Goal: Task Accomplishment & Management: Complete application form

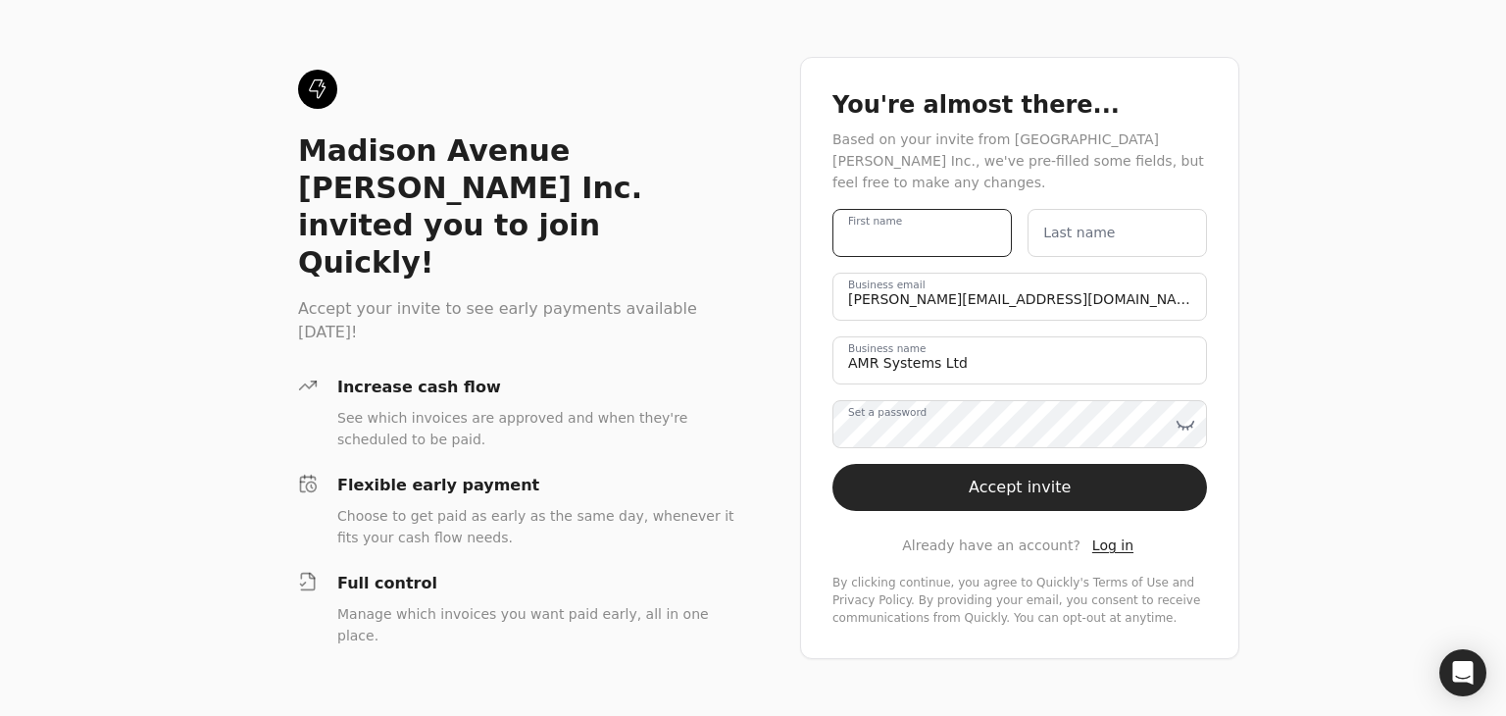
click at [929, 241] on name "First name" at bounding box center [922, 233] width 179 height 48
type name "[PERSON_NAME]"
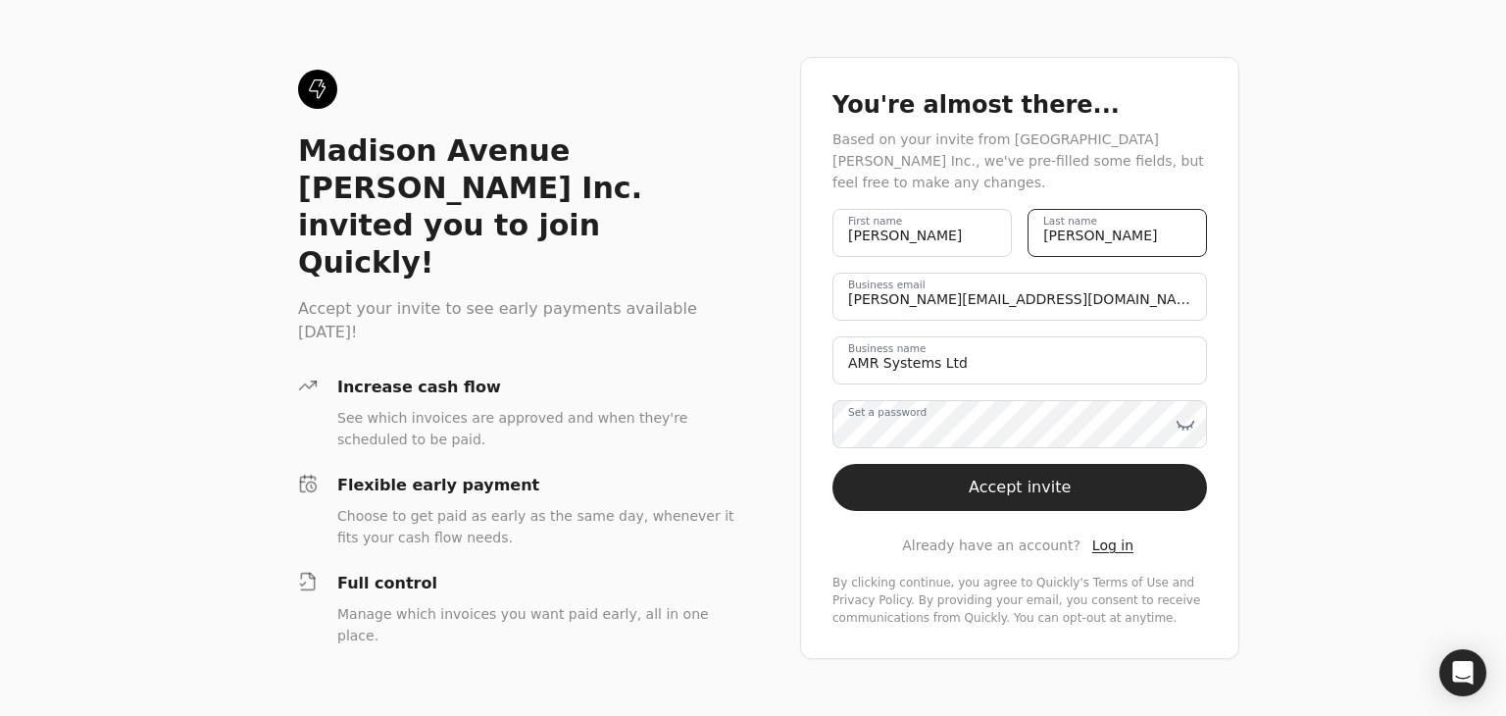
type name "[PERSON_NAME]"
click at [927, 421] on label "Set a password" at bounding box center [887, 413] width 78 height 16
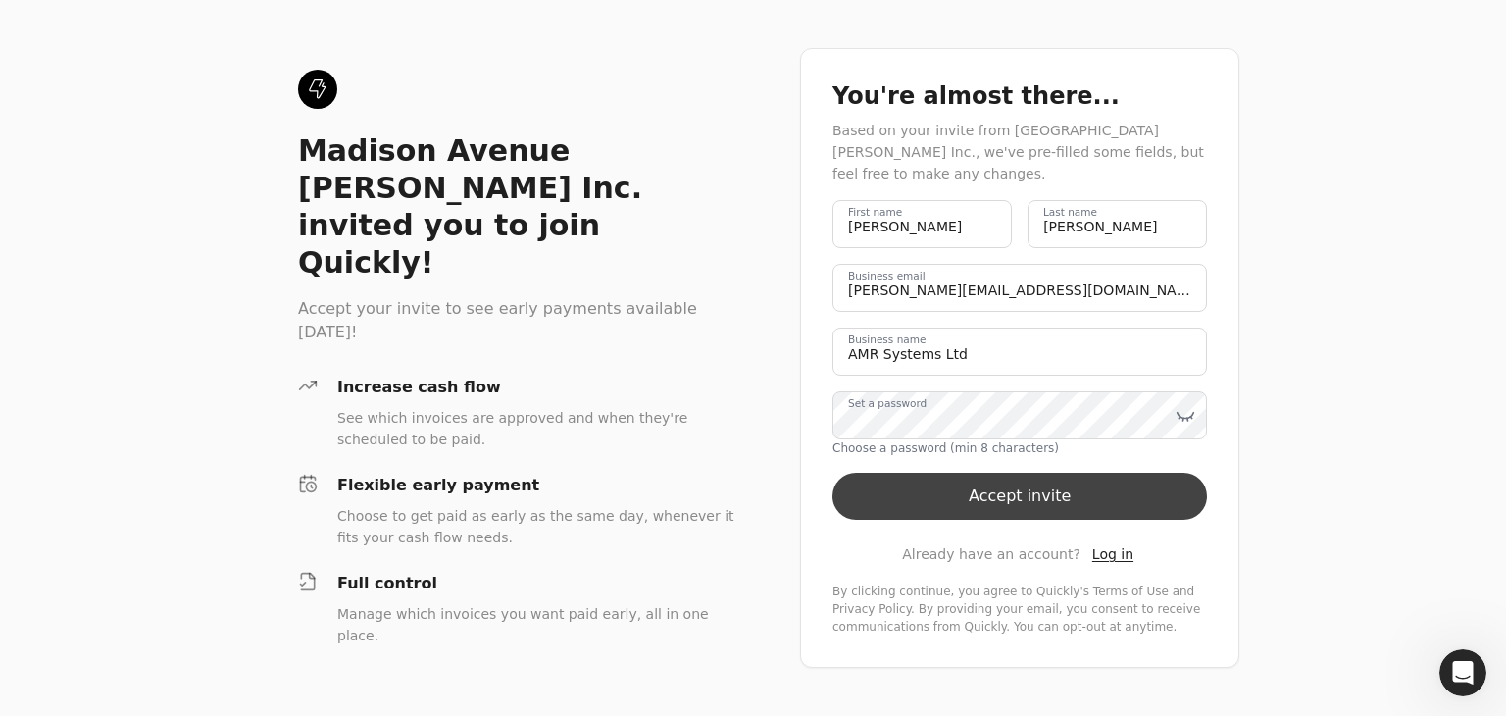
click at [950, 493] on button "Accept invite" at bounding box center [1020, 496] width 375 height 47
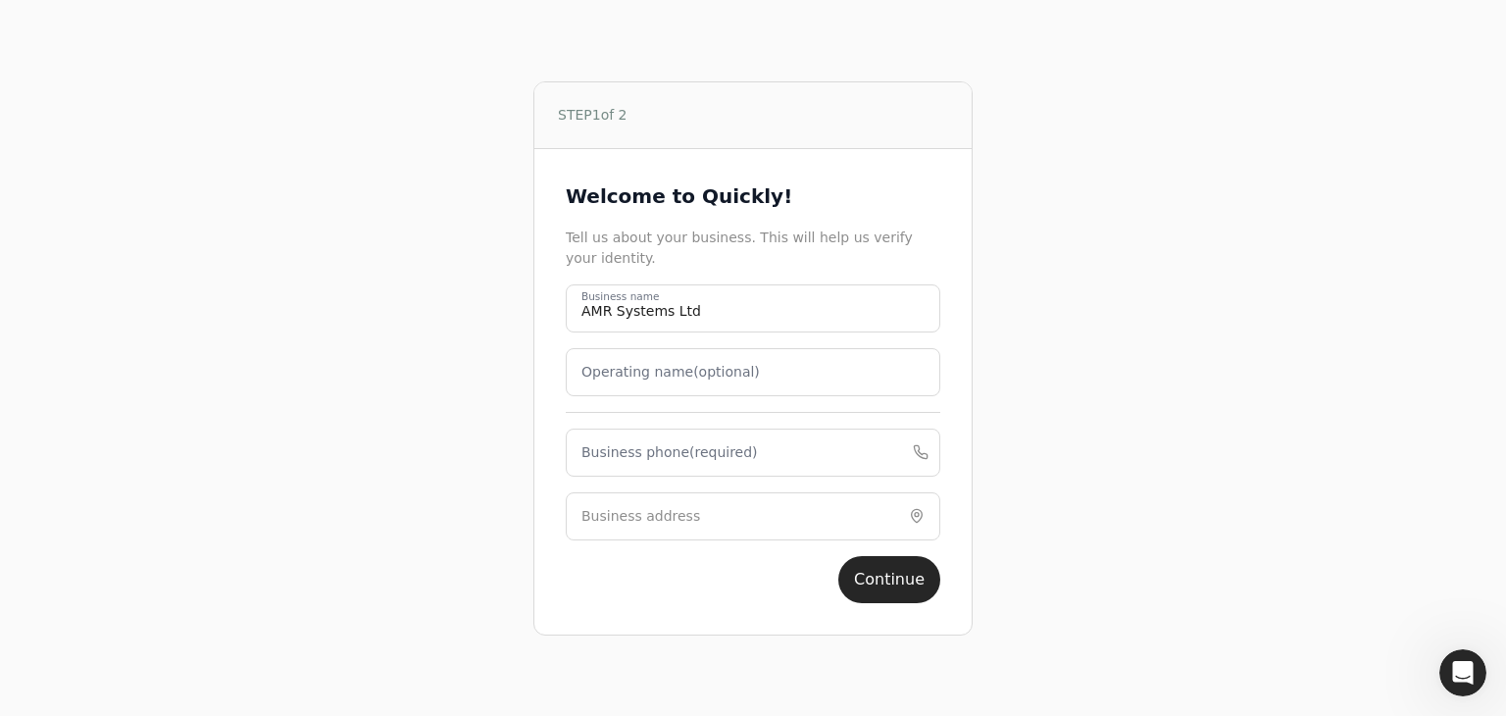
click at [691, 444] on label "Business phone (required)" at bounding box center [670, 452] width 177 height 21
click at [691, 444] on phone "Business phone (required)" at bounding box center [753, 453] width 375 height 48
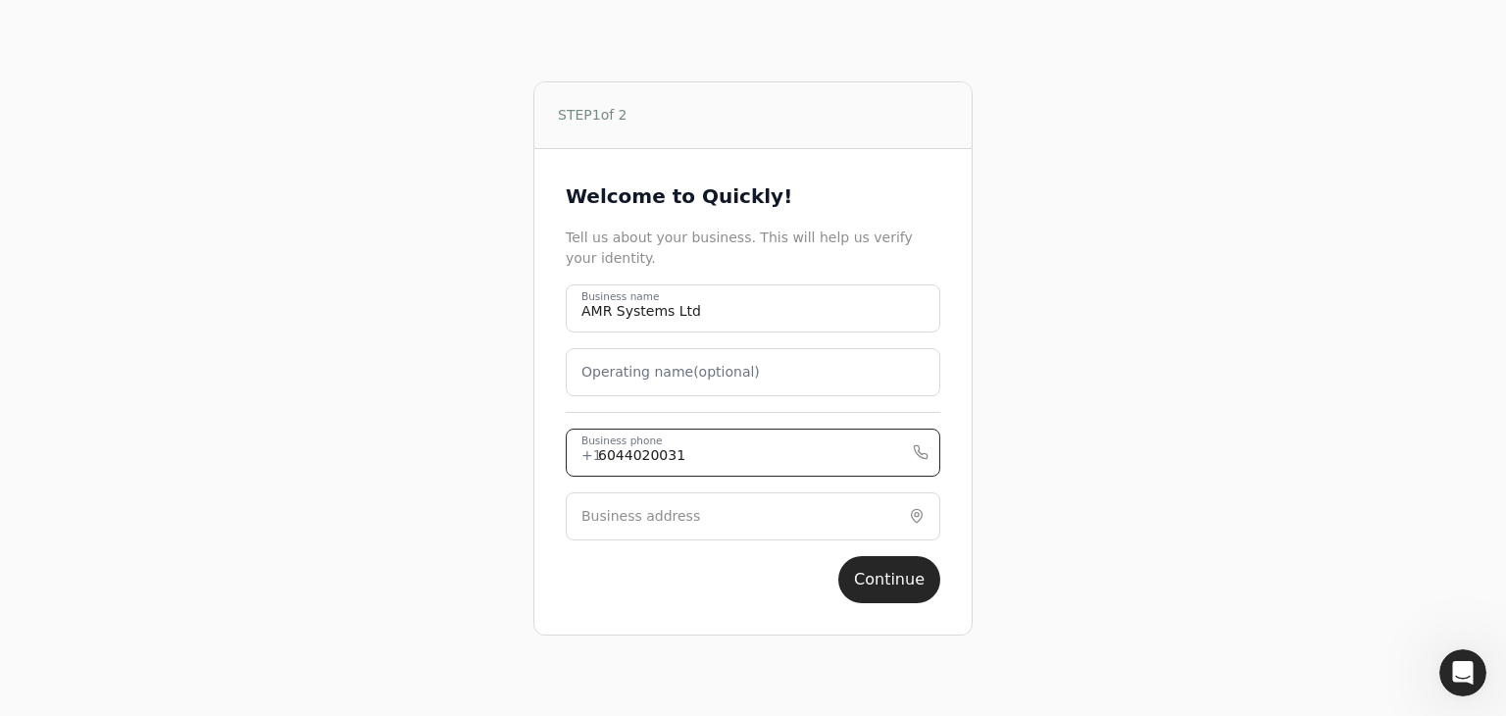
type phone "6044020031"
click at [540, 595] on div "Welcome to Quickly! Tell us about your business. This will help us verify your …" at bounding box center [752, 391] width 437 height 485
click at [667, 510] on label "Business address" at bounding box center [641, 516] width 119 height 21
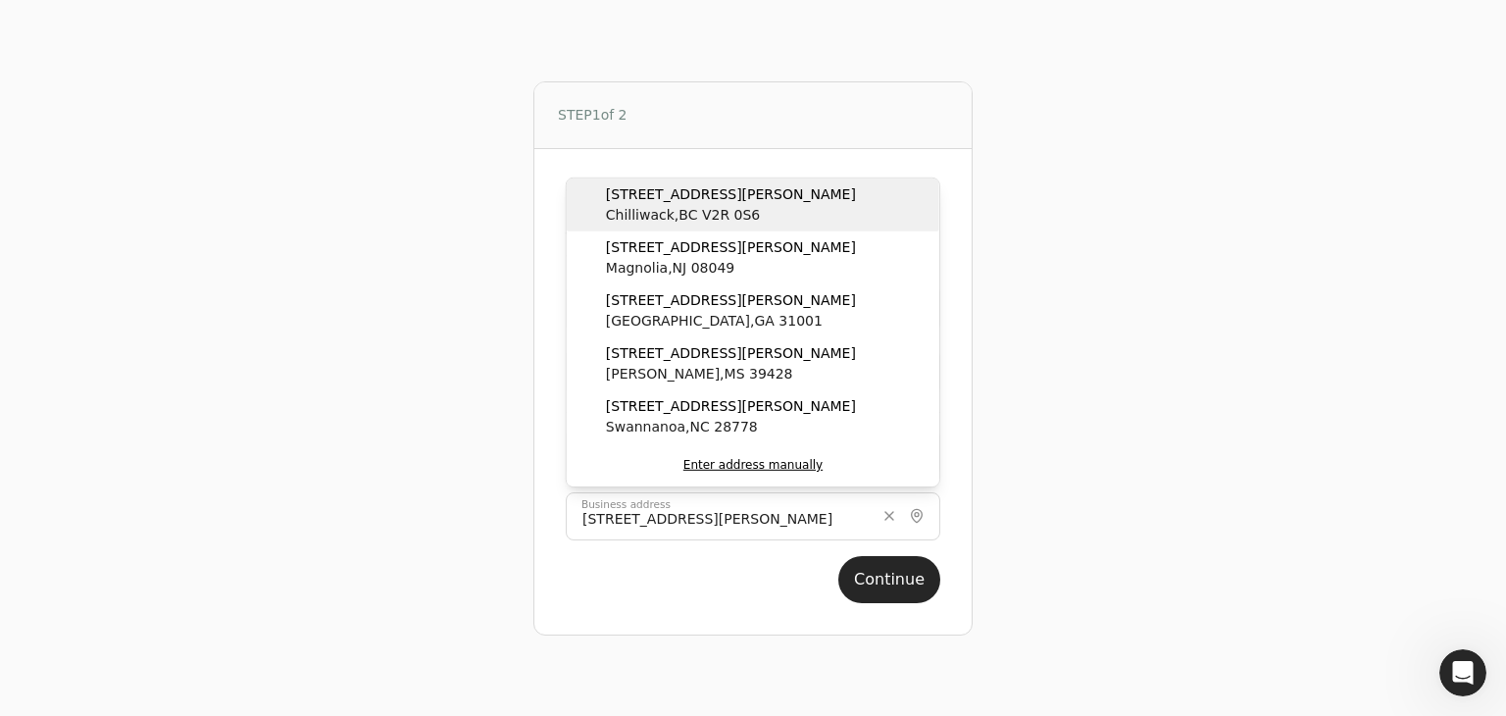
click at [671, 207] on span "Chilliwack , BC V2R 0S6" at bounding box center [731, 215] width 250 height 21
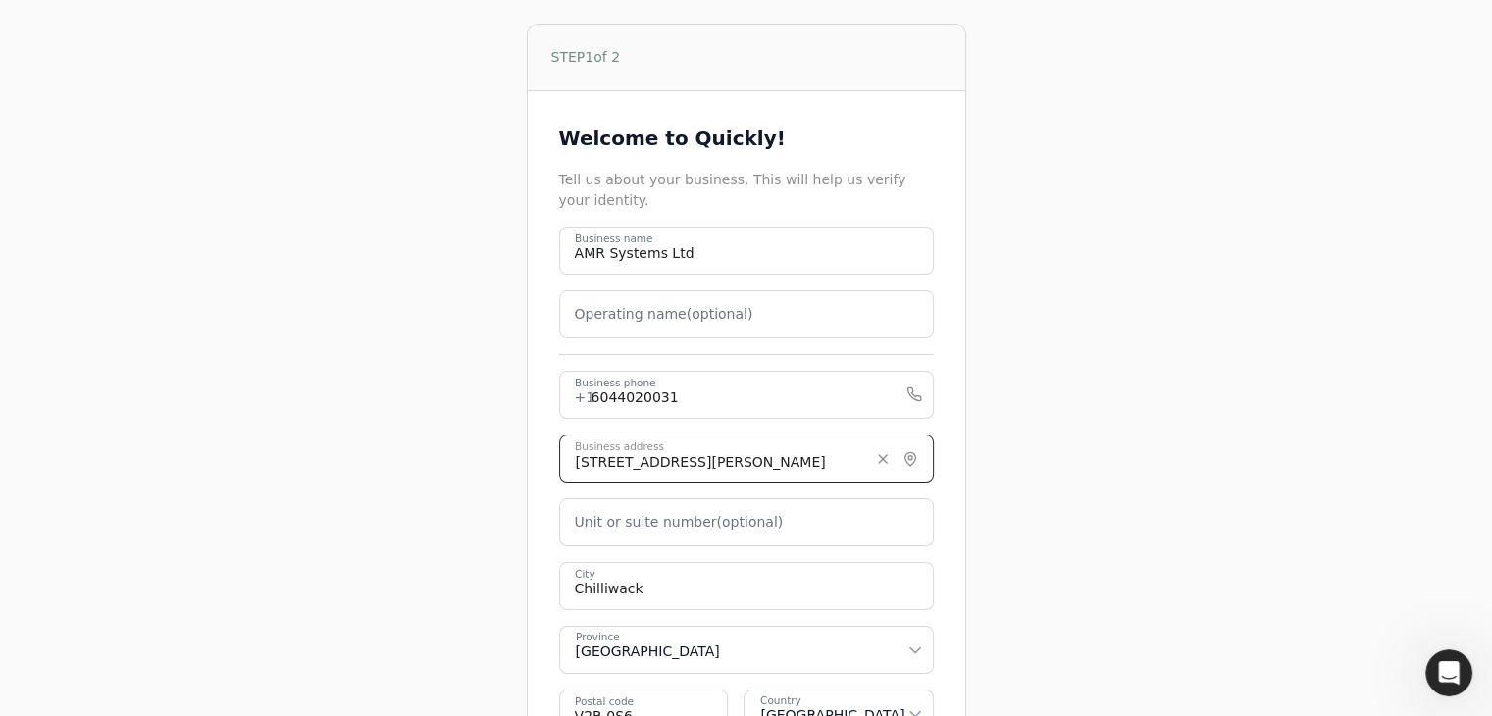
click at [762, 449] on input "[STREET_ADDRESS][PERSON_NAME]" at bounding box center [746, 458] width 375 height 48
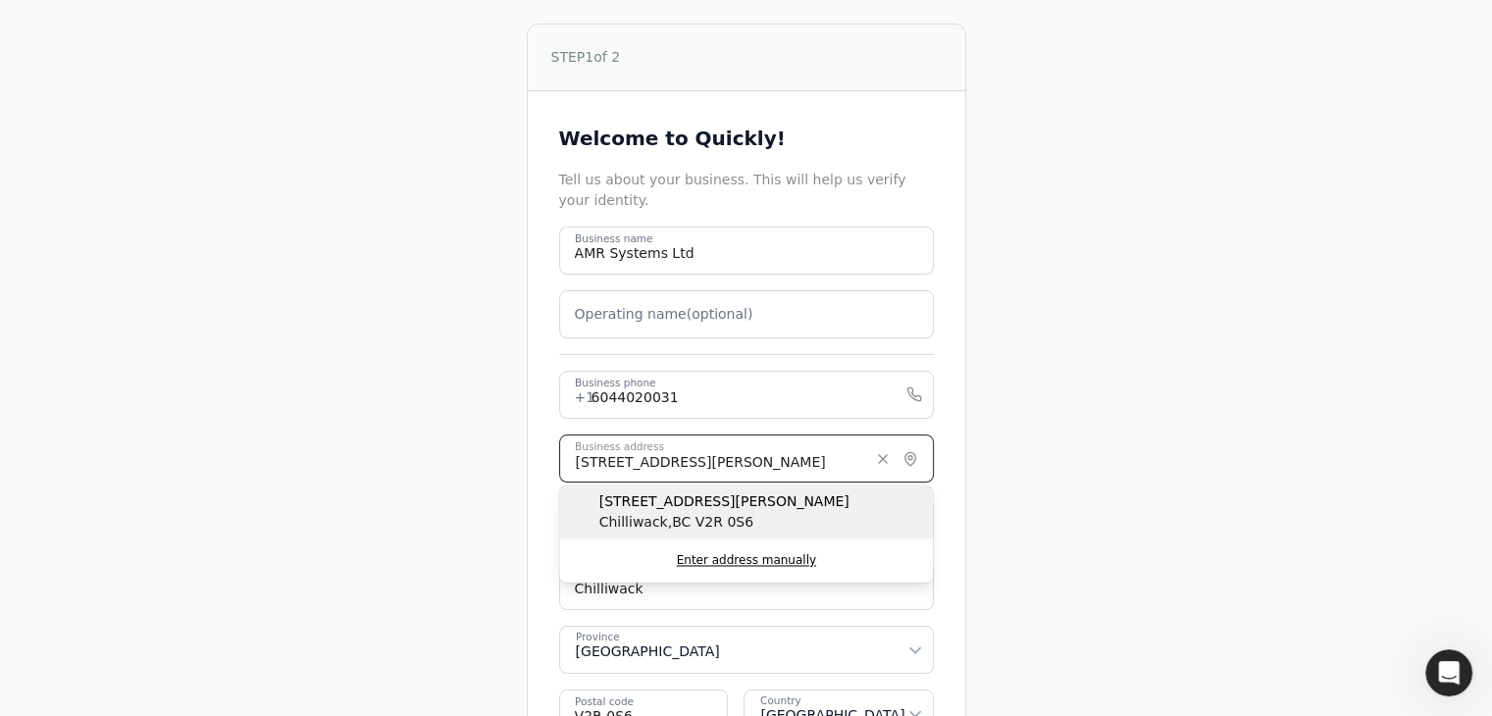
type input "[STREET_ADDRESS][PERSON_NAME]"
click at [592, 511] on div "[STREET_ADDRESS][PERSON_NAME]" at bounding box center [746, 511] width 373 height 53
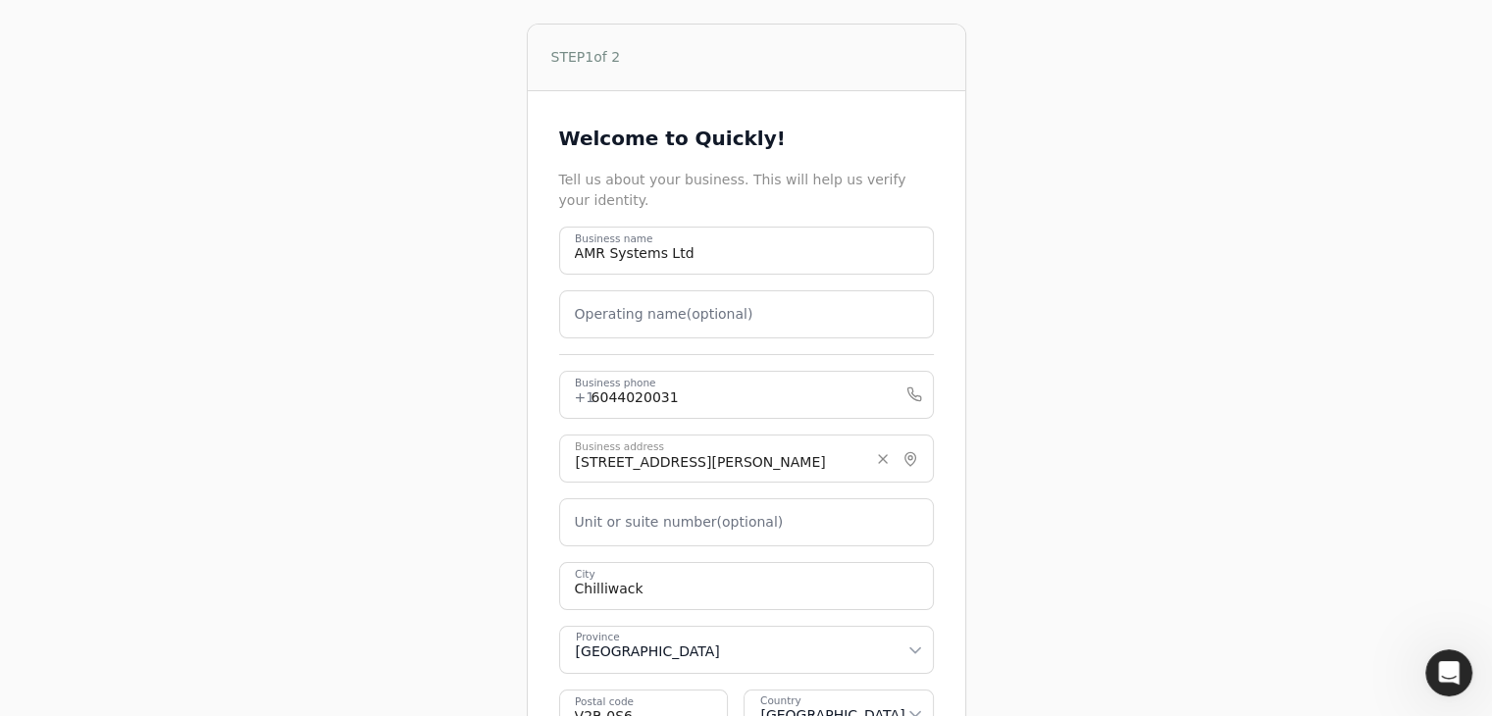
click at [642, 523] on label "Unit or suite number (optional)" at bounding box center [679, 522] width 209 height 21
click at [642, 523] on number "Unit or suite number (optional)" at bounding box center [746, 522] width 375 height 48
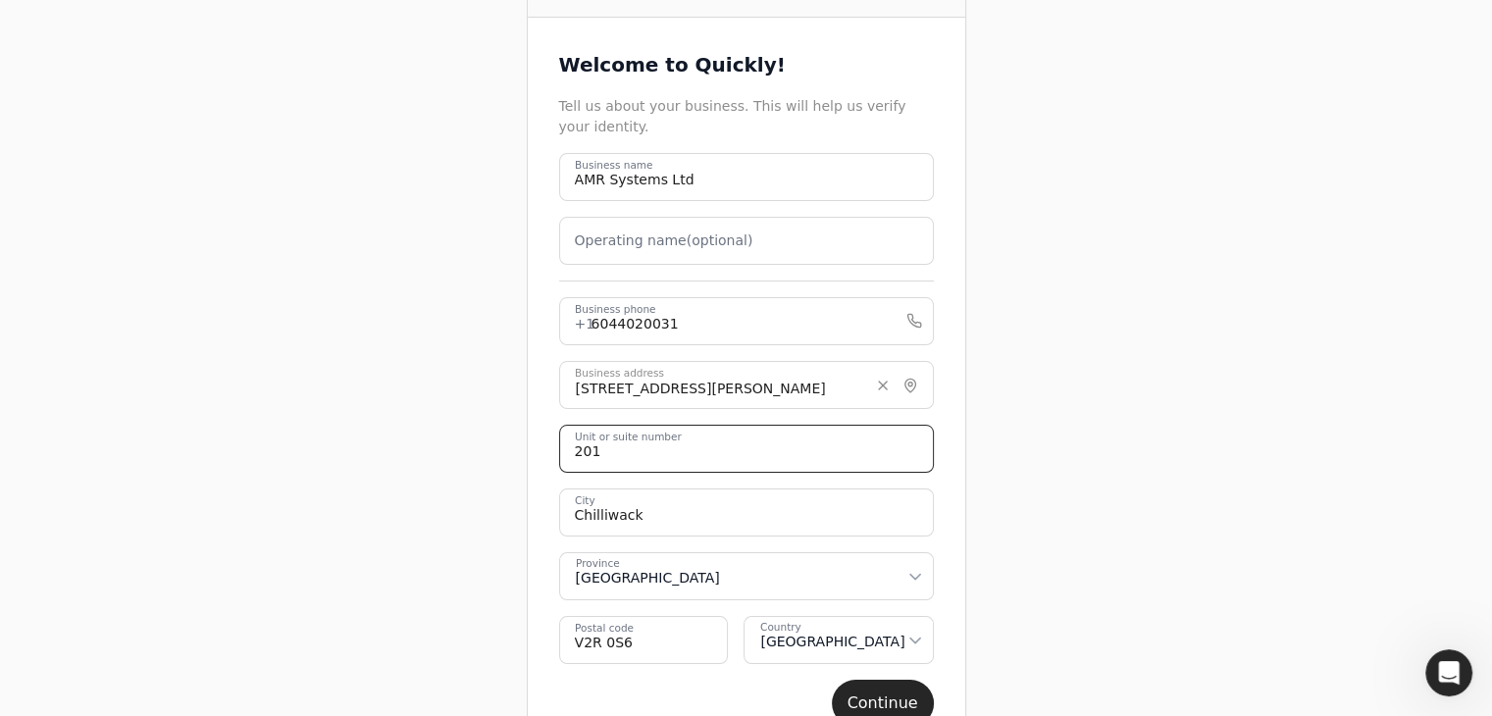
scroll to position [137, 0]
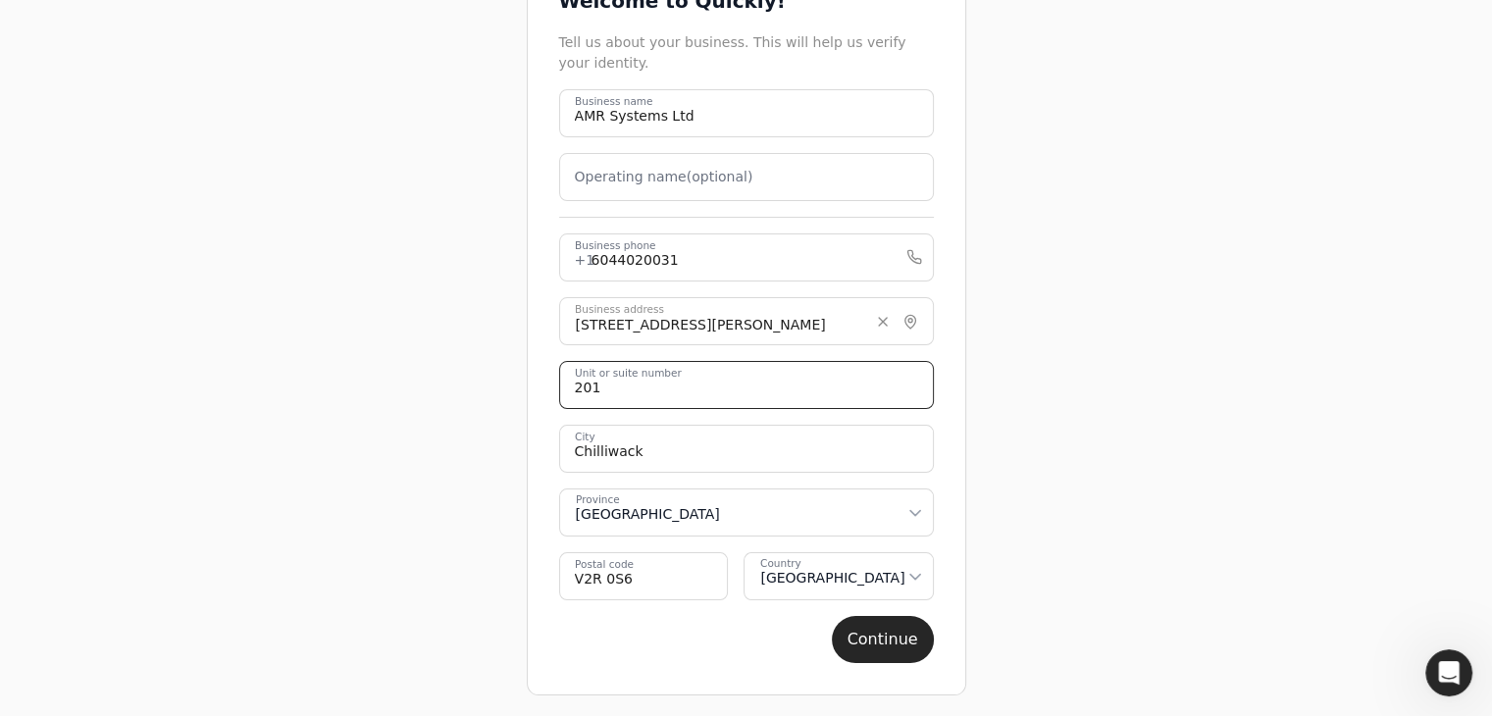
type number "201"
drag, startPoint x: 670, startPoint y: 578, endPoint x: 447, endPoint y: 595, distance: 223.3
click at [447, 595] on div "STEP 1 of 2 Welcome to Quickly! Tell us about your business. This will help us …" at bounding box center [746, 291] width 1255 height 856
type code "V2R 5S1"
click at [898, 633] on button "Continue" at bounding box center [883, 639] width 102 height 47
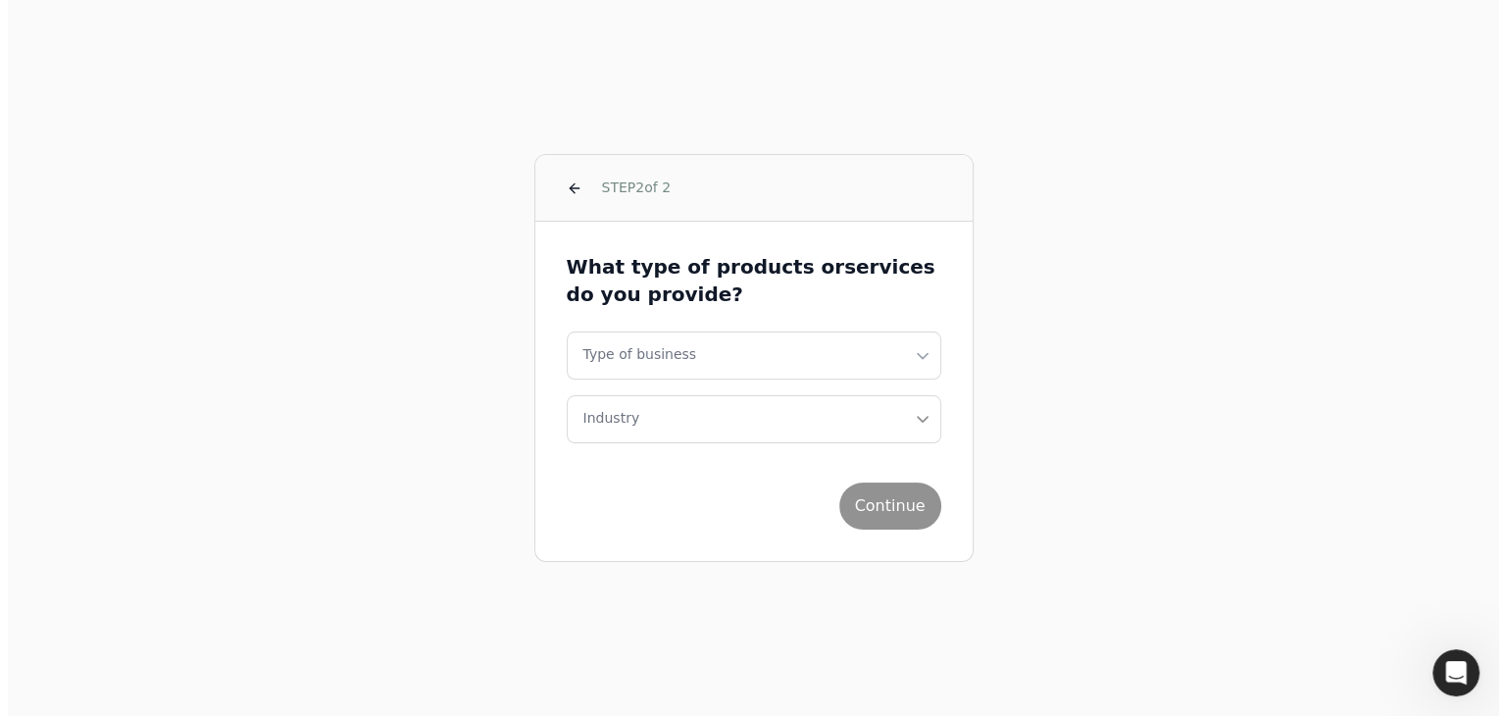
scroll to position [0, 0]
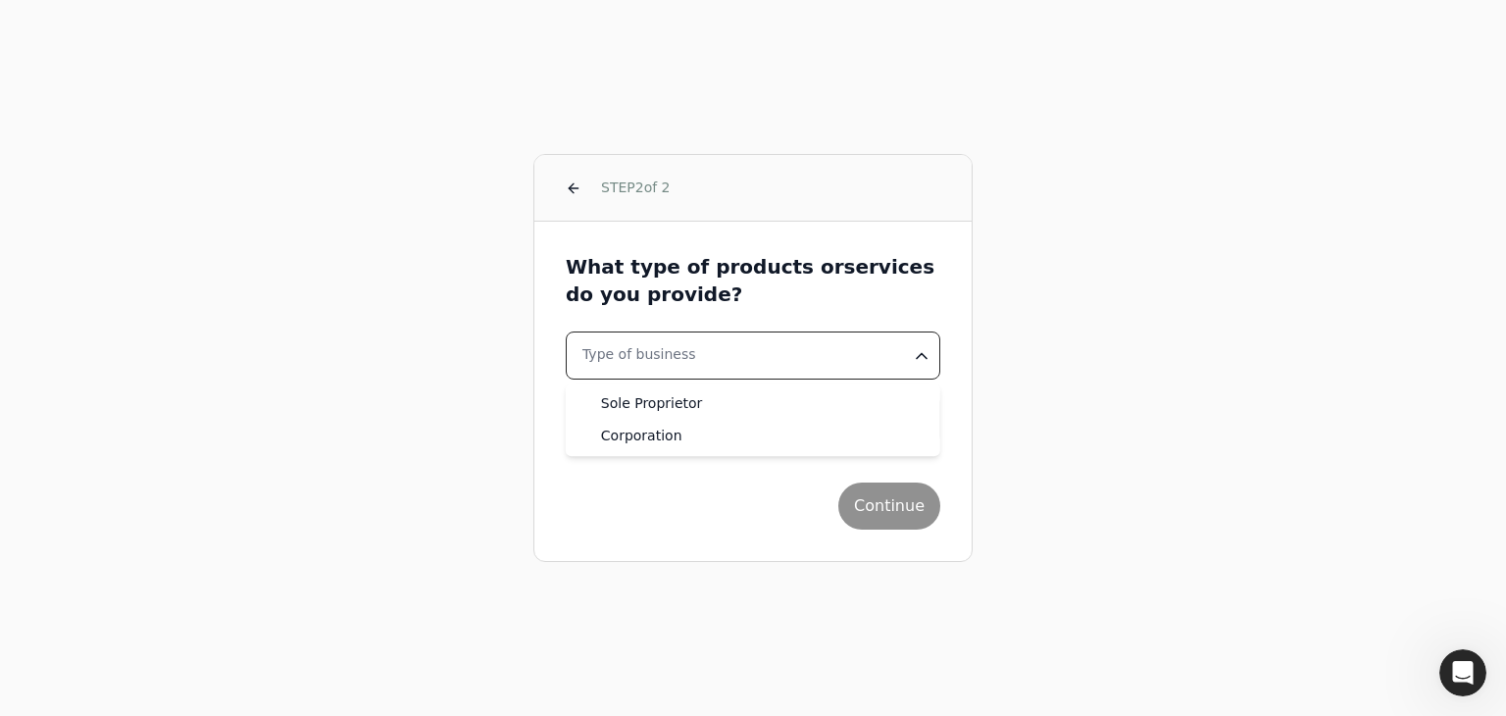
click at [693, 355] on html "STEP 2 of 2 What type of products or services do you provide? Type of business …" at bounding box center [753, 358] width 1506 height 716
click at [712, 307] on html "STEP 2 of 2 What type of products or services do you provide? Type of business …" at bounding box center [753, 358] width 1506 height 716
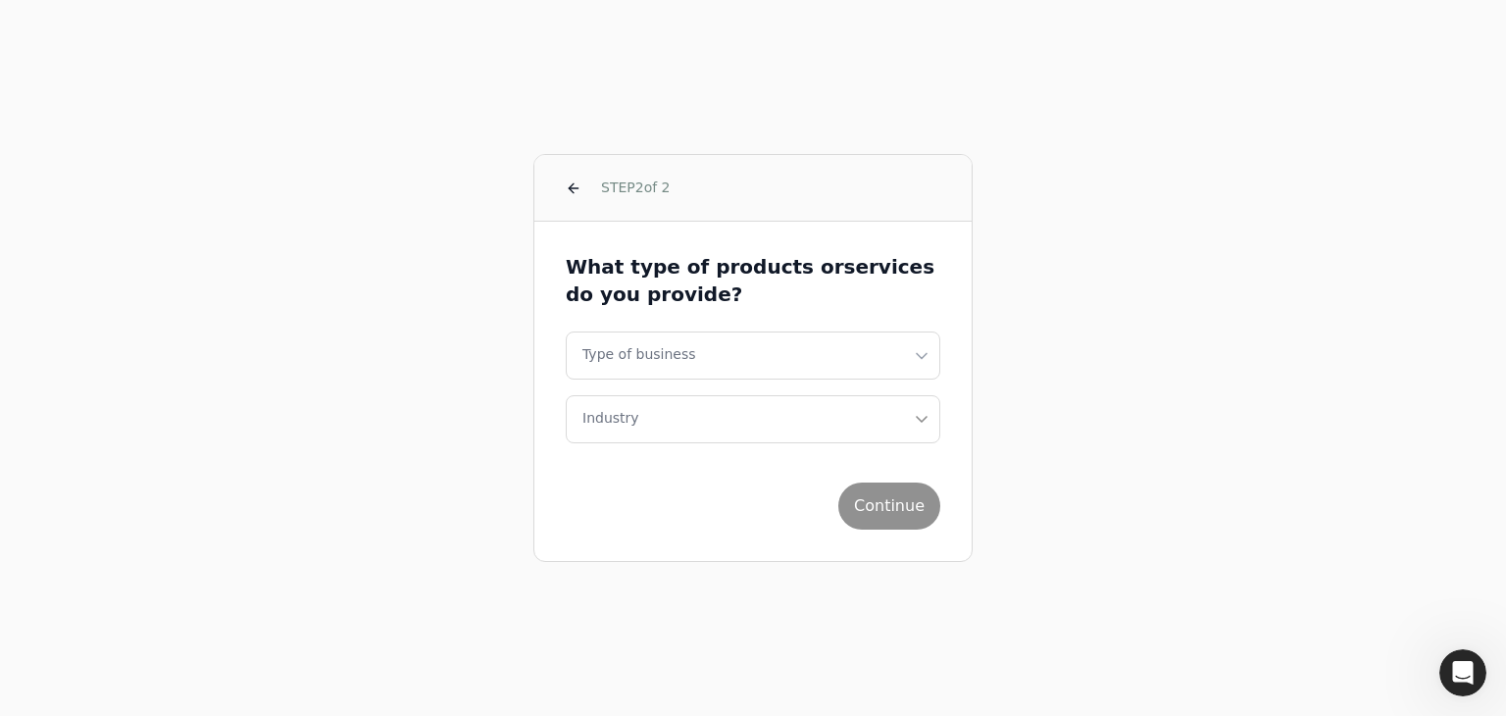
click at [824, 350] on html "STEP 2 of 2 What type of products or services do you provide? Type of business …" at bounding box center [753, 358] width 1506 height 716
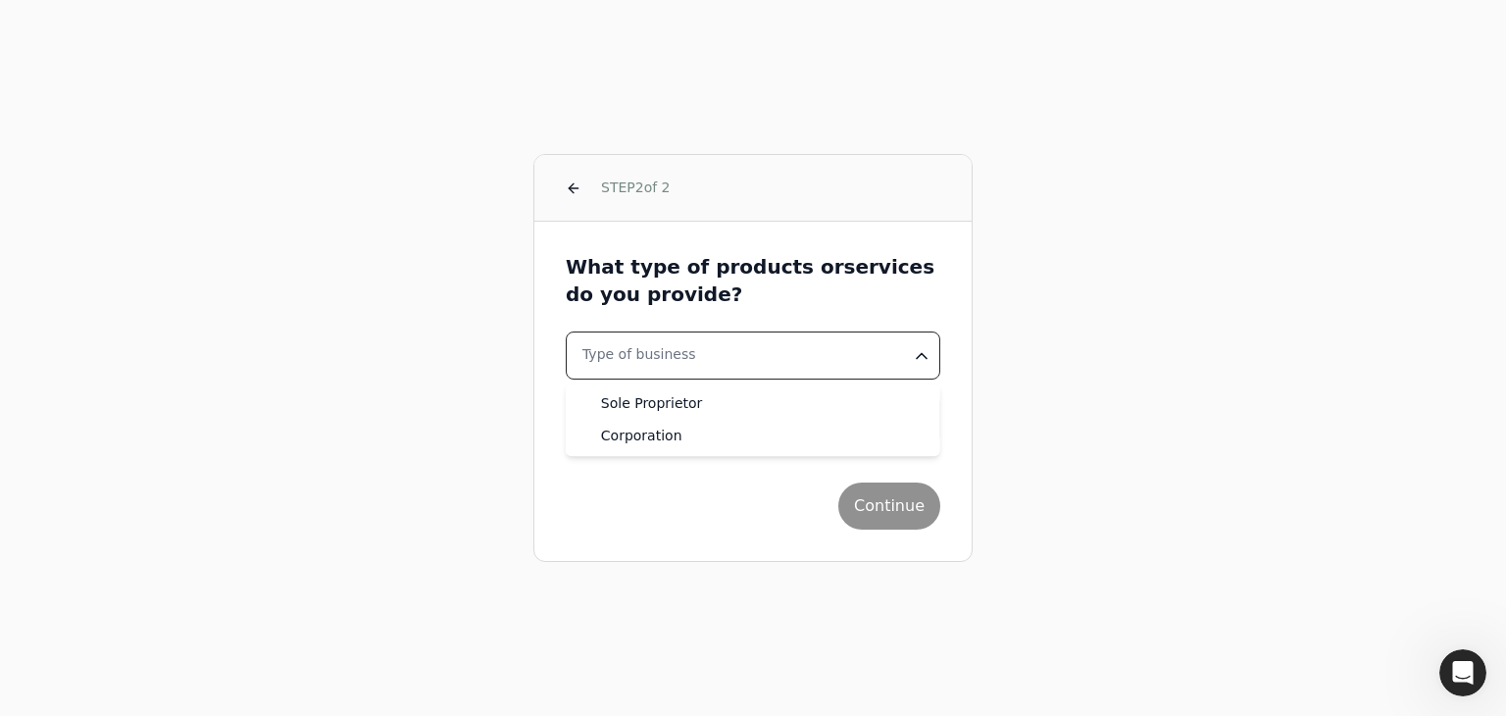
select select "corporation"
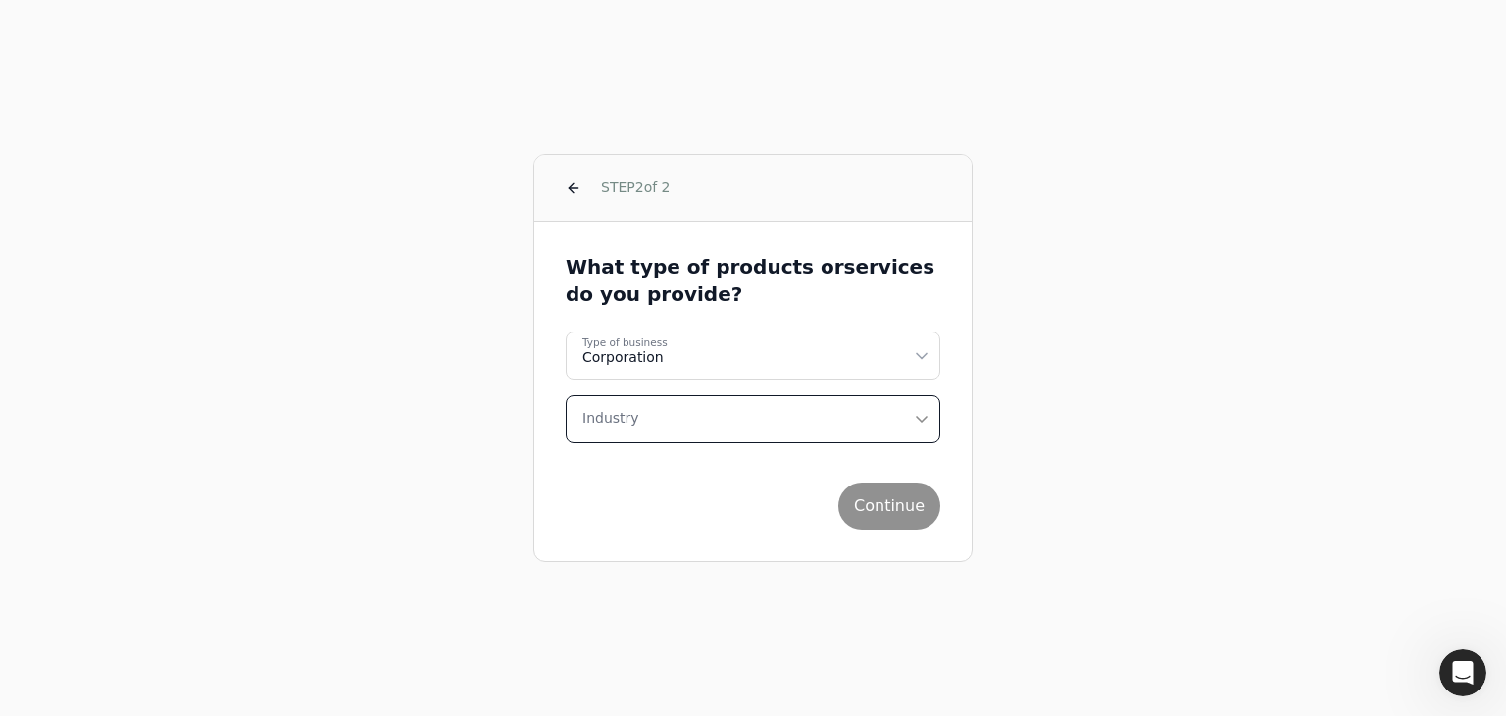
click at [736, 433] on button "Industry" at bounding box center [753, 419] width 375 height 48
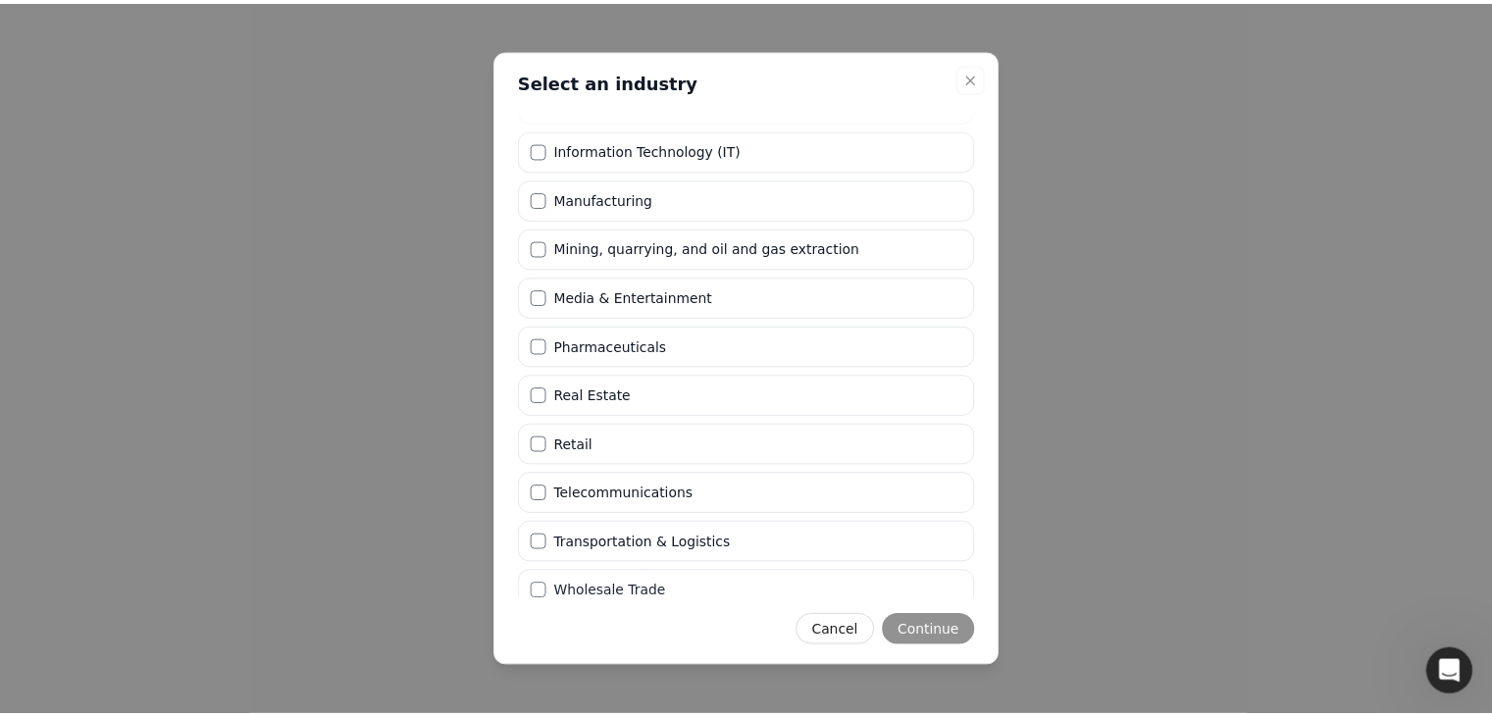
scroll to position [475, 0]
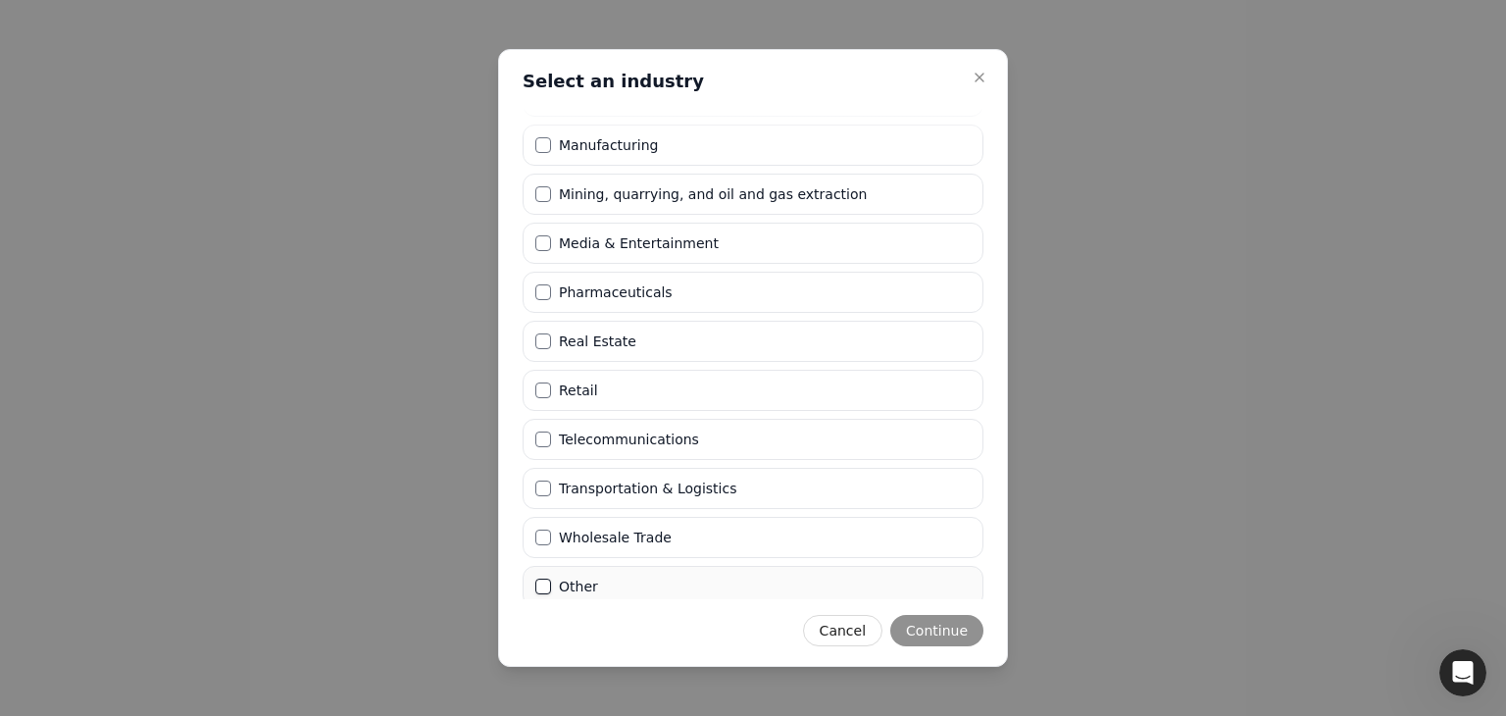
click at [544, 579] on button "Other" at bounding box center [543, 587] width 16 height 16
click at [941, 627] on button "Continue" at bounding box center [936, 630] width 93 height 31
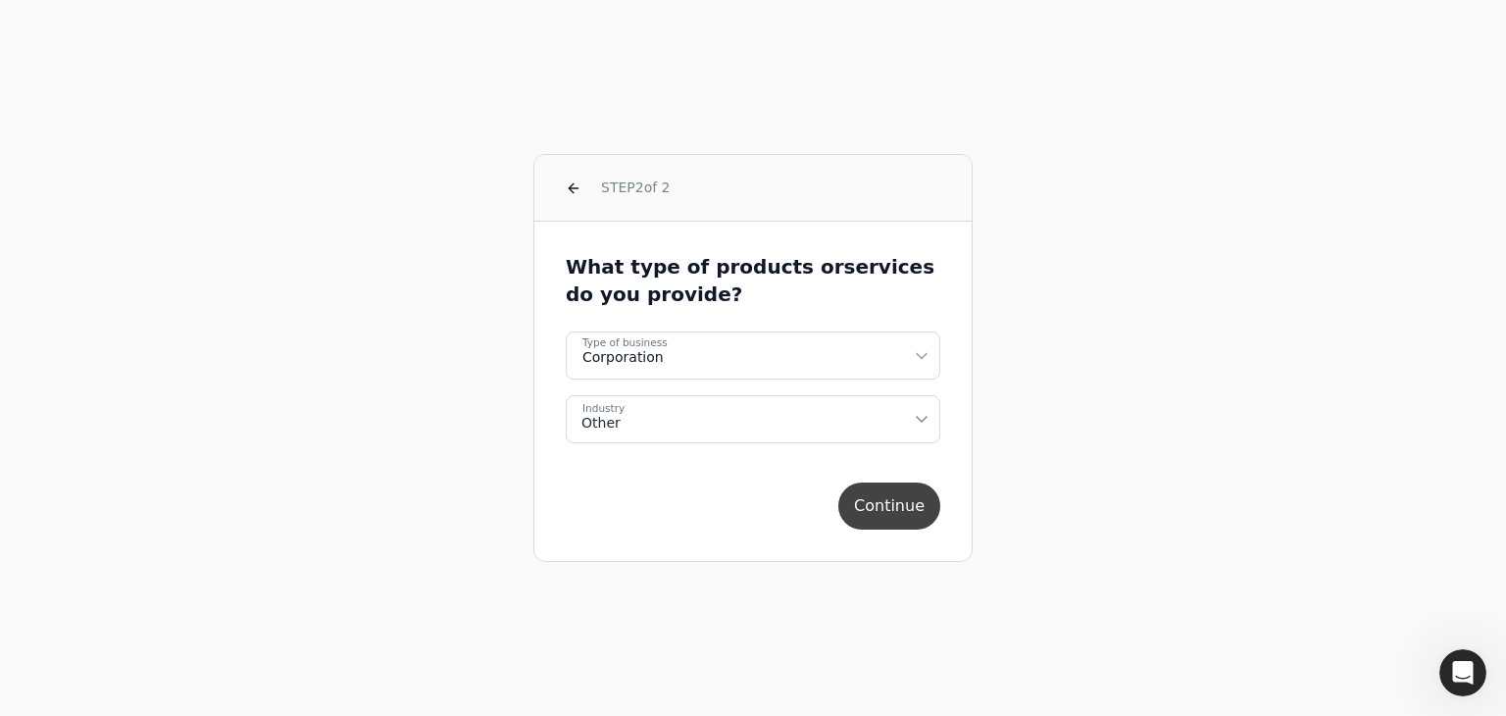
click at [889, 495] on button "Continue" at bounding box center [890, 506] width 102 height 47
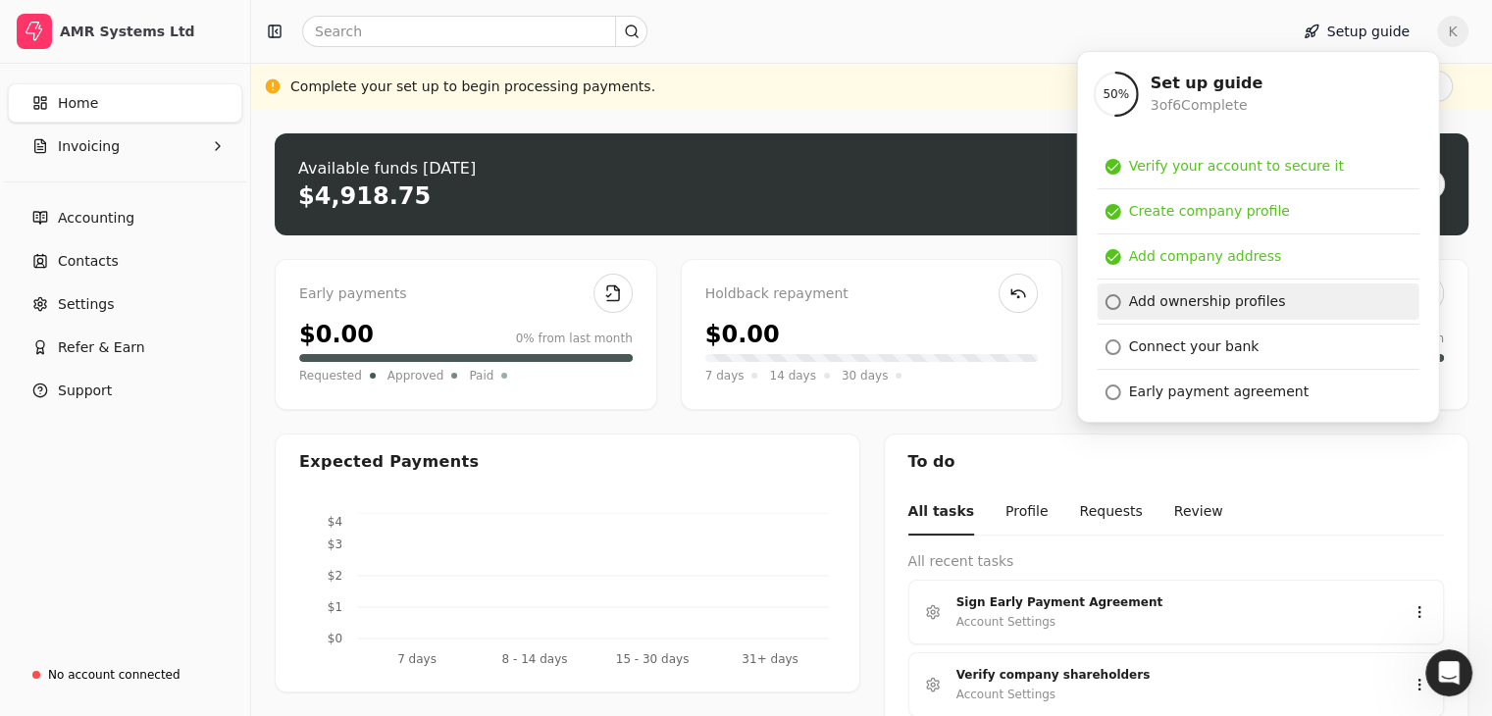
click at [1189, 306] on div "Add ownership profiles" at bounding box center [1207, 301] width 157 height 21
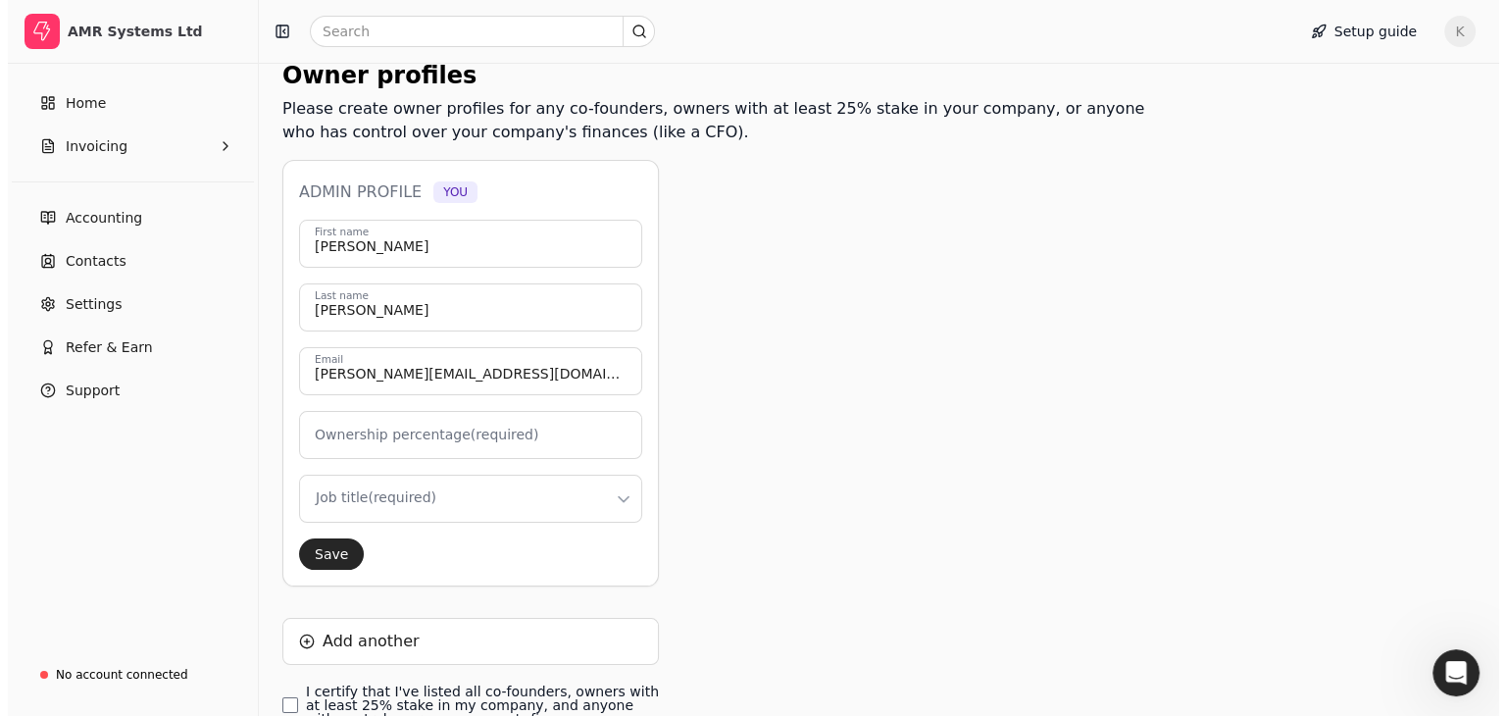
scroll to position [294, 0]
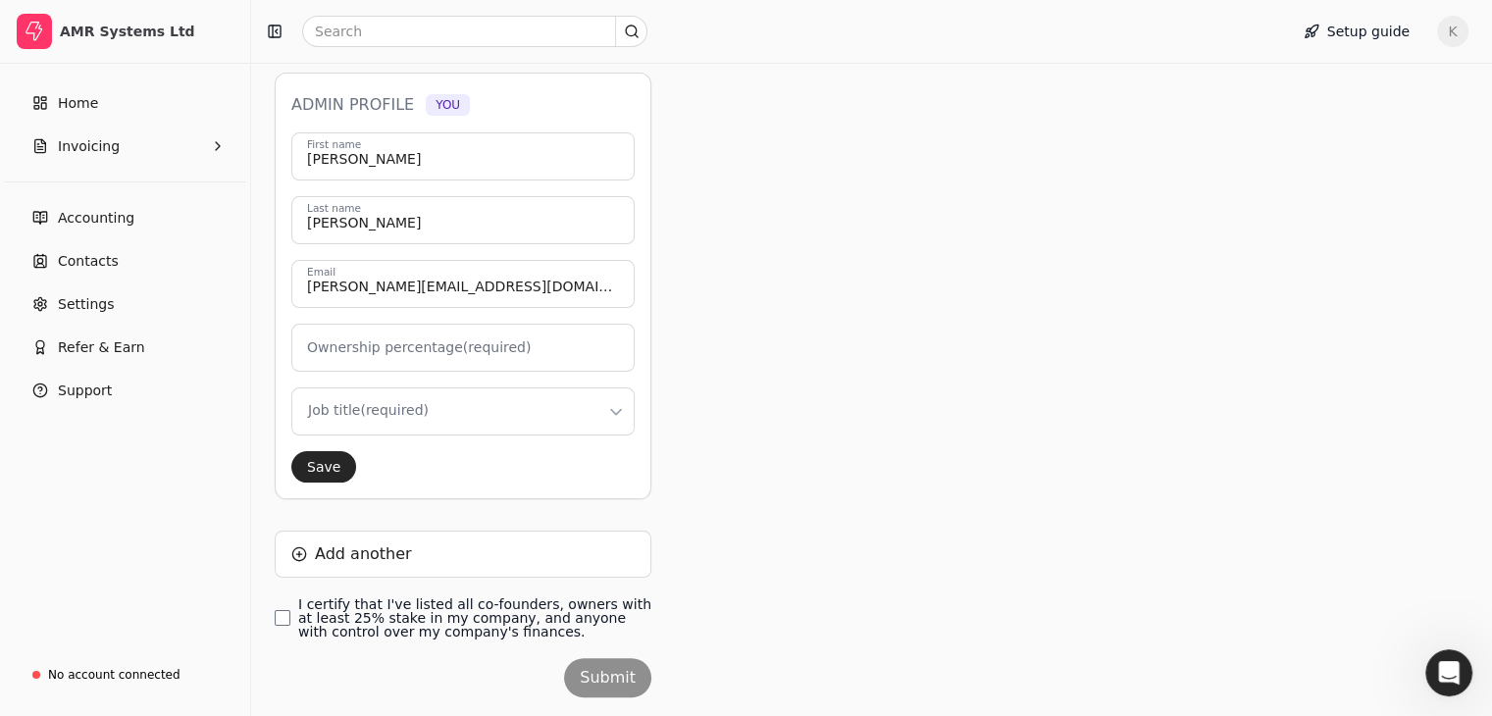
click at [353, 355] on label "Ownership percentage (required)" at bounding box center [419, 347] width 224 height 21
click at [353, 355] on input "Ownership percentage (required)" at bounding box center [462, 348] width 343 height 48
type input "0"
click at [373, 413] on html "AMR Systems Ltd Home Invoicing Accounting Contacts Settings Refer & Earn Suppor…" at bounding box center [746, 237] width 1492 height 1062
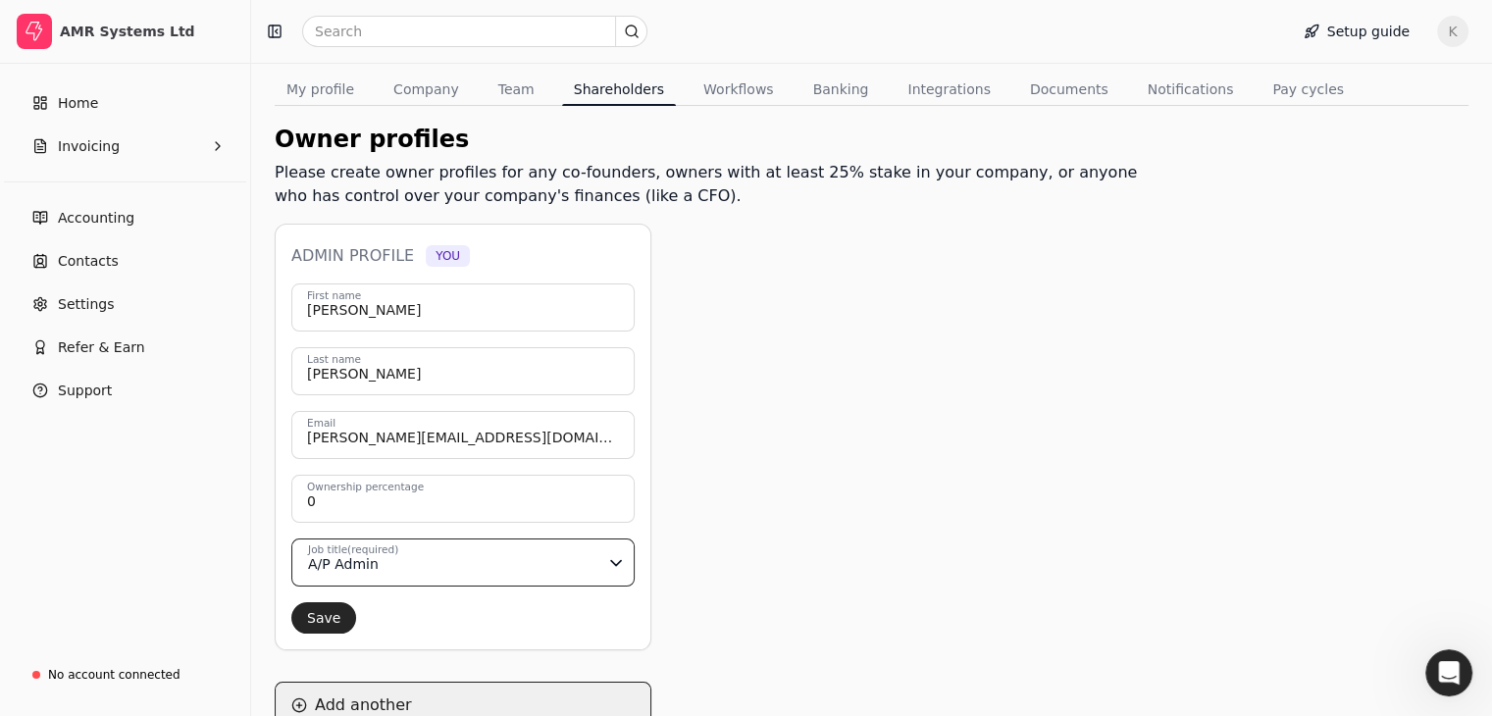
scroll to position [344, 0]
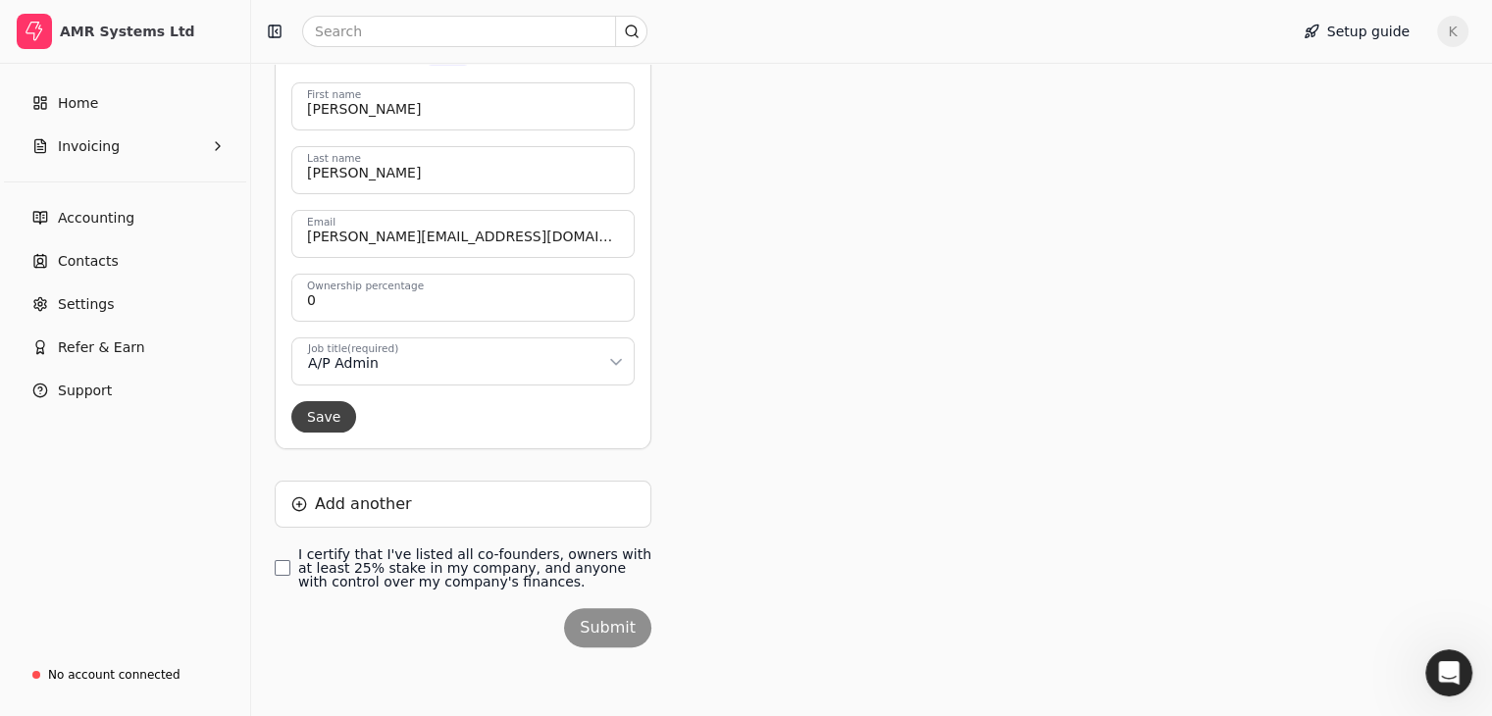
click at [339, 411] on button "Save" at bounding box center [323, 416] width 65 height 31
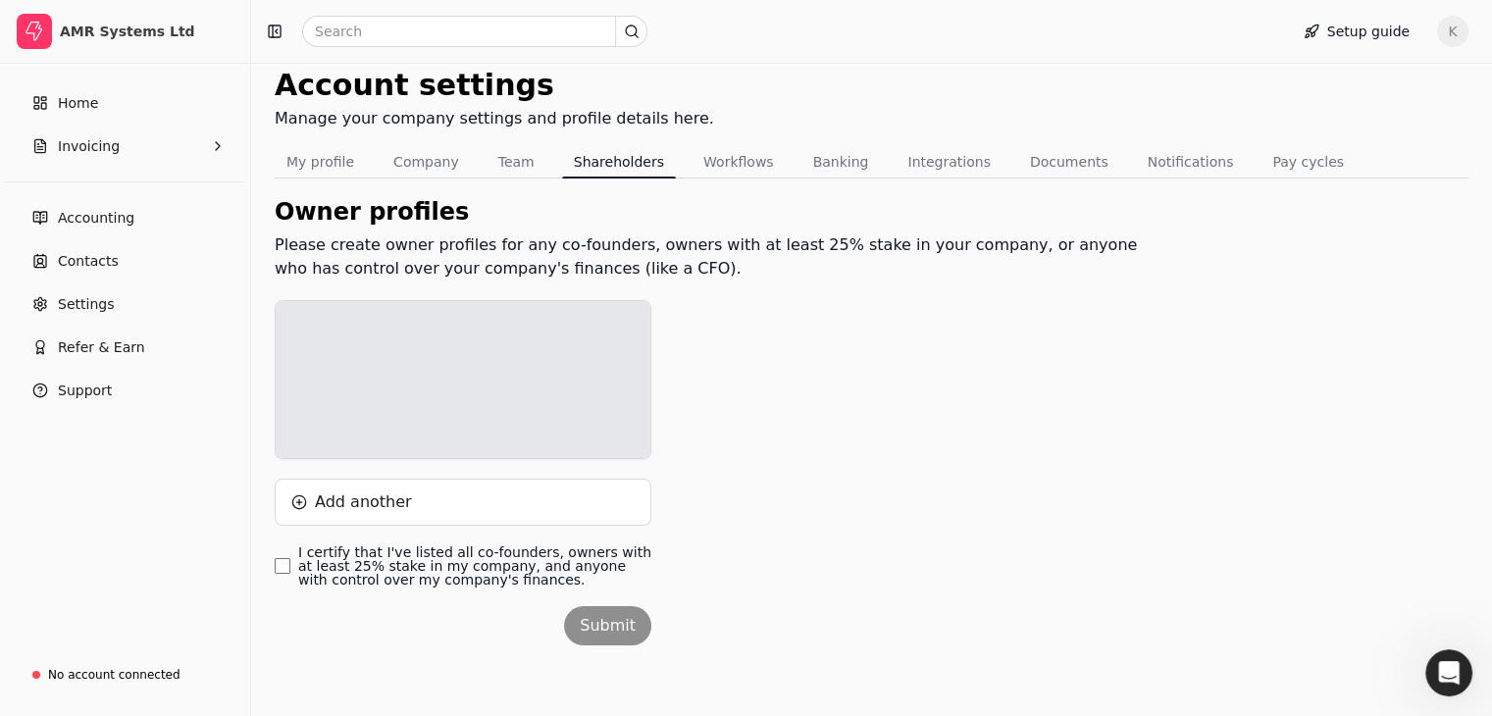
scroll to position [86, 0]
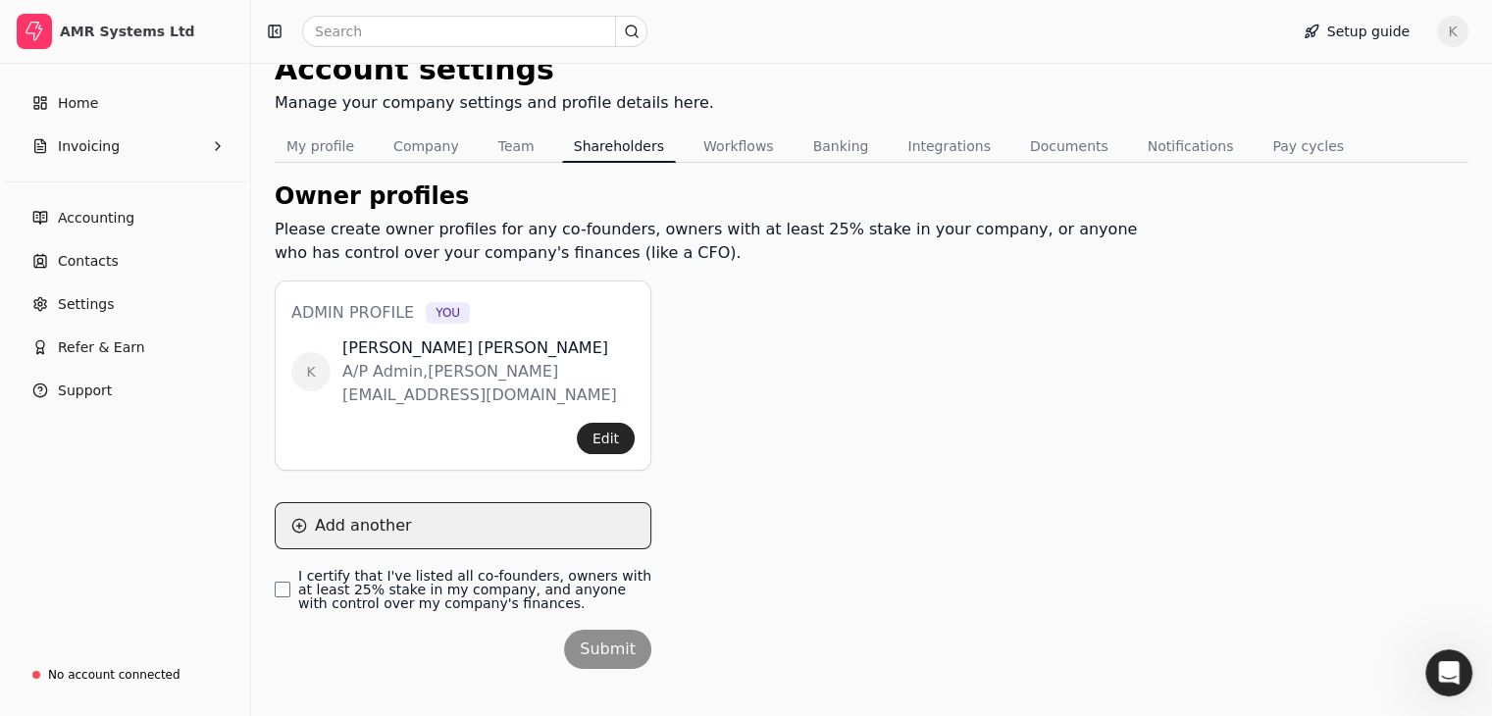
click at [345, 502] on button "Add another" at bounding box center [463, 525] width 377 height 47
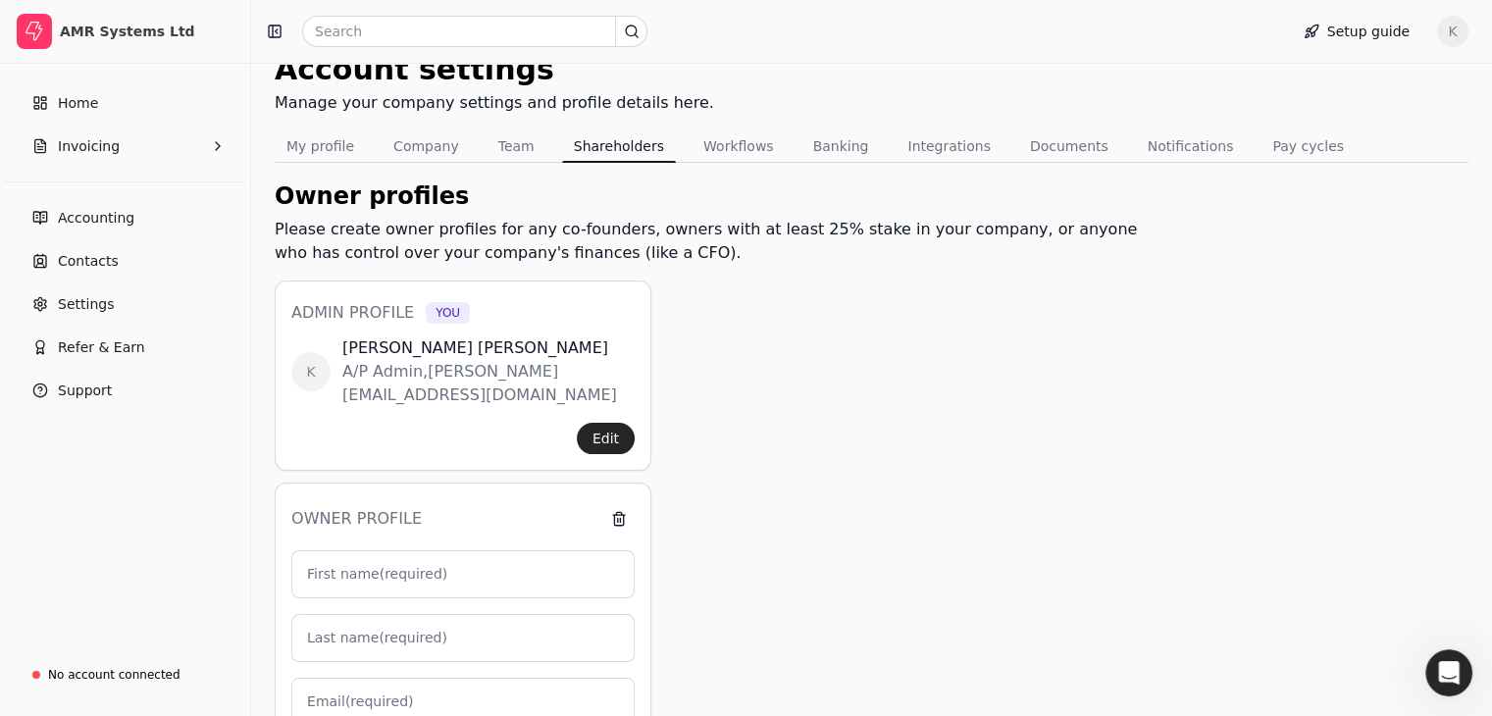
scroll to position [381, 0]
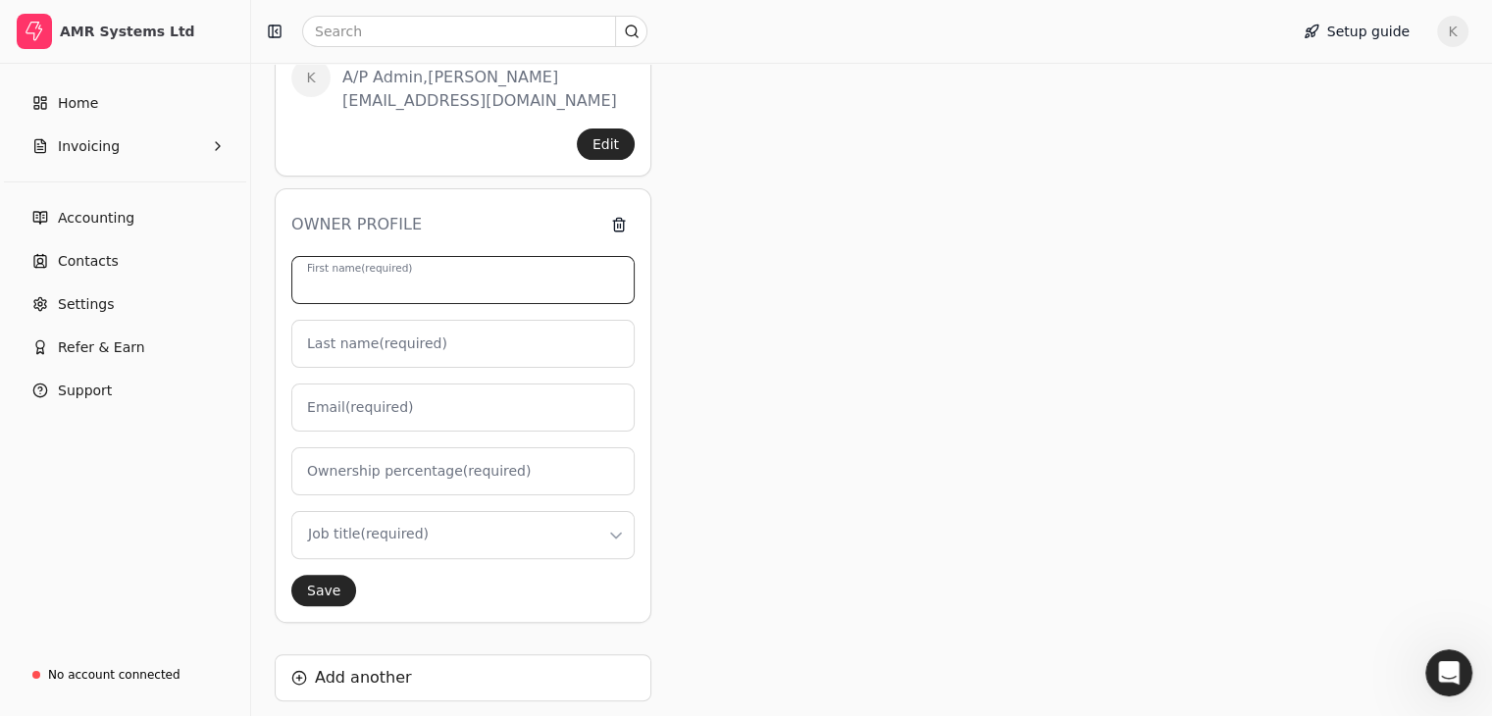
click at [475, 258] on input "First name (required)" at bounding box center [462, 280] width 343 height 48
type input "C"
type input "0"
type input "[PERSON_NAME]"
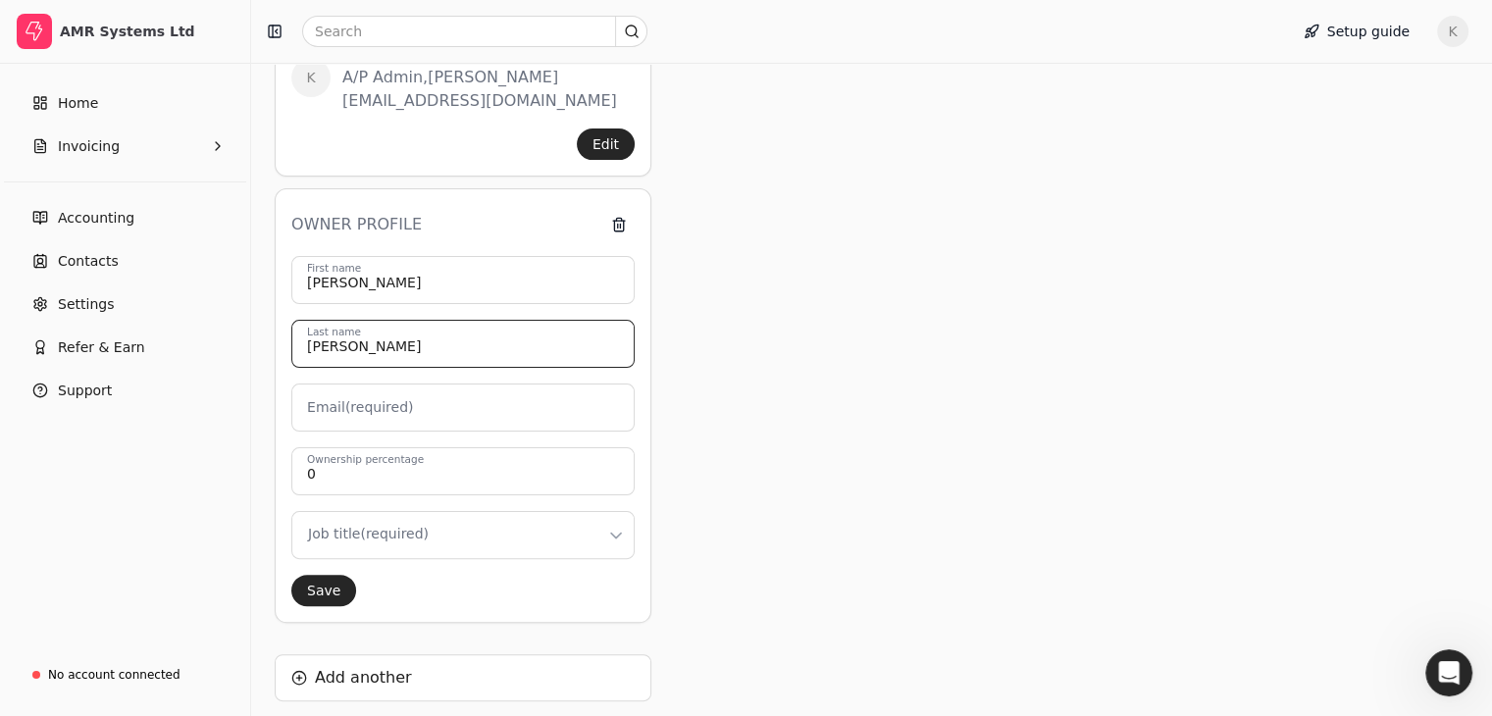
type input "[PERSON_NAME]"
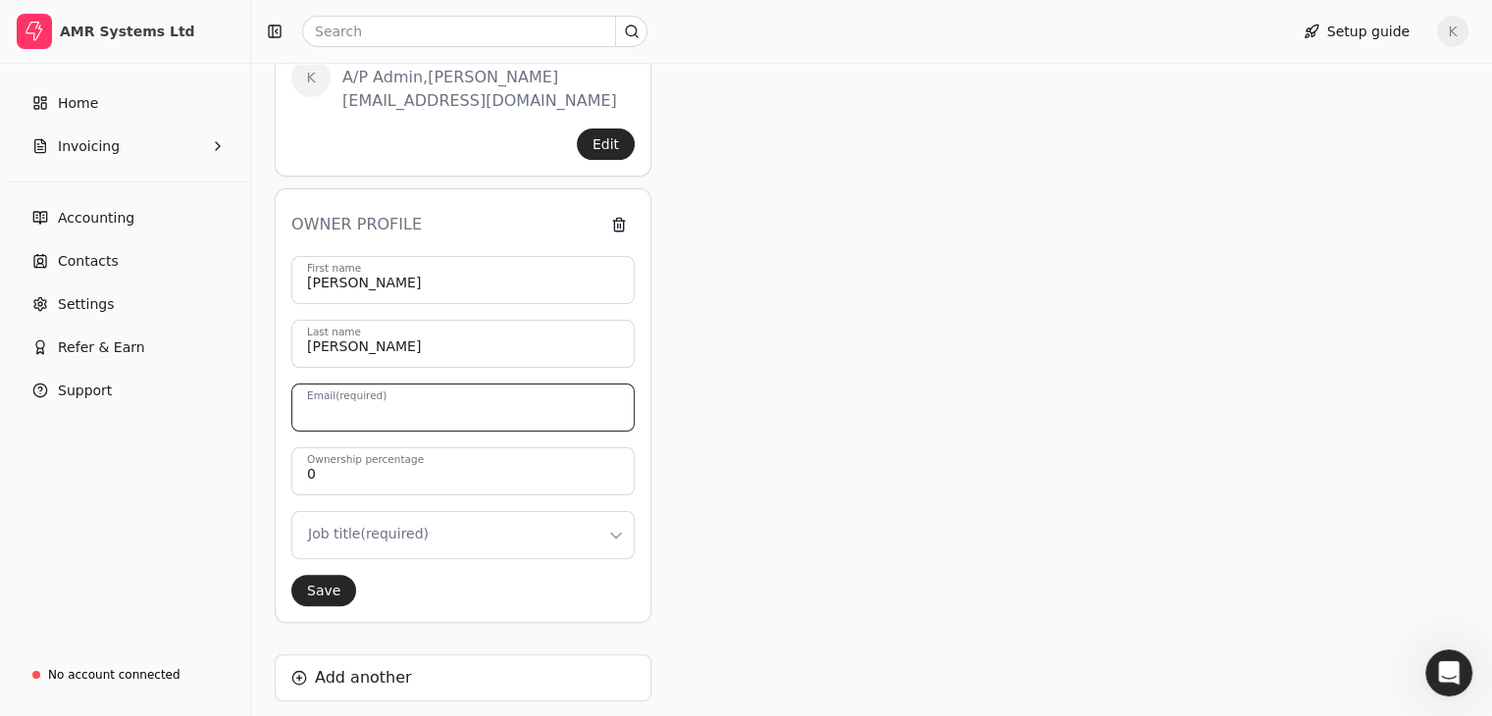
click at [408, 392] on input "Email (required)" at bounding box center [462, 407] width 343 height 48
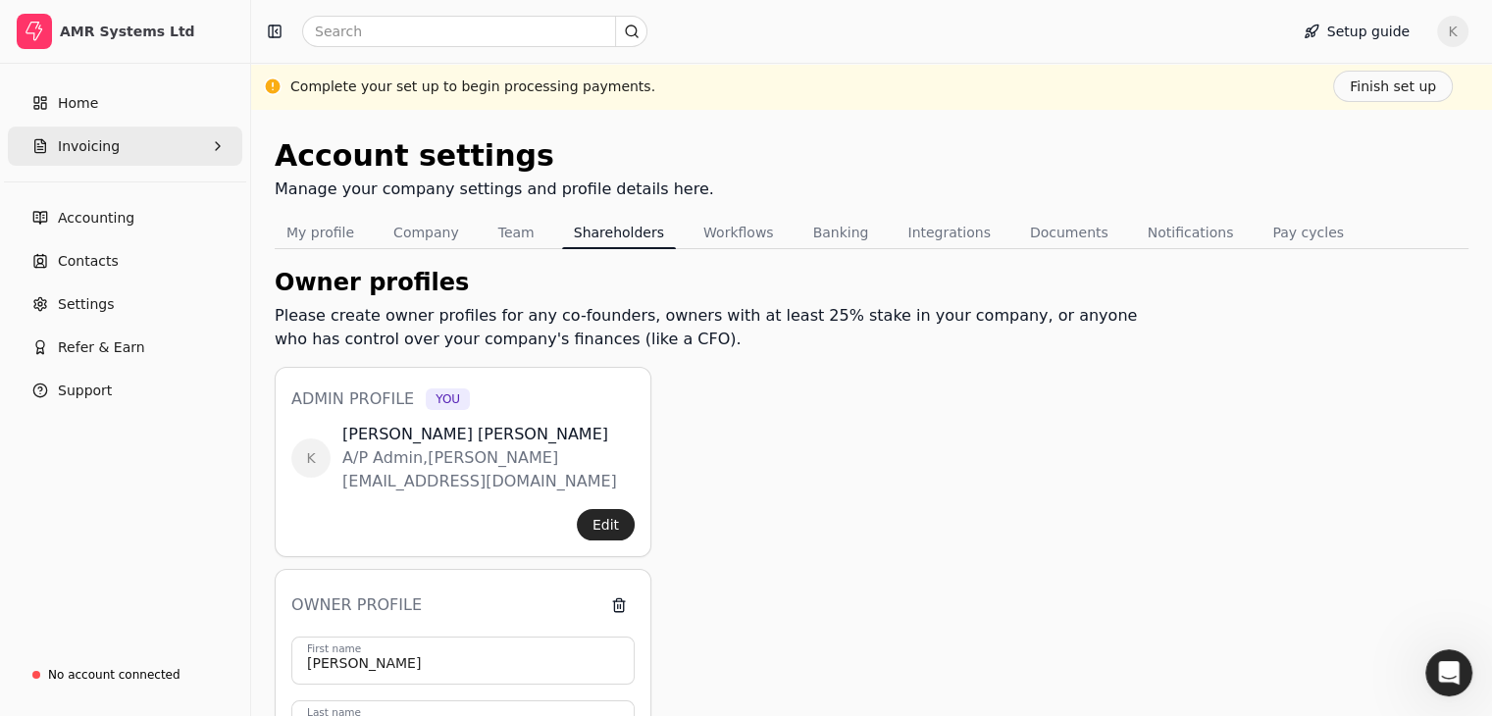
click at [92, 154] on span "Invoicing" at bounding box center [89, 146] width 62 height 21
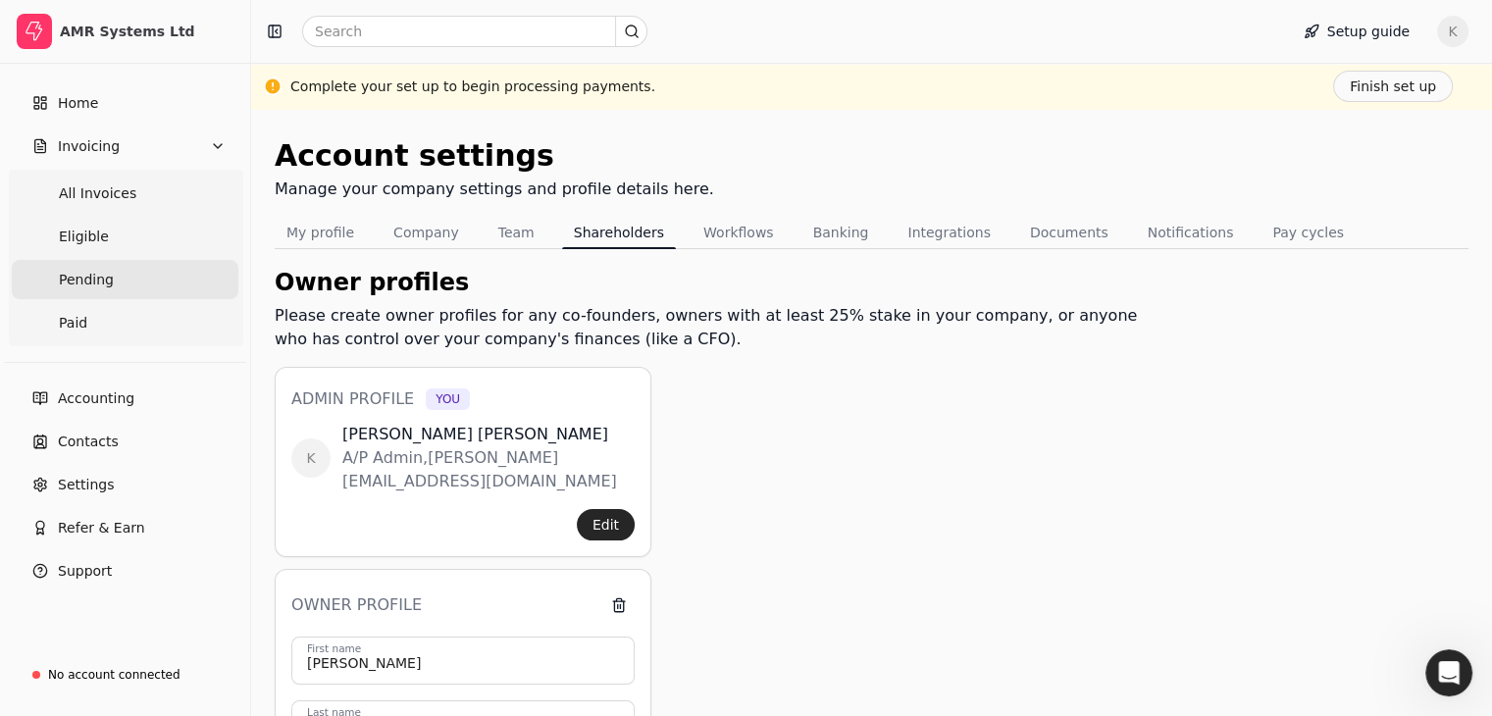
click at [66, 283] on span "Pending" at bounding box center [86, 280] width 55 height 21
click at [101, 279] on span "Pending" at bounding box center [86, 280] width 55 height 21
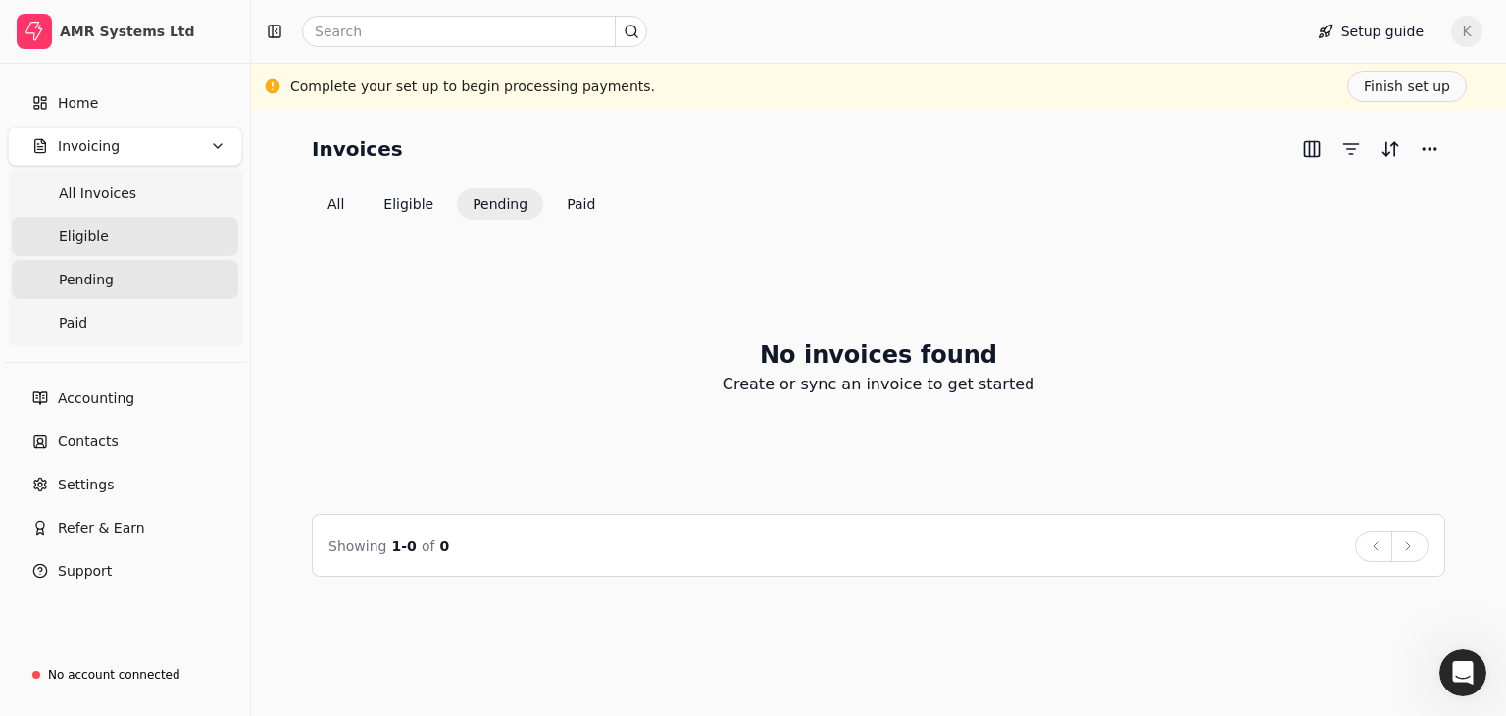
click at [68, 240] on span "Eligible" at bounding box center [84, 237] width 50 height 21
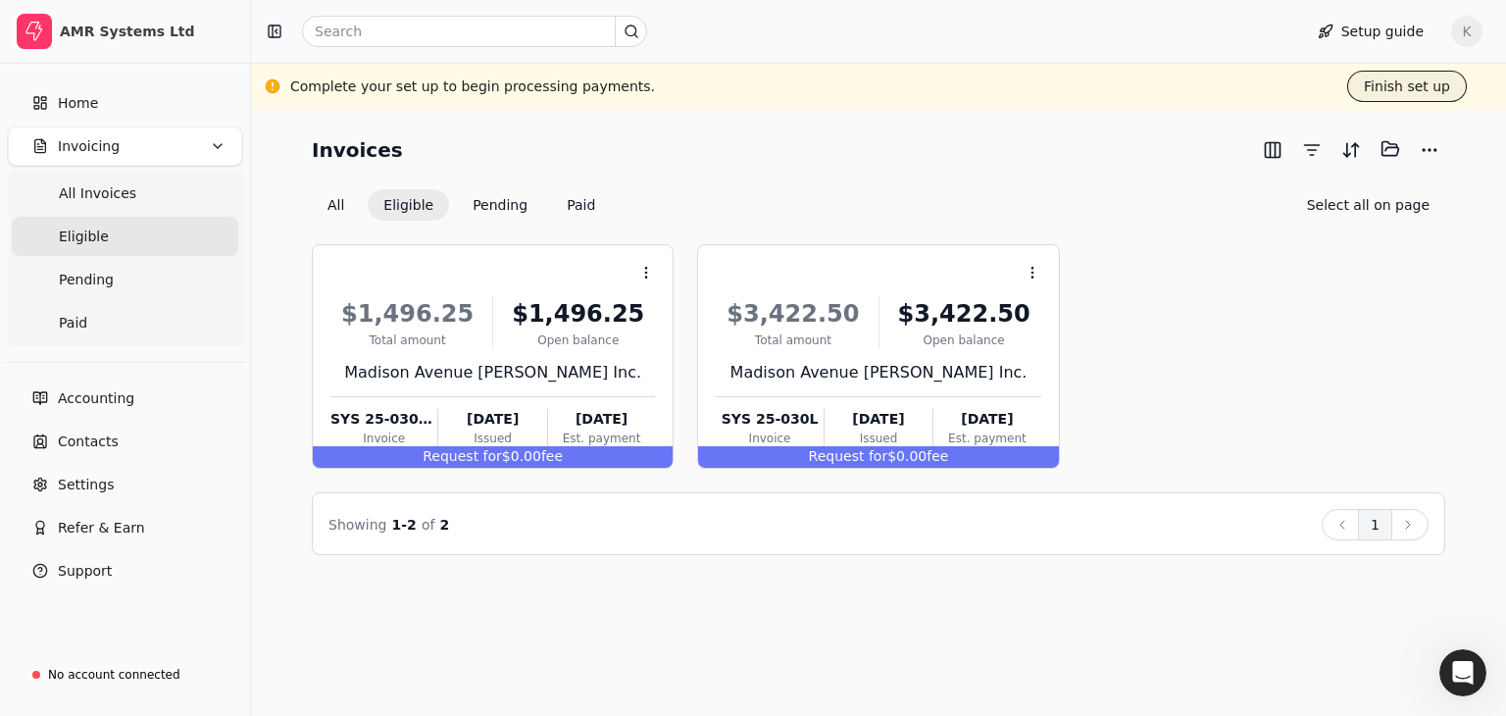
click at [1408, 88] on button "Finish set up" at bounding box center [1408, 86] width 120 height 31
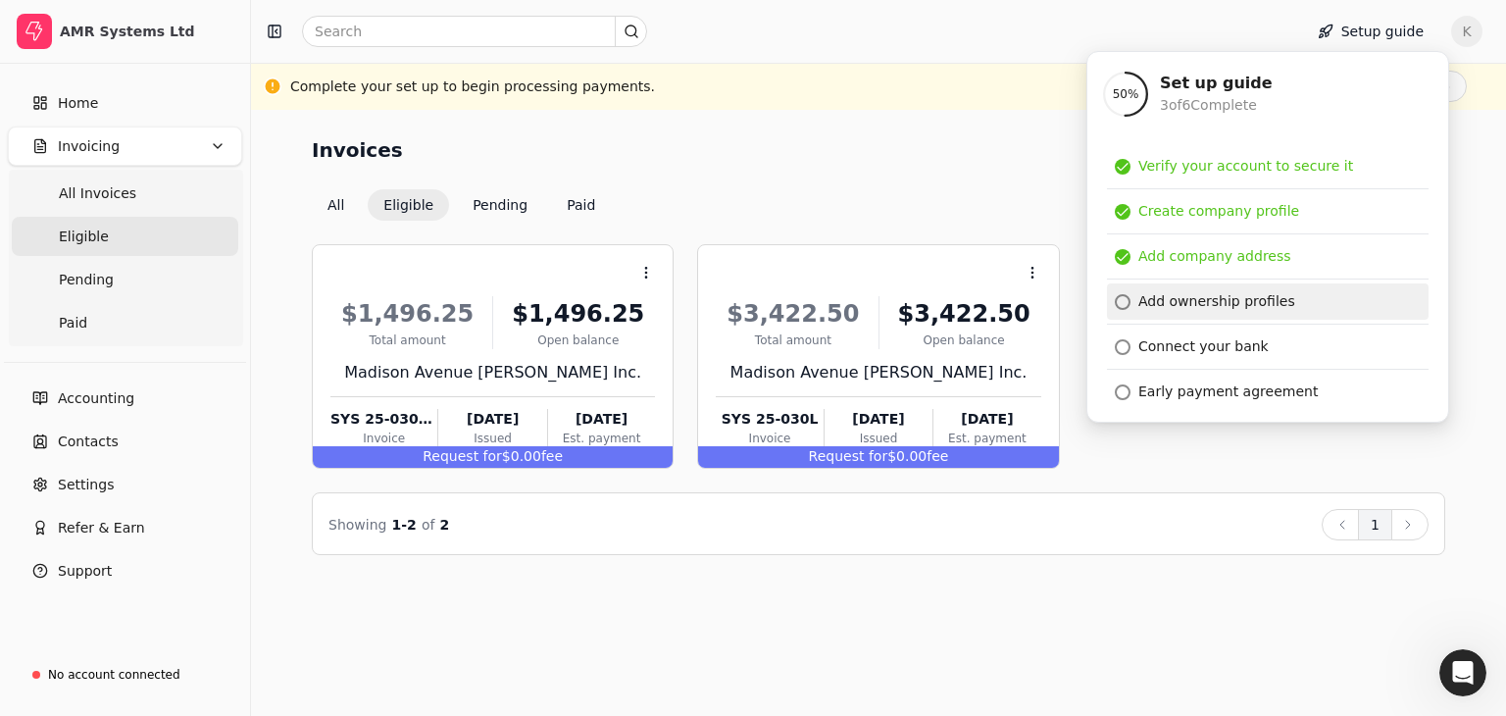
click at [1219, 299] on div "Add ownership profiles" at bounding box center [1217, 301] width 157 height 21
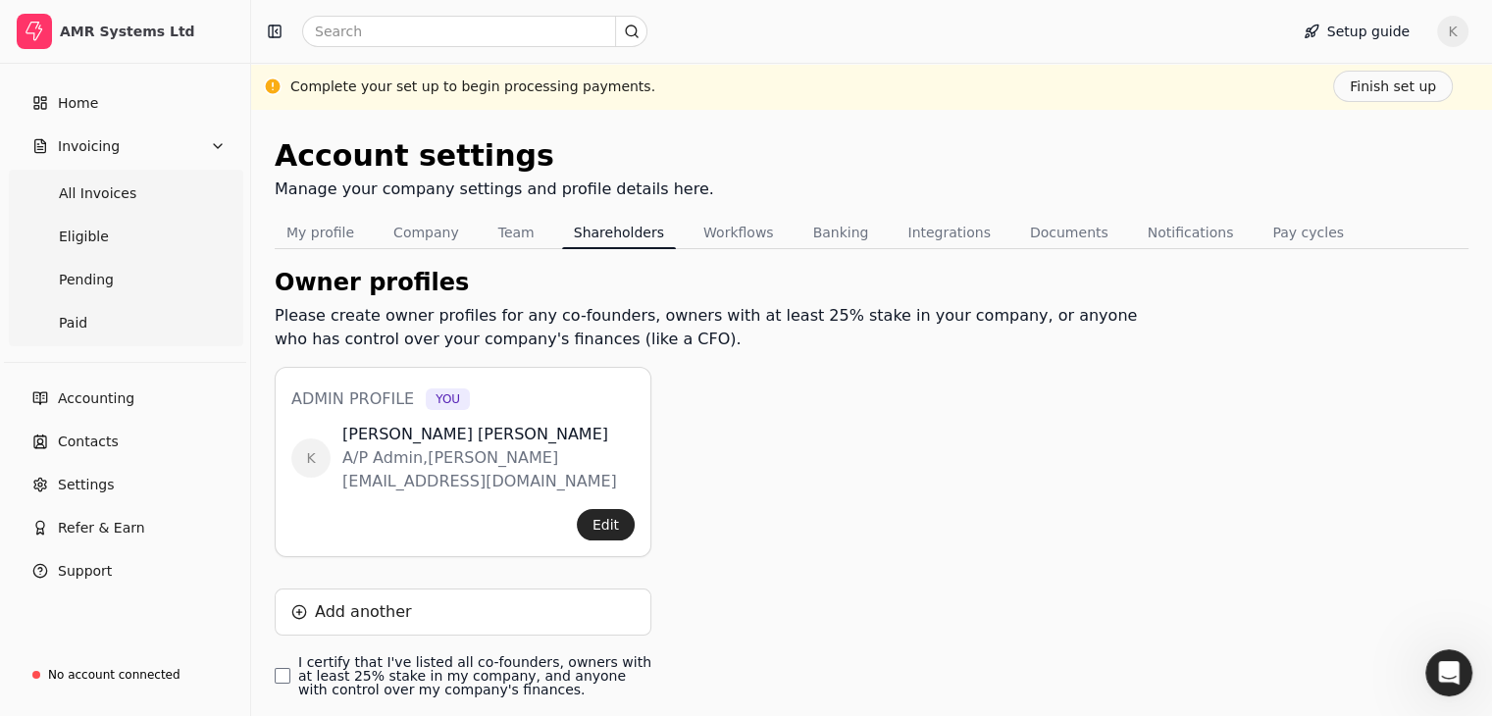
scroll to position [86, 0]
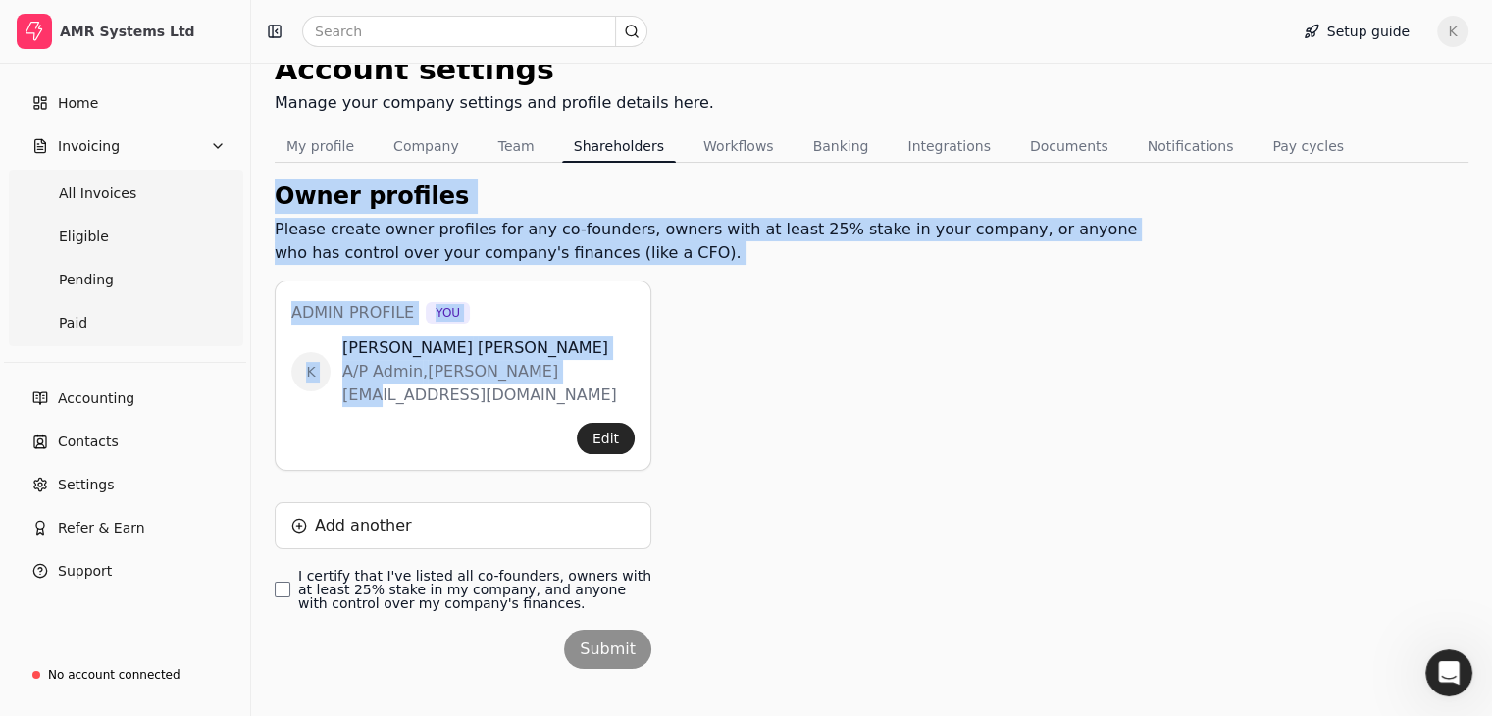
drag, startPoint x: 282, startPoint y: 189, endPoint x: 824, endPoint y: 370, distance: 570.6
click at [824, 370] on div "Owner profiles Please create owner profiles for any co-founders, owners with at…" at bounding box center [714, 446] width 879 height 537
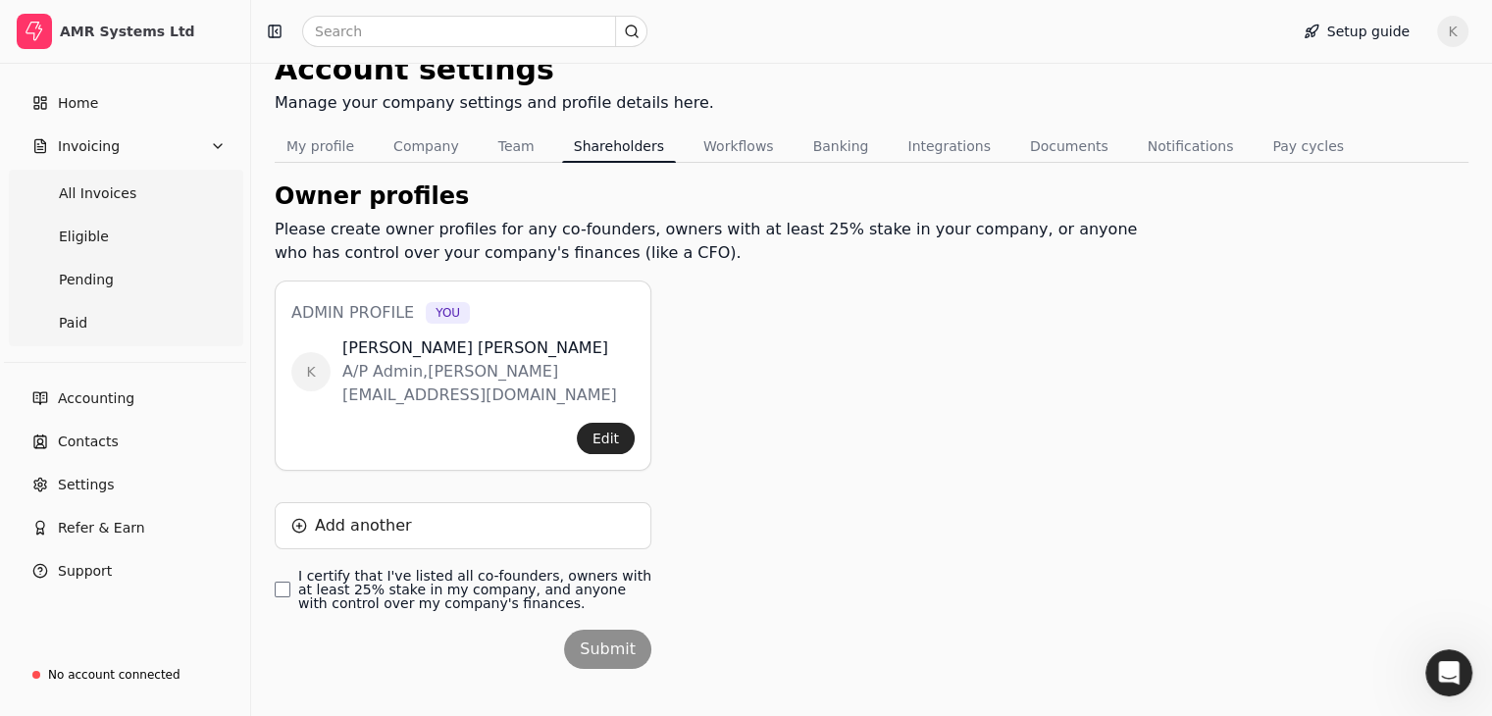
click at [810, 461] on div "Owner profiles Please create owner profiles for any co-founders, owners with at…" at bounding box center [714, 446] width 879 height 537
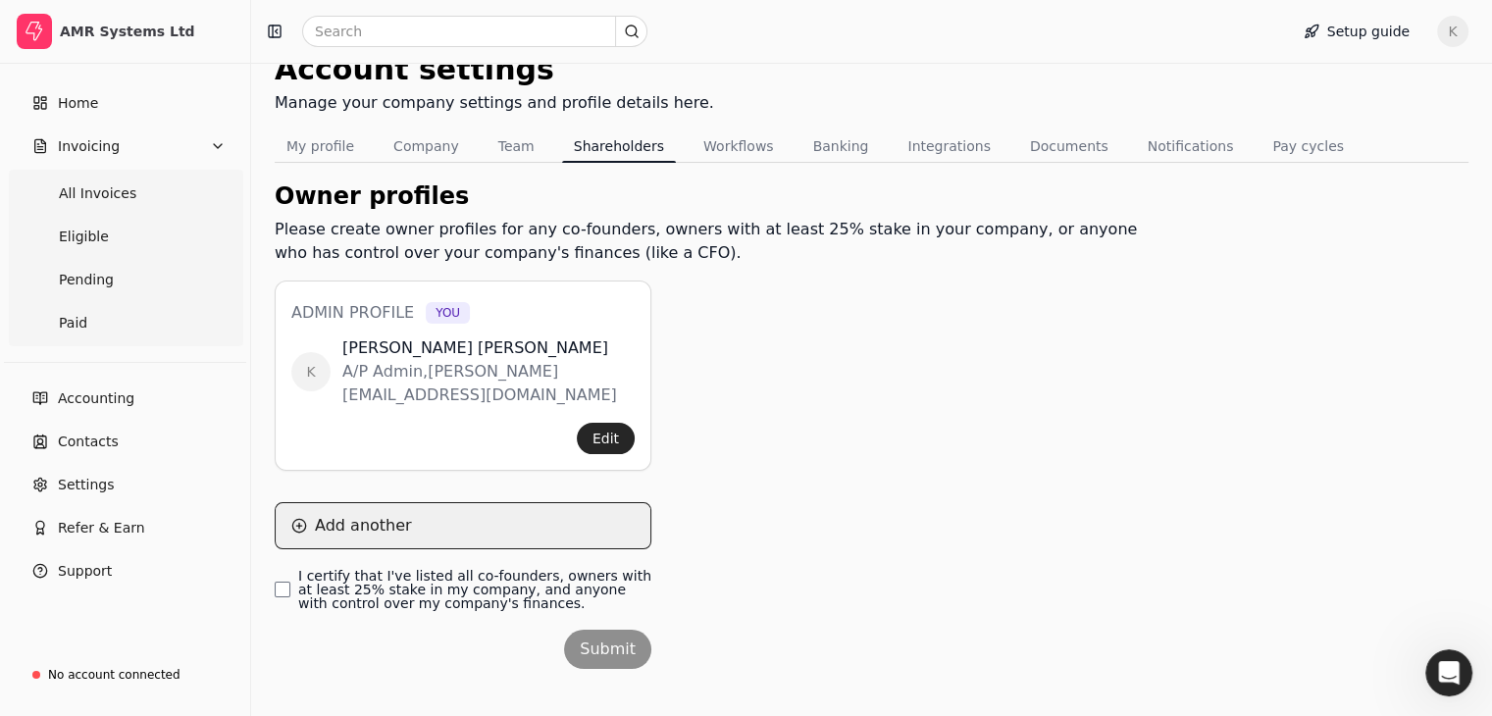
click at [330, 502] on button "Add another" at bounding box center [463, 525] width 377 height 47
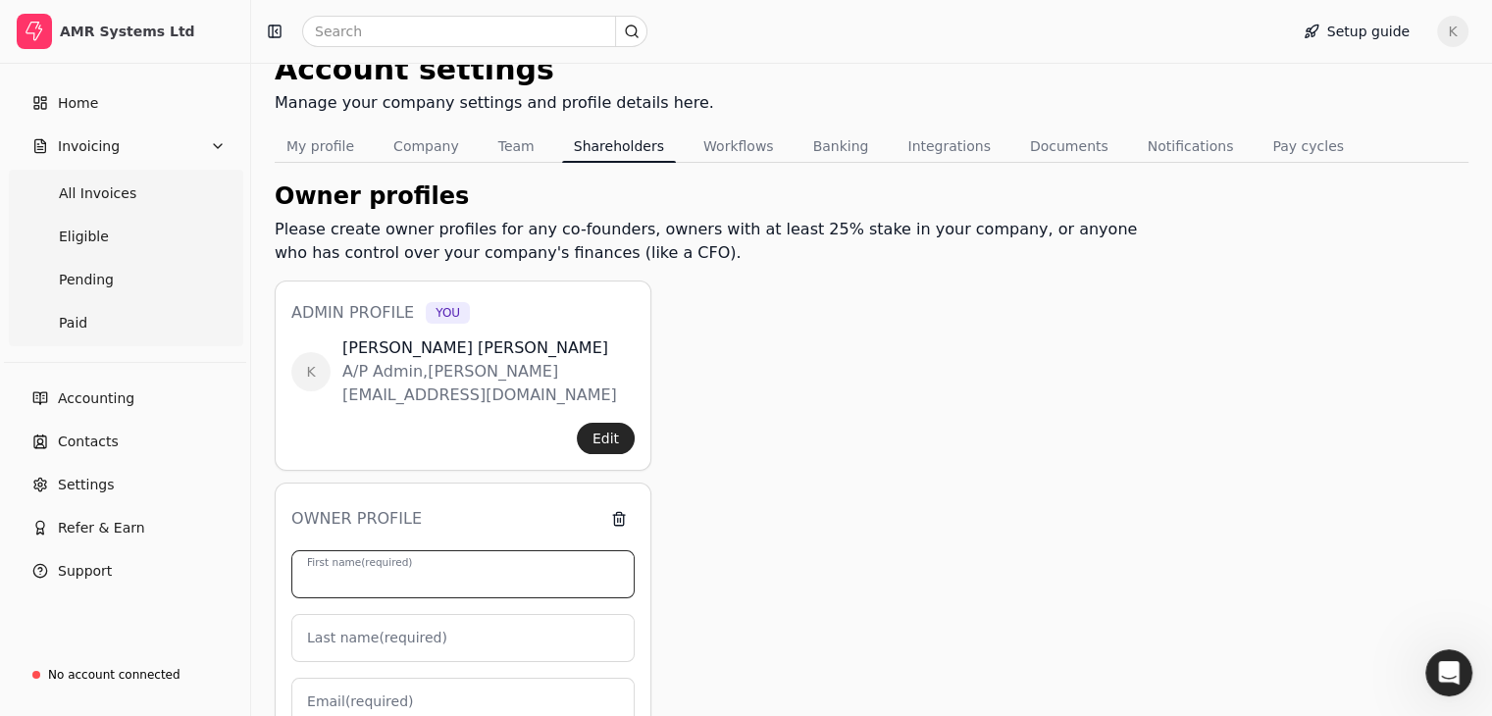
click at [446, 550] on input "First name (required)" at bounding box center [462, 574] width 343 height 48
type input "C"
type input "0"
type input "[PERSON_NAME]"
click at [424, 628] on label "Last name (required)" at bounding box center [377, 638] width 140 height 21
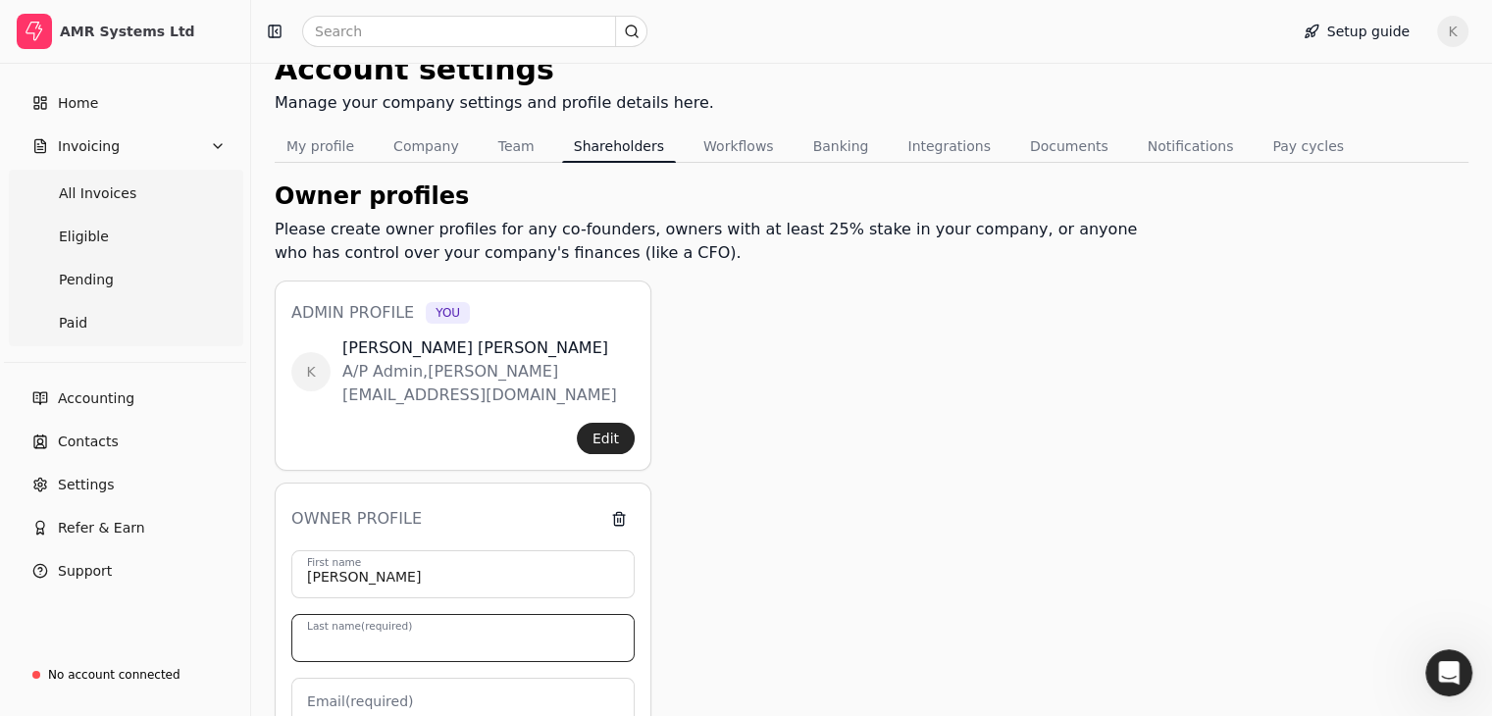
click at [424, 622] on input "Last name (required)" at bounding box center [462, 638] width 343 height 48
type input "[PERSON_NAME]"
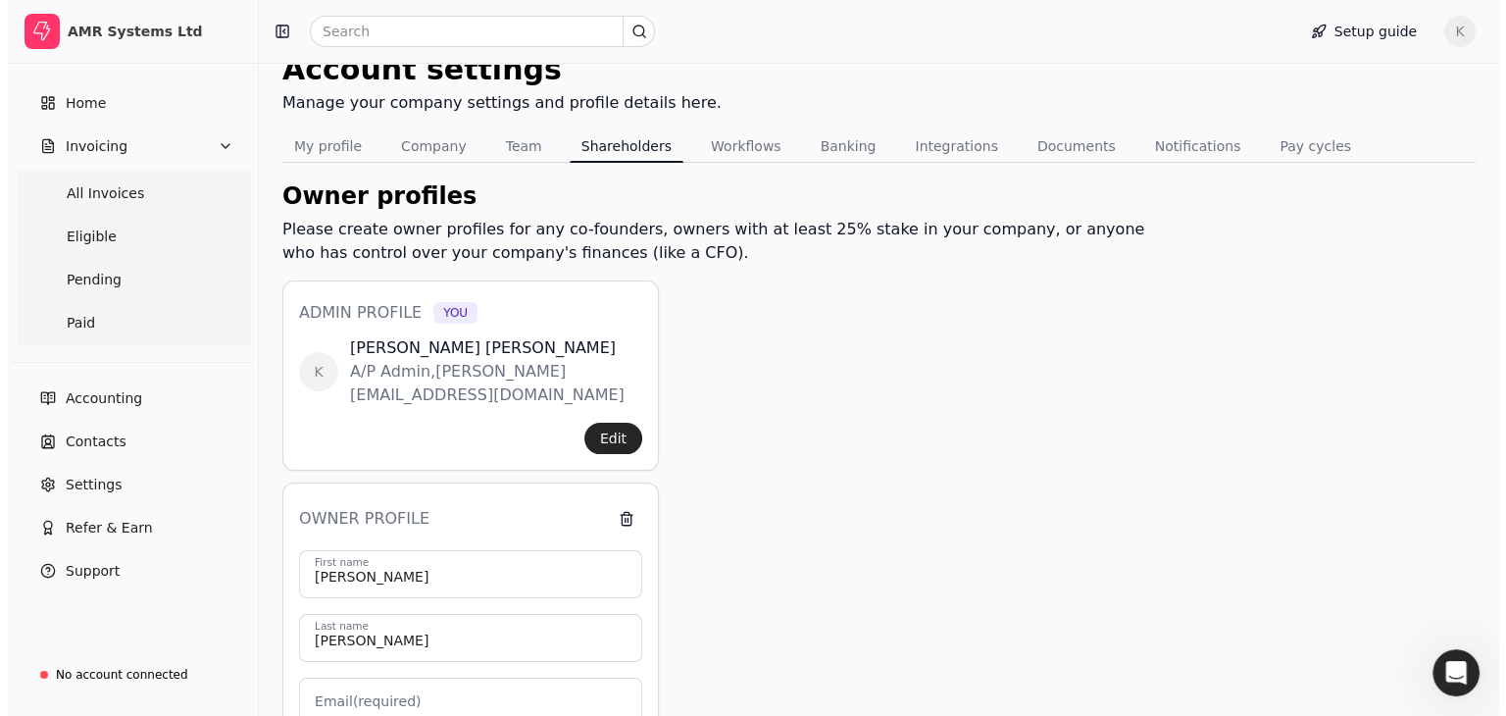
scroll to position [381, 0]
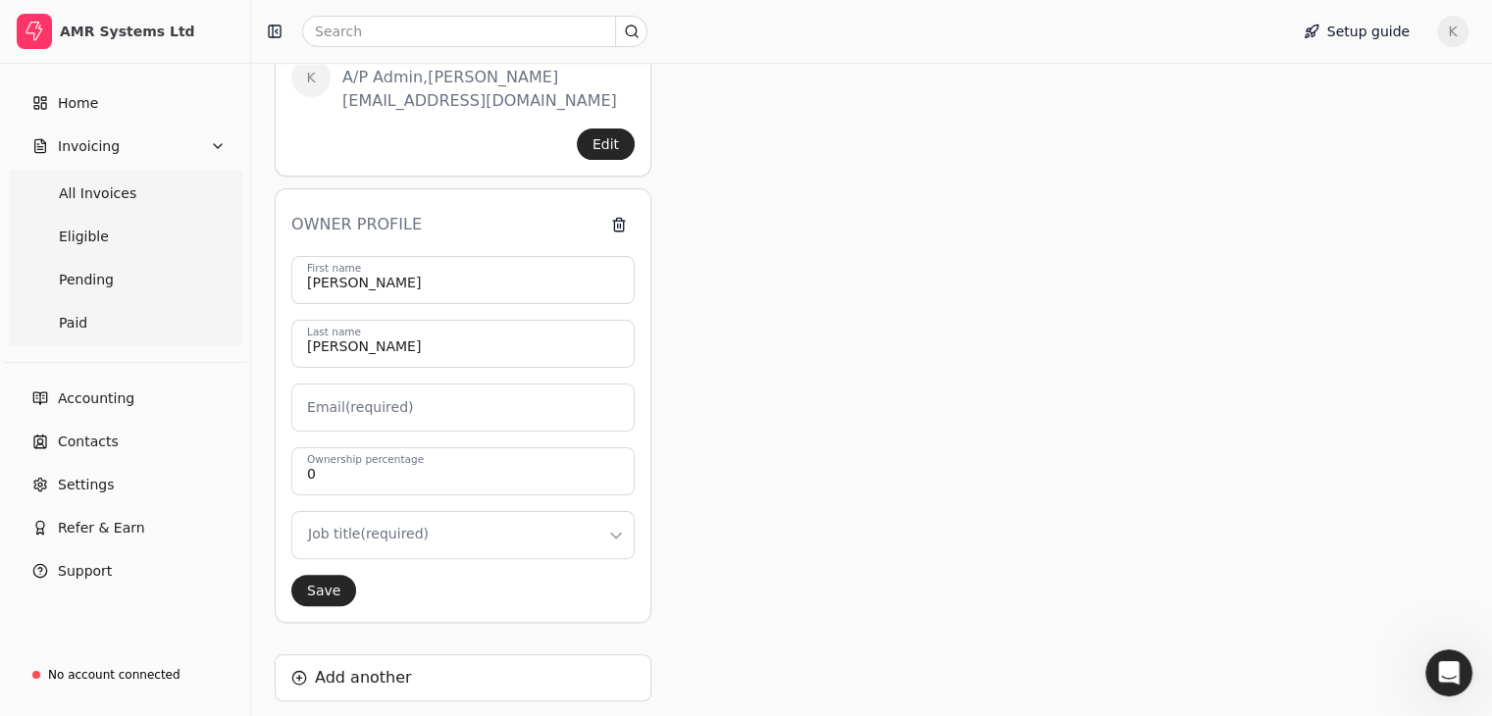
click at [371, 397] on label "Email (required)" at bounding box center [360, 407] width 106 height 21
click at [371, 384] on input "Email (required)" at bounding box center [462, 407] width 343 height 48
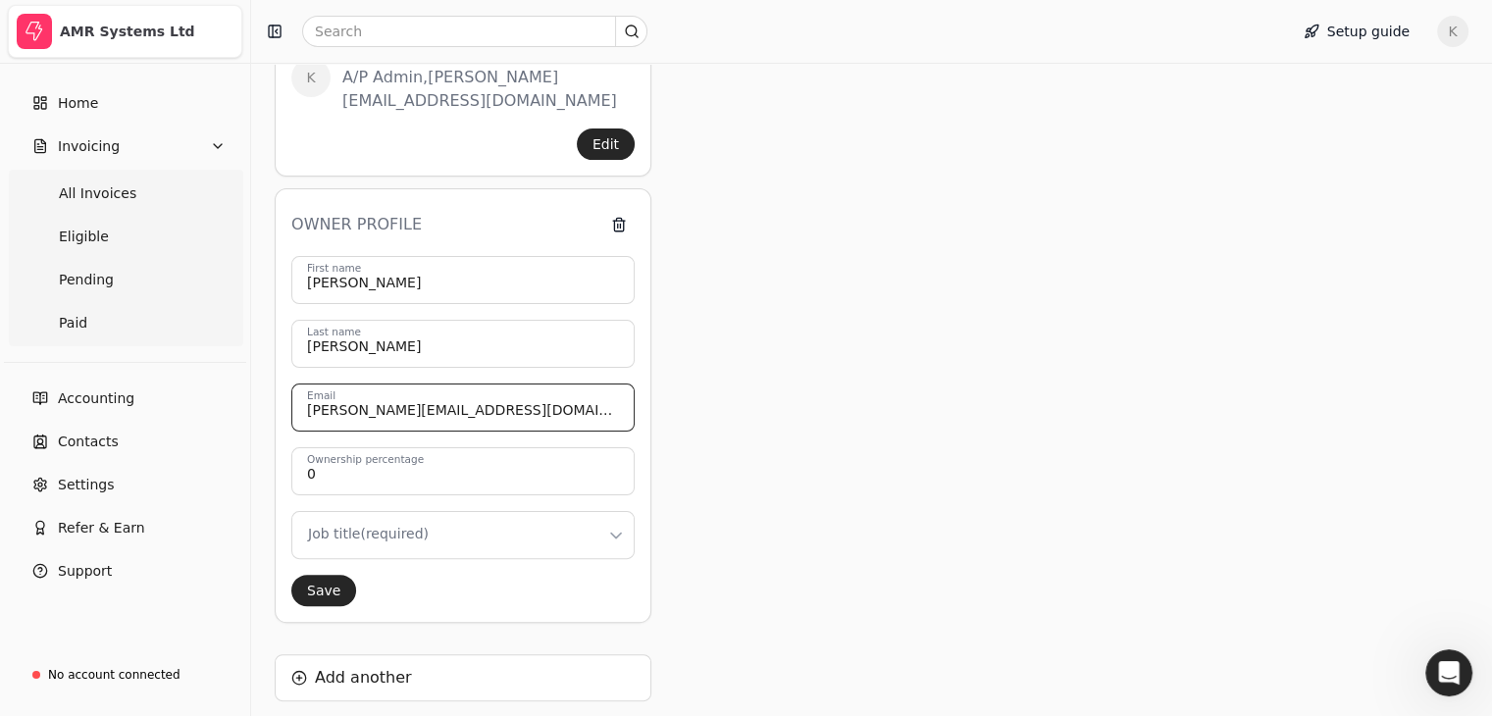
type input "[PERSON_NAME][EMAIL_ADDRESS][DOMAIN_NAME]"
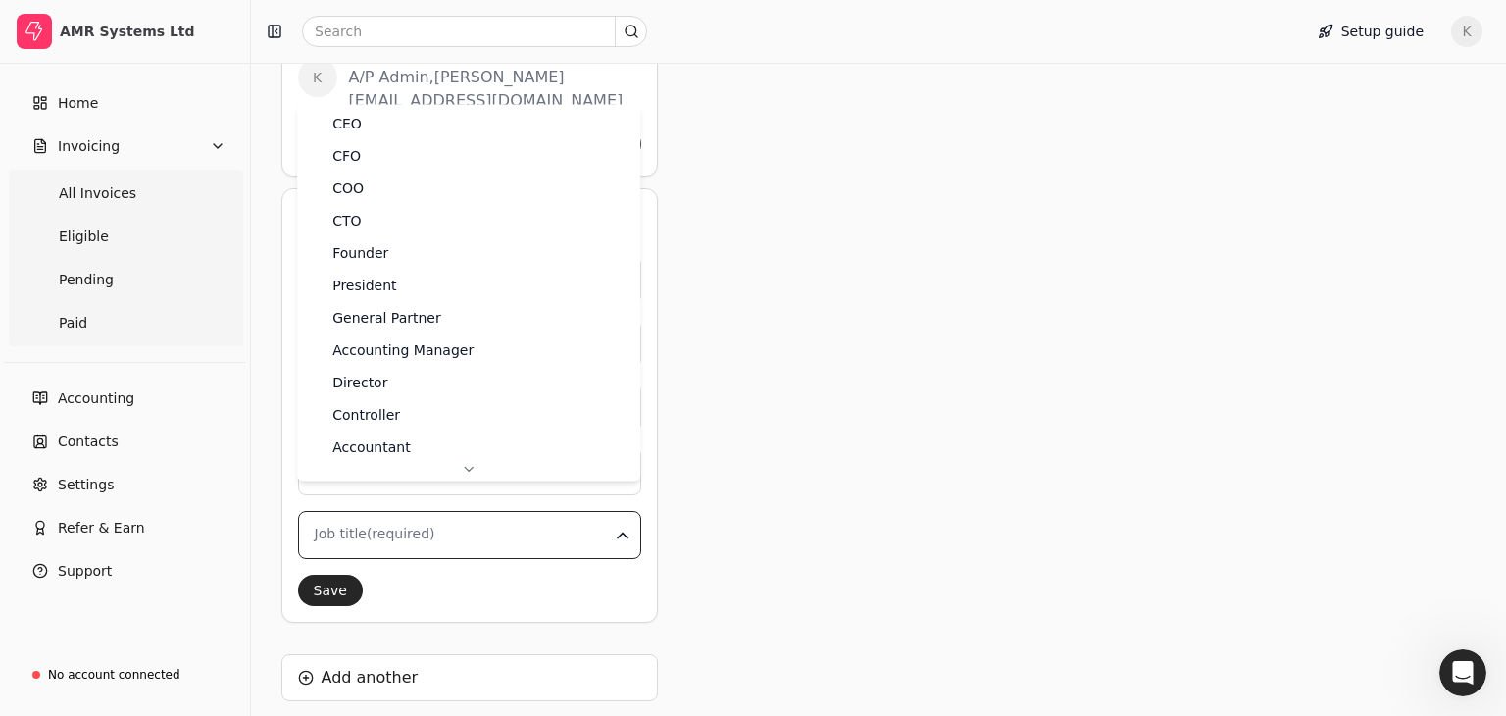
click at [412, 512] on html "AMR Systems Ltd Home Invoicing All Invoices Eligible Pending Paid Accounting Co…" at bounding box center [753, 255] width 1506 height 1272
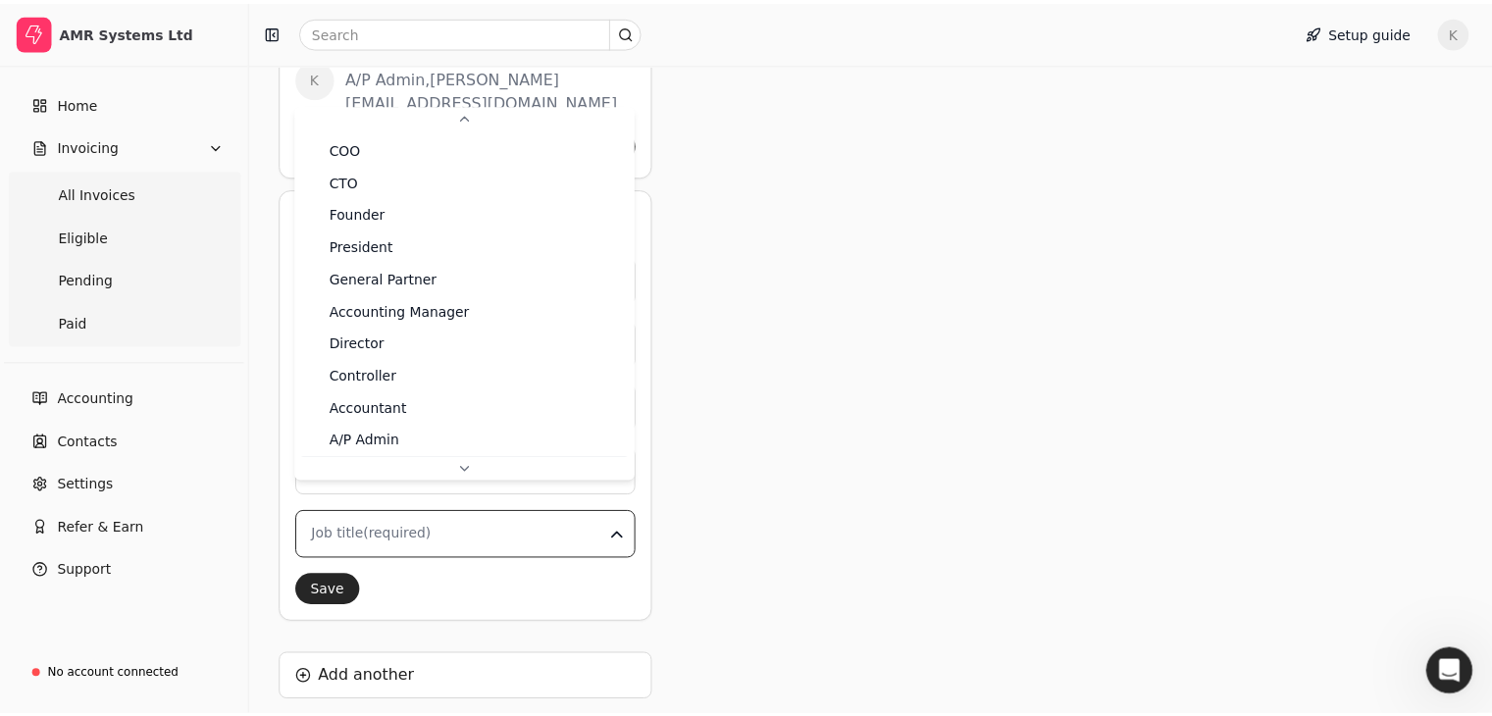
scroll to position [75, 0]
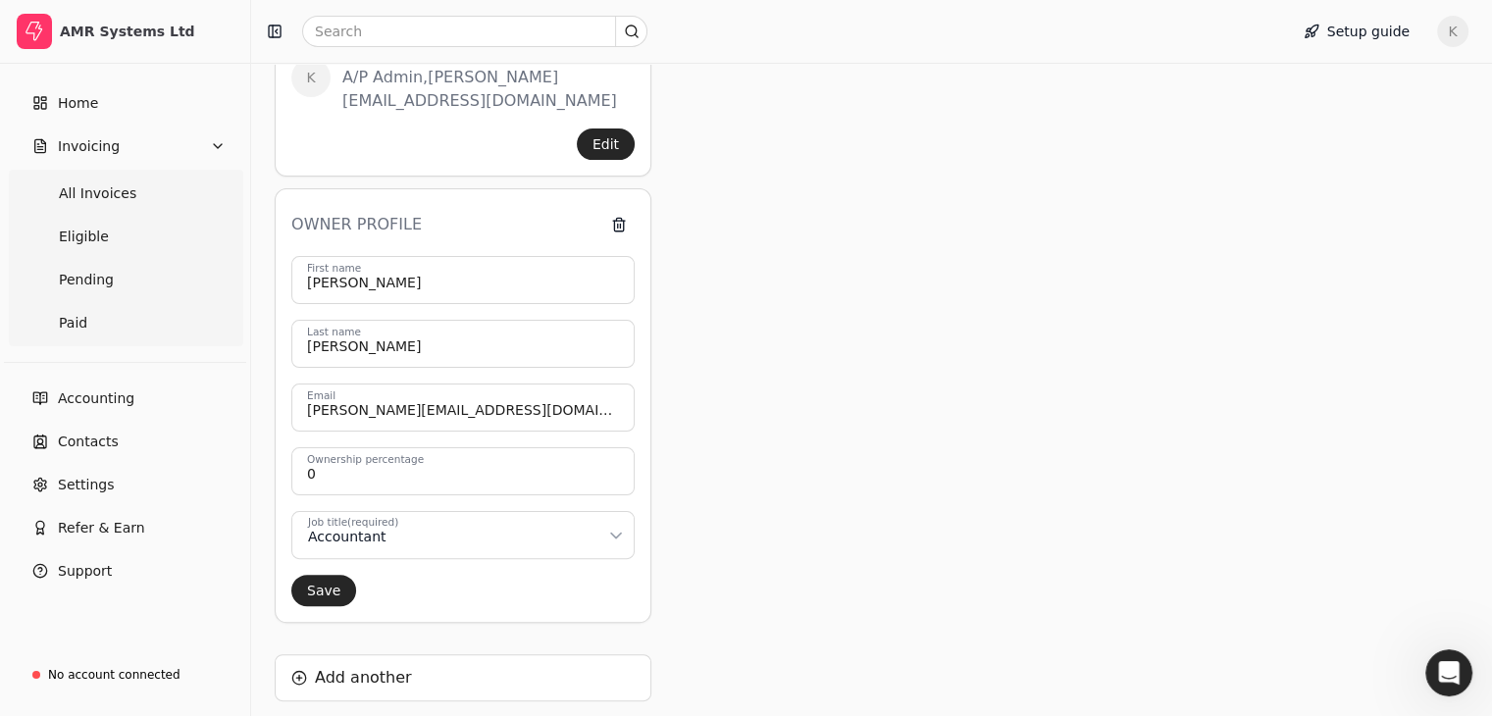
click at [319, 575] on button "Save" at bounding box center [323, 590] width 65 height 31
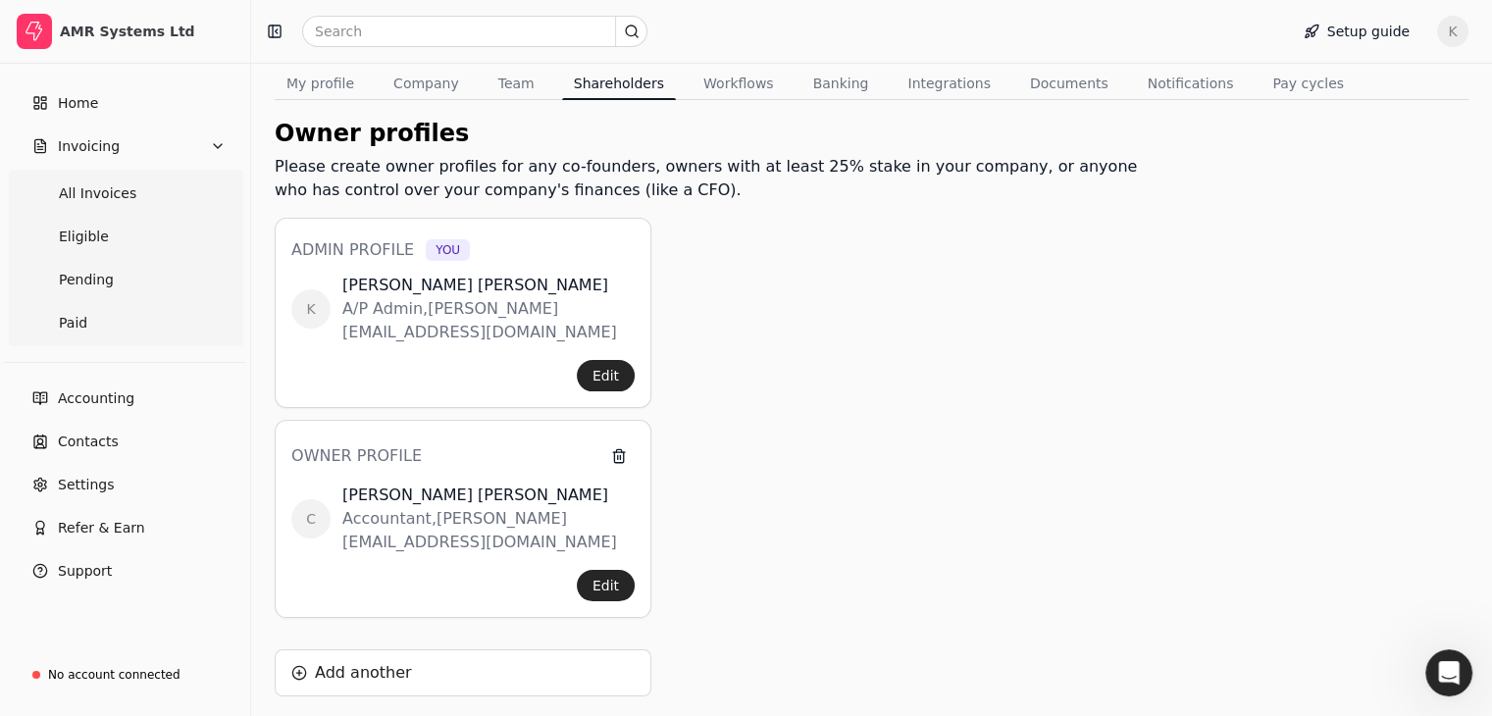
scroll to position [76, 0]
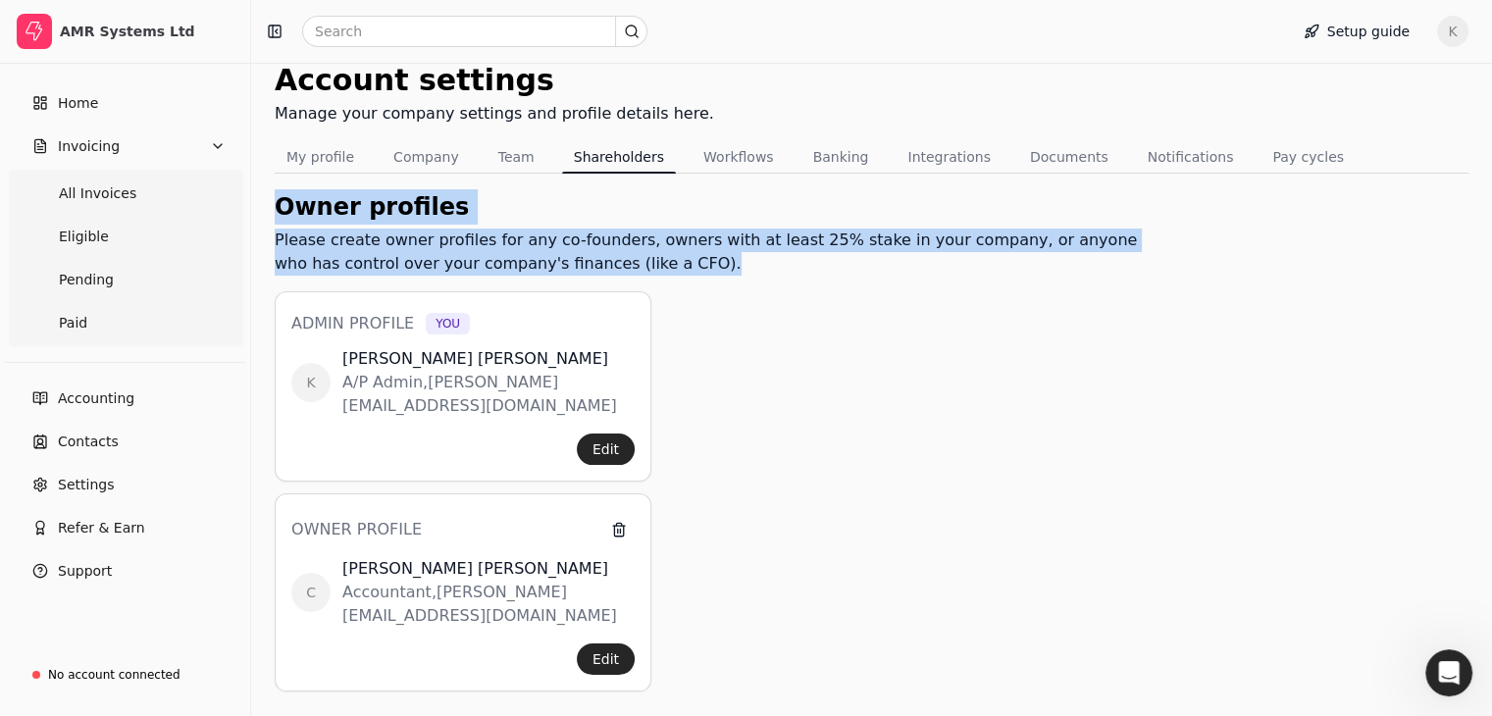
drag, startPoint x: 284, startPoint y: 205, endPoint x: 671, endPoint y: 272, distance: 392.1
click at [671, 272] on div "Owner profiles Please create owner profiles for any co-founders, owners with at…" at bounding box center [714, 562] width 879 height 747
copy div "Owner profiles Please create owner profiles for any co-founders, owners with at…"
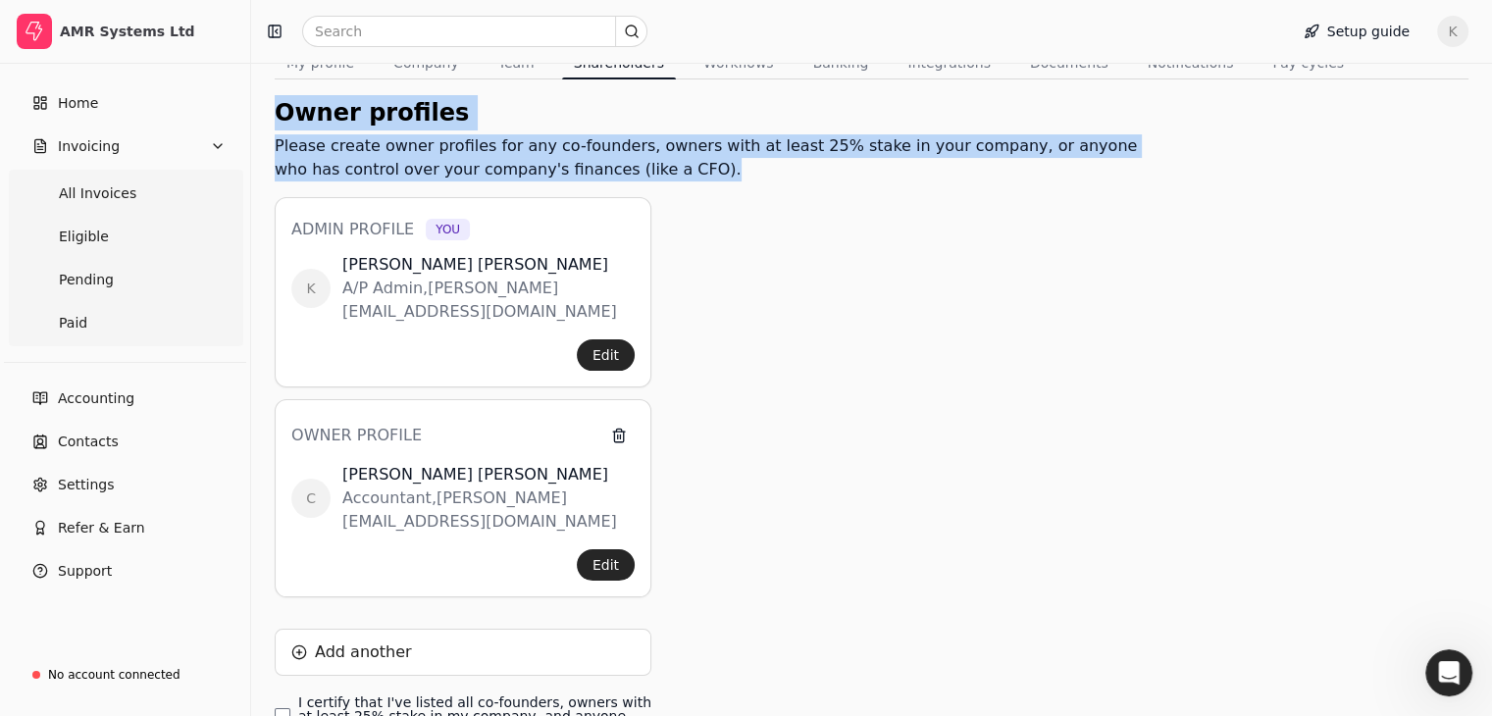
scroll to position [272, 0]
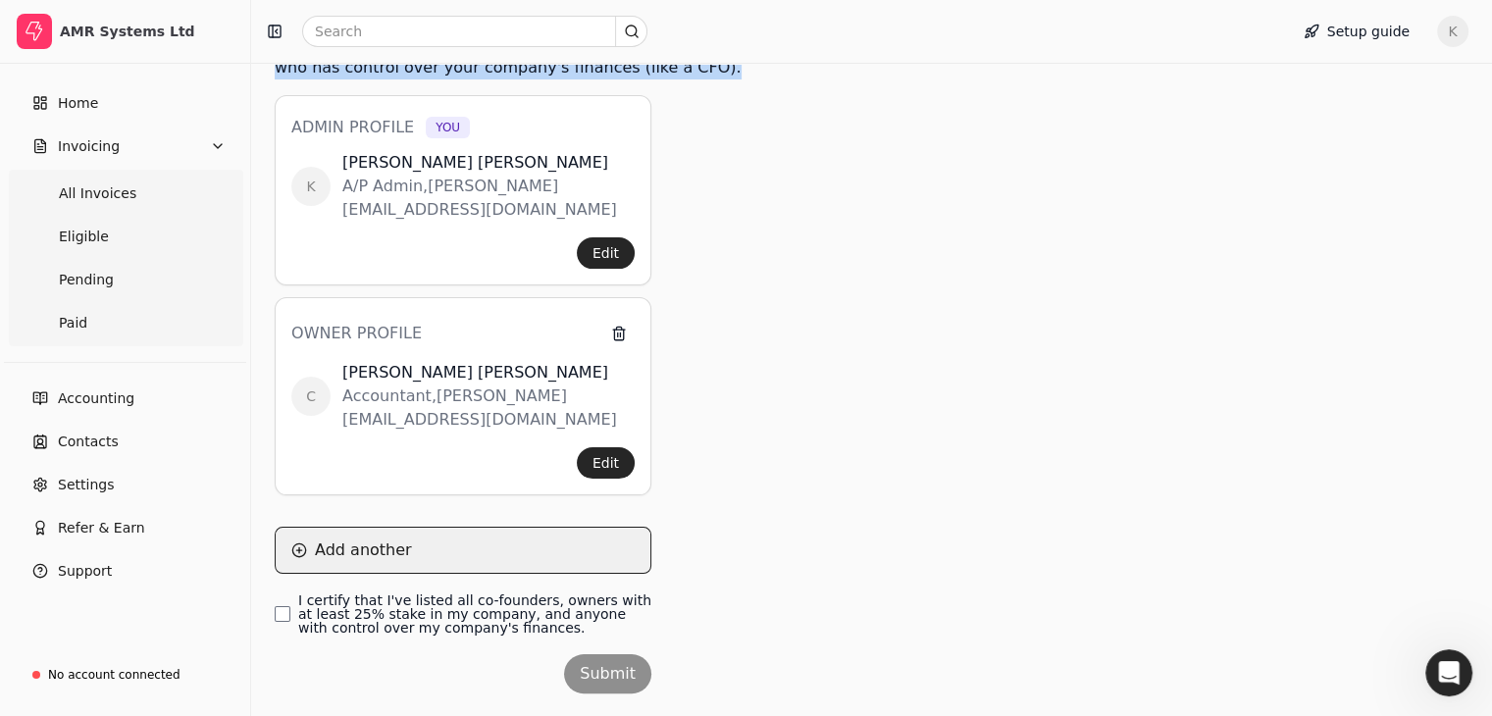
click at [306, 527] on button "Add another" at bounding box center [463, 550] width 377 height 47
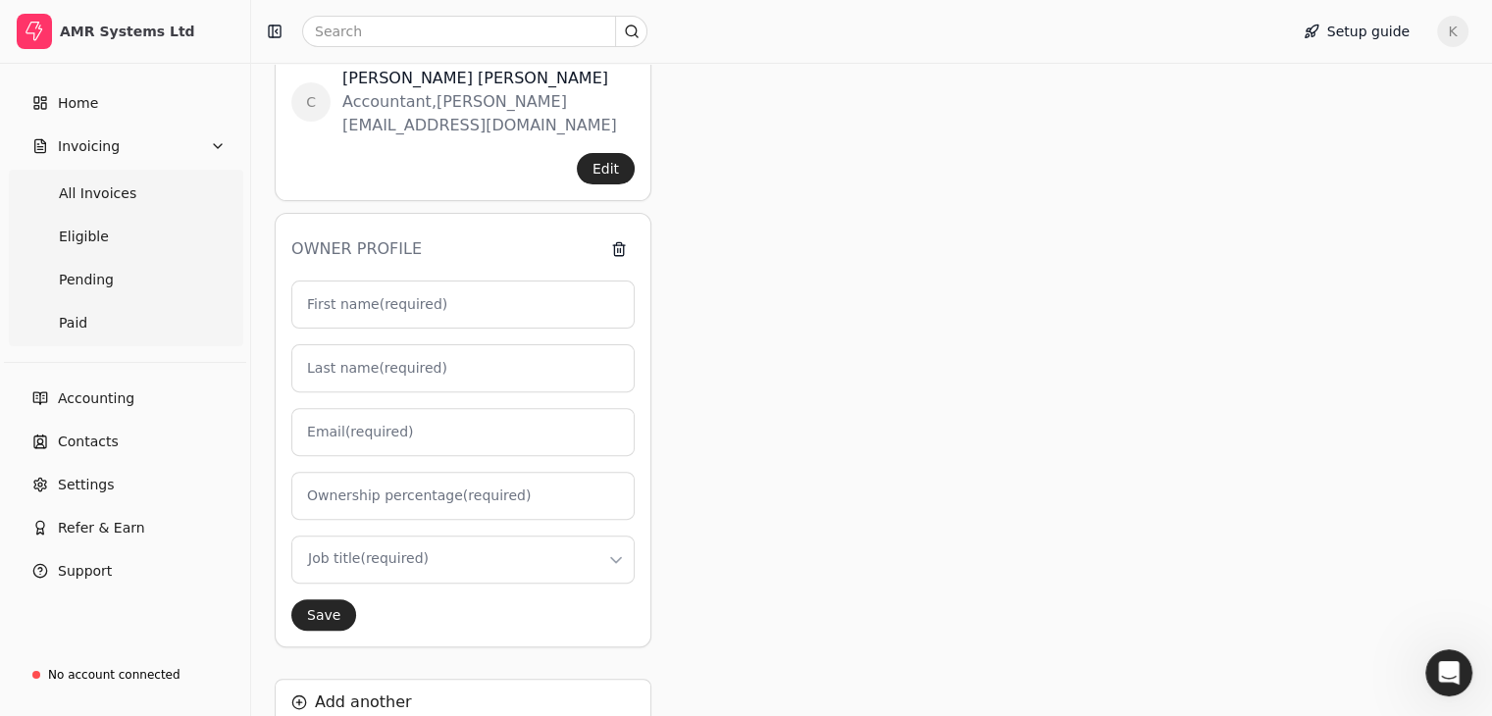
scroll to position [0, 0]
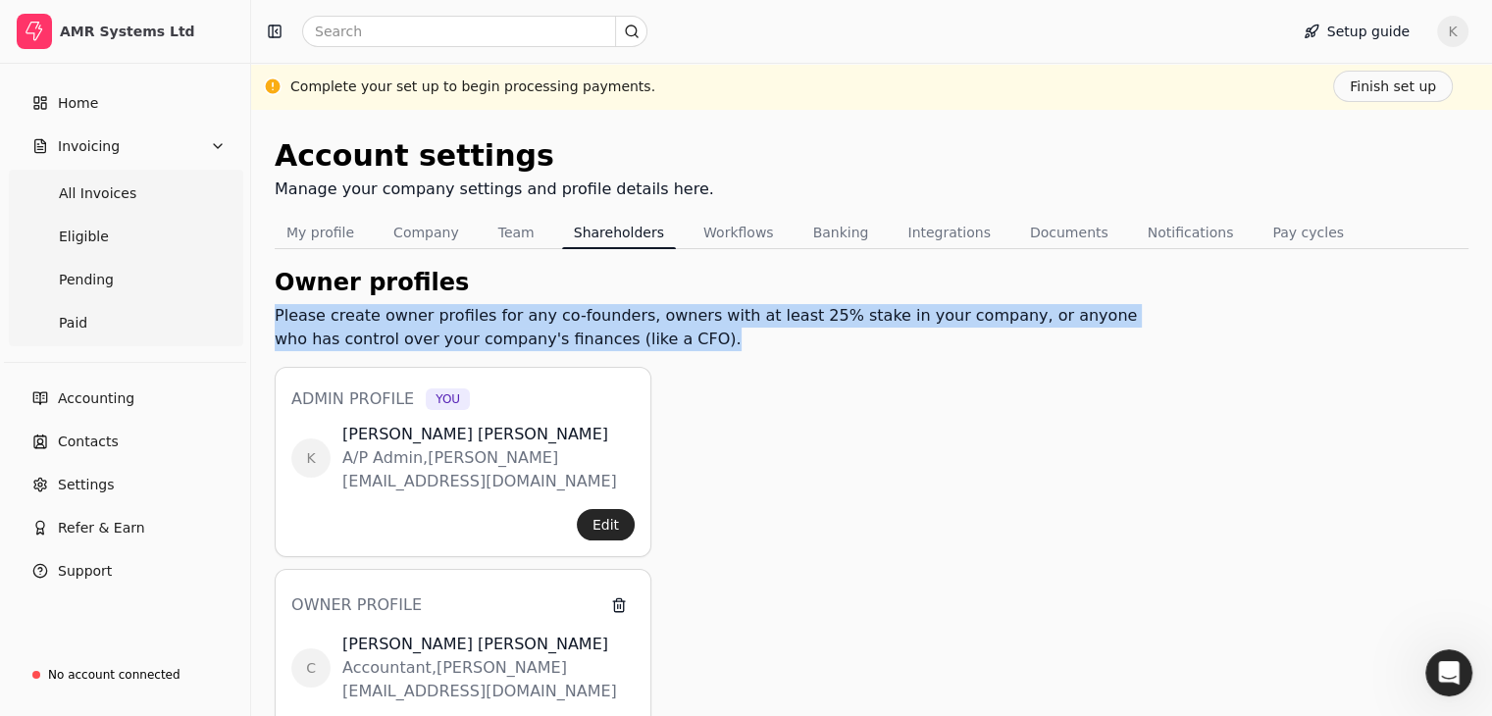
drag, startPoint x: 283, startPoint y: 315, endPoint x: 632, endPoint y: 344, distance: 349.4
click at [632, 344] on div "Please create owner profiles for any co-founders, owners with at least 25% stak…" at bounding box center [714, 327] width 879 height 47
copy div "Please create owner profiles for any co-founders, owners with at least 25% stak…"
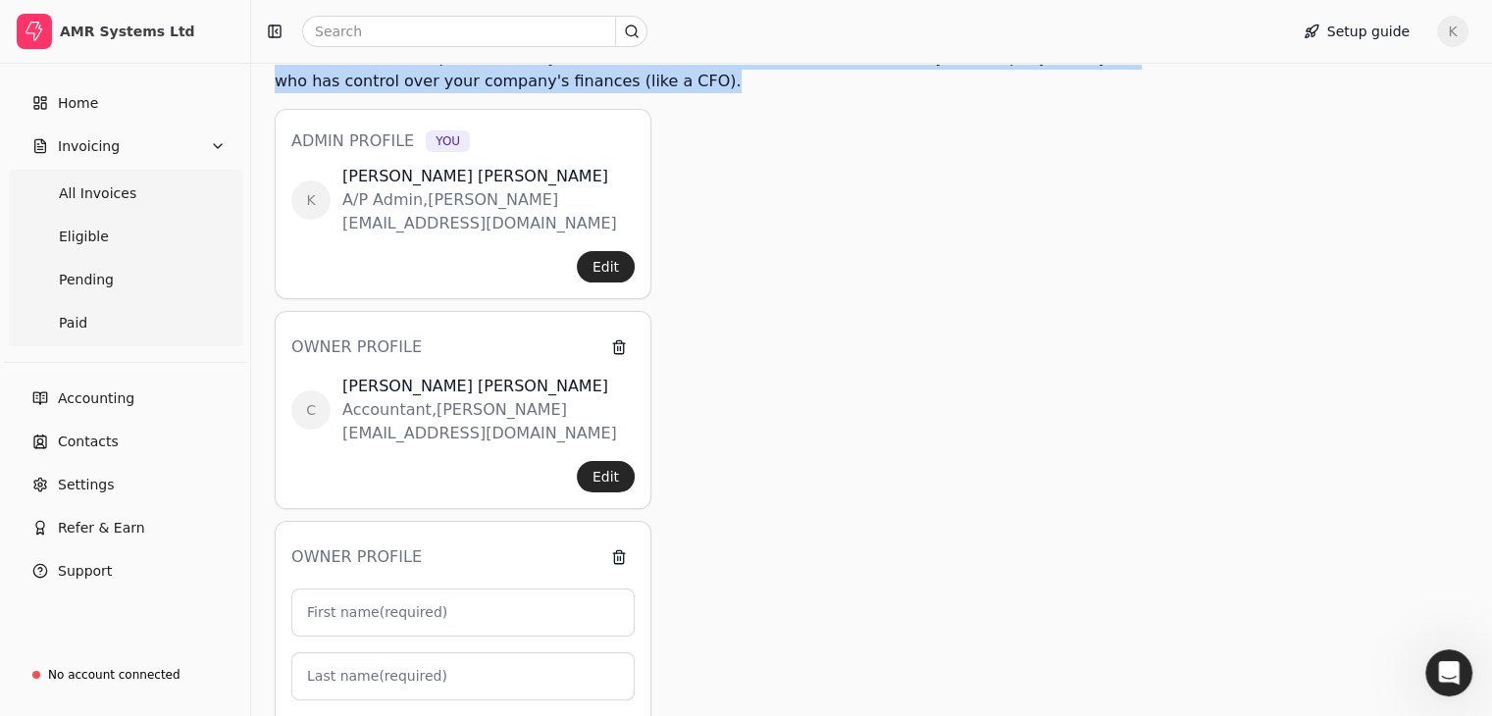
scroll to position [98, 0]
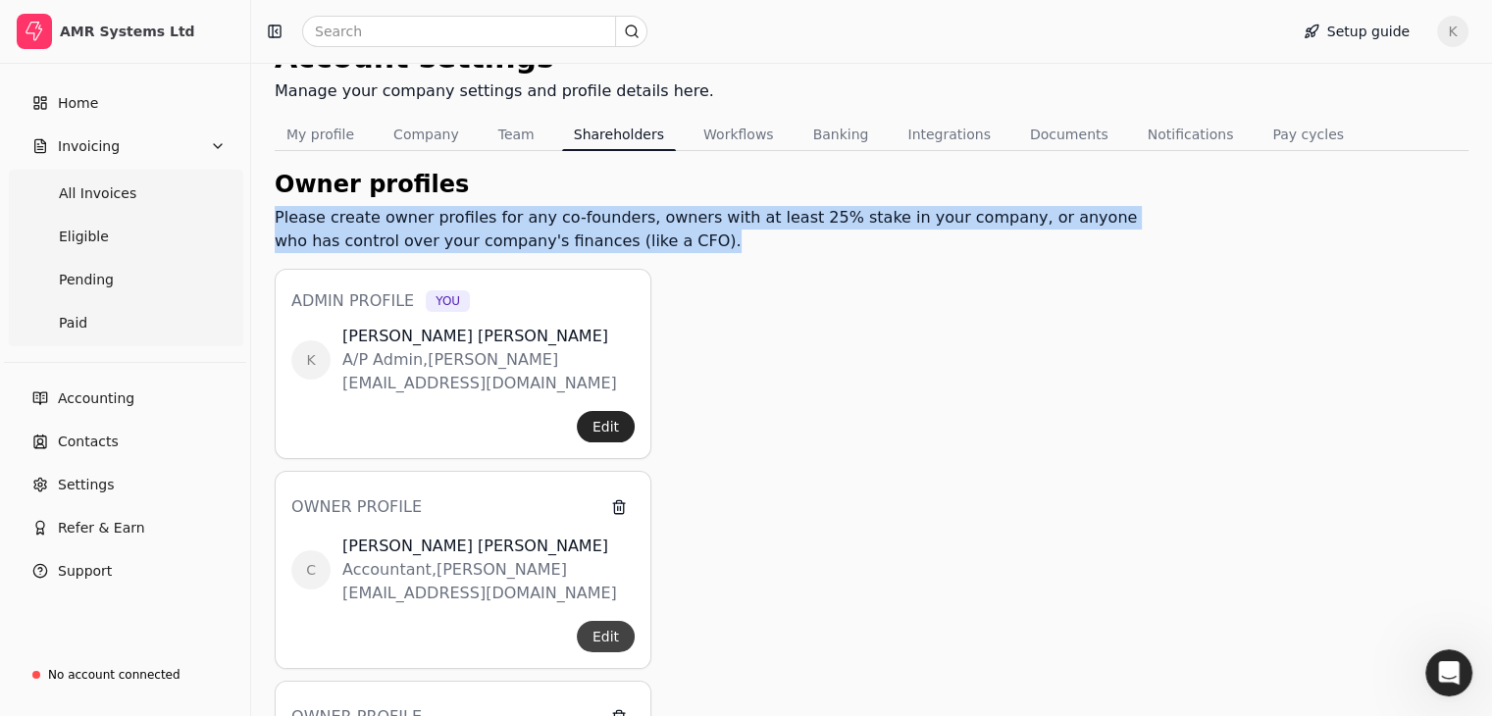
click at [619, 621] on button "Edit" at bounding box center [606, 636] width 58 height 31
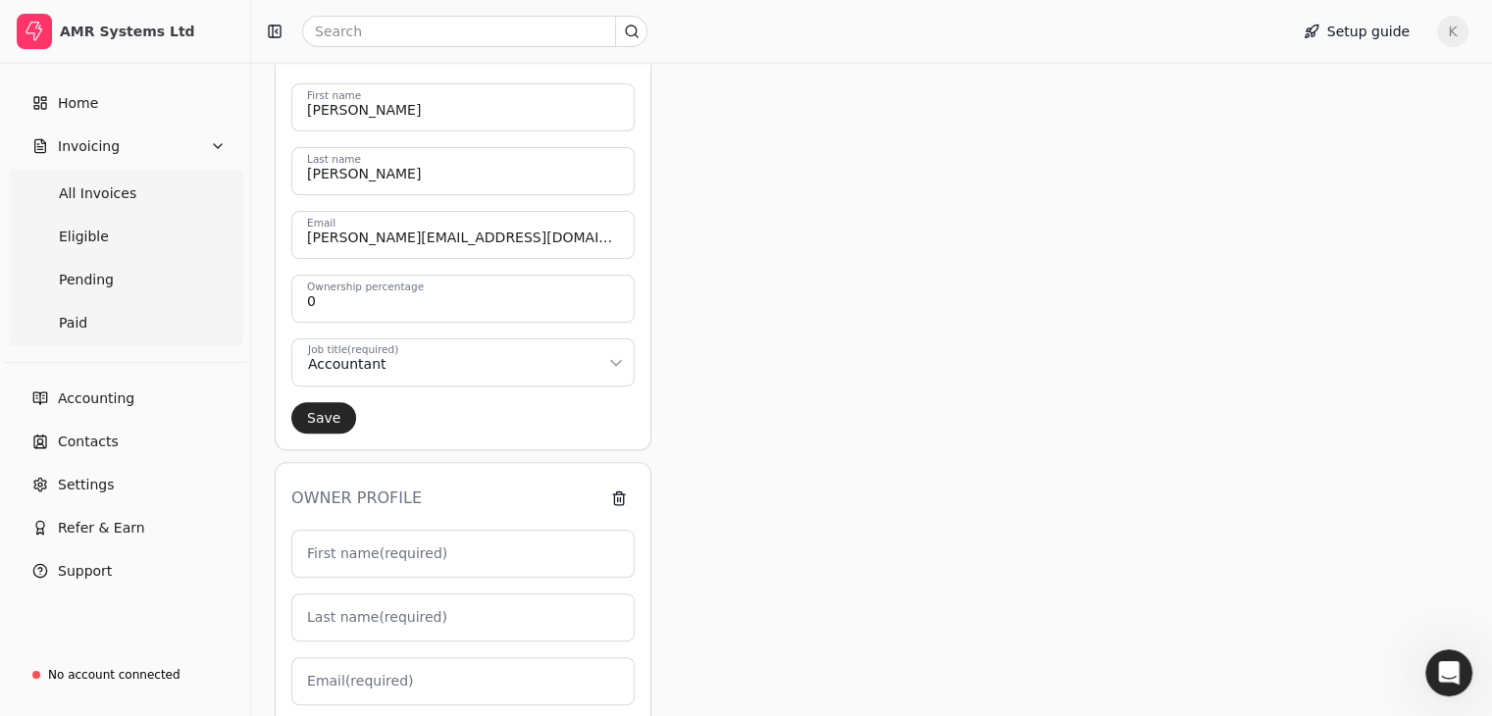
scroll to position [588, 0]
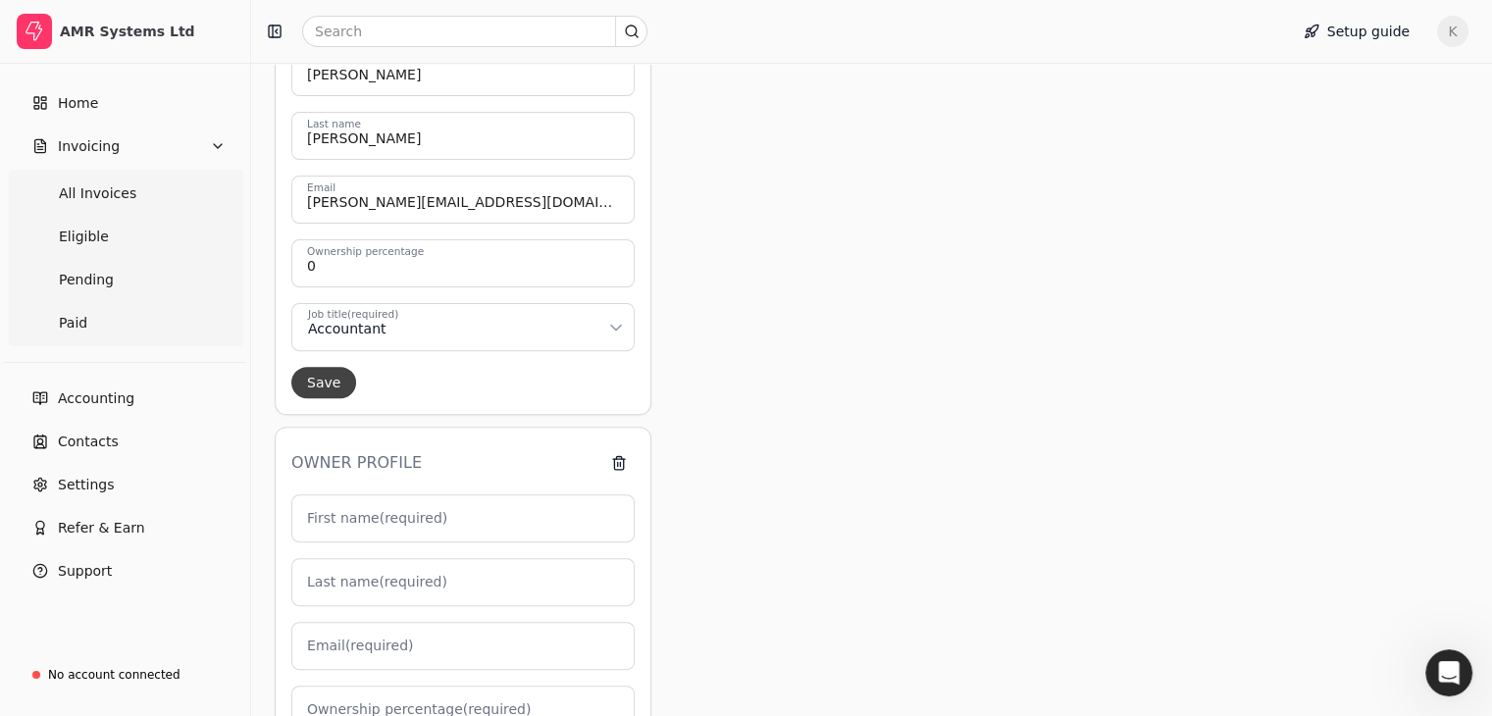
click at [325, 367] on button "Save" at bounding box center [323, 382] width 65 height 31
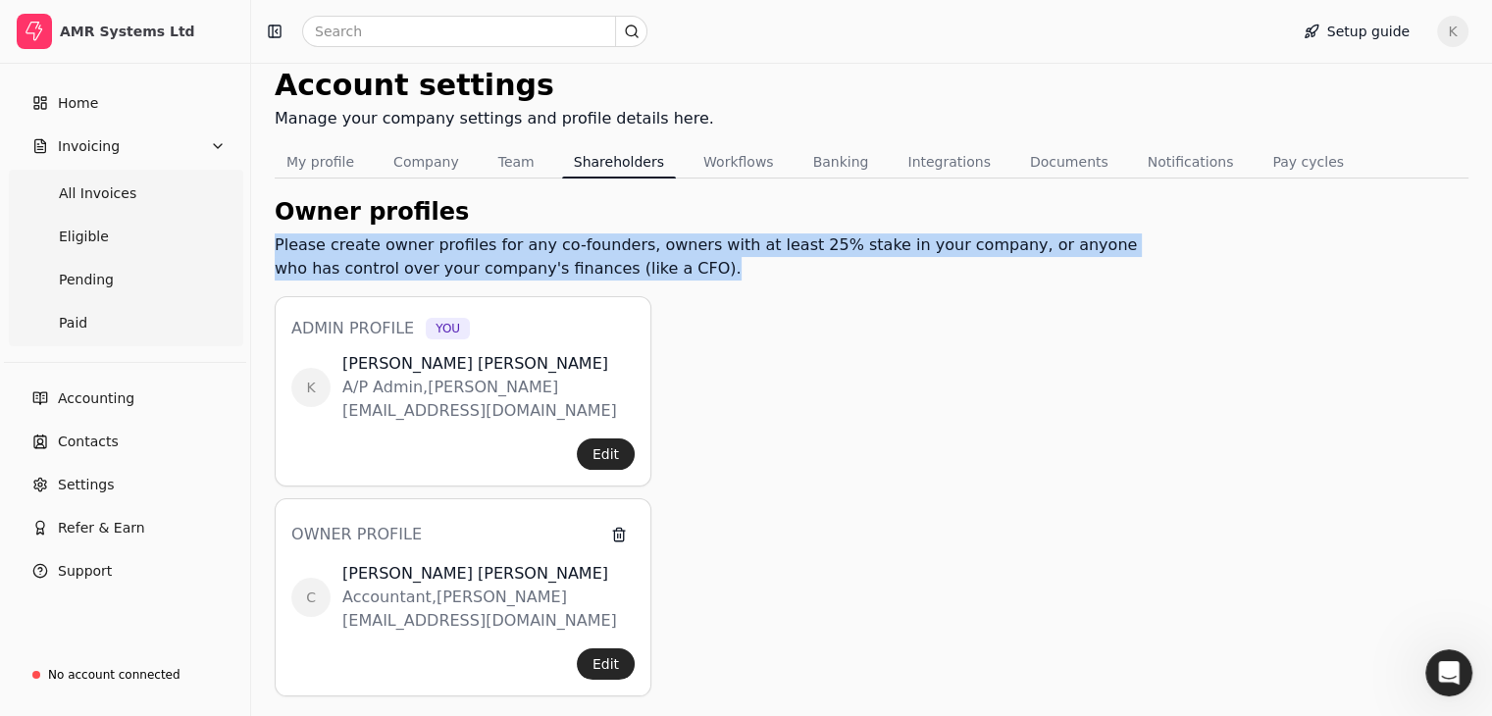
scroll to position [272, 0]
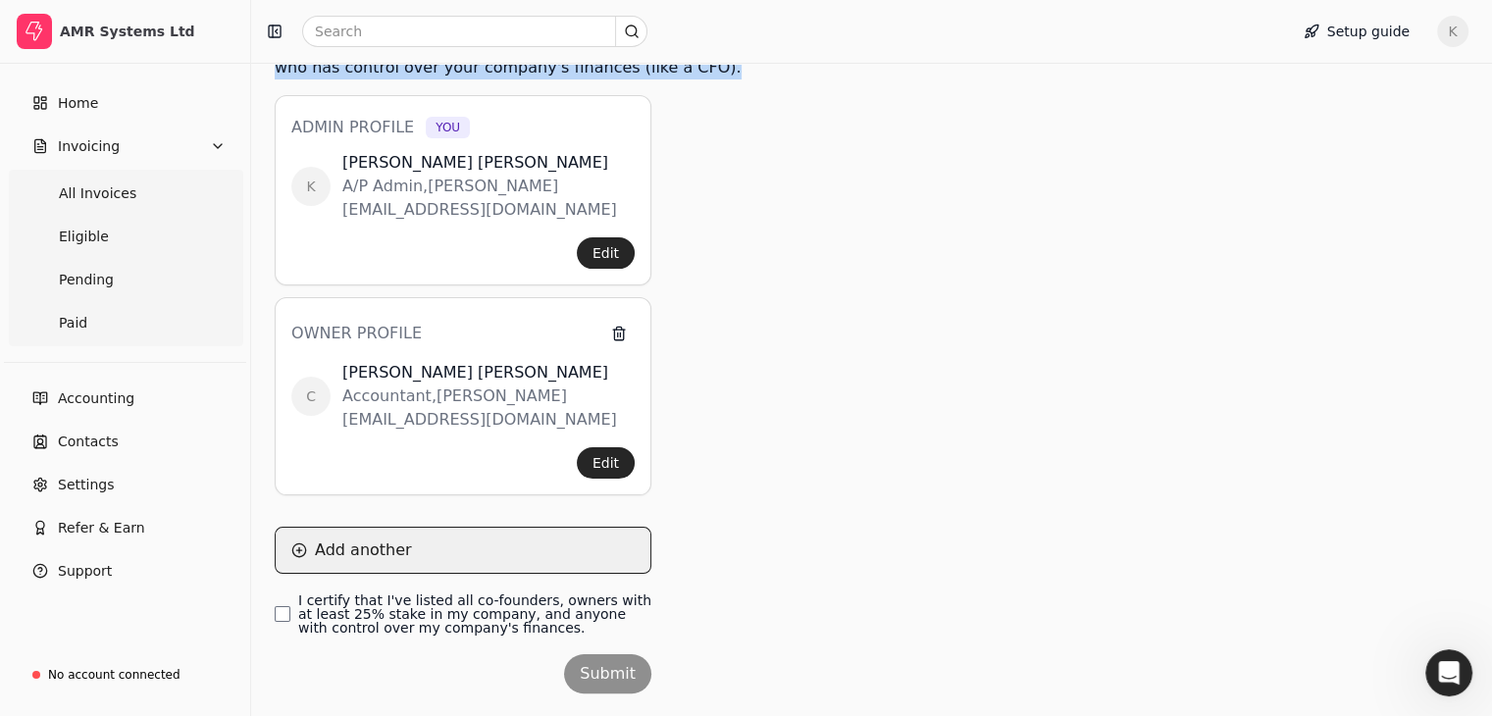
click at [375, 527] on button "Add another" at bounding box center [463, 550] width 377 height 47
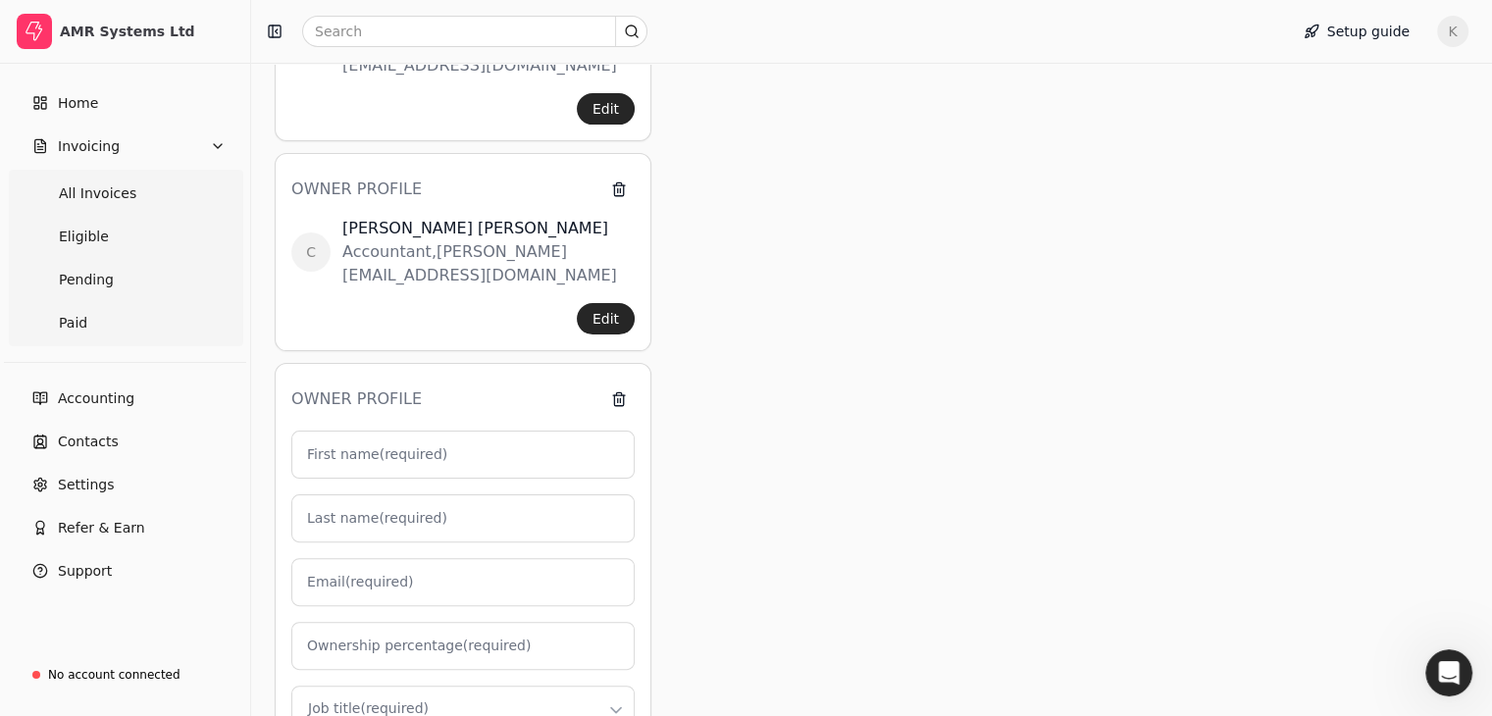
scroll to position [664, 0]
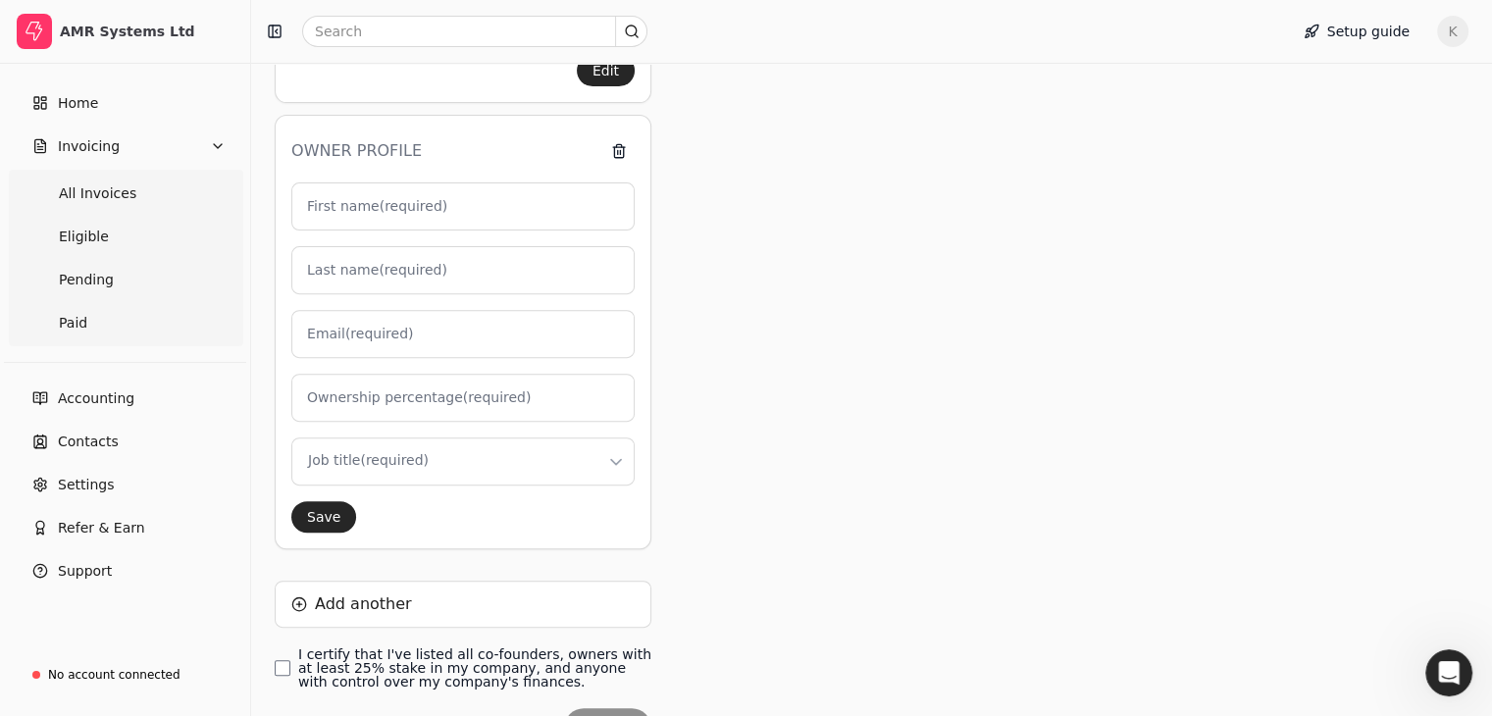
drag, startPoint x: 298, startPoint y: 100, endPoint x: 555, endPoint y: 415, distance: 406.4
click at [555, 415] on div "Owner profile First name (required) Last name (required) Email (required) Owner…" at bounding box center [463, 332] width 377 height 434
copy div "Owner profile First name (required) Last name (required) Email (required) Owner…"
click at [931, 396] on div "Owner profiles Please create owner profiles for any co-founders, owners with at…" at bounding box center [714, 198] width 879 height 1194
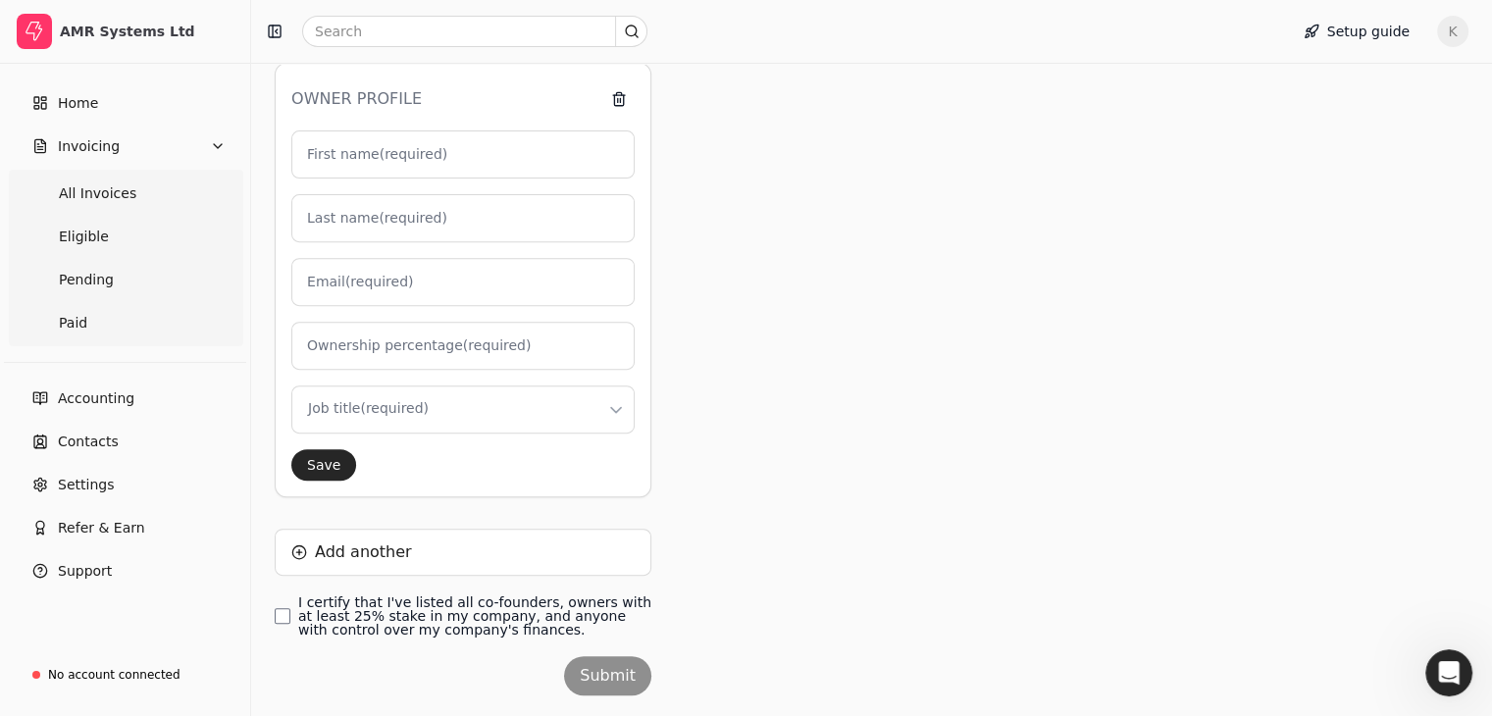
scroll to position [0, 0]
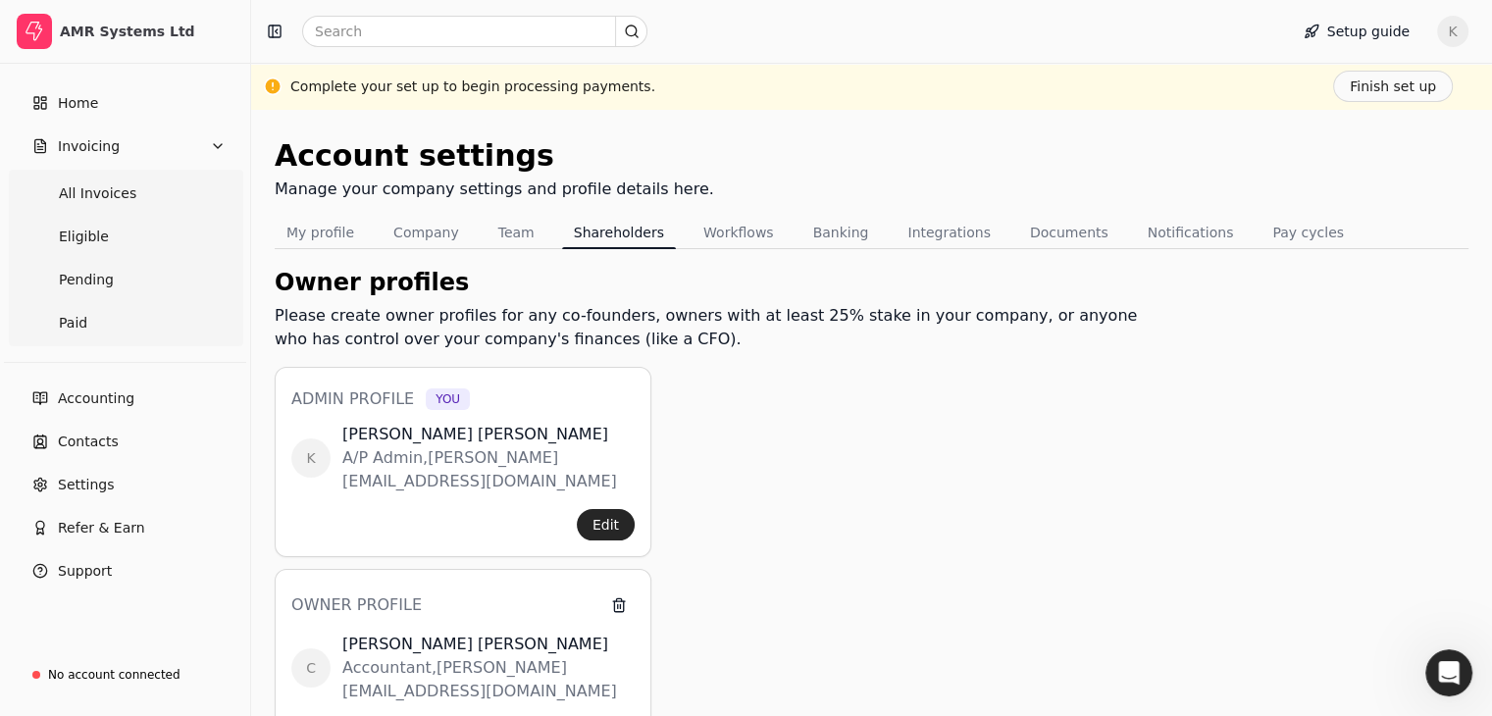
click at [1468, 28] on span "K" at bounding box center [1452, 31] width 31 height 31
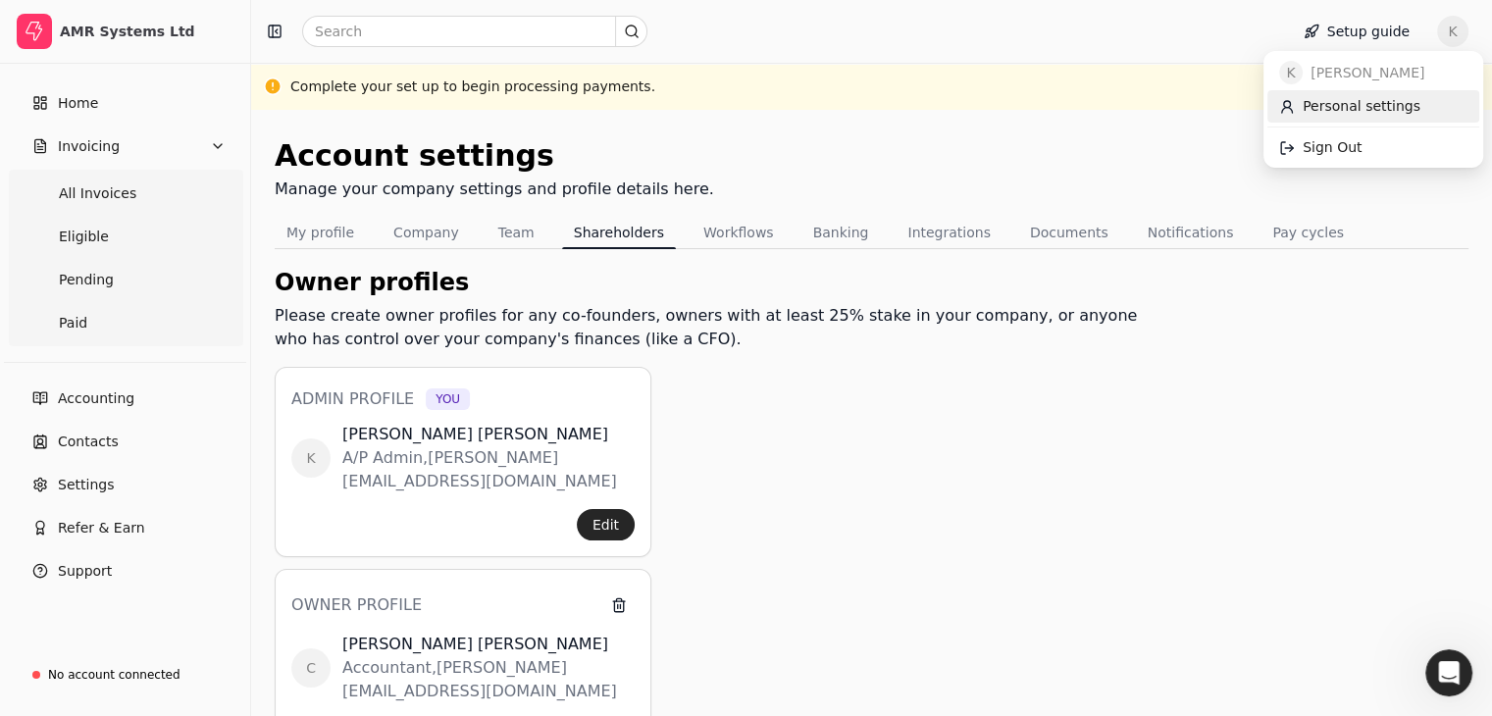
click at [1342, 111] on span "Personal settings" at bounding box center [1361, 106] width 118 height 21
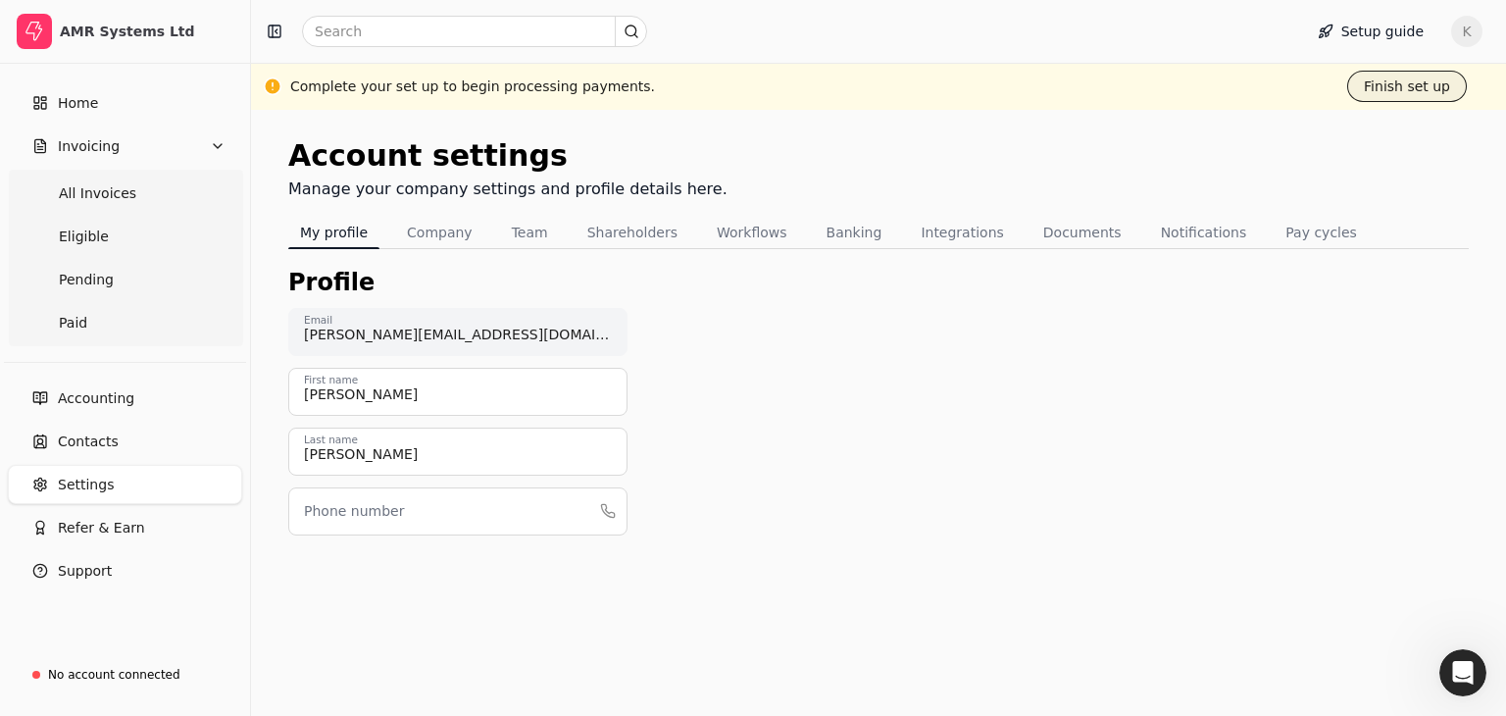
click at [1400, 94] on button "Finish set up" at bounding box center [1408, 86] width 120 height 31
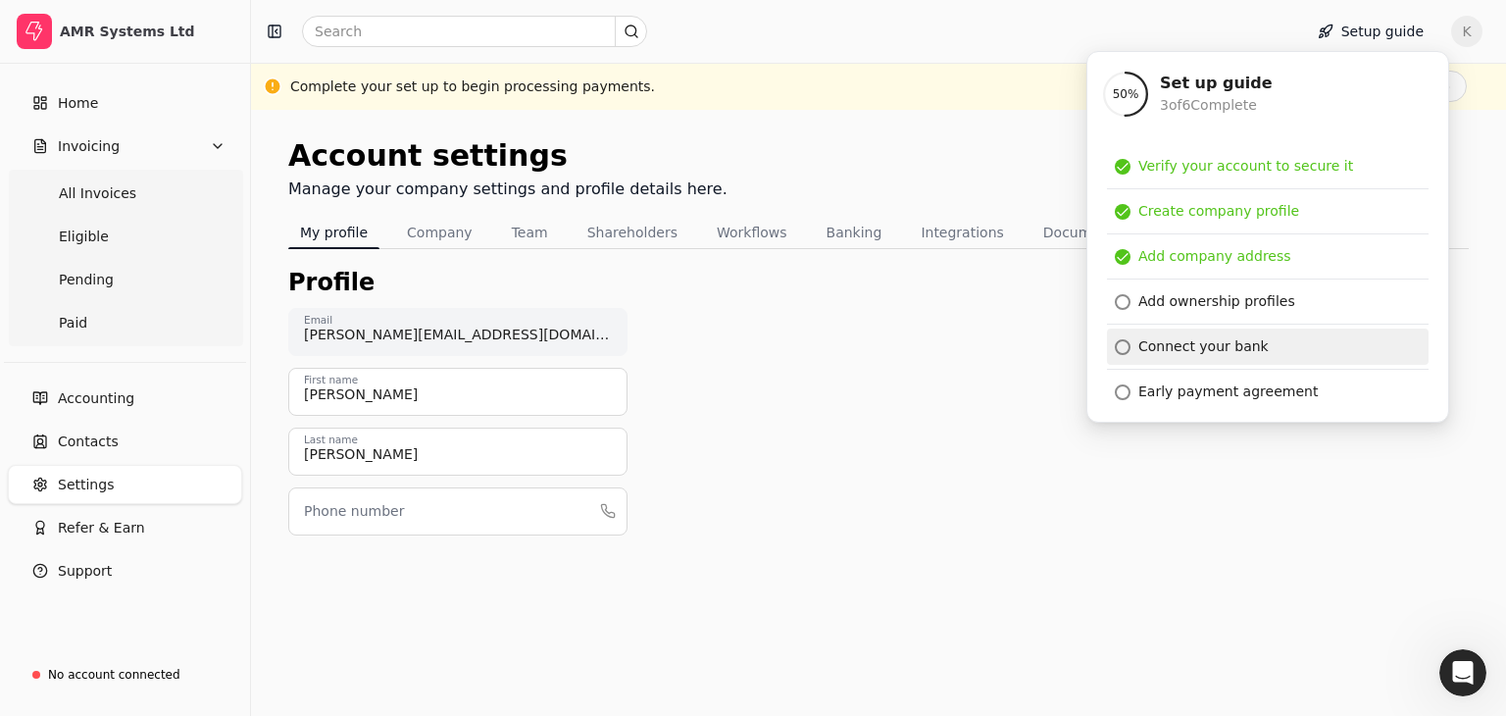
click at [1212, 344] on div "Connect your bank" at bounding box center [1204, 346] width 130 height 21
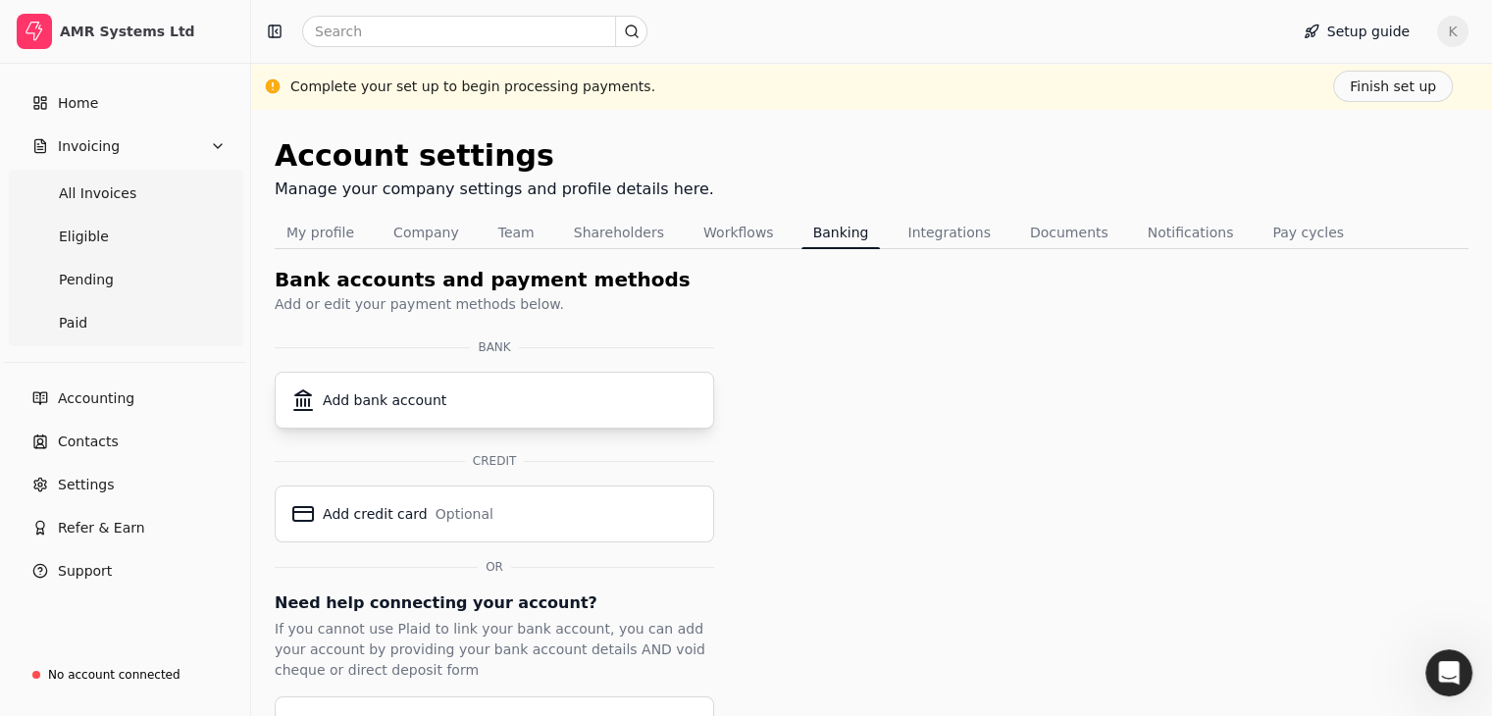
click at [306, 389] on icon at bounding box center [303, 400] width 24 height 24
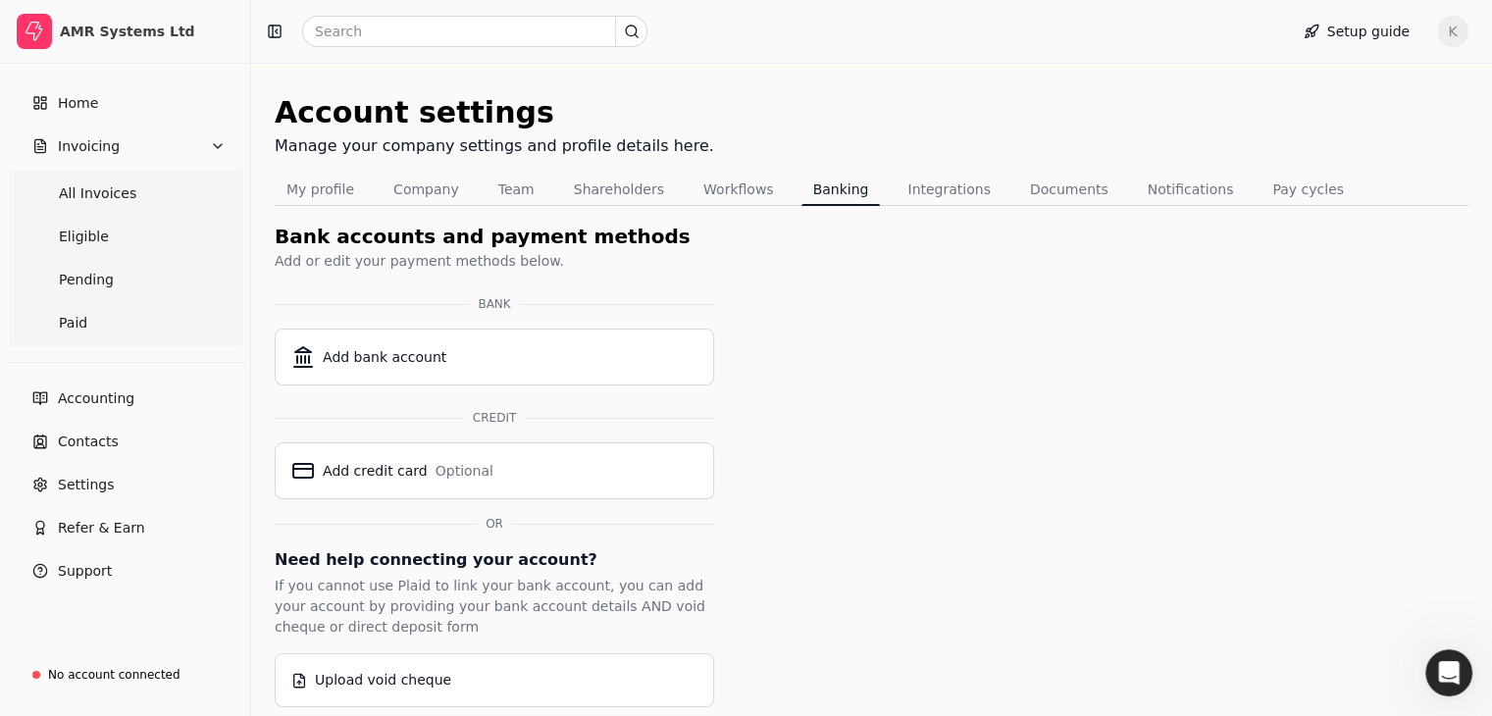
scroll to position [57, 0]
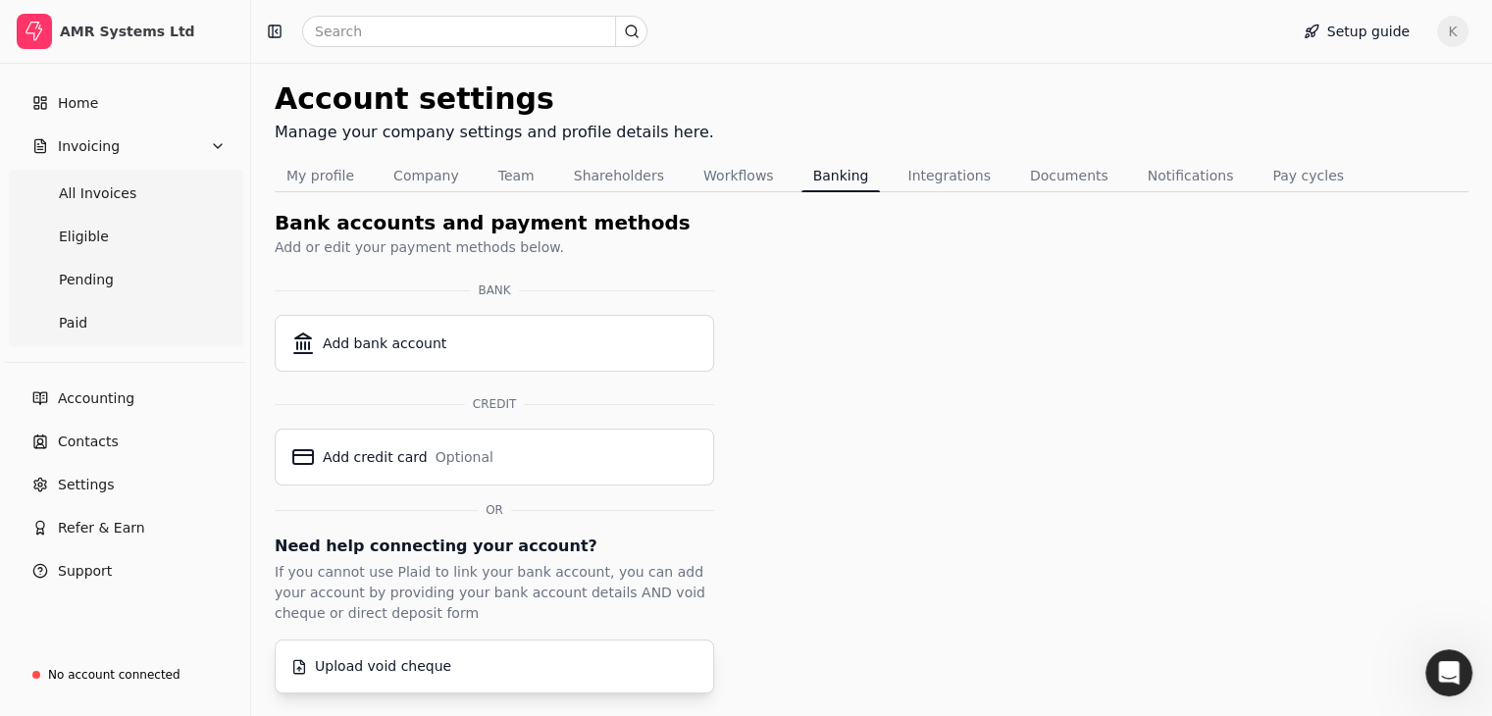
click at [398, 664] on div "Upload void cheque" at bounding box center [383, 666] width 136 height 21
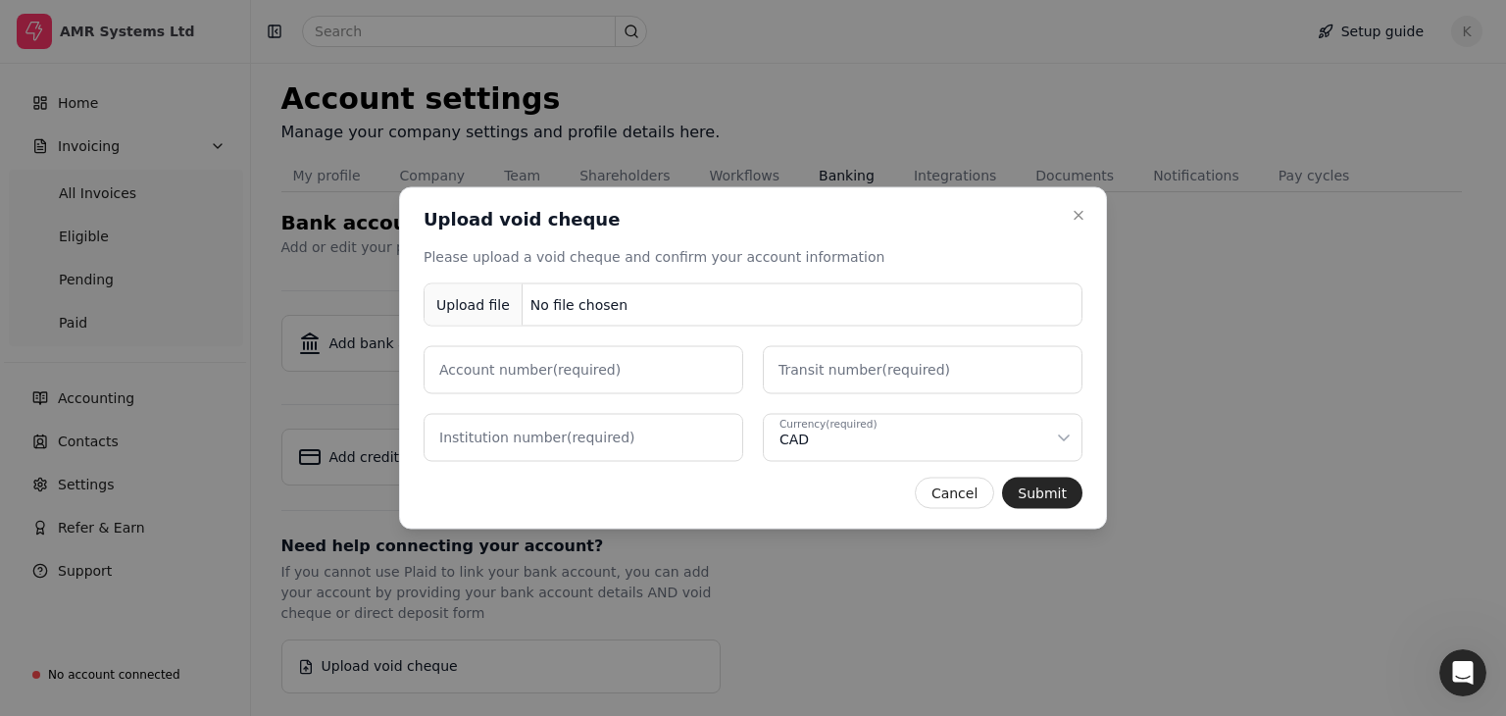
click at [631, 303] on button "Upload file No file chosen" at bounding box center [753, 304] width 659 height 43
click at [571, 370] on label "Account number (required)" at bounding box center [529, 370] width 181 height 21
click at [571, 370] on number "Account number (required)" at bounding box center [584, 370] width 320 height 48
type number "16303"
click at [842, 371] on label "Transit number (required)" at bounding box center [865, 370] width 172 height 21
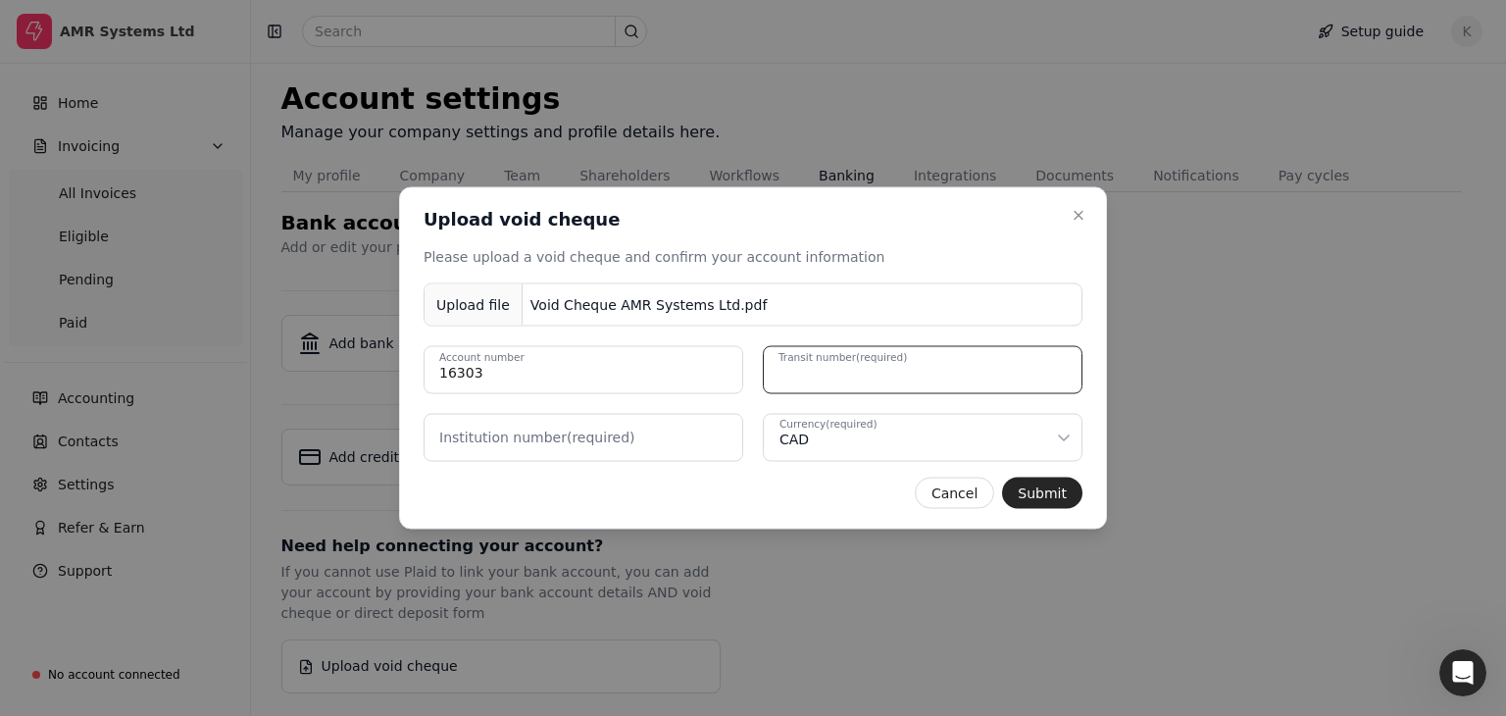
click at [842, 371] on number "Transit number (required)" at bounding box center [923, 370] width 320 height 48
type number "28920"
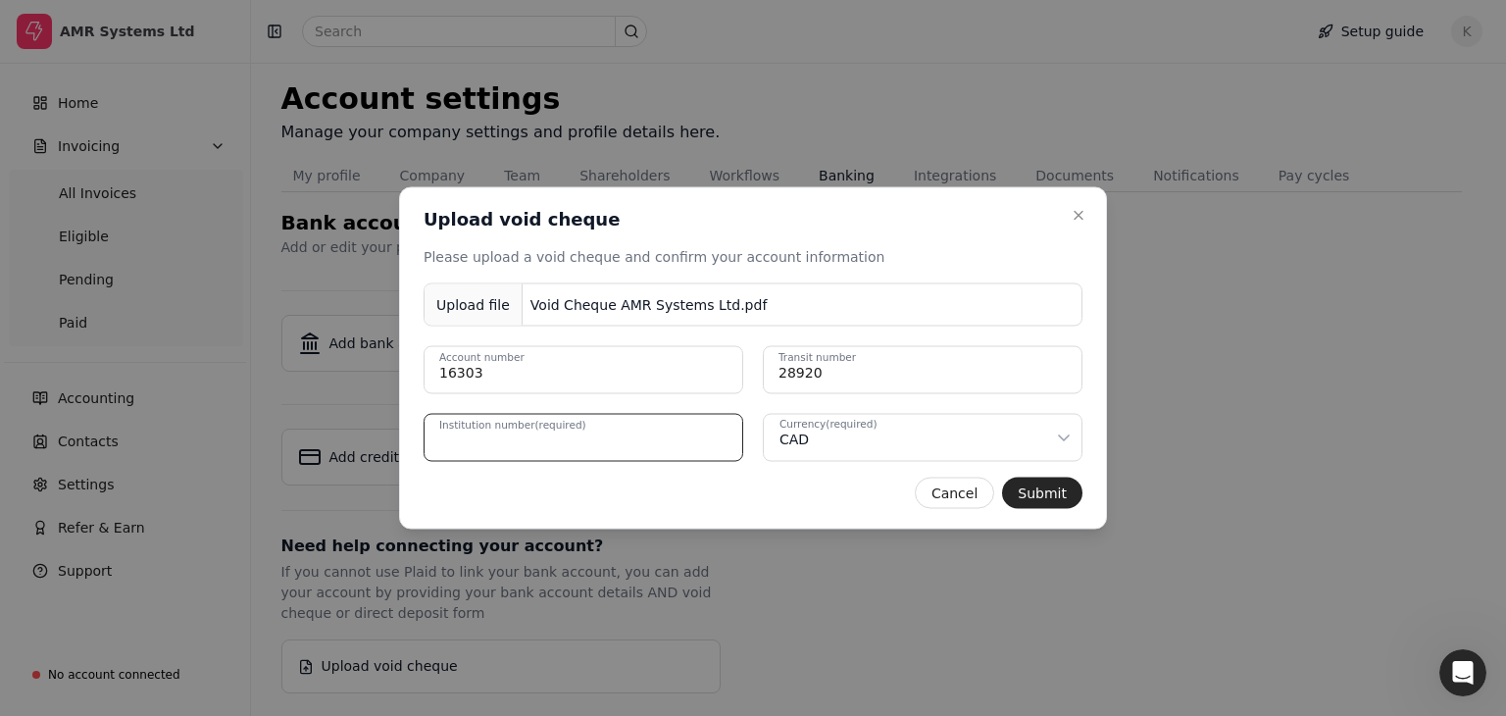
click at [628, 443] on number "Institution number (required)" at bounding box center [584, 438] width 320 height 48
type number "809"
click at [1031, 491] on button "Submit" at bounding box center [1042, 493] width 80 height 31
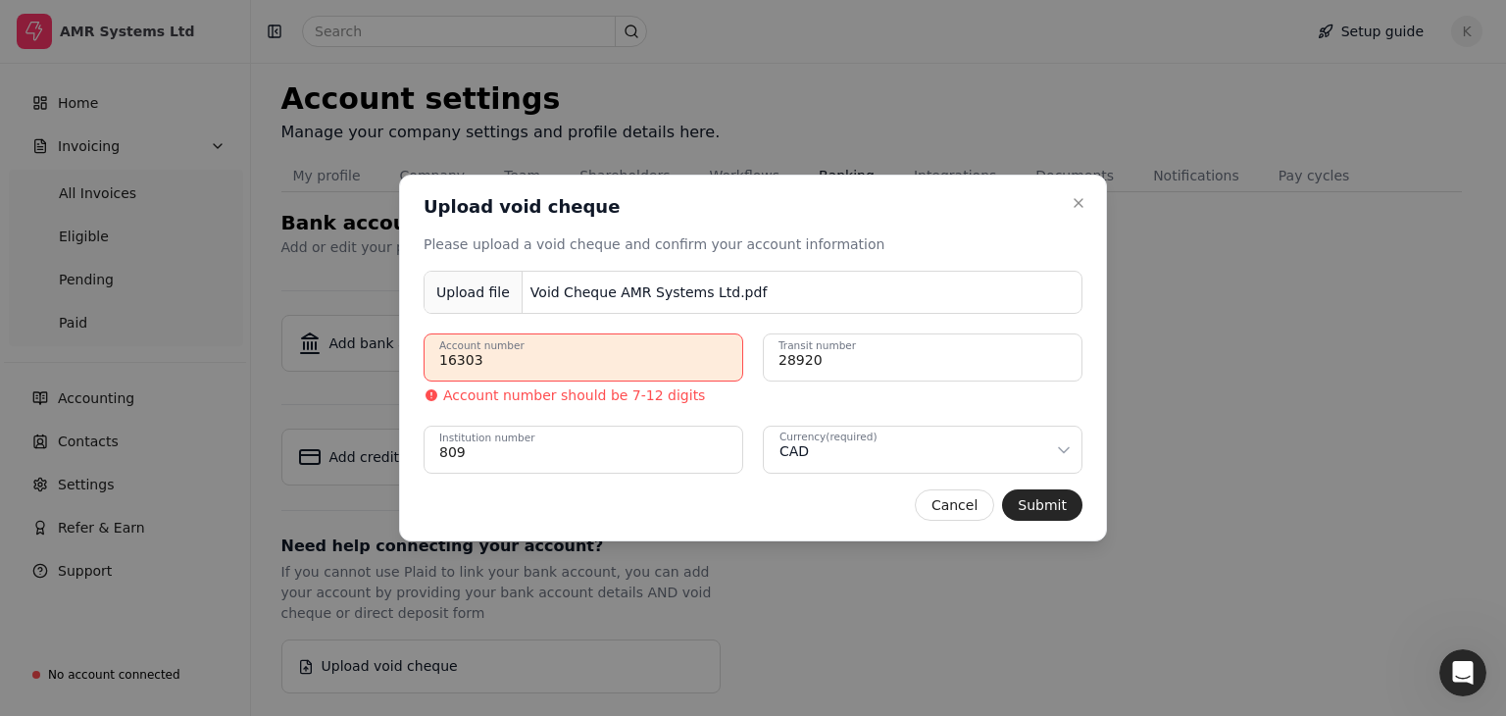
click at [440, 362] on number "16303" at bounding box center [584, 357] width 320 height 48
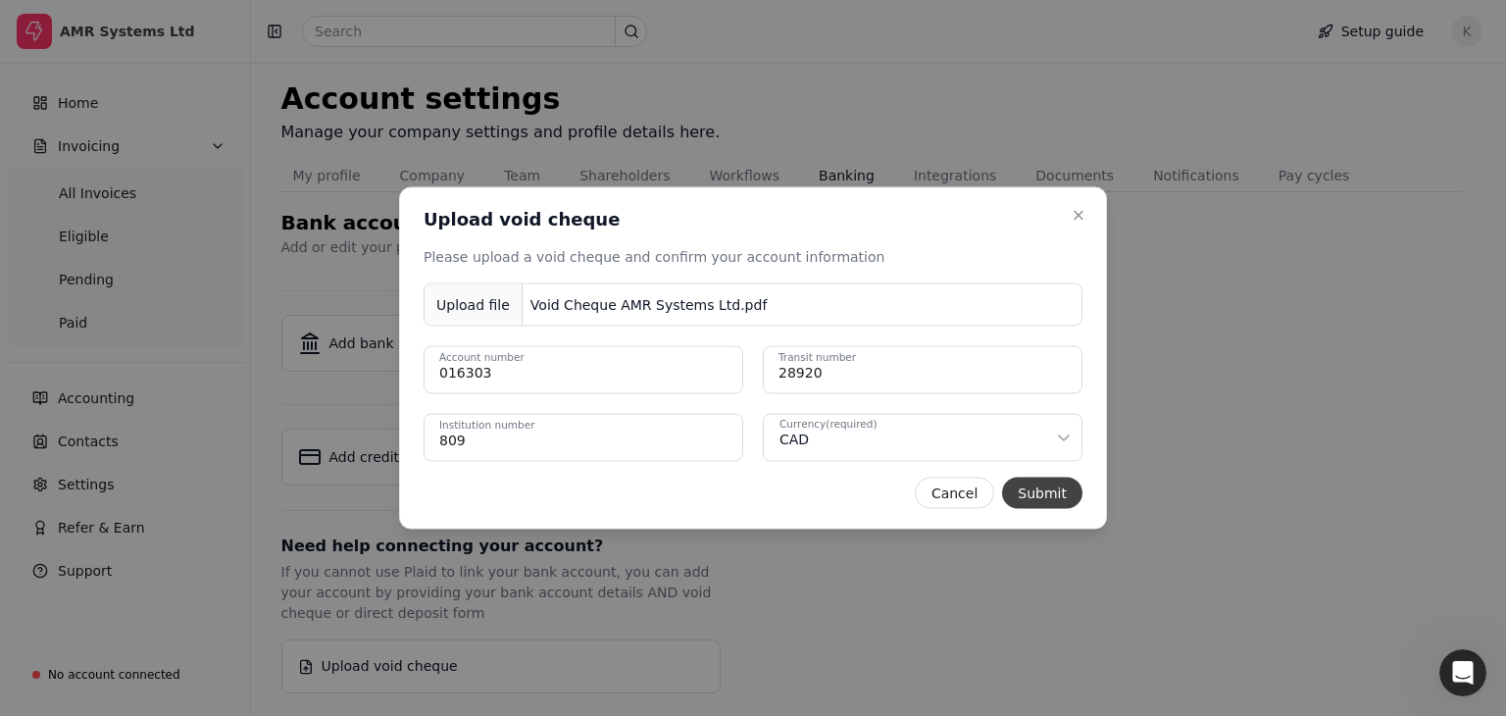
click at [1043, 490] on button "Submit" at bounding box center [1042, 493] width 80 height 31
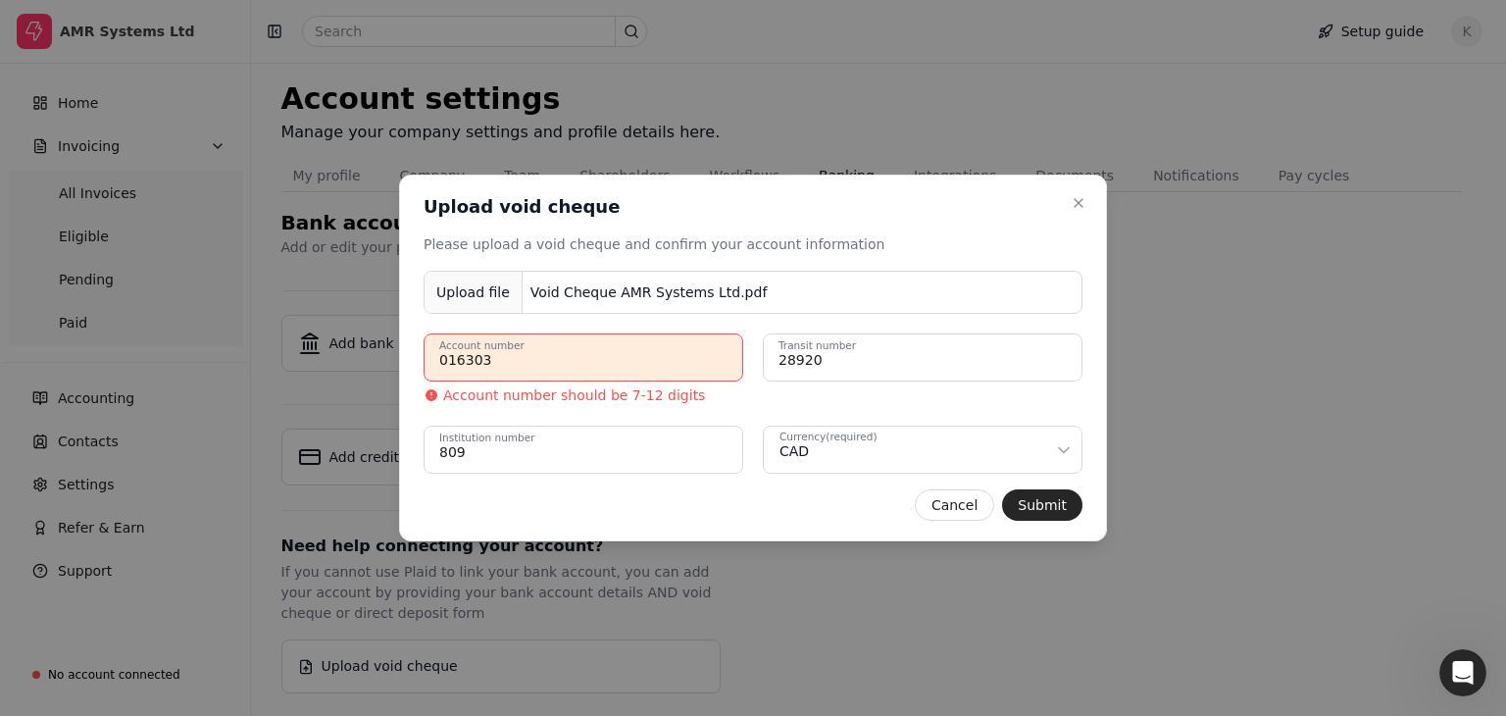
click at [439, 358] on number "016303" at bounding box center [584, 357] width 320 height 48
click at [441, 359] on number "016303" at bounding box center [584, 357] width 320 height 48
click at [443, 363] on number "016303" at bounding box center [584, 357] width 320 height 48
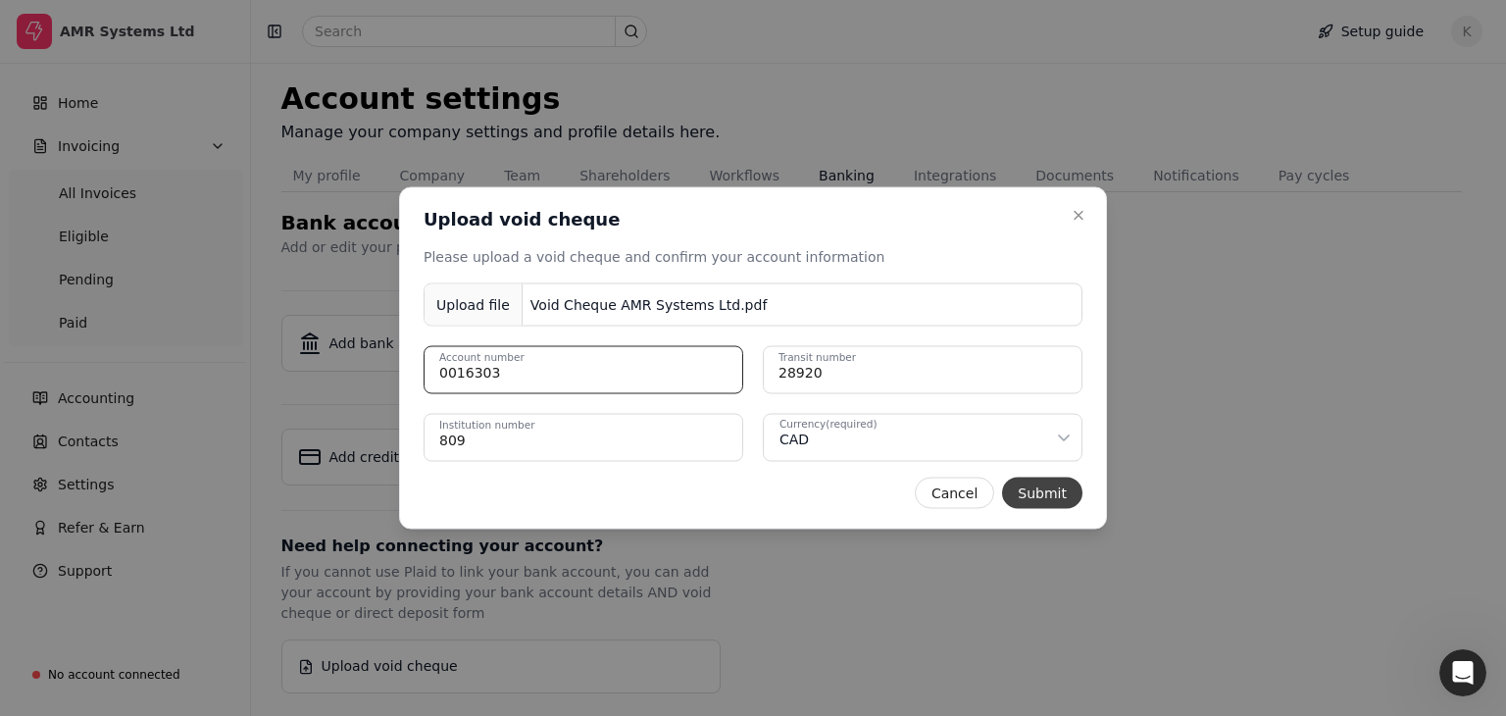
type number "0016303"
click at [1078, 486] on button "Submit" at bounding box center [1042, 493] width 80 height 31
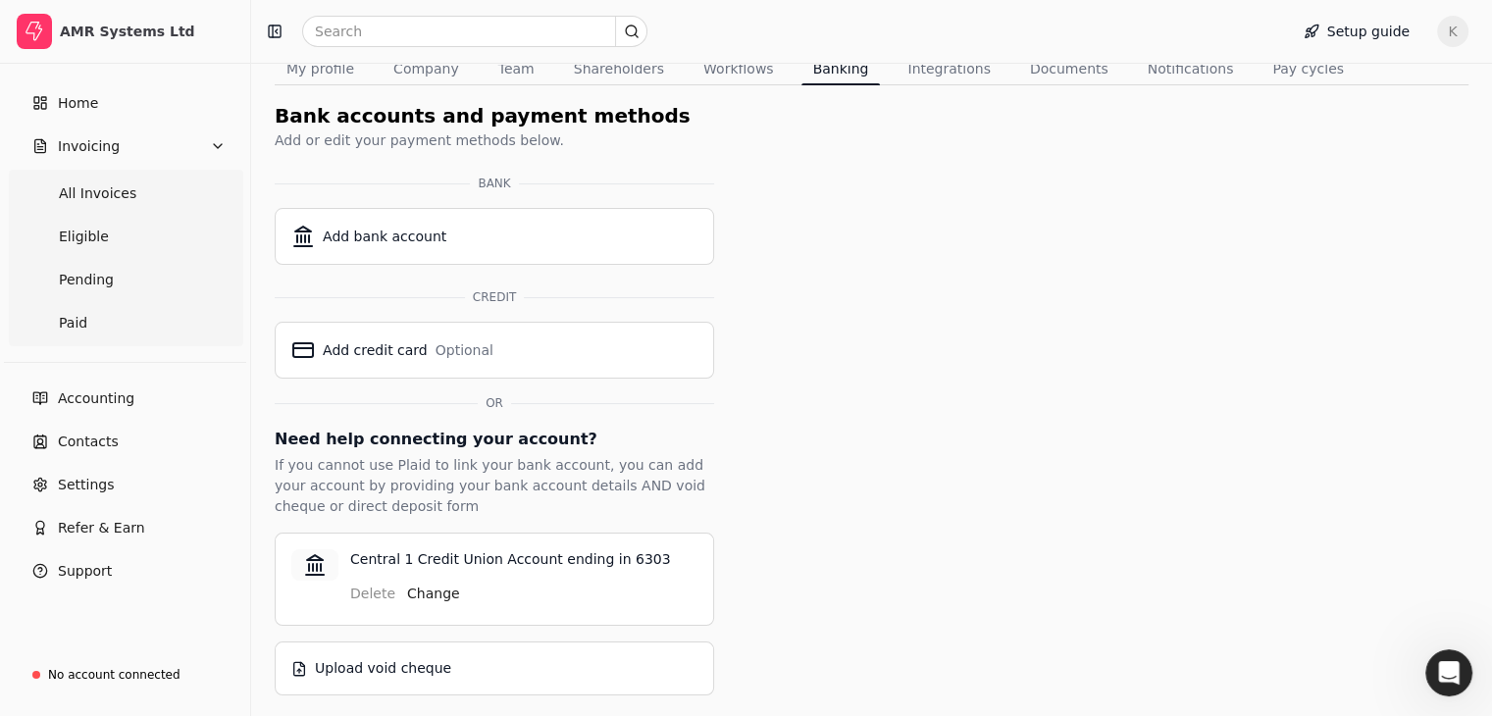
scroll to position [165, 0]
click at [388, 659] on div "Upload void cheque" at bounding box center [383, 667] width 136 height 21
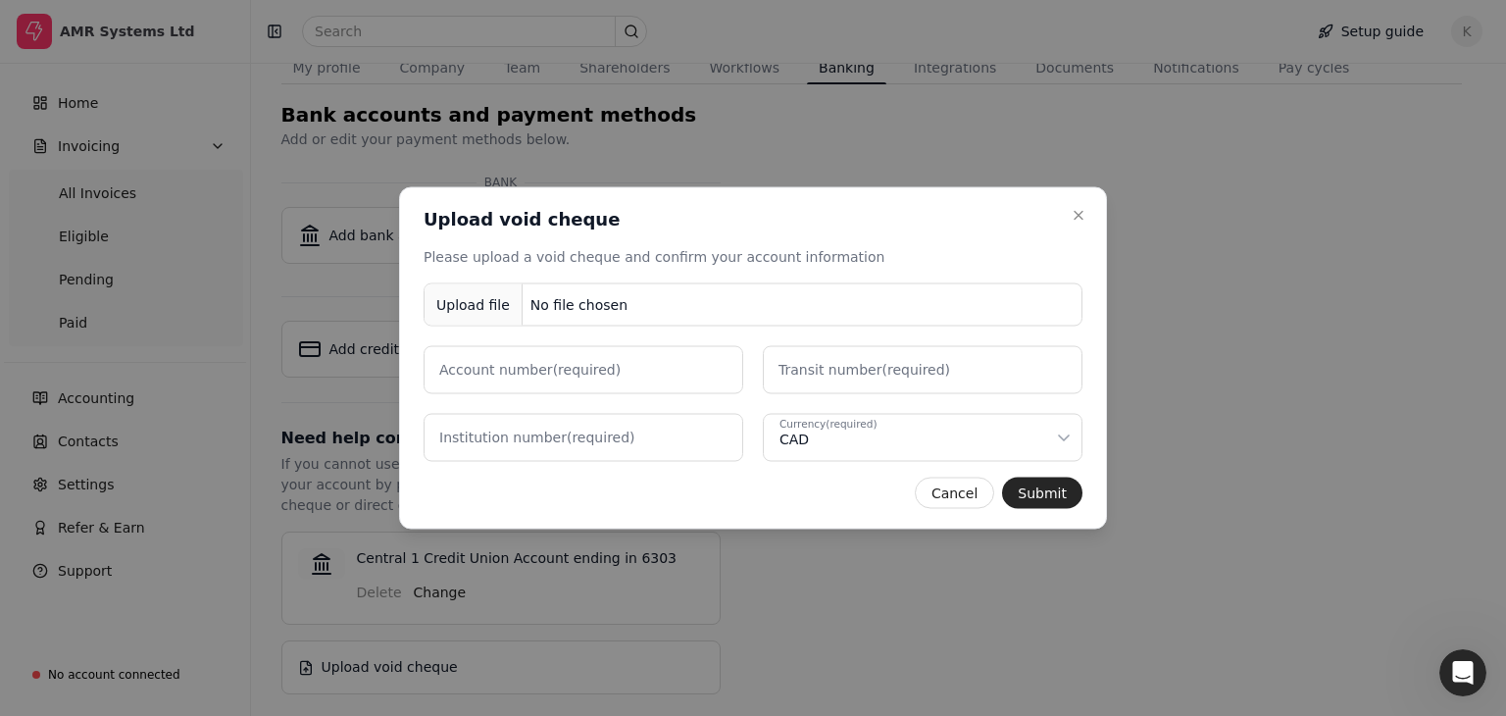
click at [616, 299] on div "No file chosen" at bounding box center [579, 304] width 113 height 36
click at [1050, 493] on button "Submit" at bounding box center [1042, 493] width 80 height 31
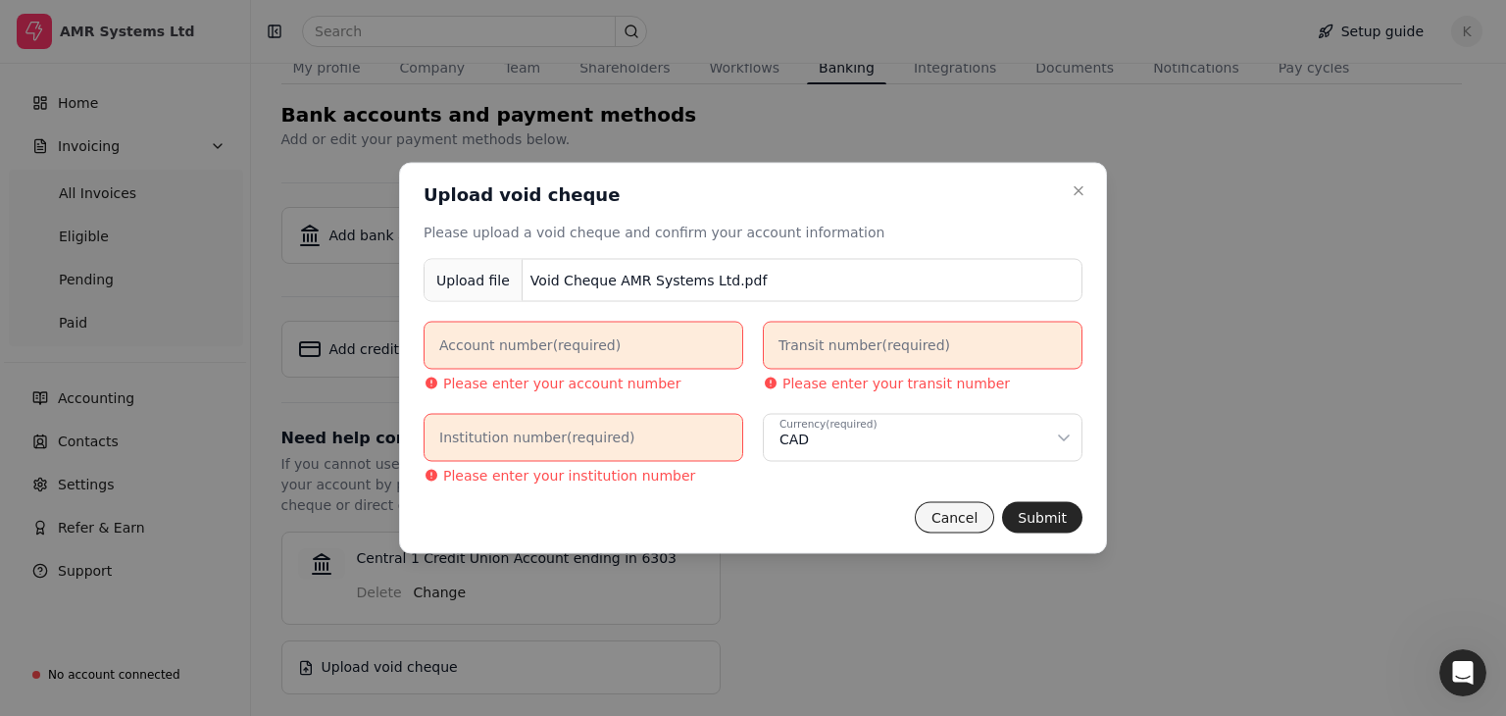
click at [965, 517] on button "Cancel" at bounding box center [954, 517] width 79 height 31
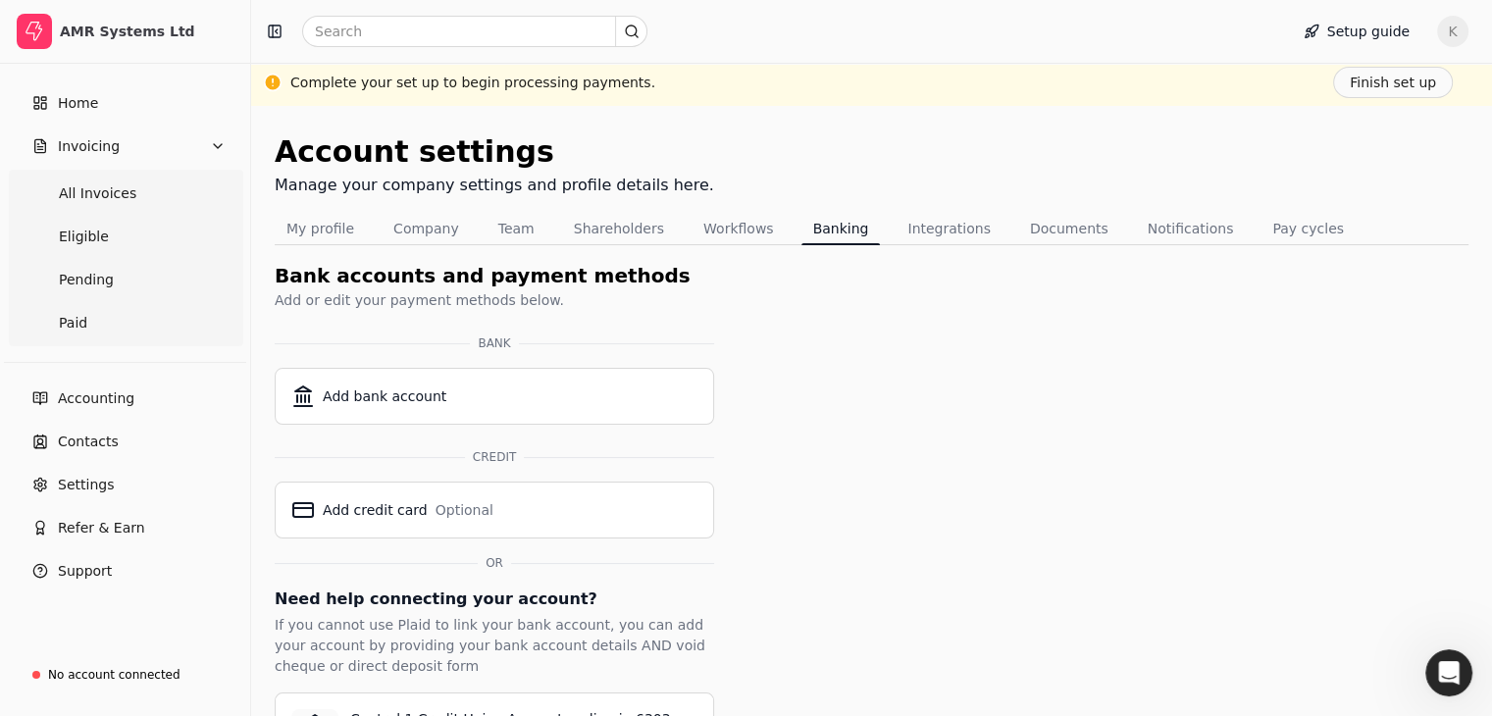
scroll to position [0, 0]
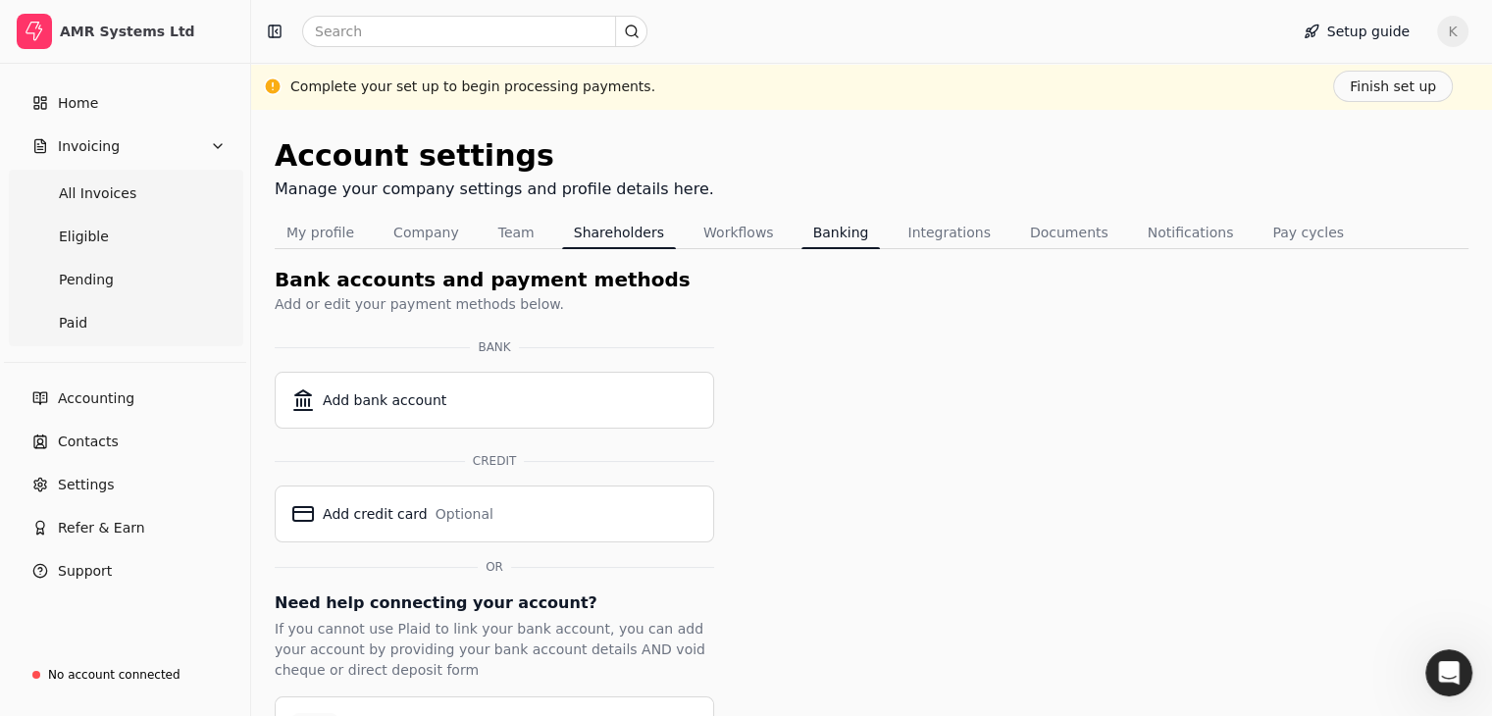
click at [624, 240] on button "Shareholders" at bounding box center [619, 232] width 114 height 31
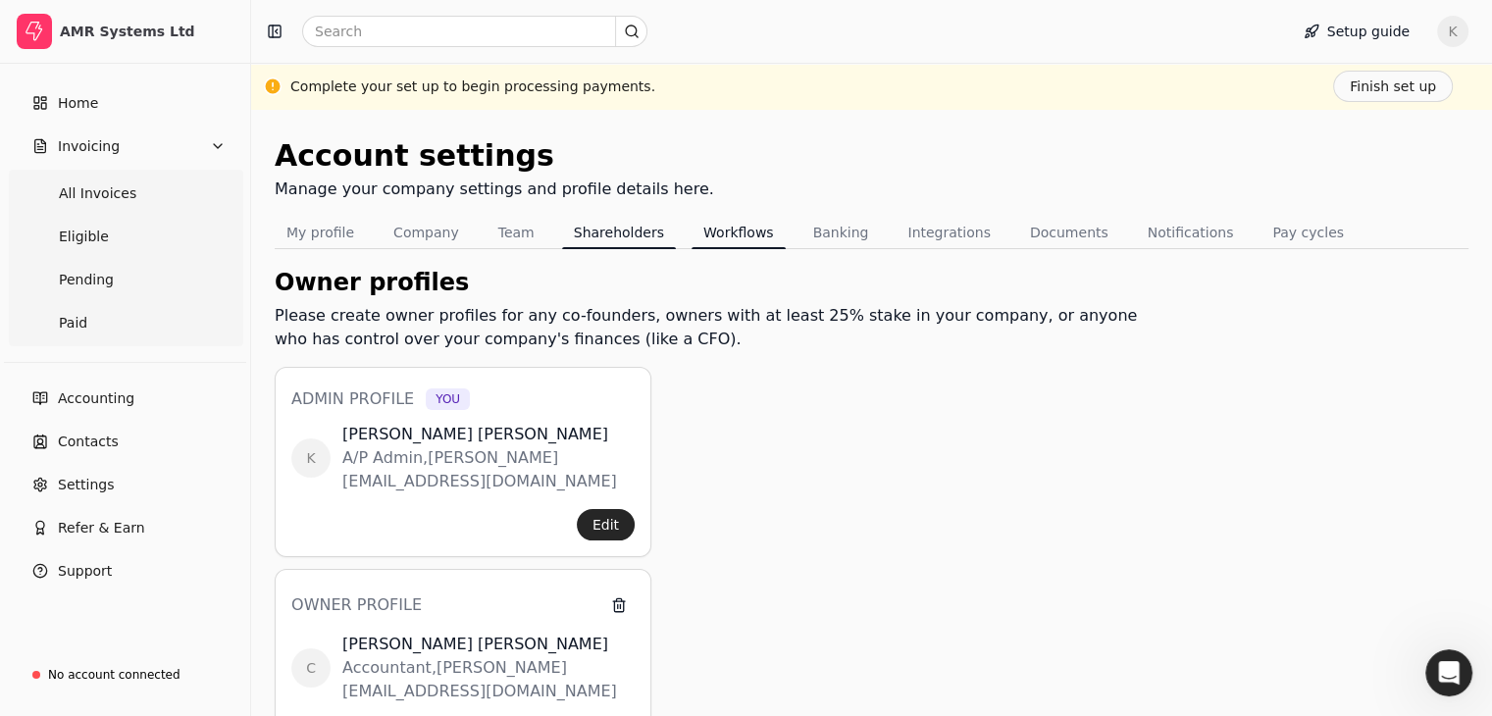
click at [726, 240] on button "Workflows" at bounding box center [738, 232] width 94 height 31
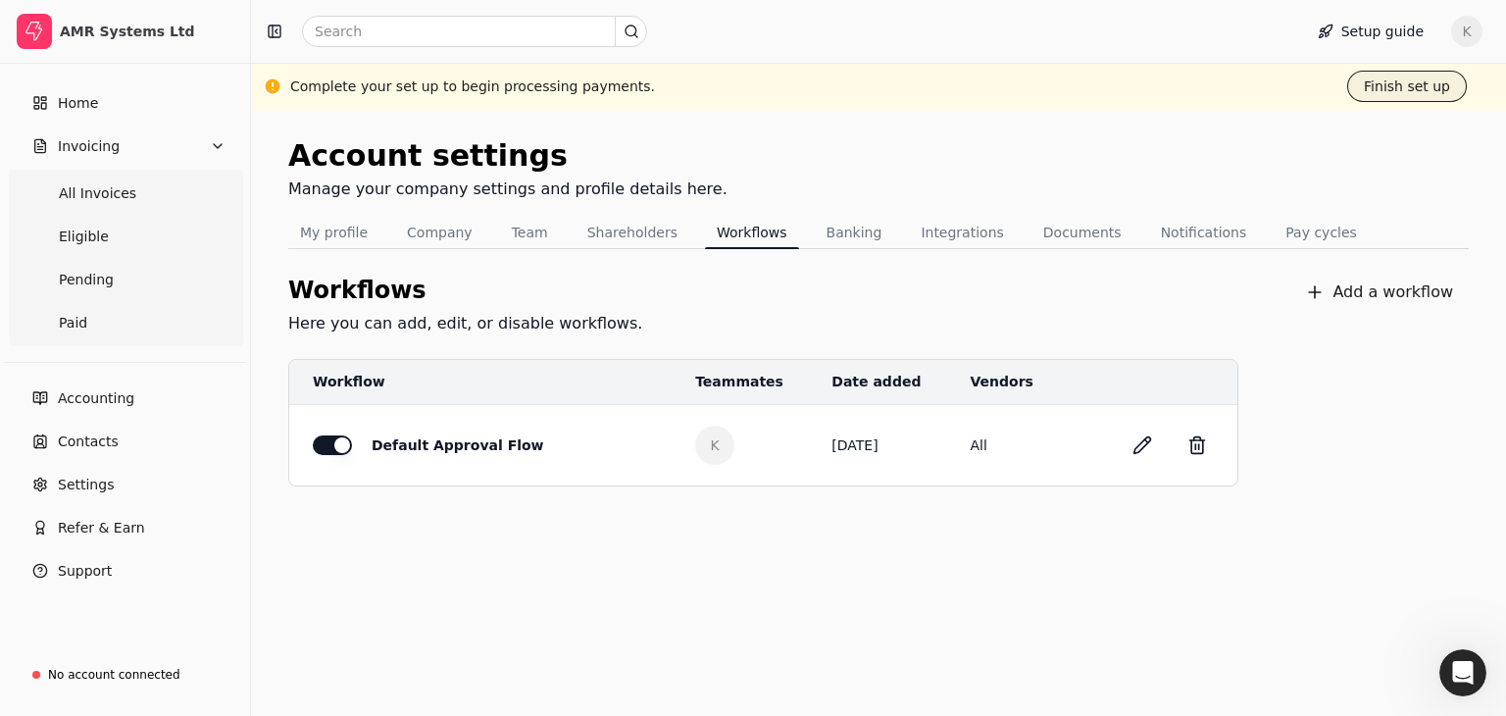
click at [1383, 95] on button "Finish set up" at bounding box center [1408, 86] width 120 height 31
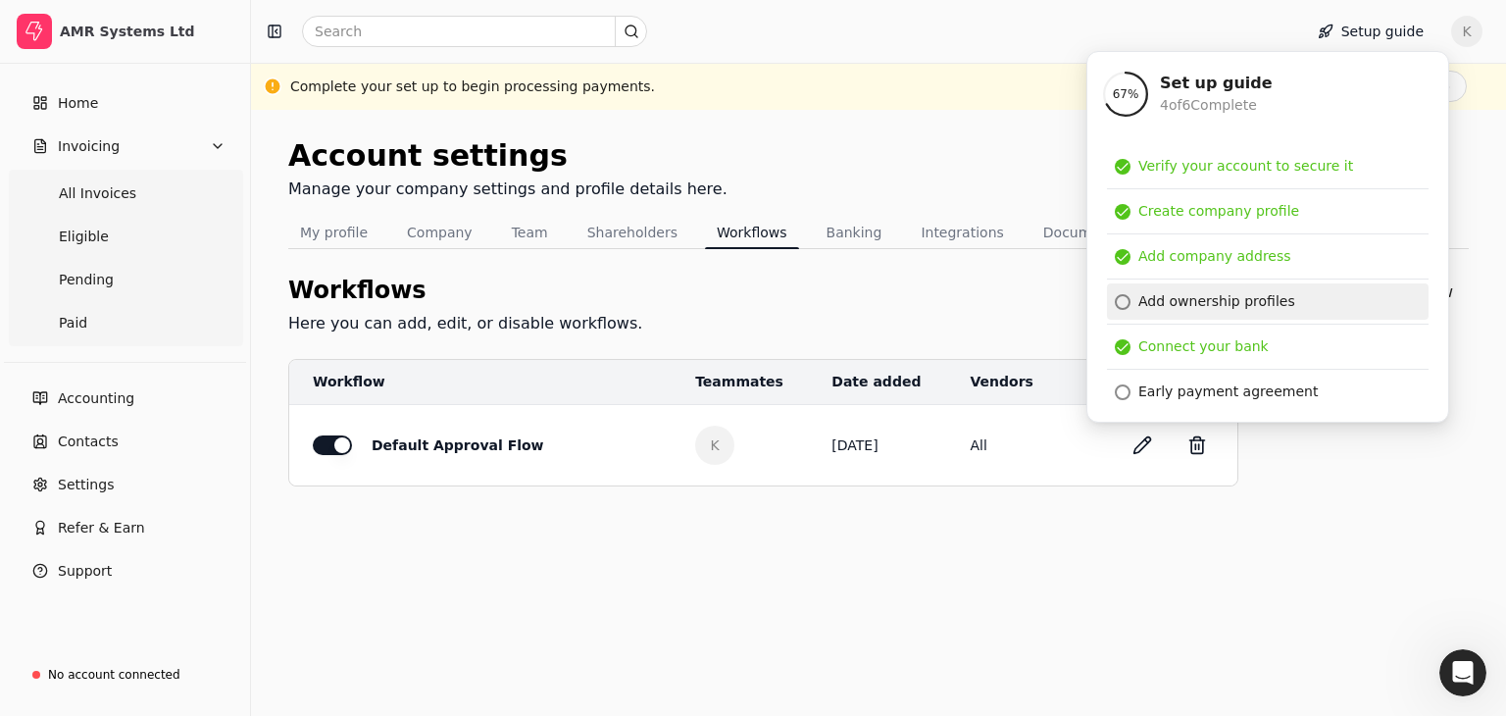
click at [1213, 303] on div "Add ownership profiles" at bounding box center [1217, 301] width 157 height 21
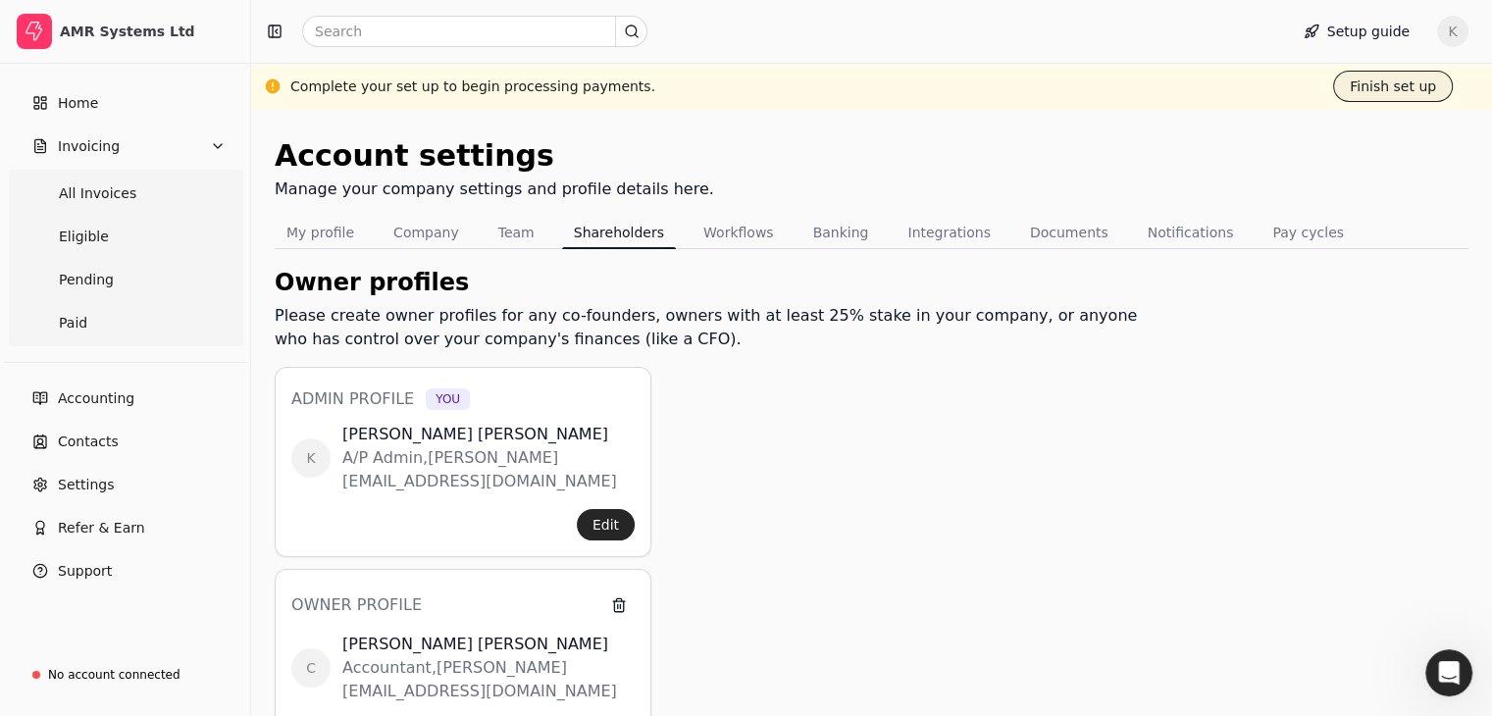
click at [1385, 89] on button "Finish set up" at bounding box center [1393, 86] width 120 height 31
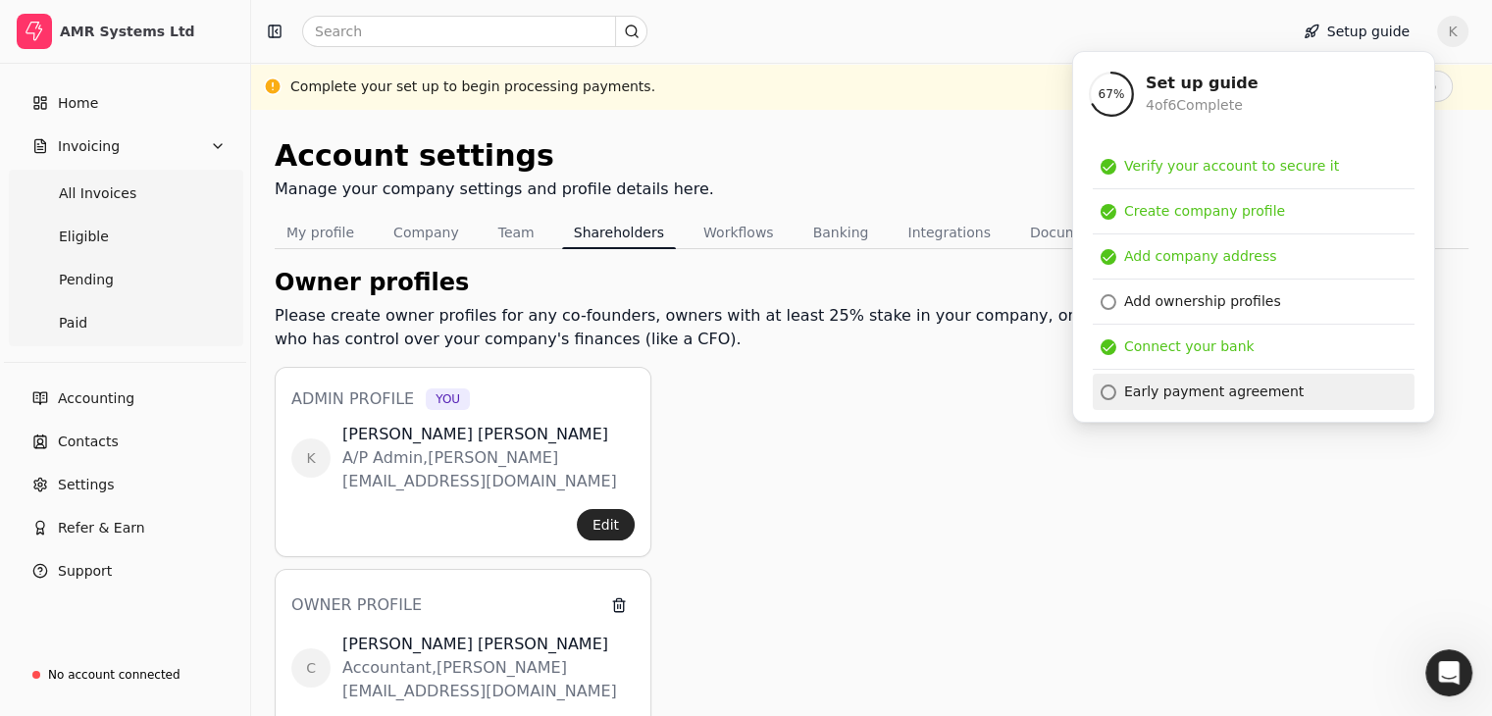
click at [1138, 399] on div "Early payment agreement" at bounding box center [1213, 391] width 179 height 21
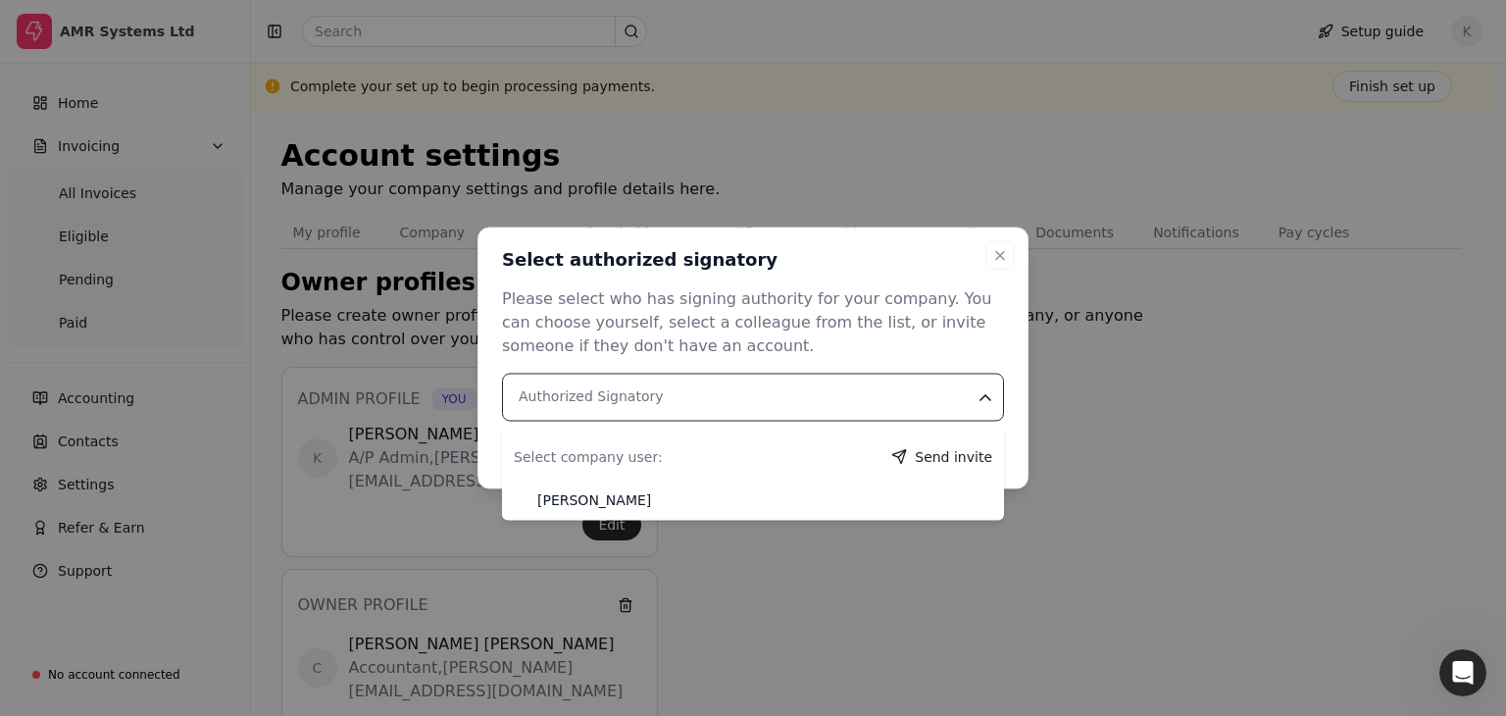
click at [990, 395] on icon "button" at bounding box center [986, 397] width 10 height 5
click at [828, 309] on div "Please select who has signing authority for your company. You can choose yourse…" at bounding box center [753, 322] width 502 height 71
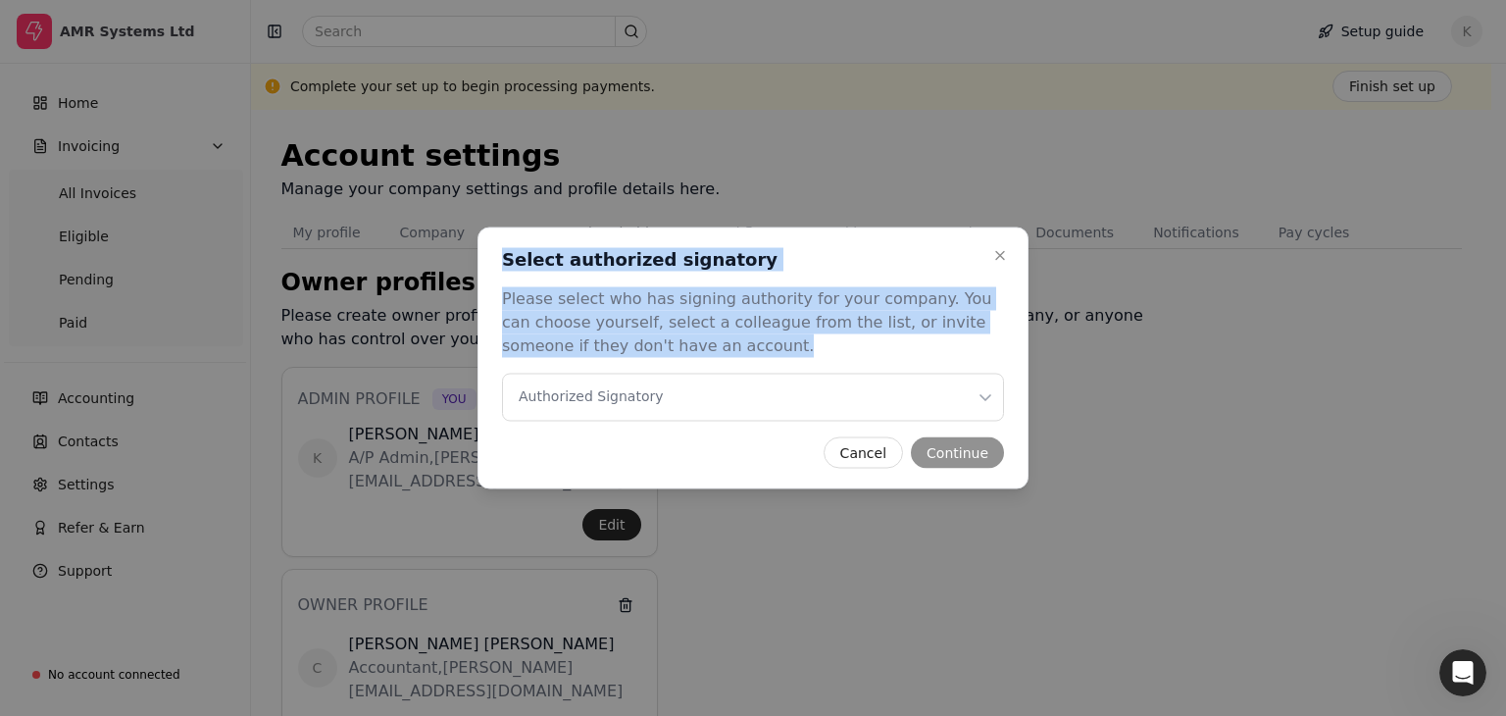
drag, startPoint x: 504, startPoint y: 256, endPoint x: 698, endPoint y: 335, distance: 209.8
click at [698, 335] on div "Close Select authorized signatory Select authorized signatory Please select who…" at bounding box center [753, 359] width 551 height 262
click at [775, 336] on div "Please select who has signing authority for your company. You can choose yourse…" at bounding box center [753, 322] width 502 height 71
click at [989, 389] on icon "button" at bounding box center [986, 397] width 20 height 20
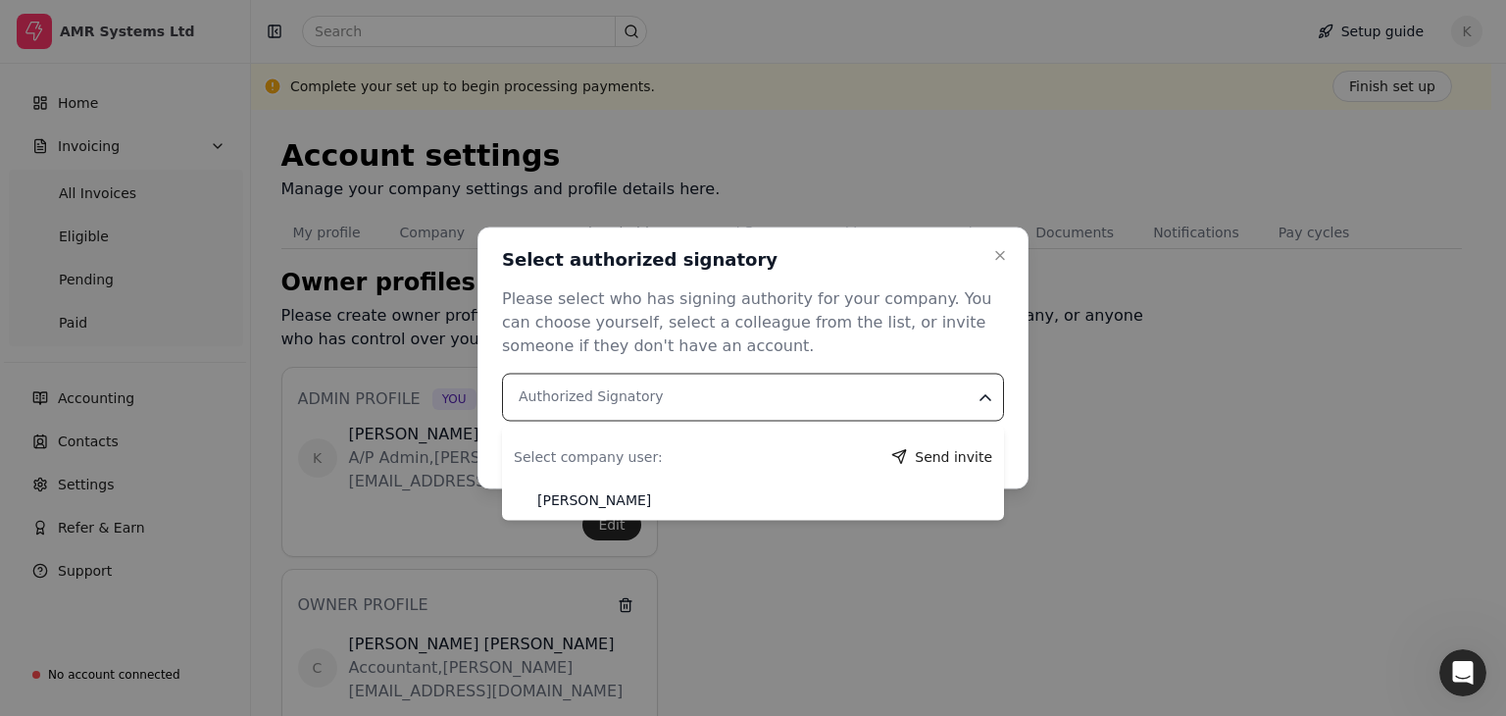
click at [871, 358] on div "Please select who has signing authority for your company. You can choose yourse…" at bounding box center [753, 354] width 502 height 134
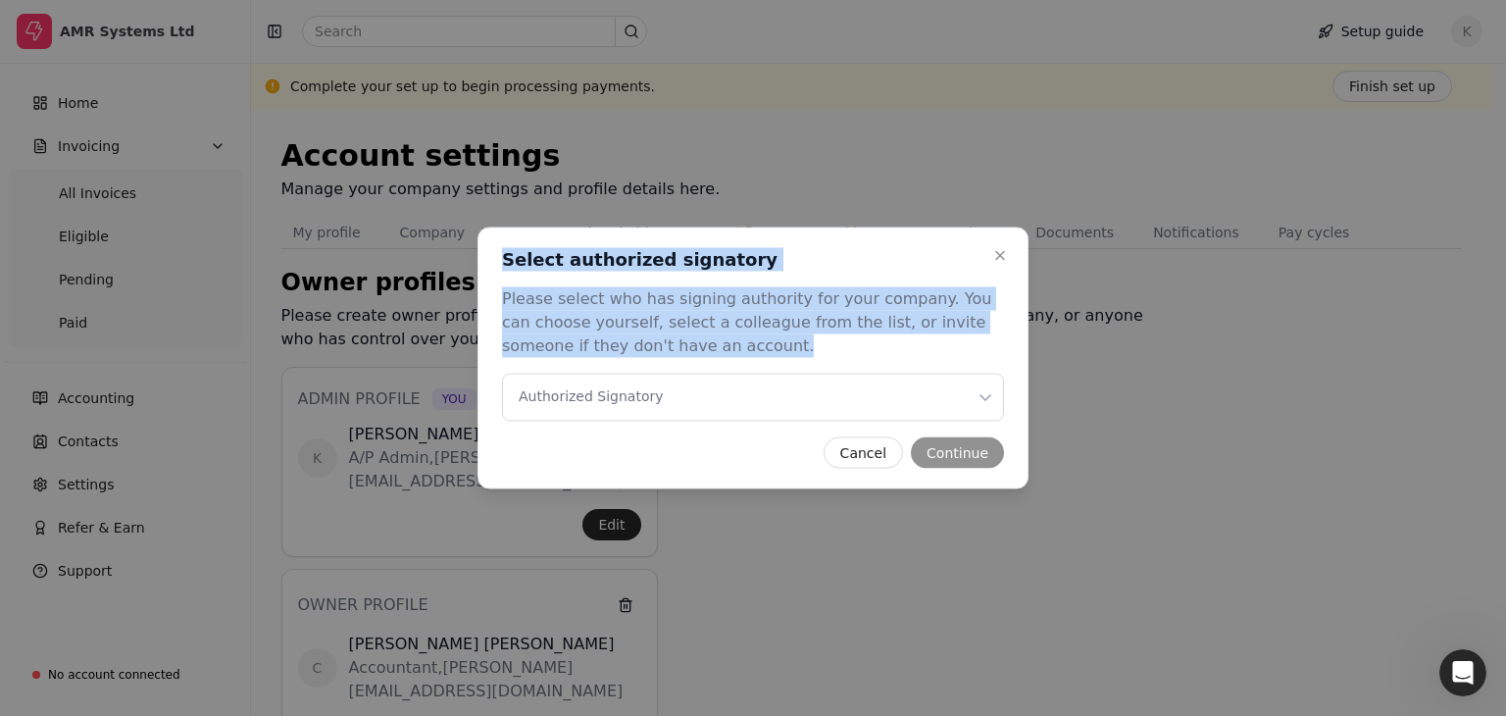
drag, startPoint x: 506, startPoint y: 262, endPoint x: 739, endPoint y: 344, distance: 247.5
click at [739, 344] on div "Close Select authorized signatory Select authorized signatory Please select who…" at bounding box center [753, 359] width 551 height 262
copy div "Select authorized signatory Select authorized signatory Please select who has s…"
click at [1000, 248] on icon "button" at bounding box center [1000, 256] width 16 height 16
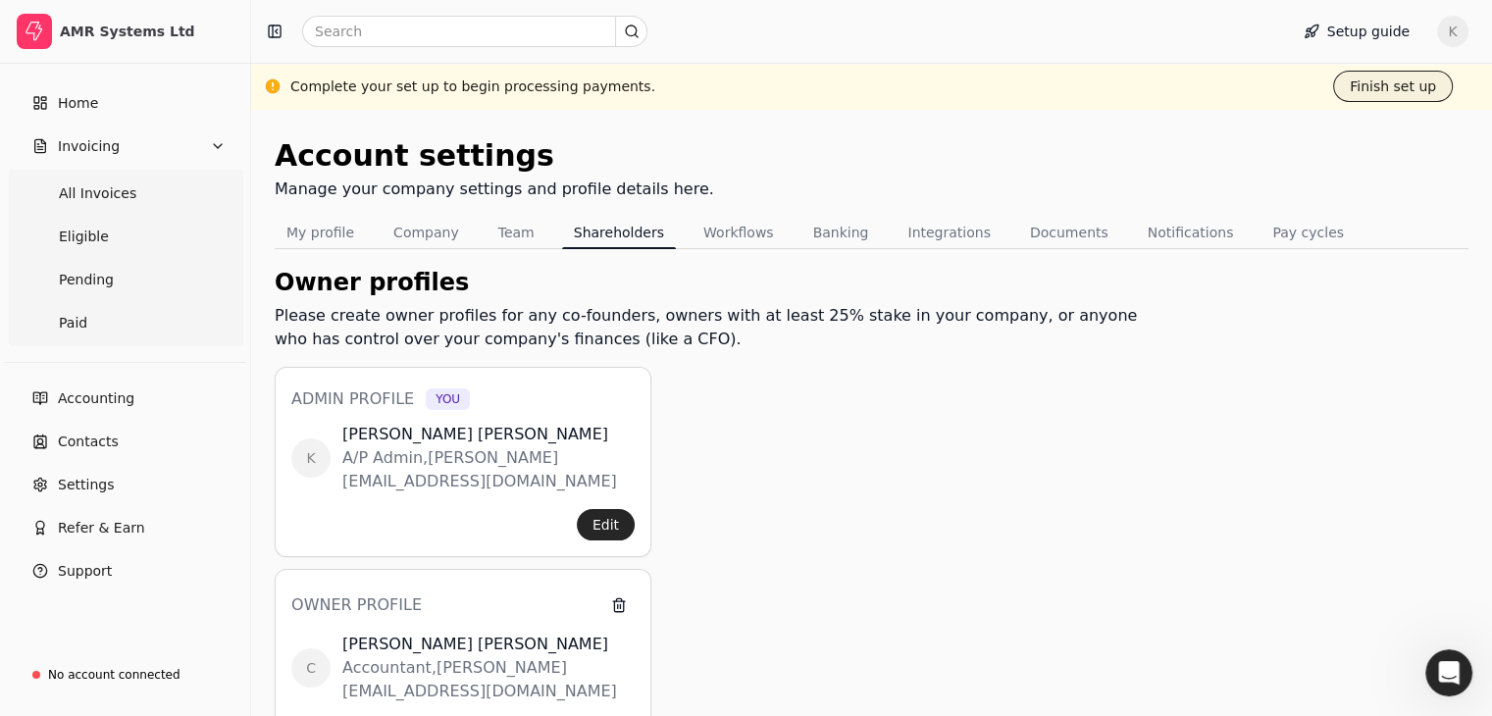
click at [1388, 89] on button "Finish set up" at bounding box center [1393, 86] width 120 height 31
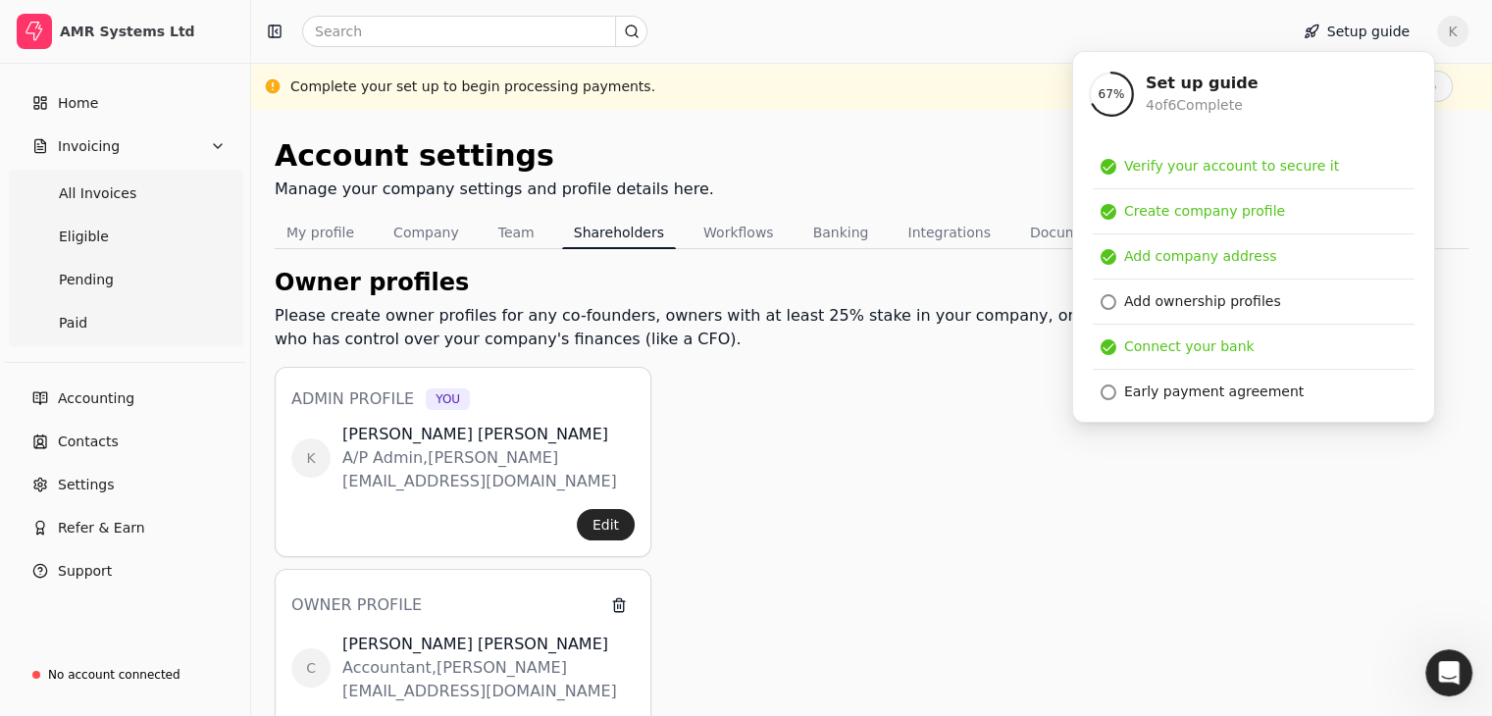
click at [941, 516] on div "Owner profiles Please create owner profiles for any co-founders, owners with at…" at bounding box center [714, 638] width 879 height 747
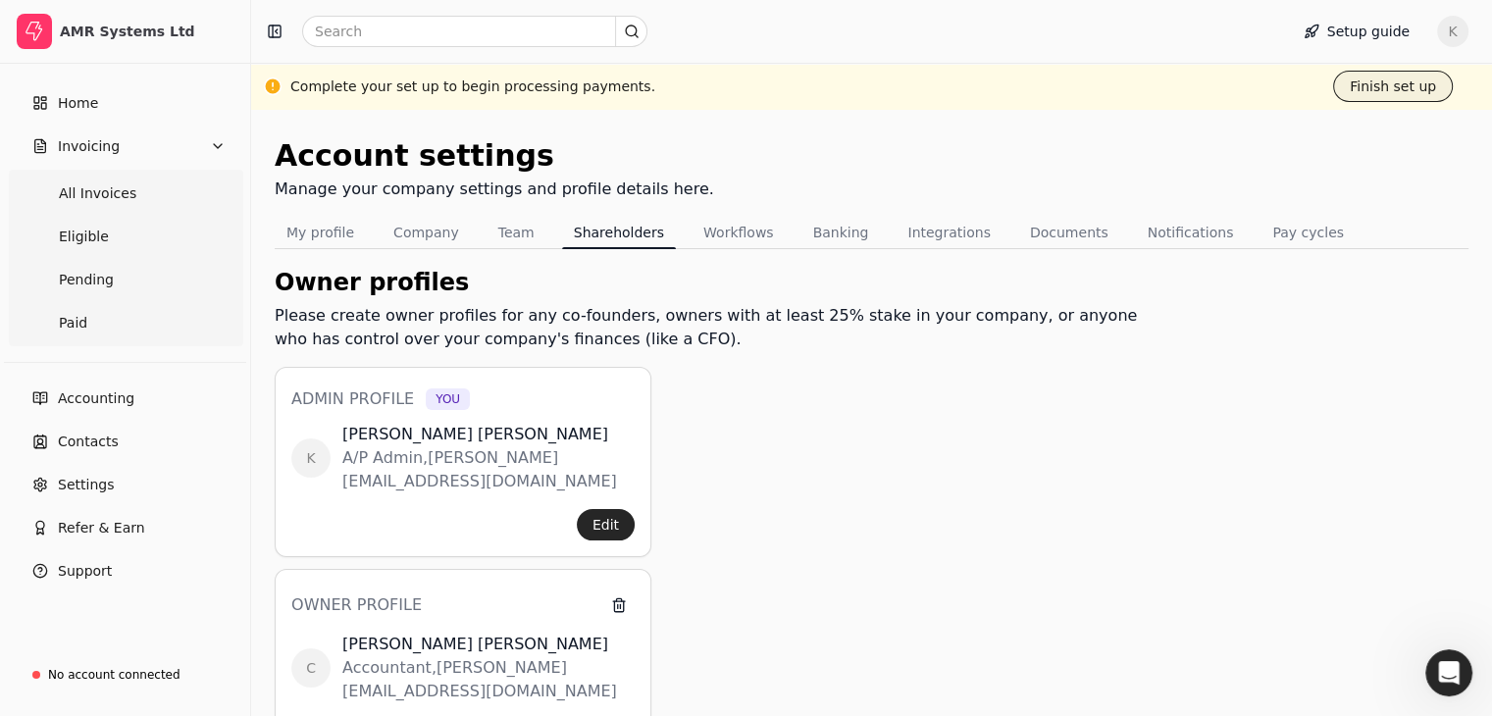
click at [1375, 90] on button "Finish set up" at bounding box center [1393, 86] width 120 height 31
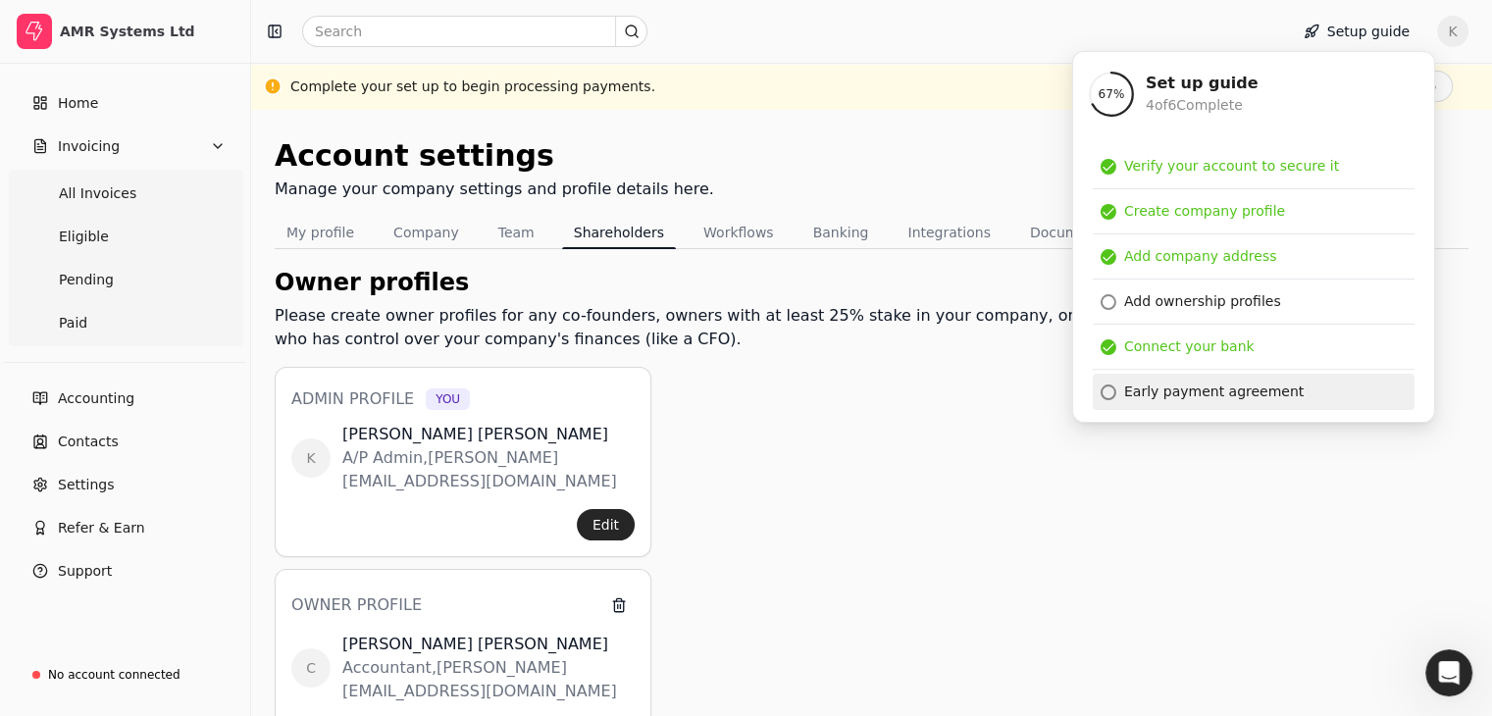
click at [1165, 393] on div "Early payment agreement" at bounding box center [1213, 391] width 179 height 21
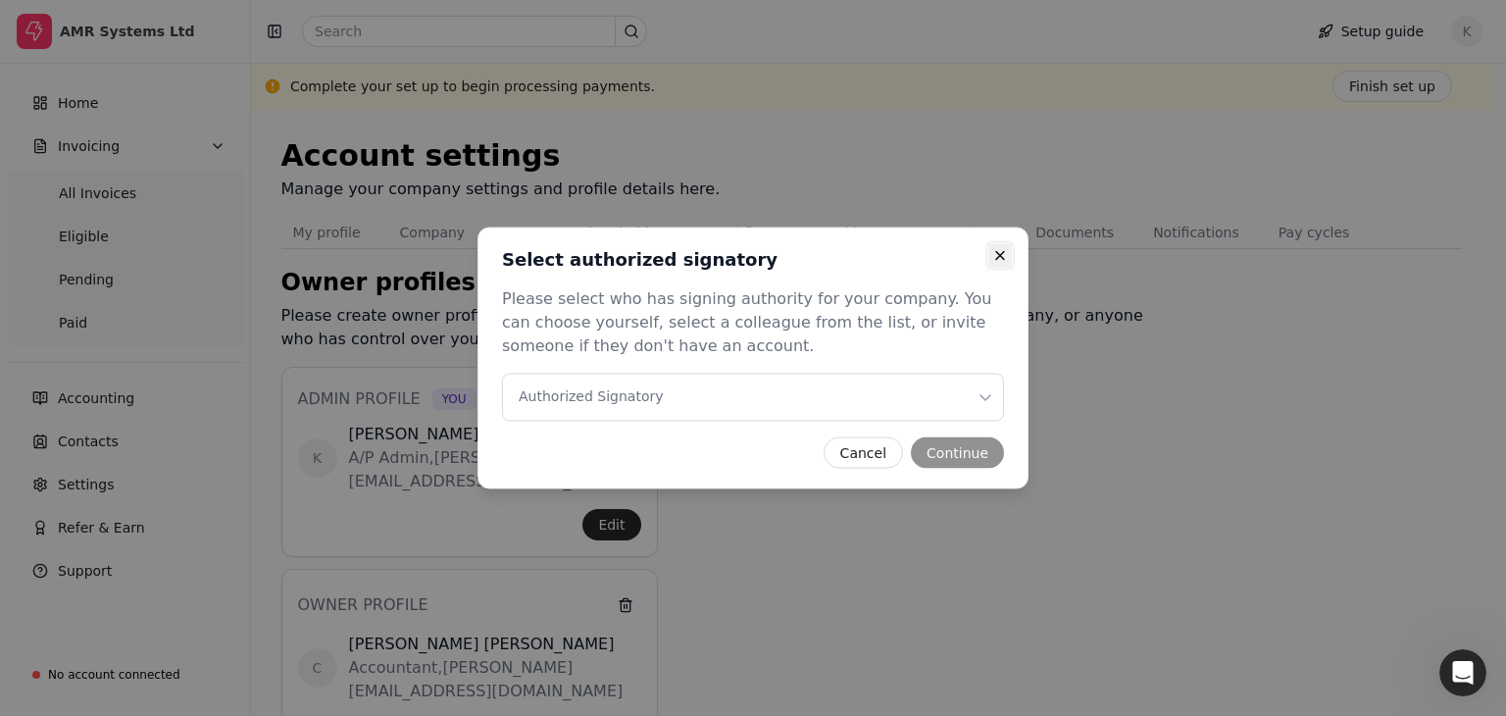
click at [1003, 252] on icon "button" at bounding box center [1000, 256] width 8 height 8
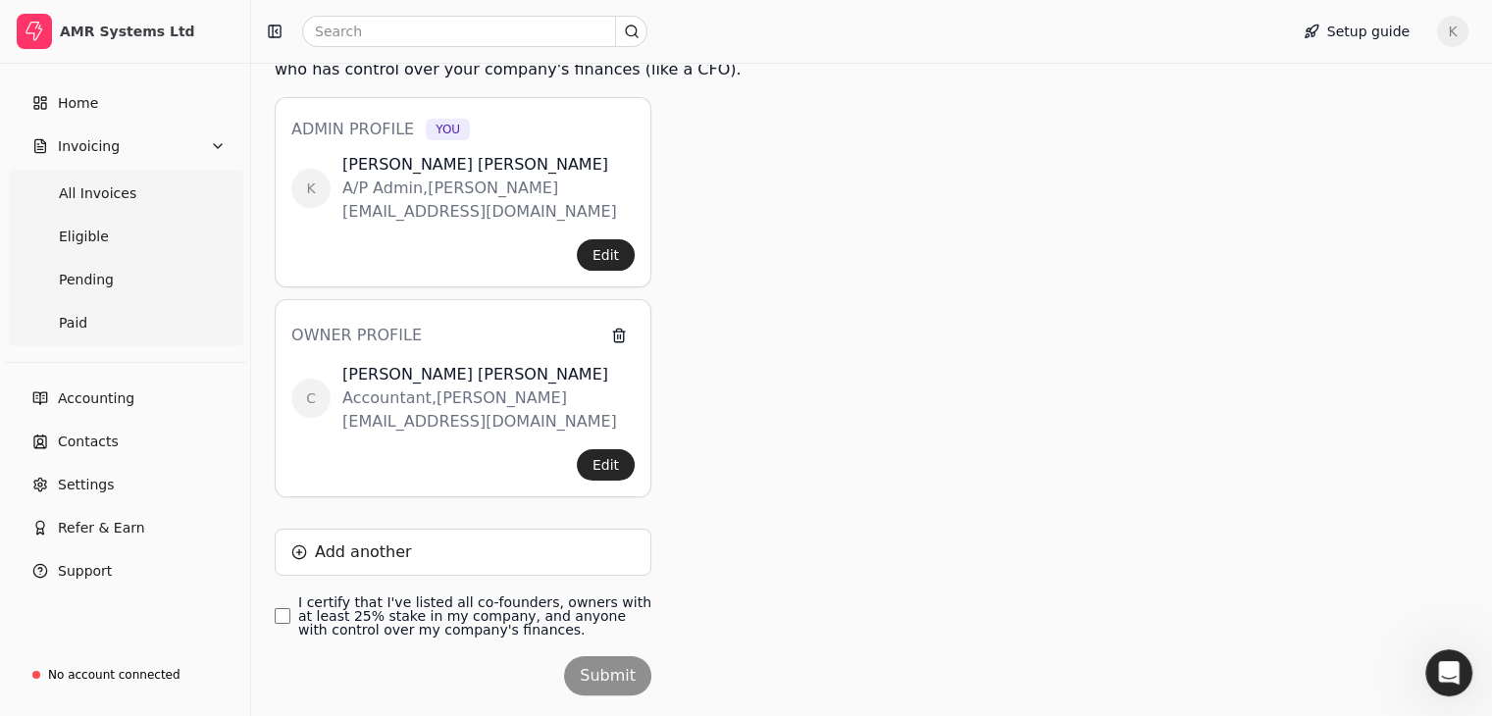
scroll to position [272, 0]
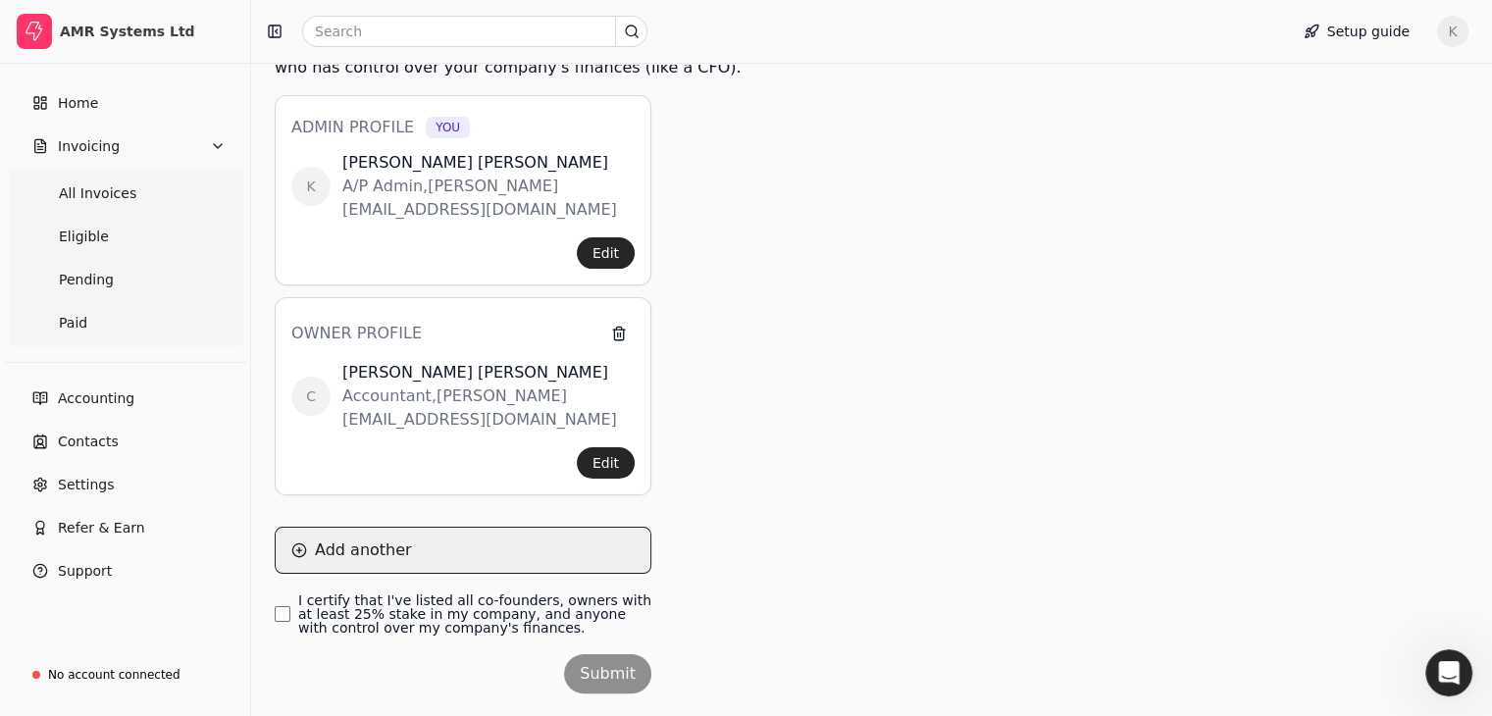
click at [315, 527] on button "Add another" at bounding box center [463, 550] width 377 height 47
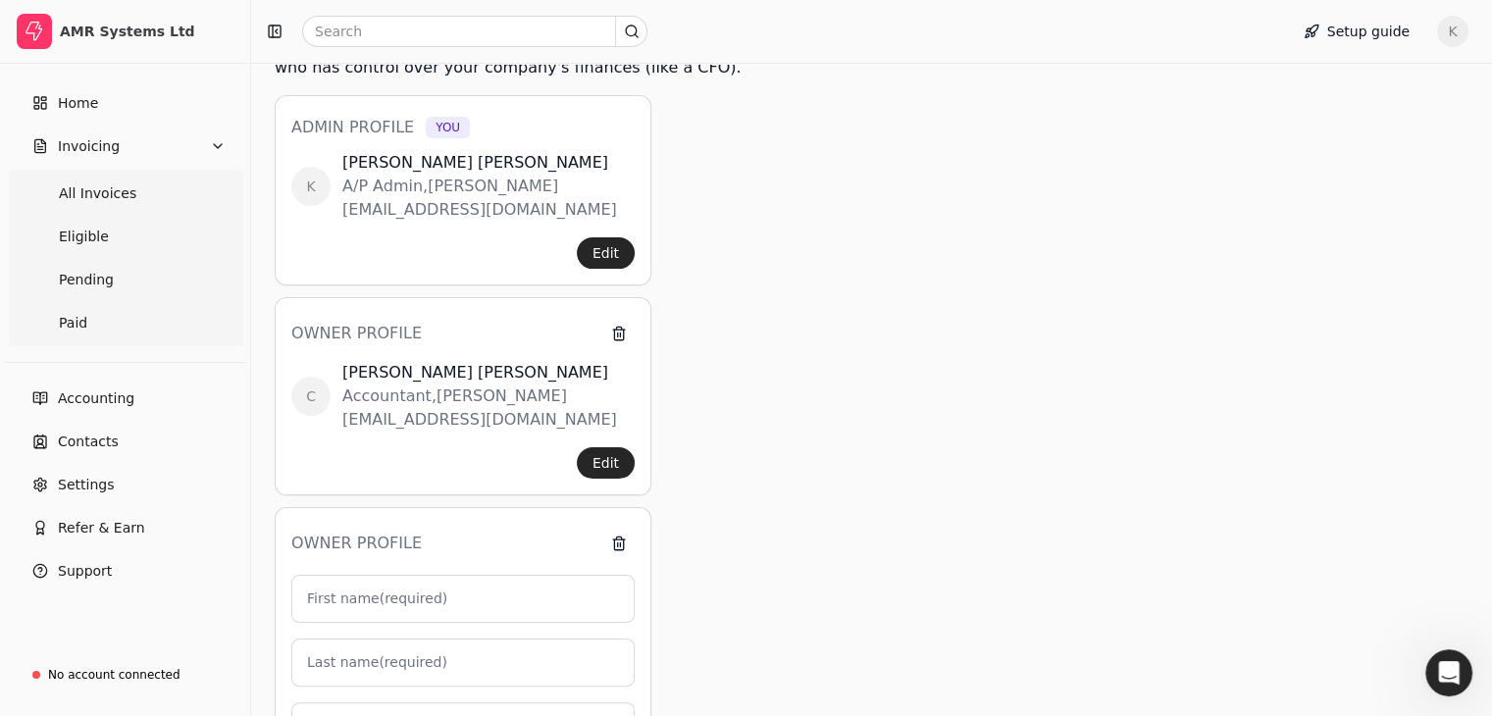
click at [407, 588] on label "First name (required)" at bounding box center [377, 598] width 140 height 21
click at [407, 575] on input "First name (required)" at bounding box center [462, 599] width 343 height 48
type input "R"
type input "0"
type input "[PERSON_NAME]"
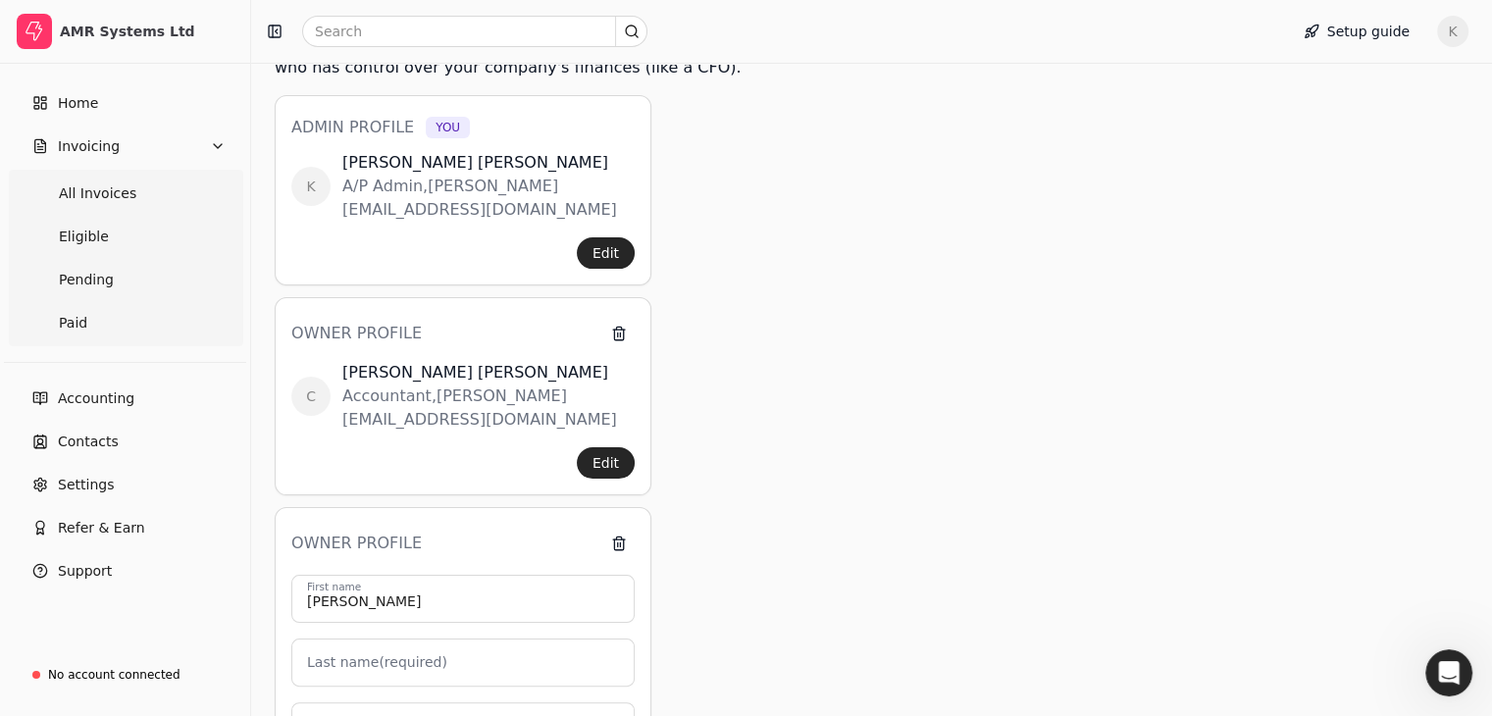
click at [400, 652] on label "Last name (required)" at bounding box center [377, 662] width 140 height 21
click at [400, 638] on input "Last name (required)" at bounding box center [462, 662] width 343 height 48
type input "Ander"
drag, startPoint x: 381, startPoint y: 556, endPoint x: 204, endPoint y: 565, distance: 176.8
click at [249, 574] on div "AMR Systems Ltd Home Invoicing All Invoices Eligible Pending Paid Accounting Co…" at bounding box center [746, 469] width 1492 height 1482
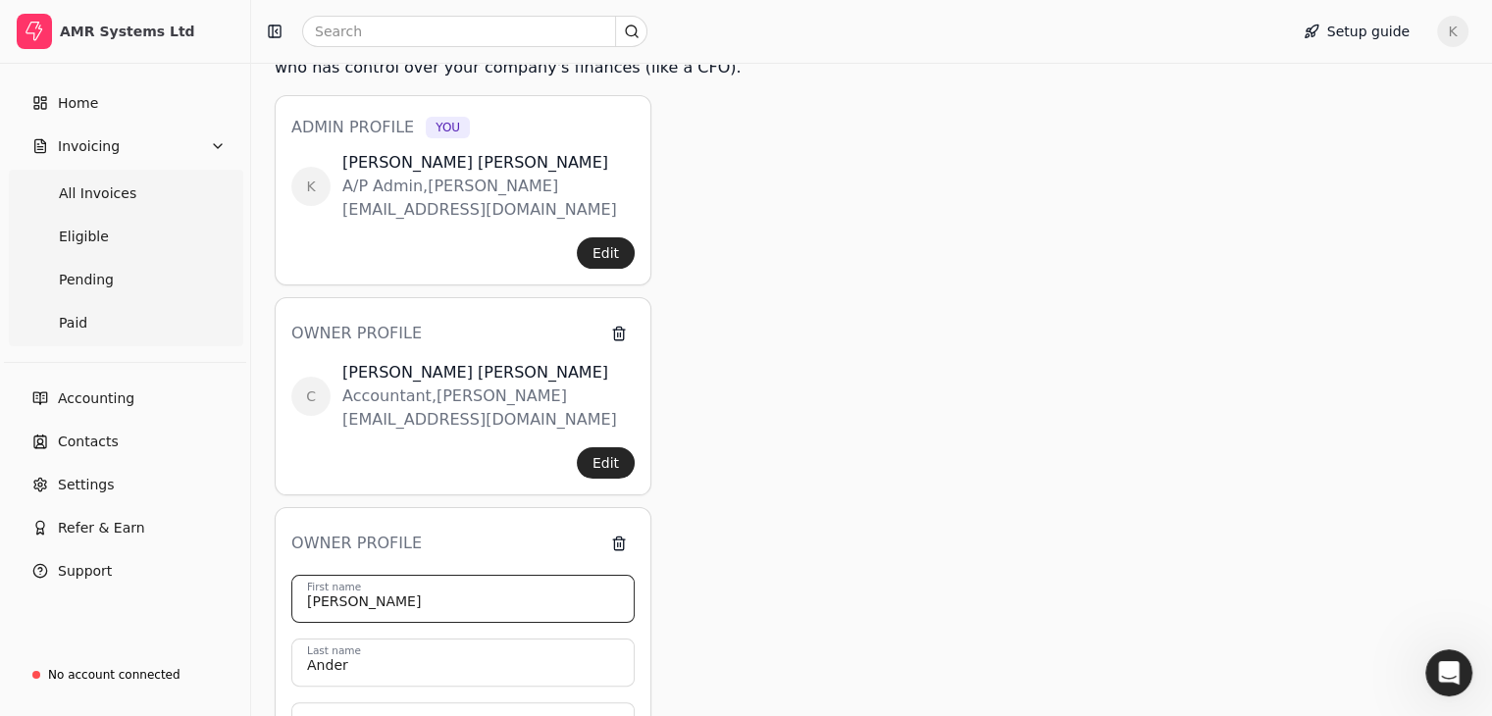
type input "[PERSON_NAME]"
drag, startPoint x: 365, startPoint y: 625, endPoint x: 0, endPoint y: 608, distance: 365.2
click at [0, 624] on div "AMR Systems Ltd Home Invoicing All Invoices Eligible Pending Paid Accounting Co…" at bounding box center [746, 469] width 1492 height 1482
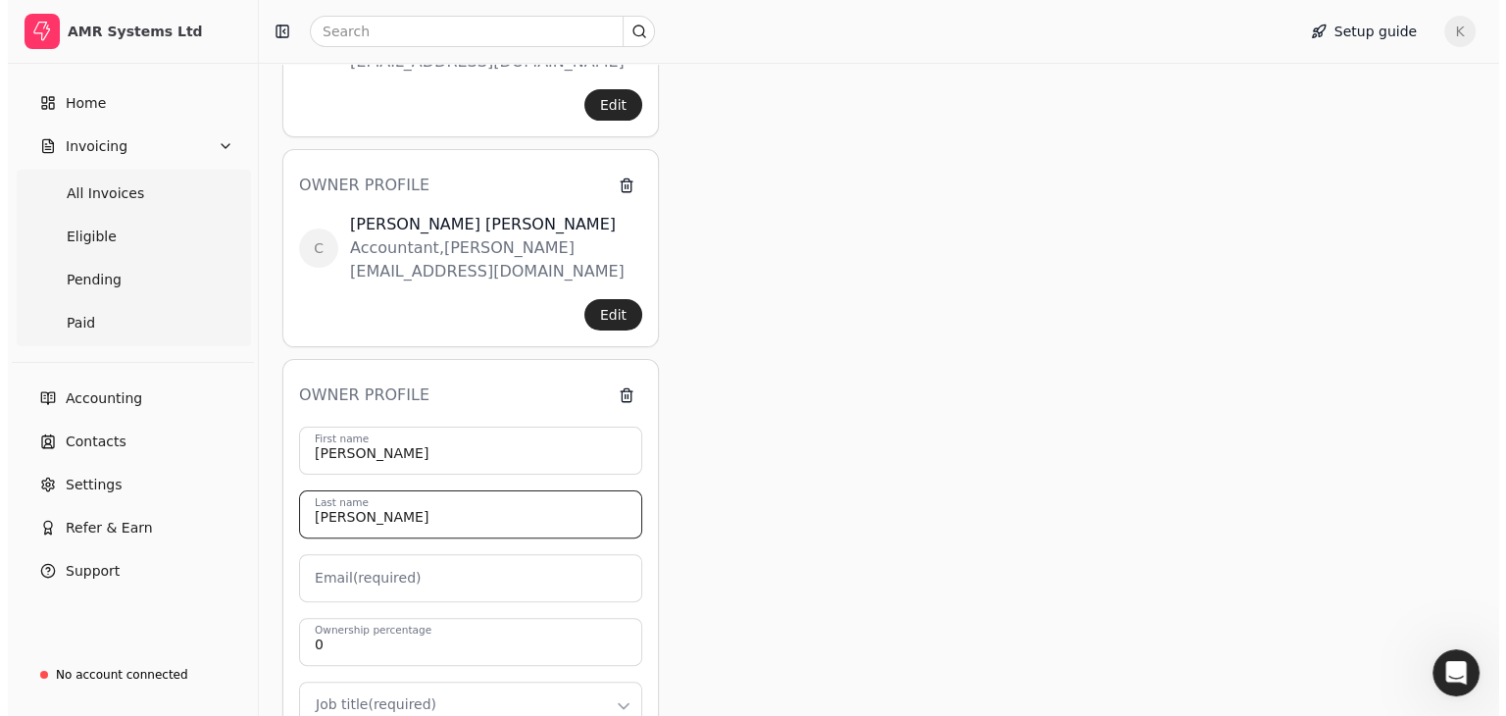
scroll to position [566, 0]
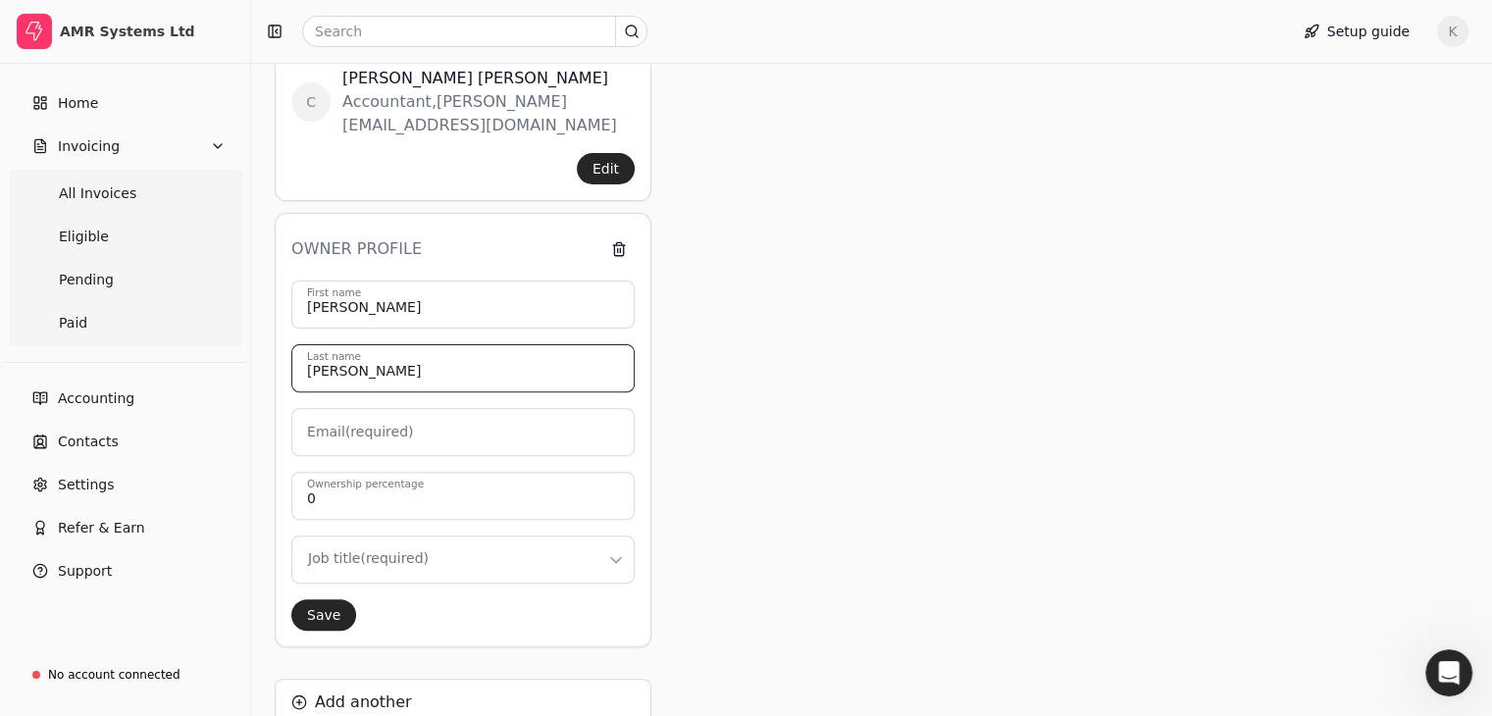
type input "[PERSON_NAME]"
click at [427, 408] on input "Email (required)" at bounding box center [462, 432] width 343 height 48
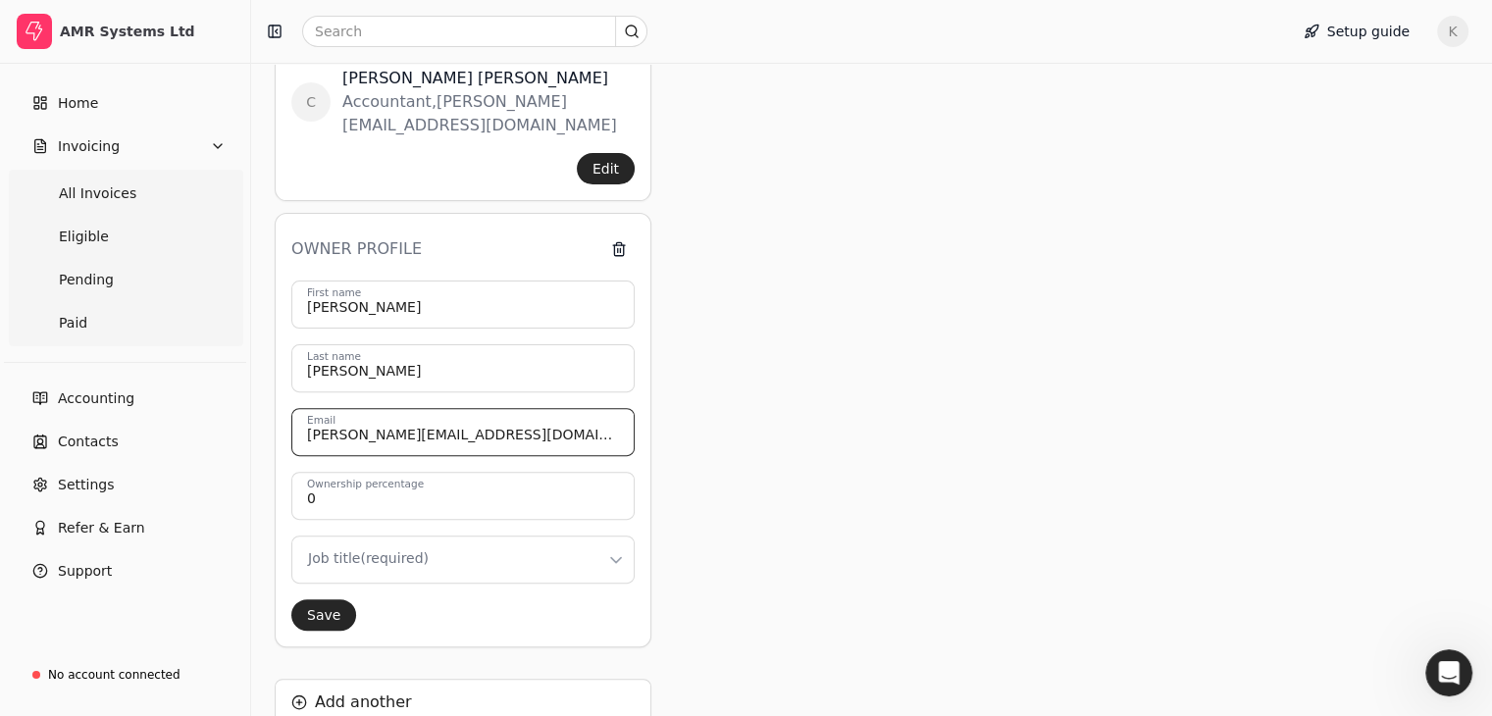
type input "[PERSON_NAME][EMAIL_ADDRESS][DOMAIN_NAME]"
click at [382, 472] on input "0" at bounding box center [462, 496] width 343 height 48
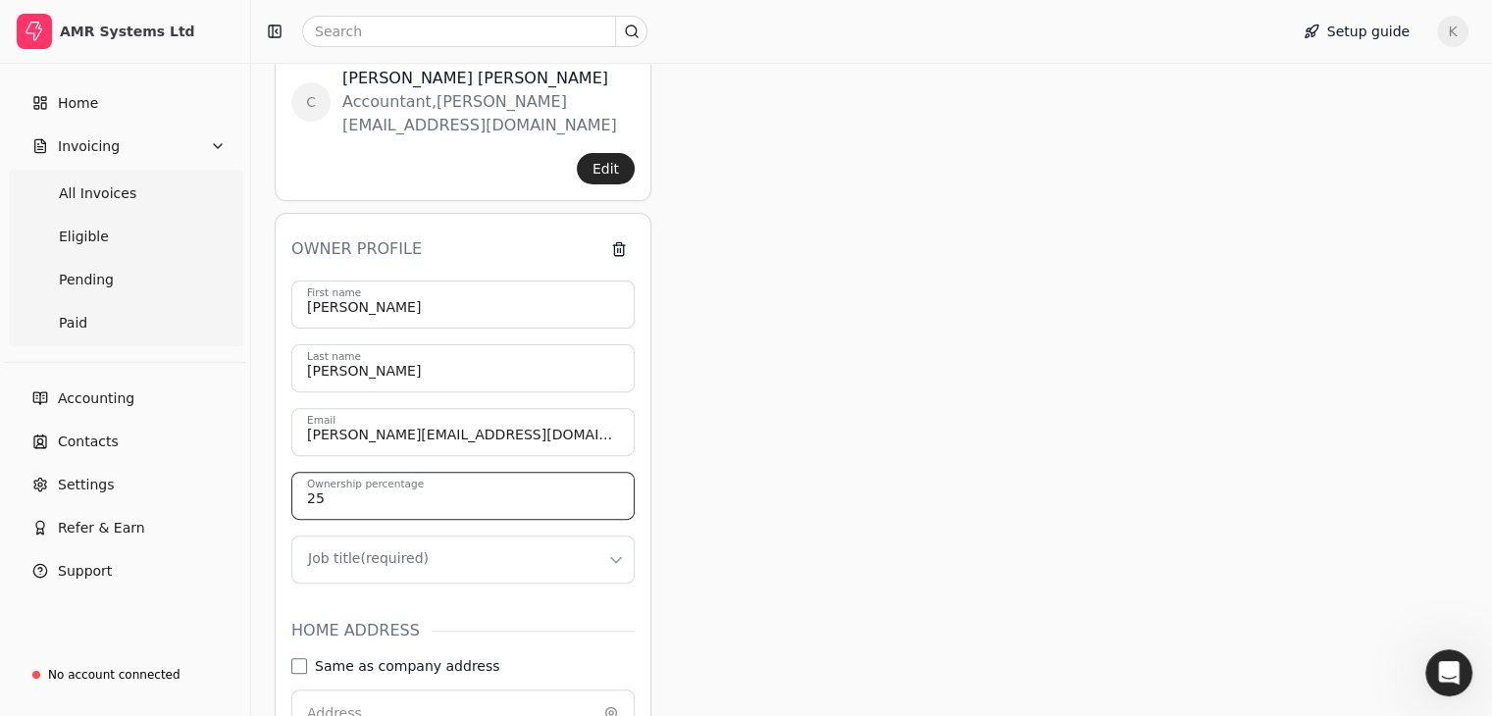
type input "25"
click at [400, 507] on html "AMR Systems Ltd Home Invoicing All Invoices Eligible Pending Paid Accounting Co…" at bounding box center [746, 252] width 1492 height 1636
click at [406, 509] on html "AMR Systems Ltd Home Invoicing All Invoices Eligible Pending Paid Accounting Co…" at bounding box center [746, 252] width 1492 height 1636
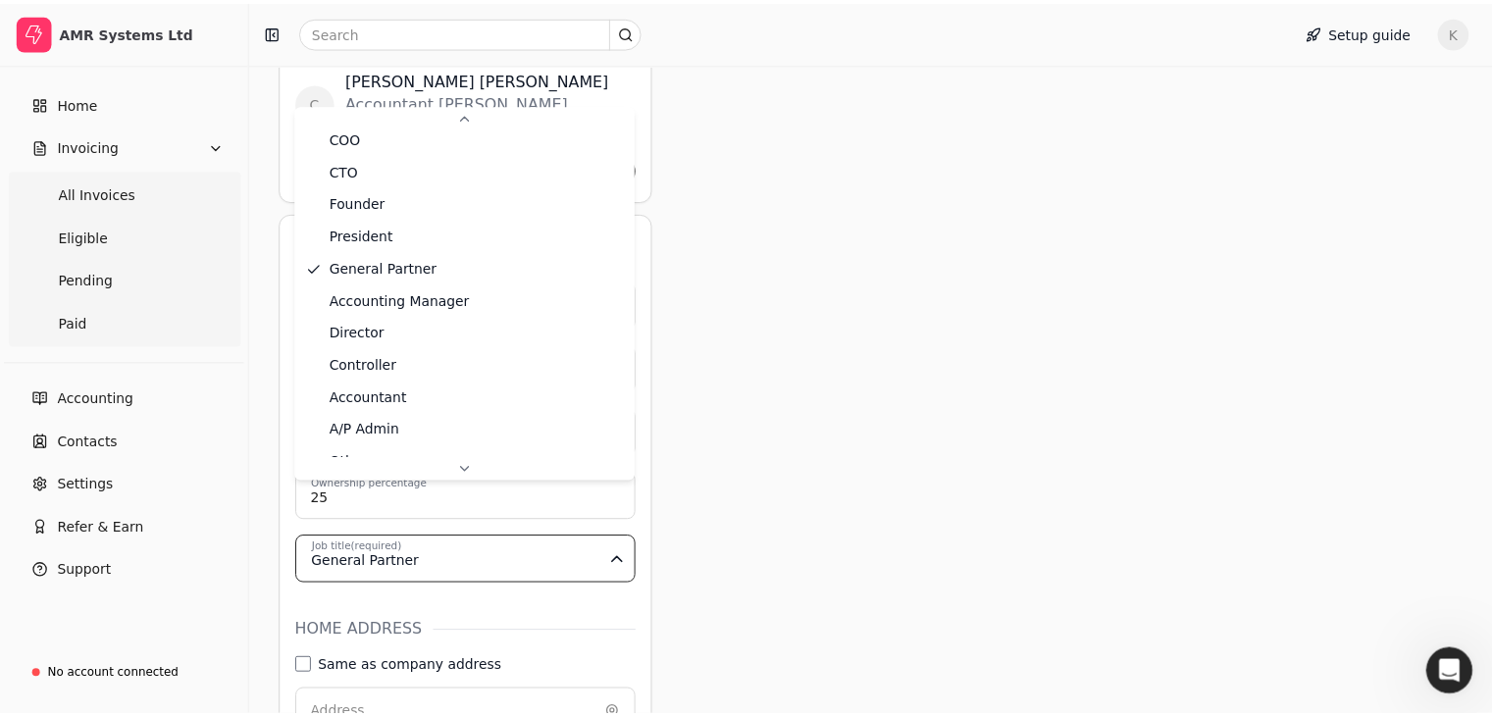
scroll to position [75, 0]
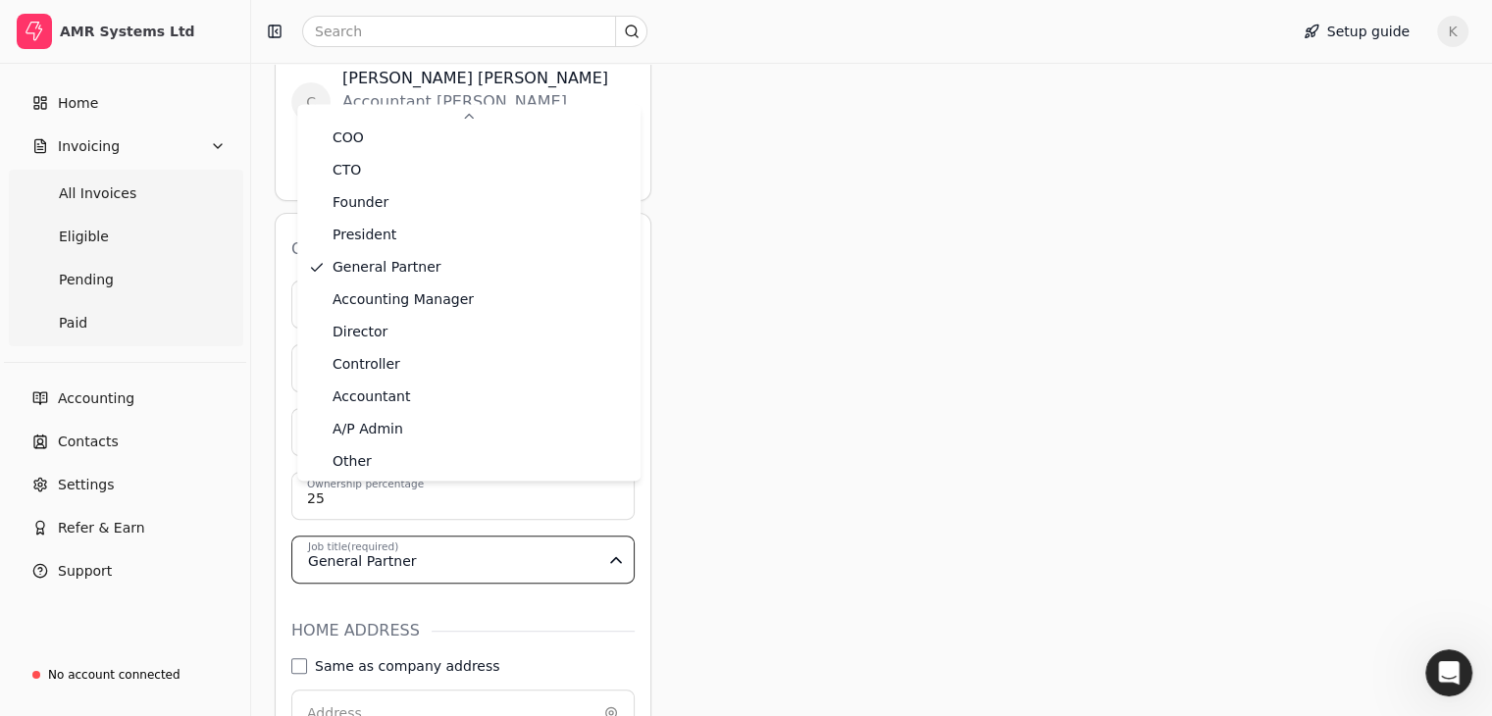
click at [722, 569] on html "AMR Systems Ltd Home Invoicing All Invoices Eligible Pending Paid Accounting Co…" at bounding box center [746, 252] width 1492 height 1636
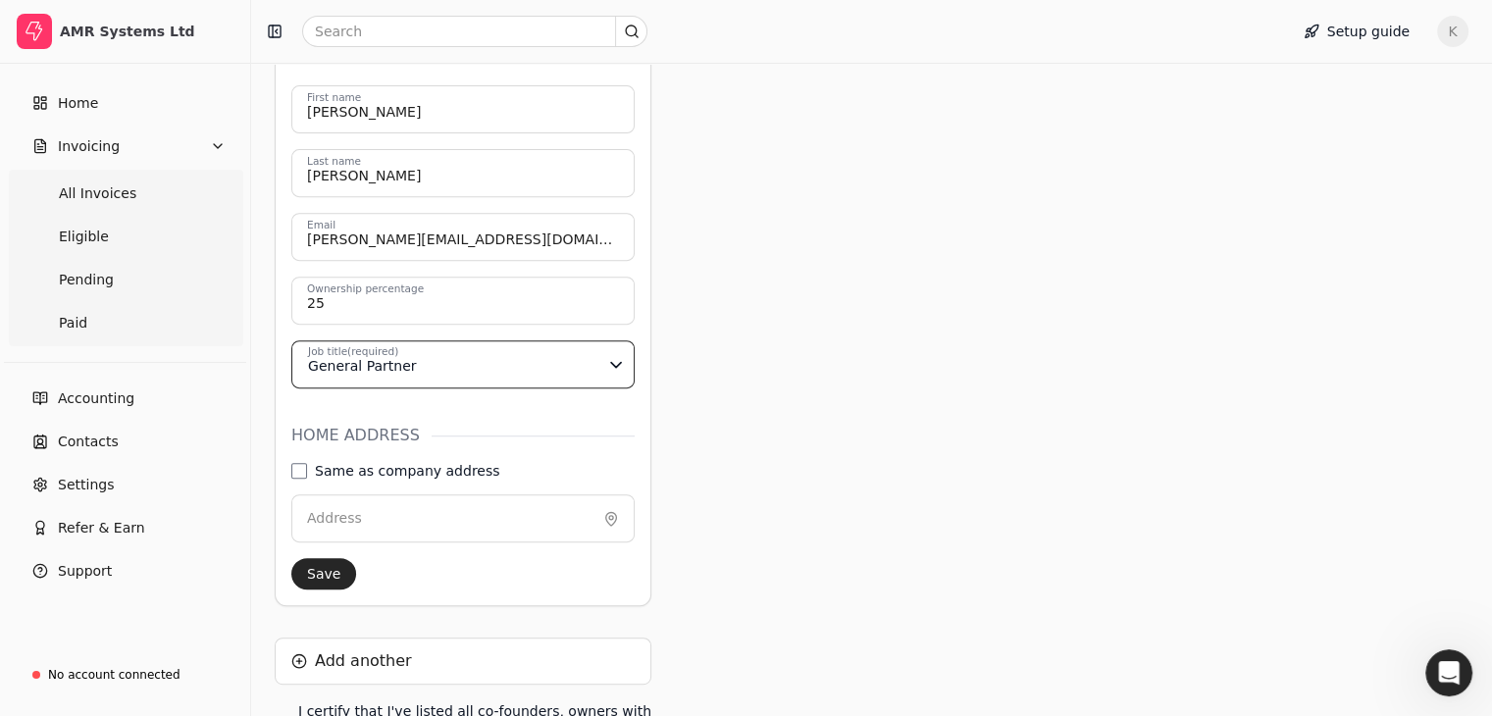
scroll to position [762, 0]
click at [341, 557] on button "Save" at bounding box center [323, 572] width 65 height 31
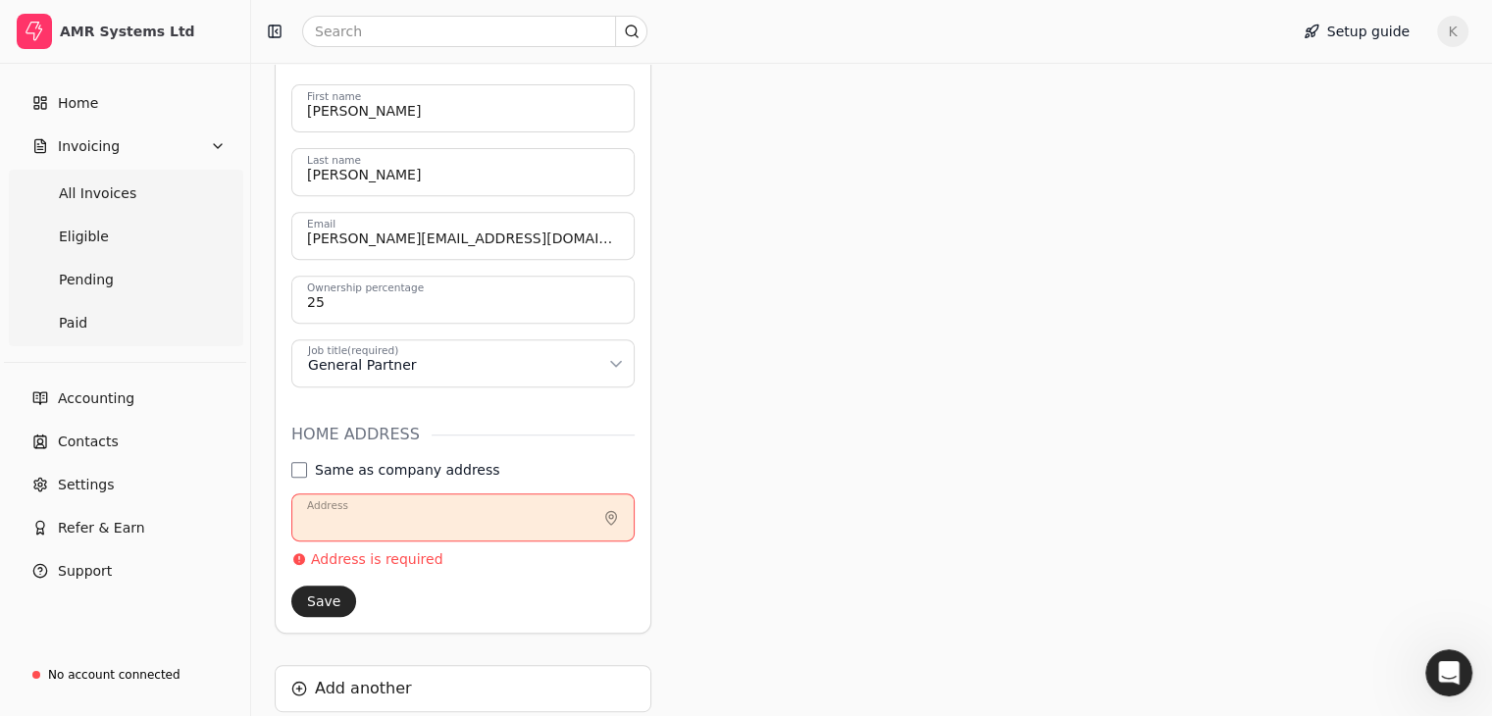
click at [453, 493] on input "Address" at bounding box center [462, 517] width 343 height 48
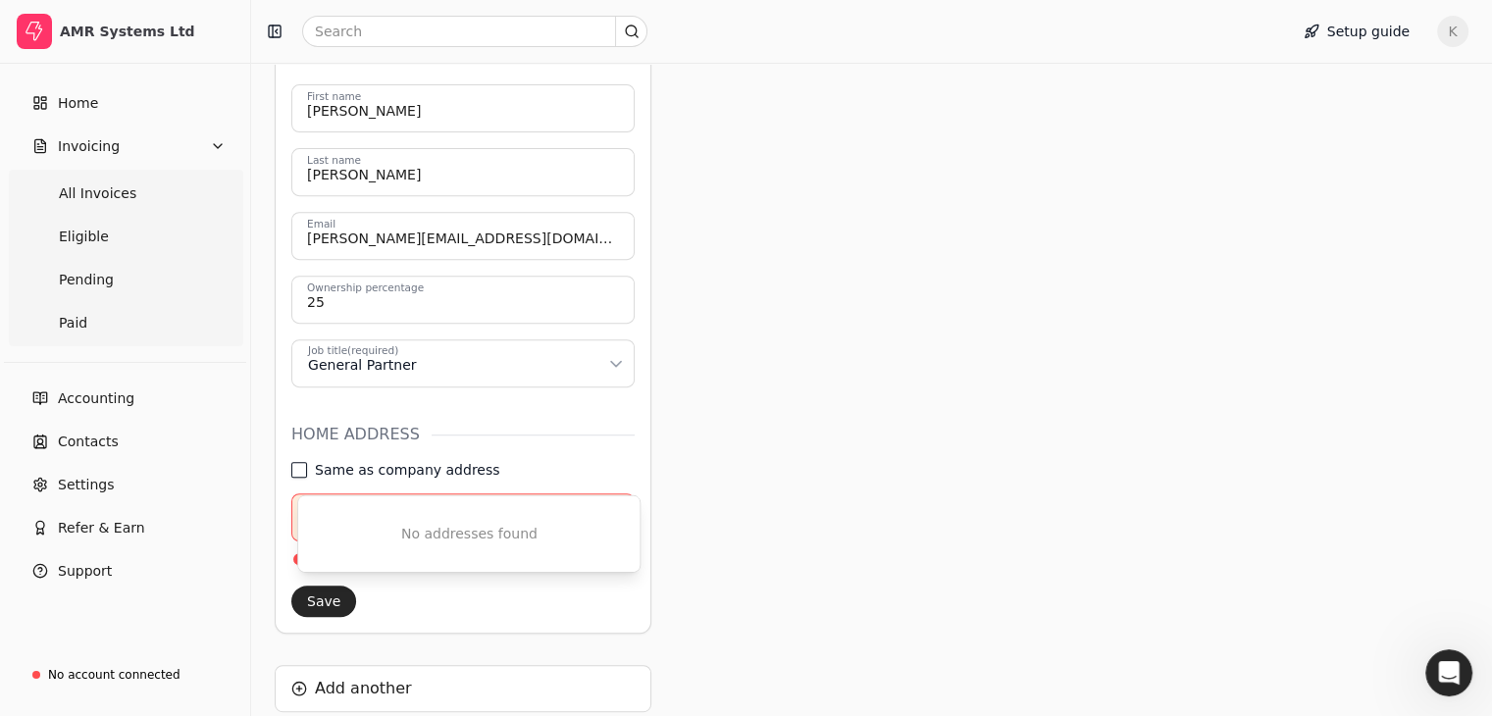
click at [303, 462] on address "Same as company address" at bounding box center [299, 470] width 16 height 16
type input "[STREET_ADDRESS][PERSON_NAME]"
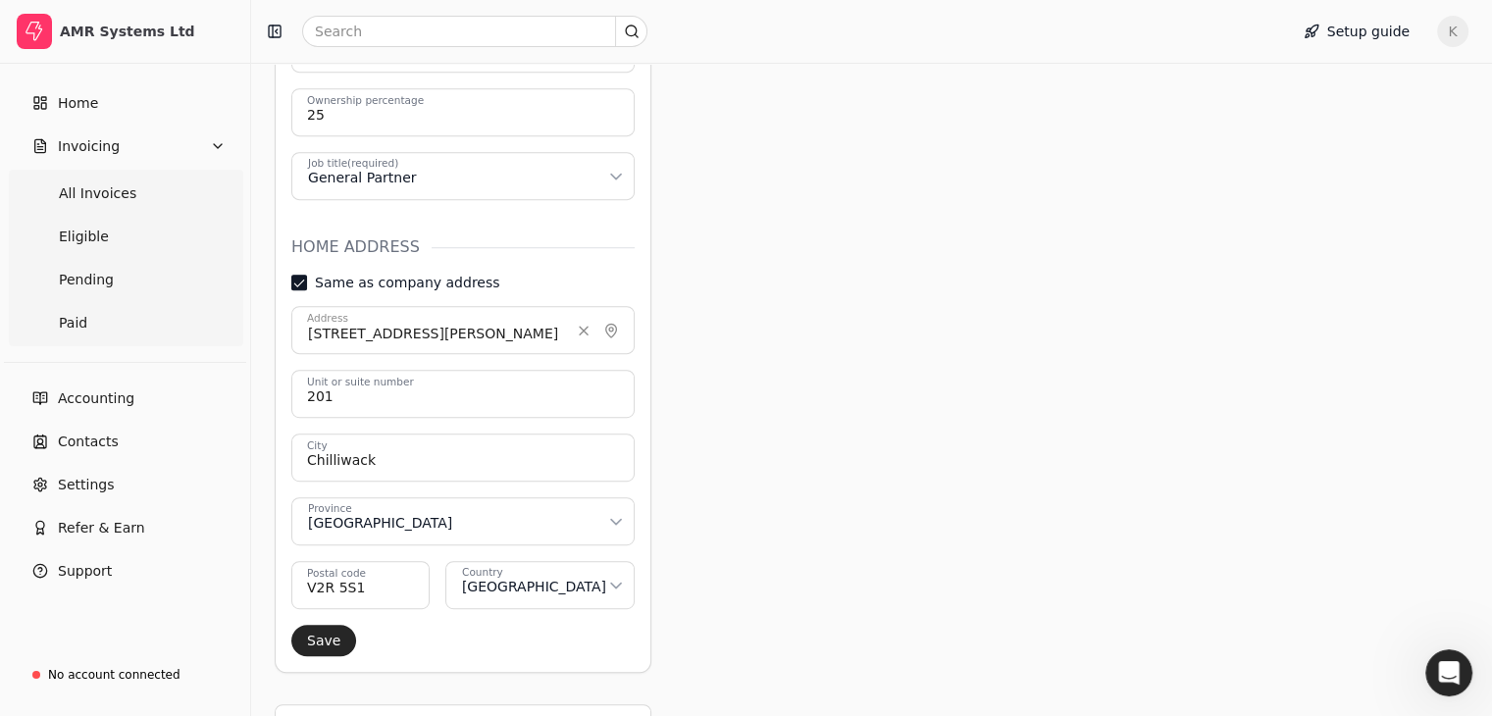
scroll to position [1056, 0]
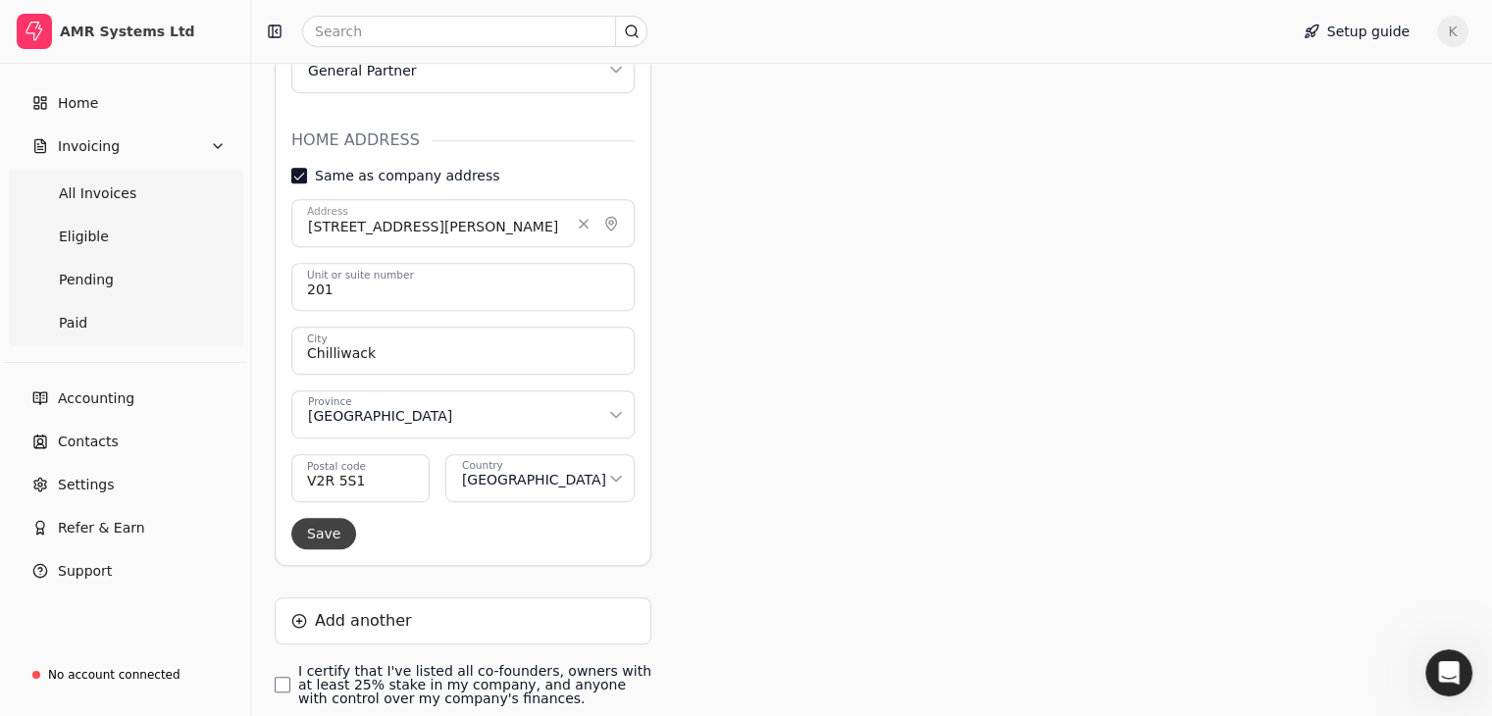
click at [347, 518] on button "Save" at bounding box center [323, 533] width 65 height 31
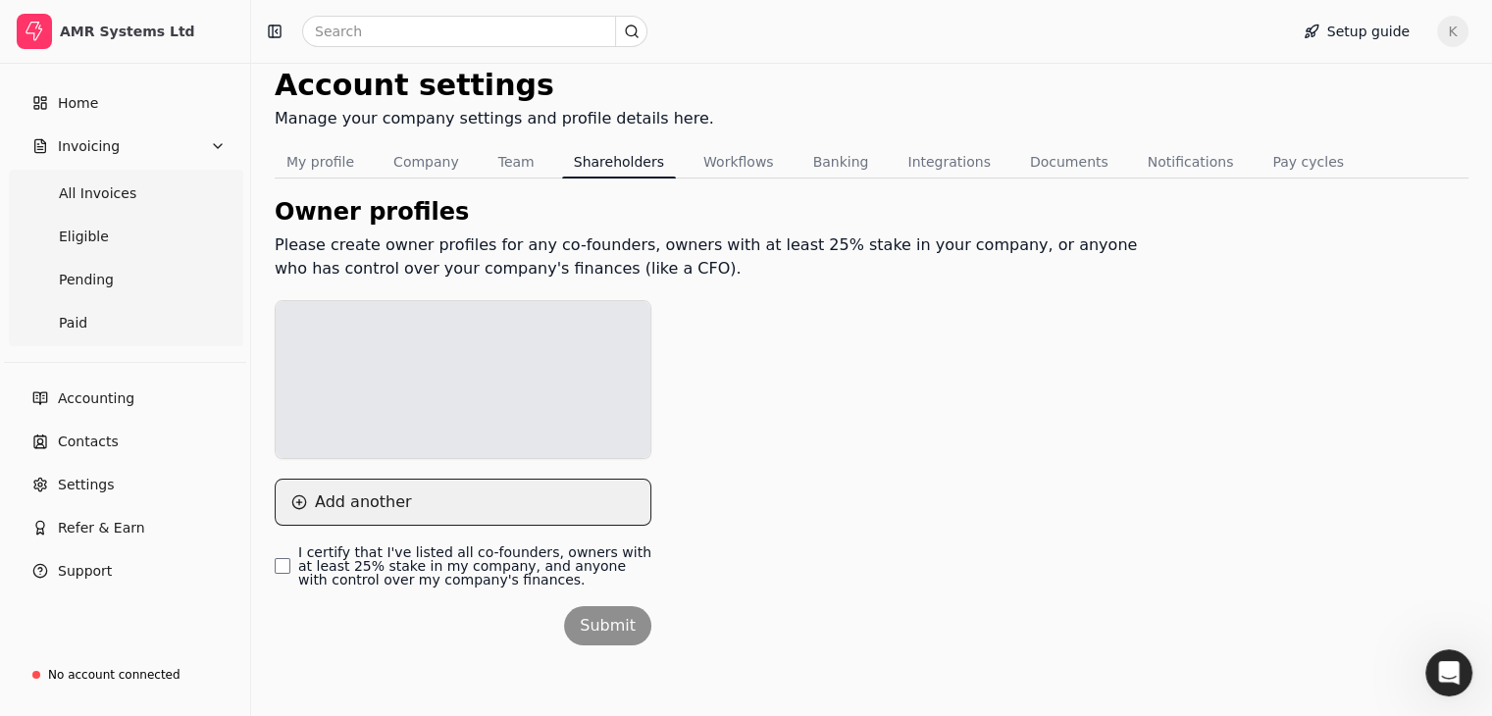
scroll to position [458, 0]
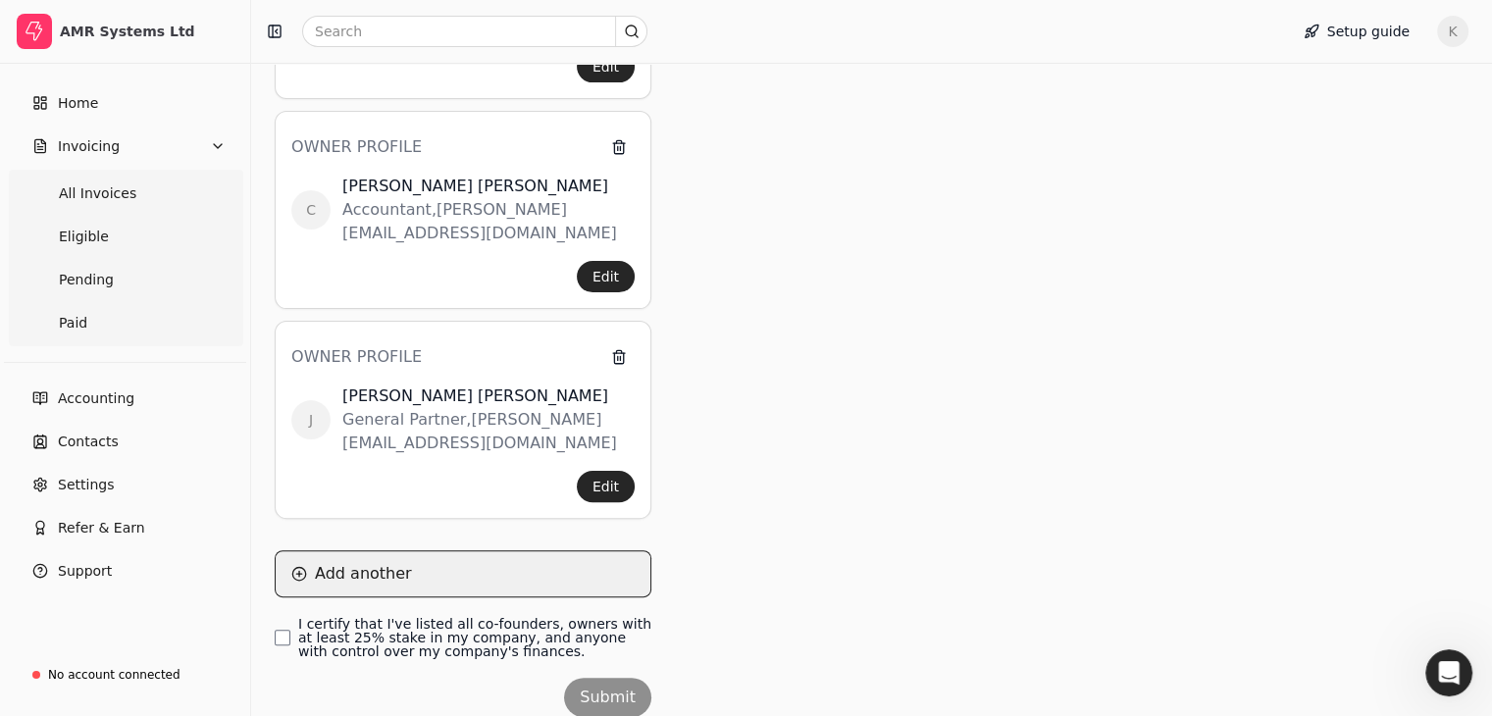
click at [349, 550] on button "Add another" at bounding box center [463, 573] width 377 height 47
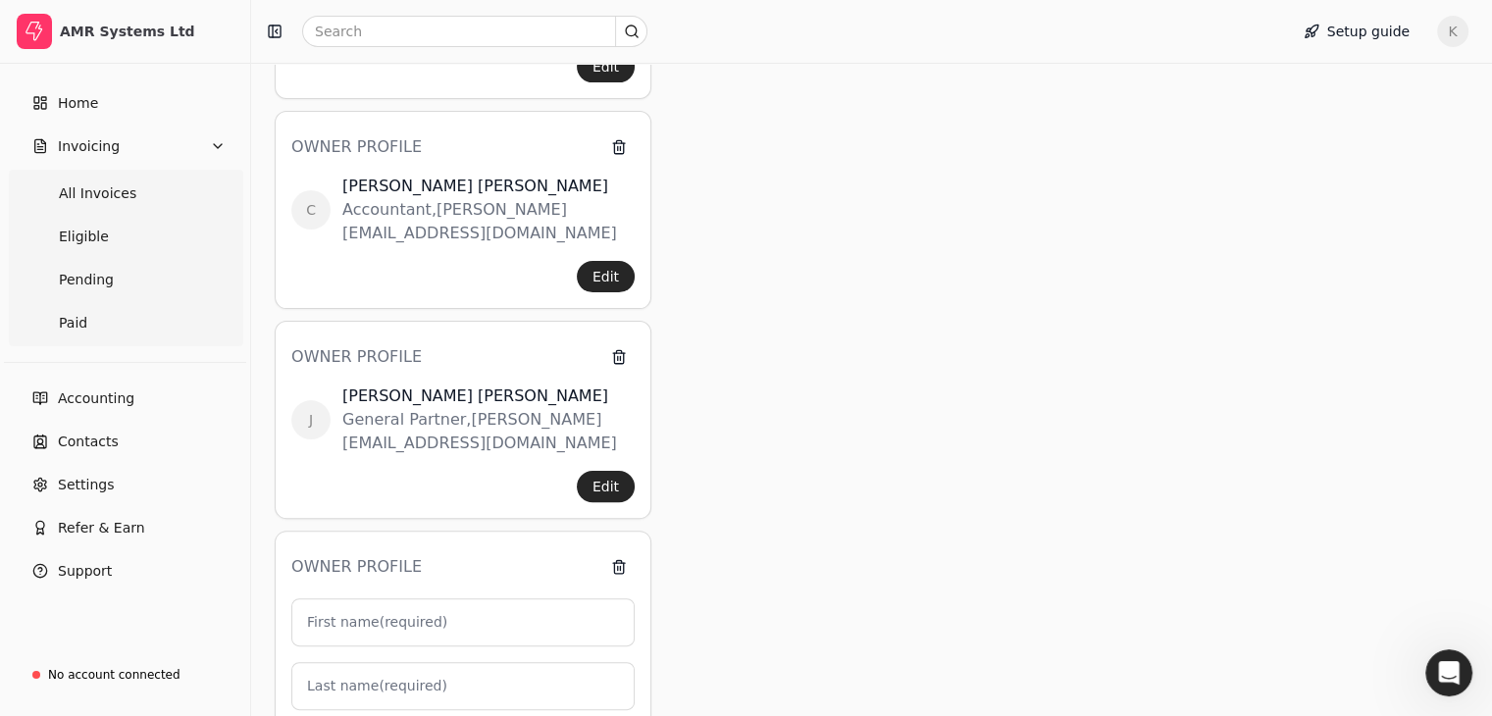
click at [404, 612] on label "First name (required)" at bounding box center [377, 622] width 140 height 21
click at [404, 598] on input "First name (required)" at bounding box center [462, 622] width 343 height 48
type input "M"
type input "0"
type input "[PERSON_NAME]"
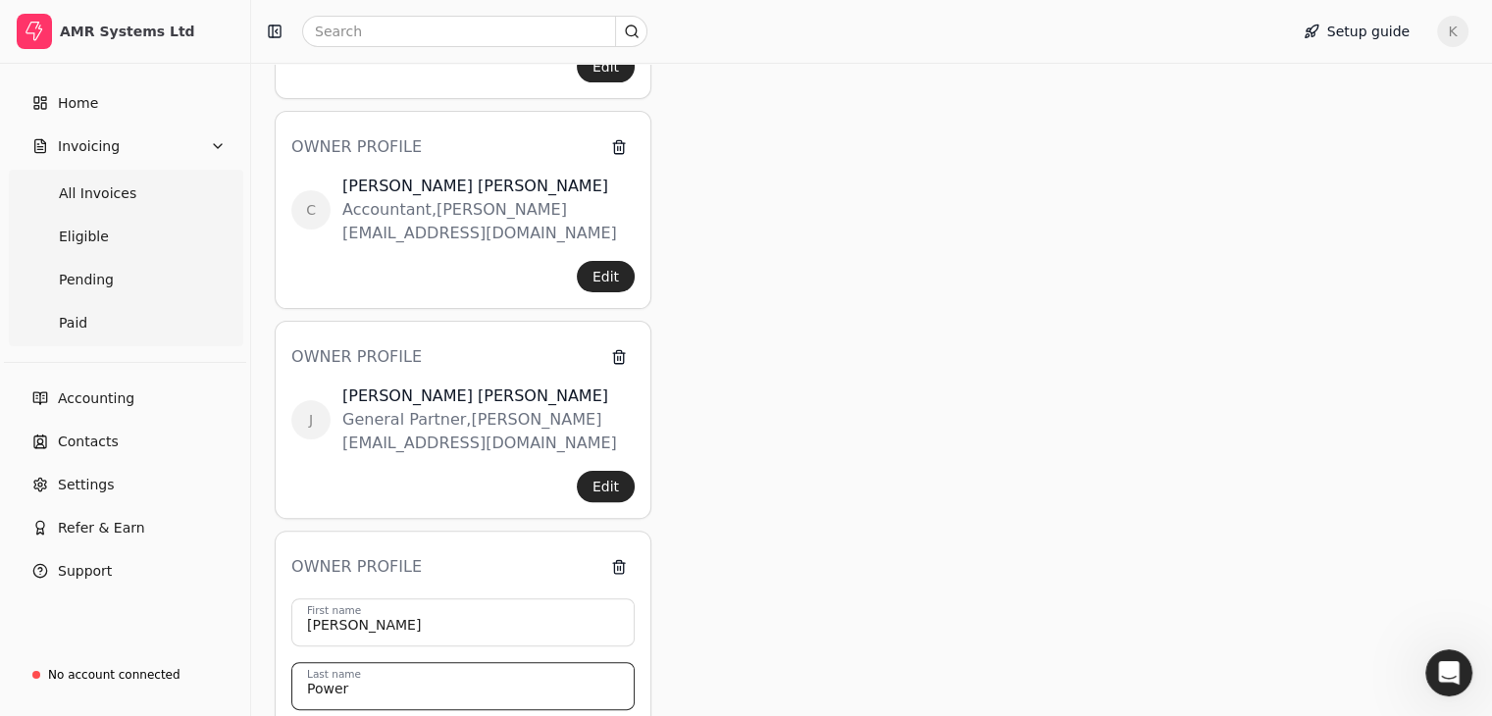
type input "Power"
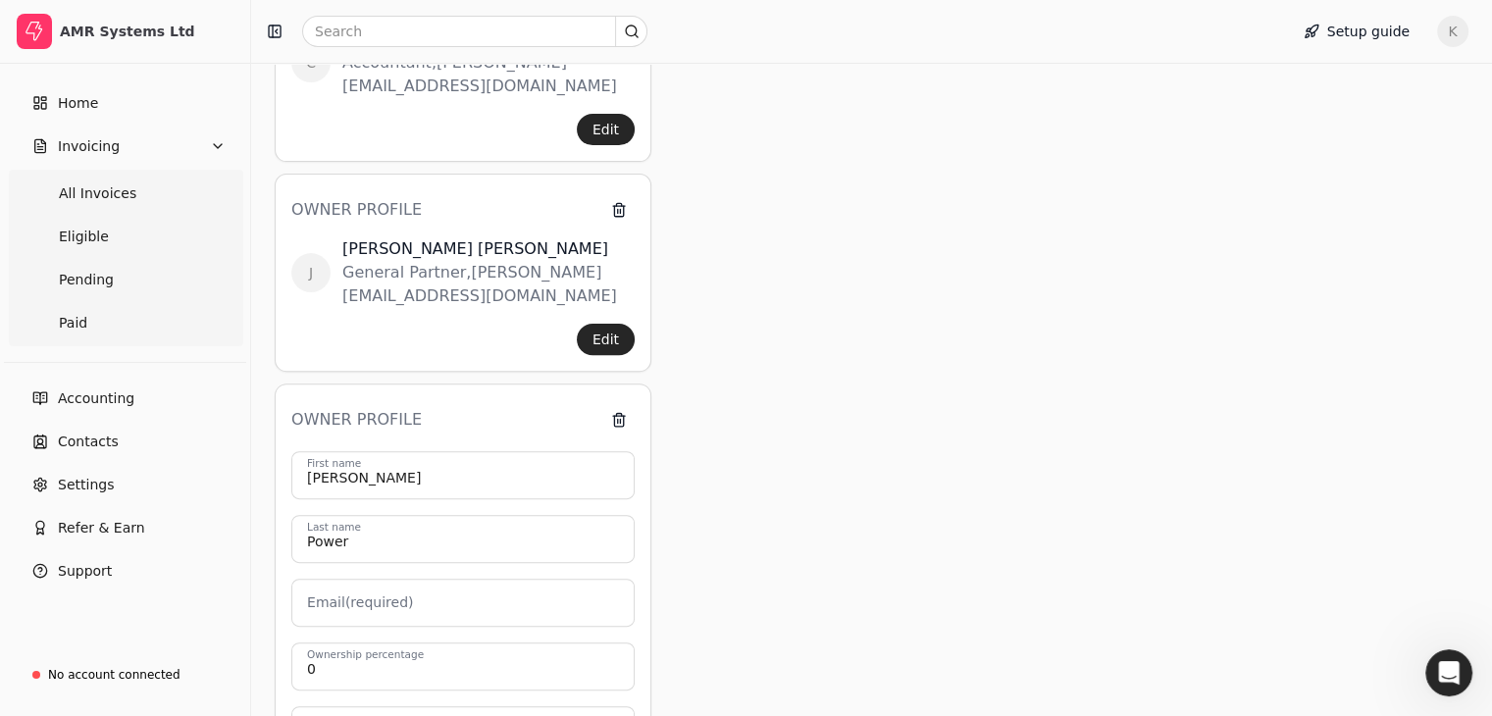
scroll to position [654, 0]
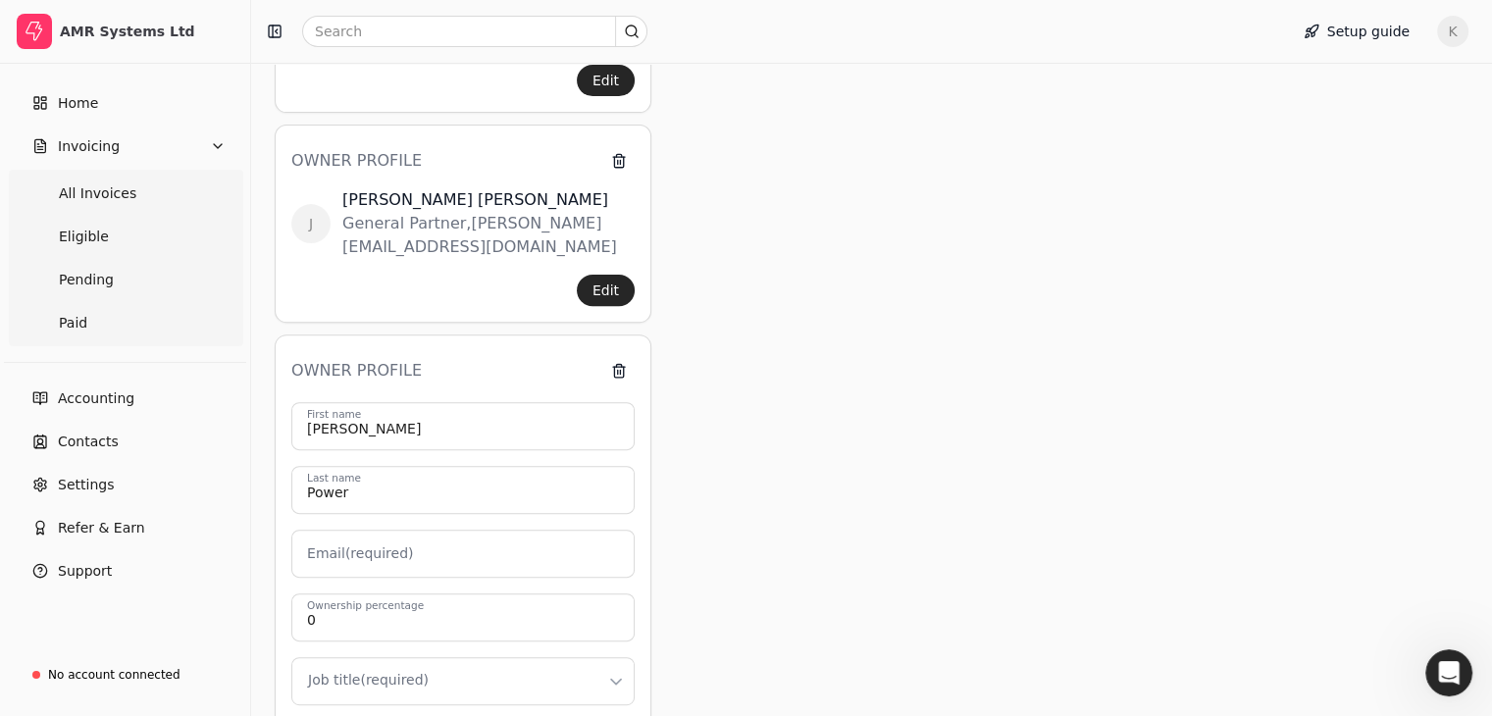
click at [382, 543] on label "Email (required)" at bounding box center [360, 553] width 106 height 21
click at [382, 530] on input "Email (required)" at bounding box center [462, 554] width 343 height 48
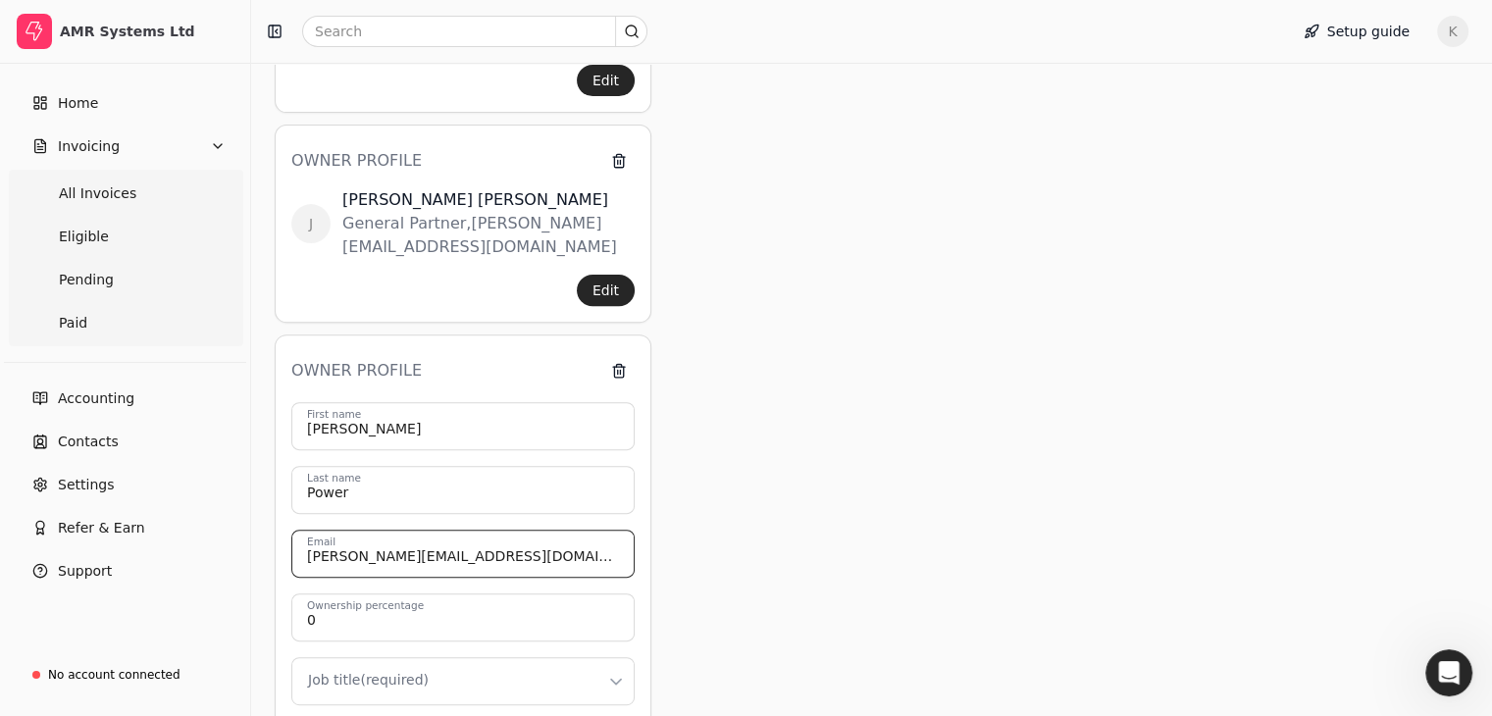
type input "[PERSON_NAME][EMAIL_ADDRESS][DOMAIN_NAME]"
click at [361, 598] on label "Ownership percentage" at bounding box center [365, 606] width 117 height 16
click at [361, 593] on input "0" at bounding box center [462, 617] width 343 height 48
type input "25"
click at [383, 611] on html "AMR Systems Ltd Home Invoicing All Invoices Eligible Pending Paid Accounting Co…" at bounding box center [746, 269] width 1492 height 1846
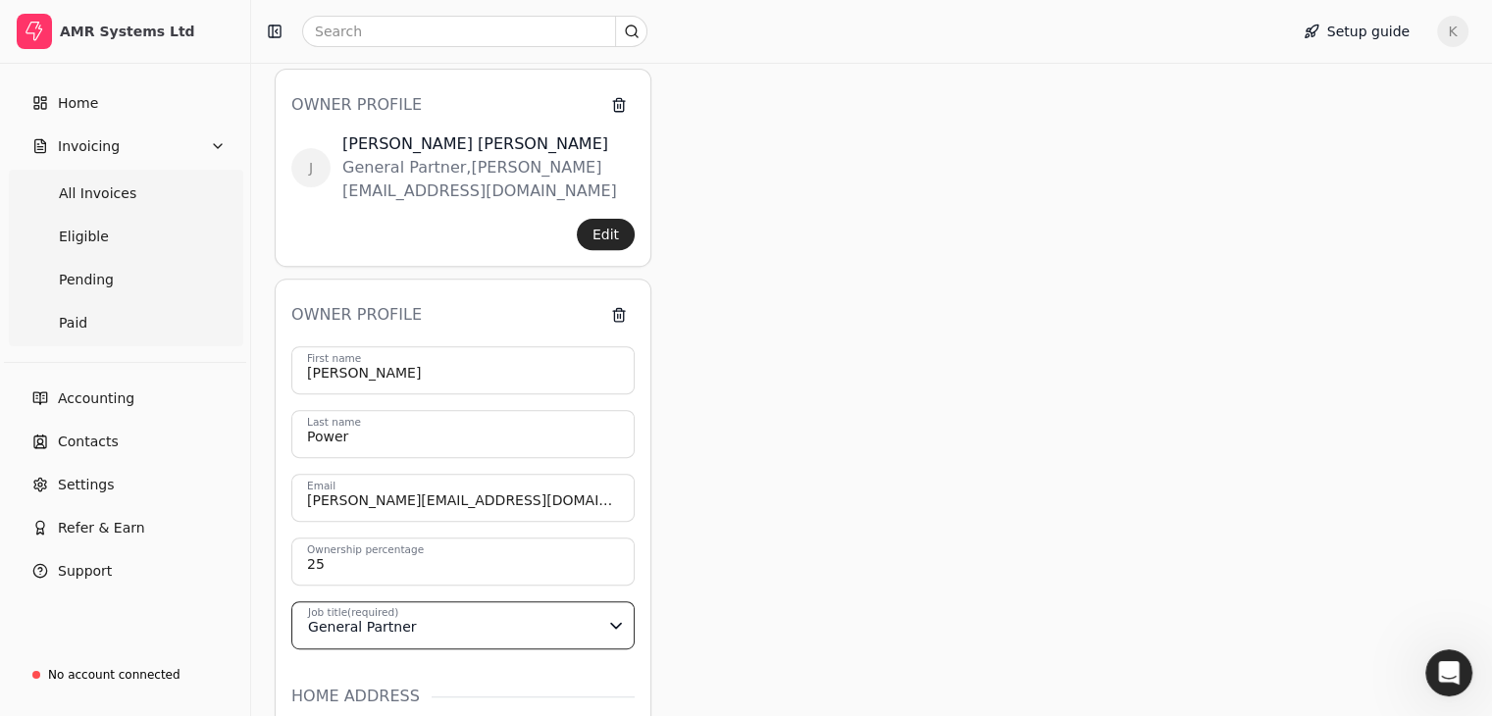
scroll to position [850, 0]
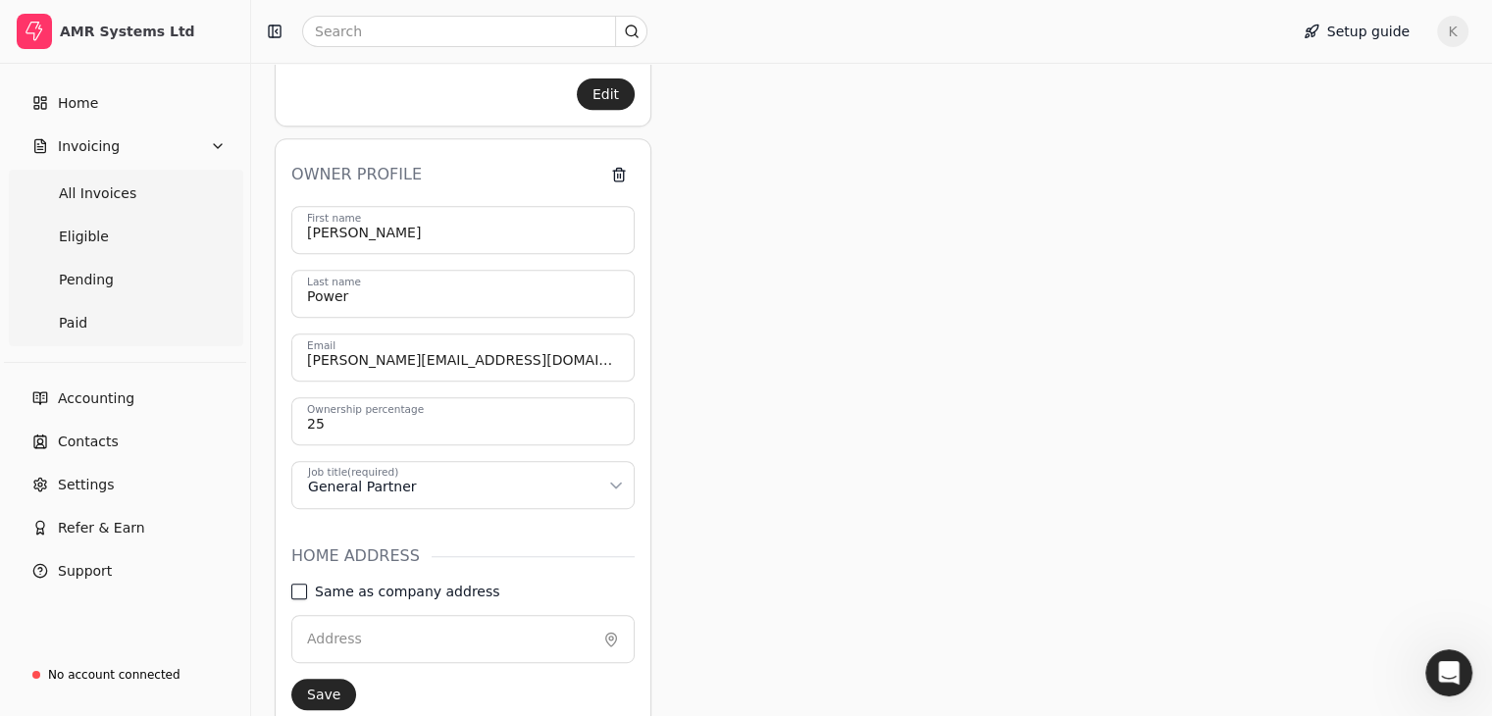
click at [302, 584] on address "Same as company address" at bounding box center [299, 592] width 16 height 16
type input "[STREET_ADDRESS][PERSON_NAME]"
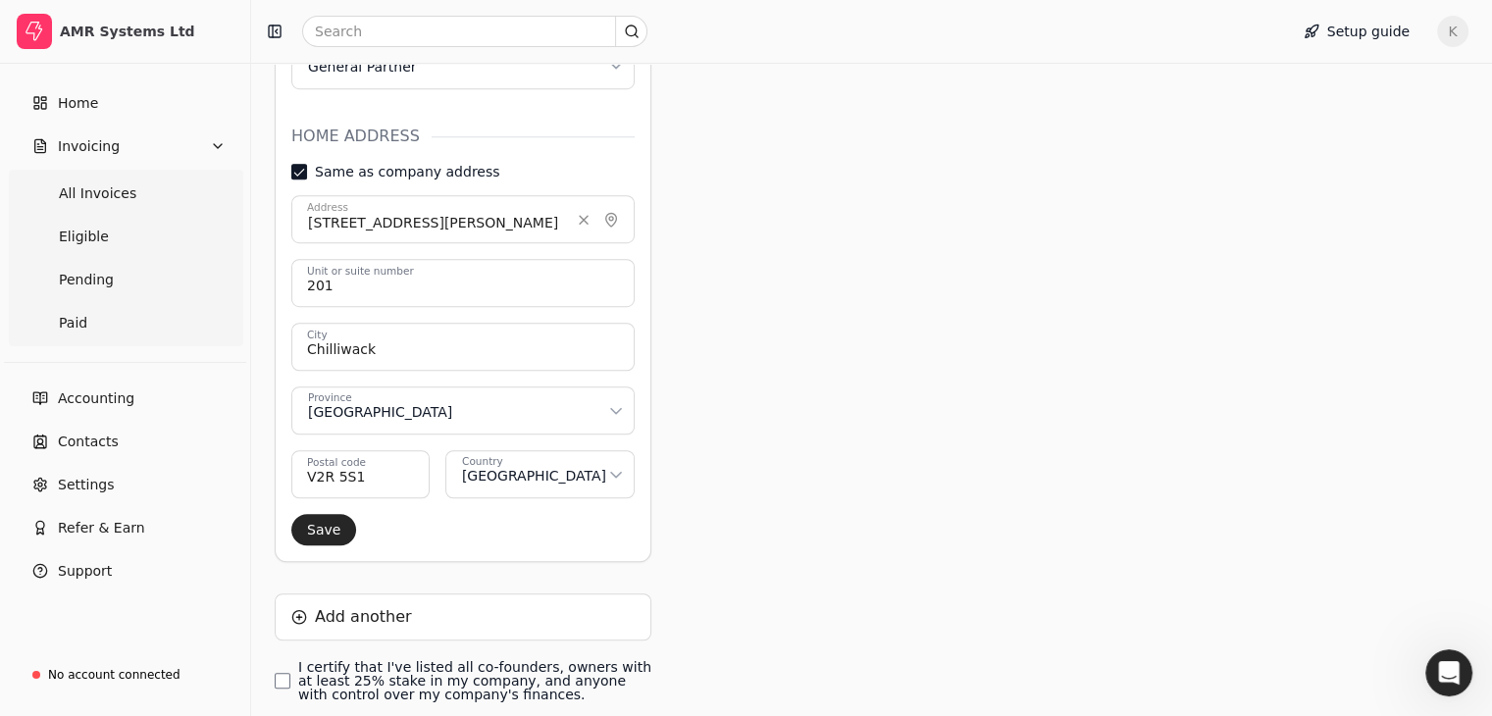
scroll to position [1310, 0]
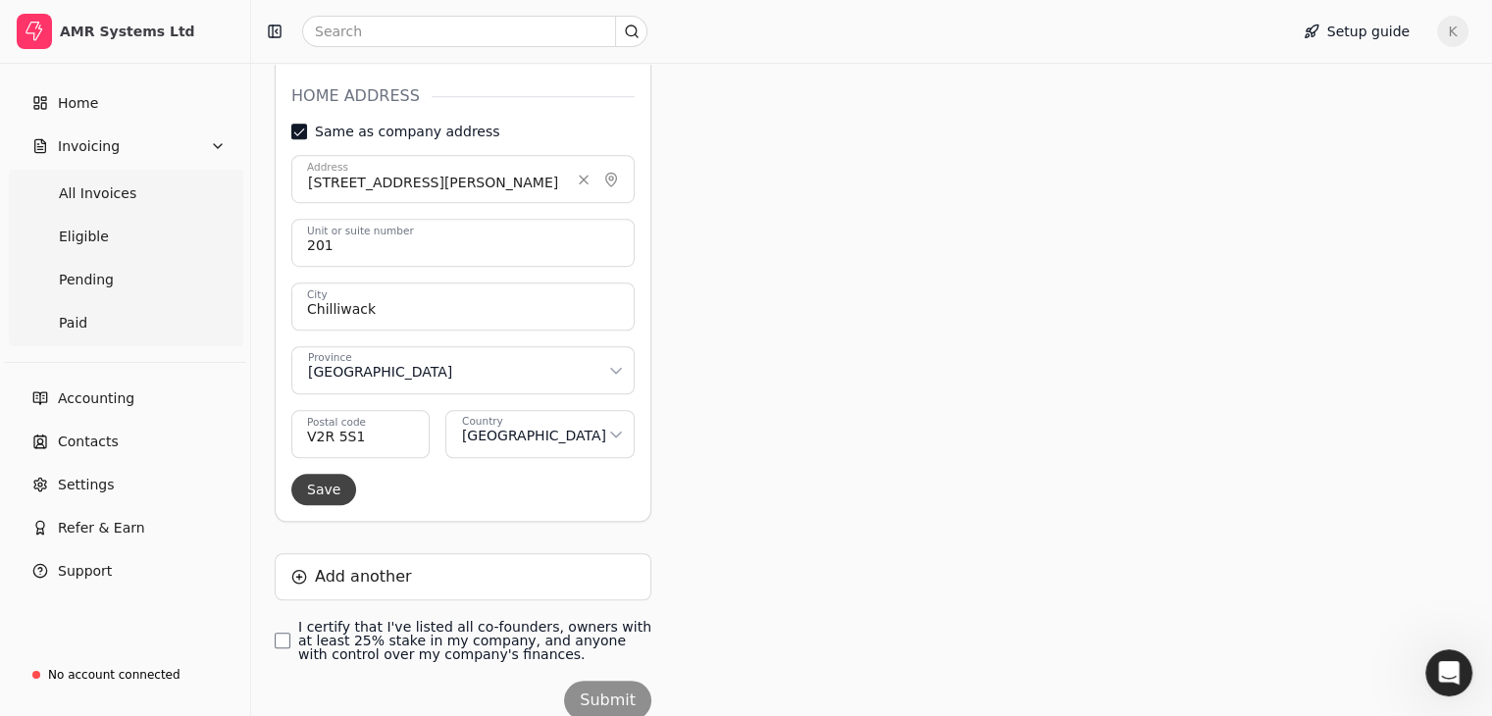
click at [345, 474] on button "Save" at bounding box center [323, 489] width 65 height 31
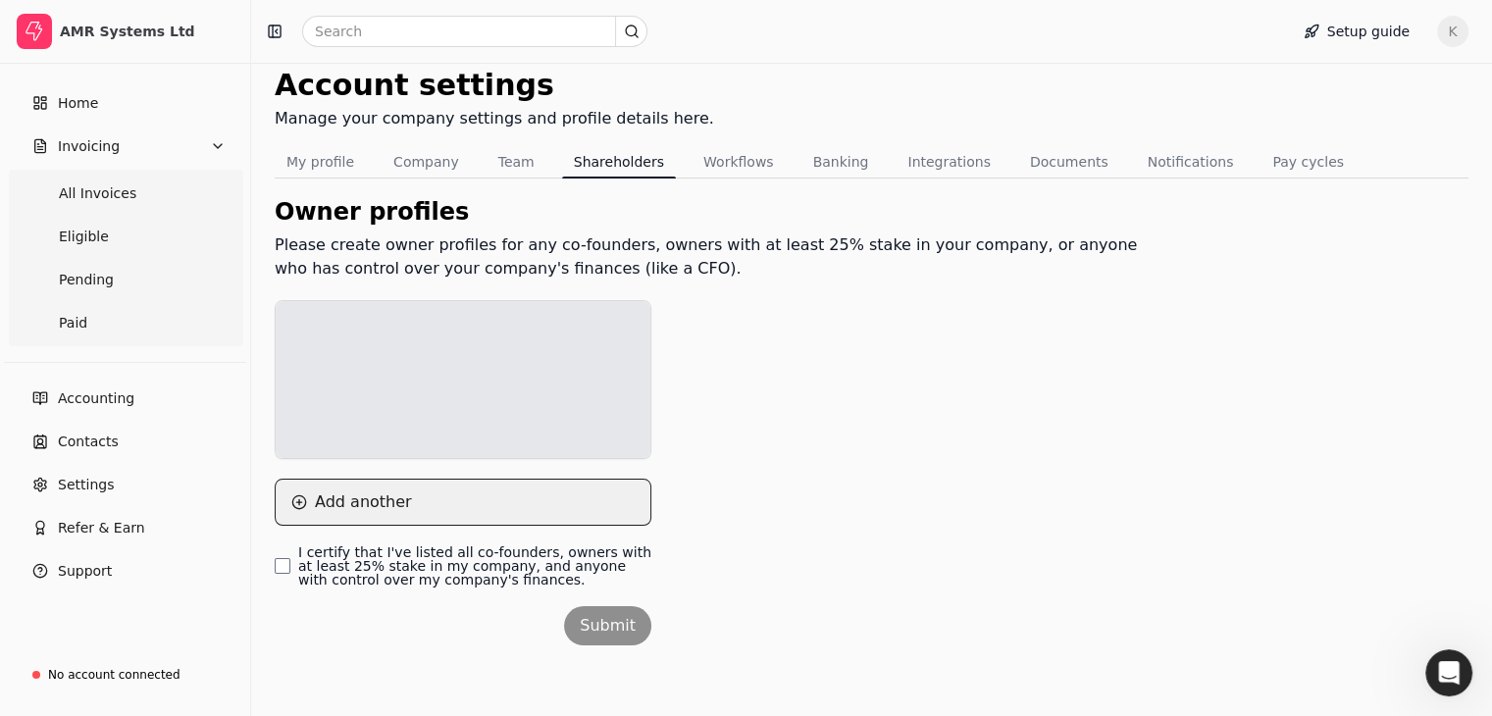
scroll to position [643, 0]
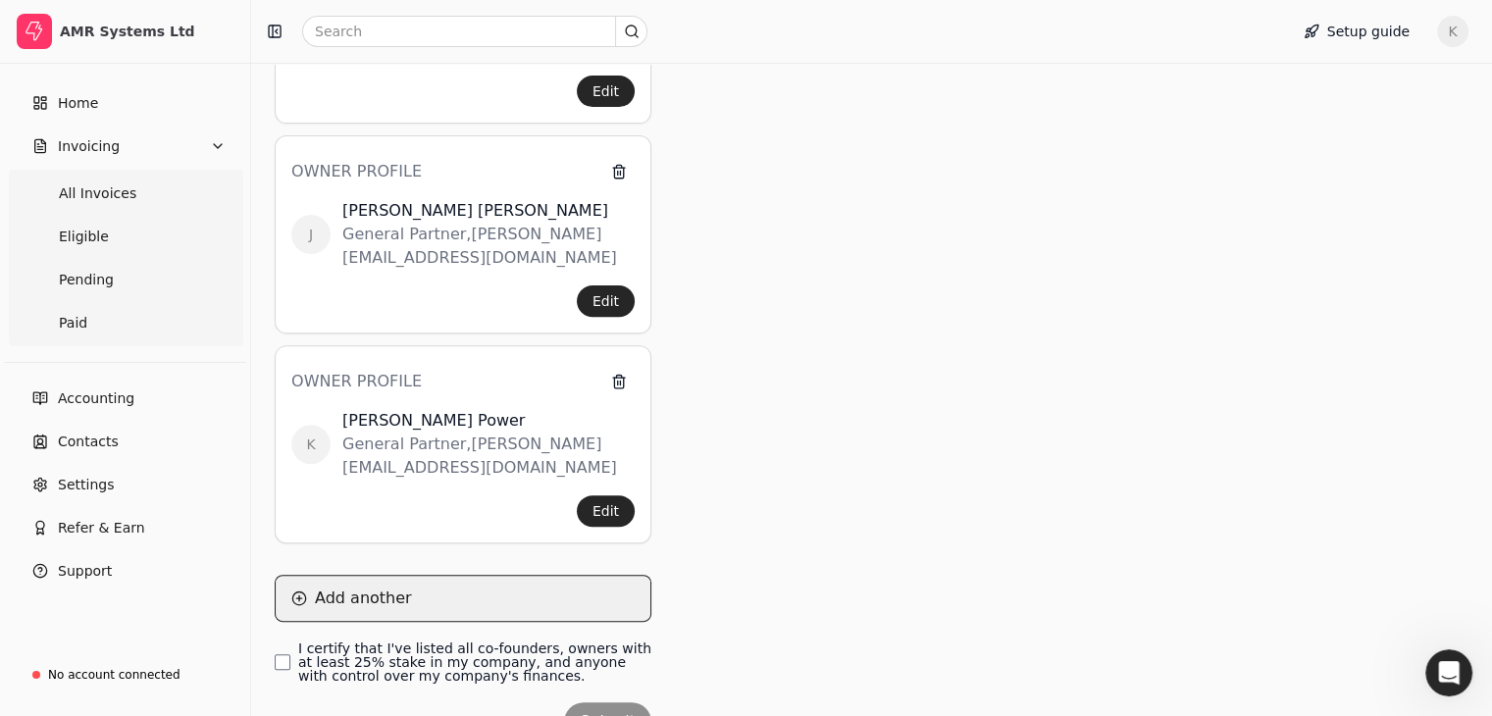
click at [381, 575] on button "Add another" at bounding box center [463, 598] width 377 height 47
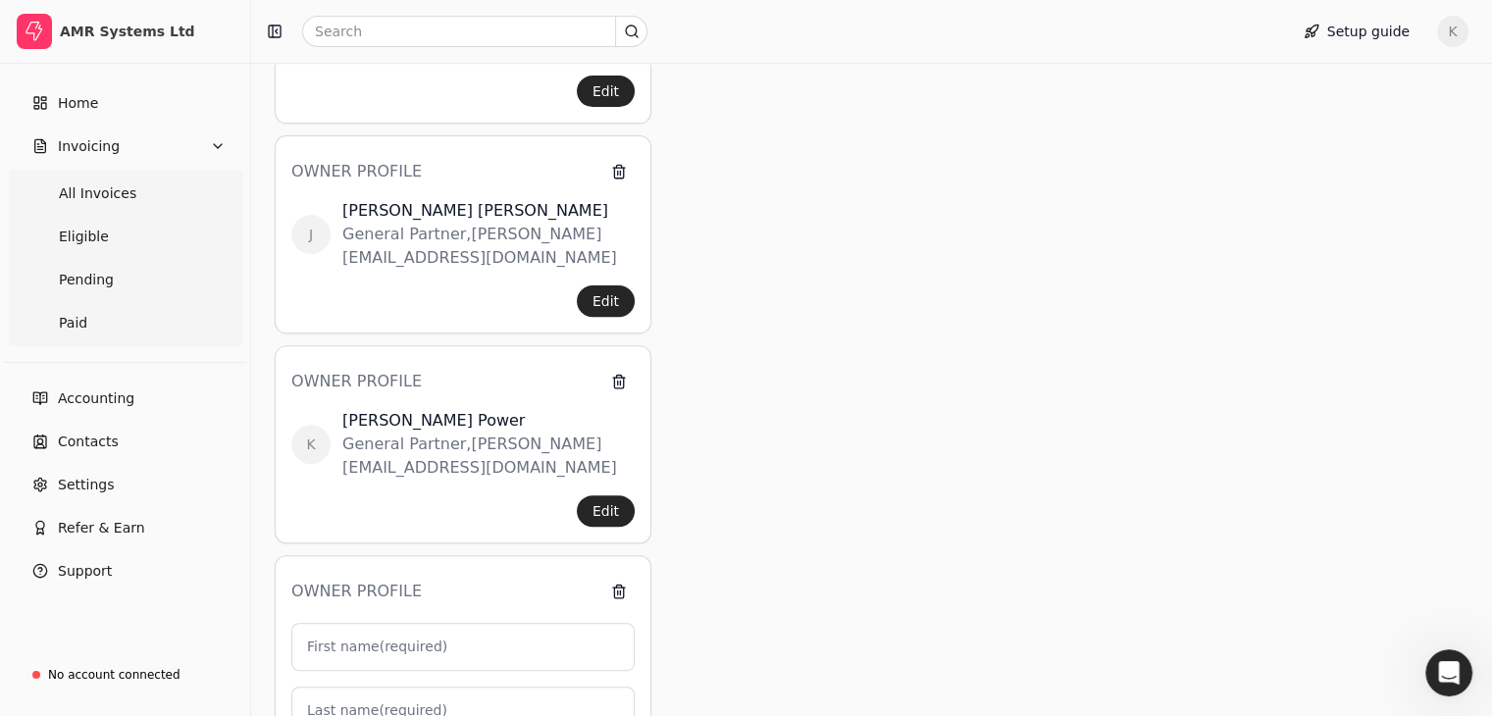
click at [377, 636] on label "First name (required)" at bounding box center [377, 646] width 140 height 21
click at [377, 623] on input "First name (required)" at bounding box center [462, 647] width 343 height 48
type input "R"
type input "0"
type input "[PERSON_NAME]"
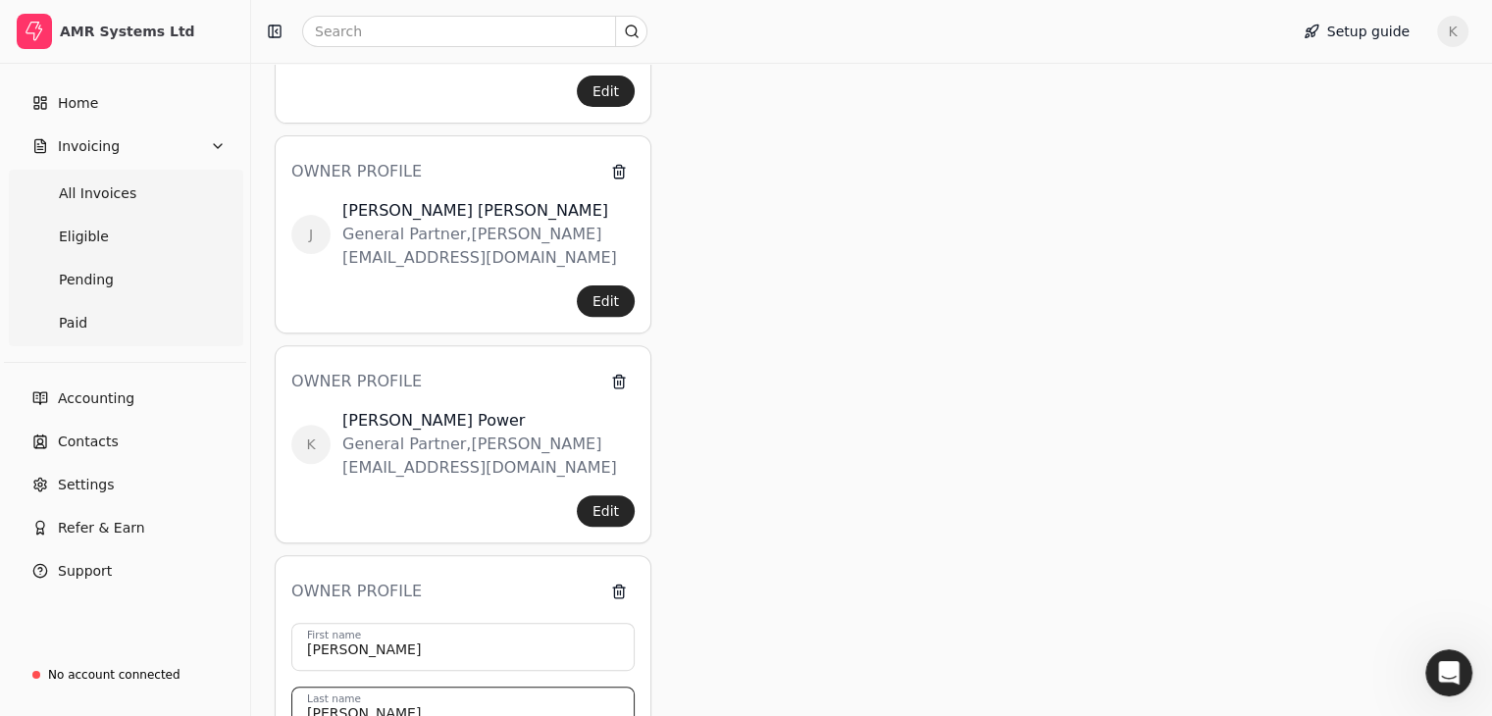
scroll to position [839, 0]
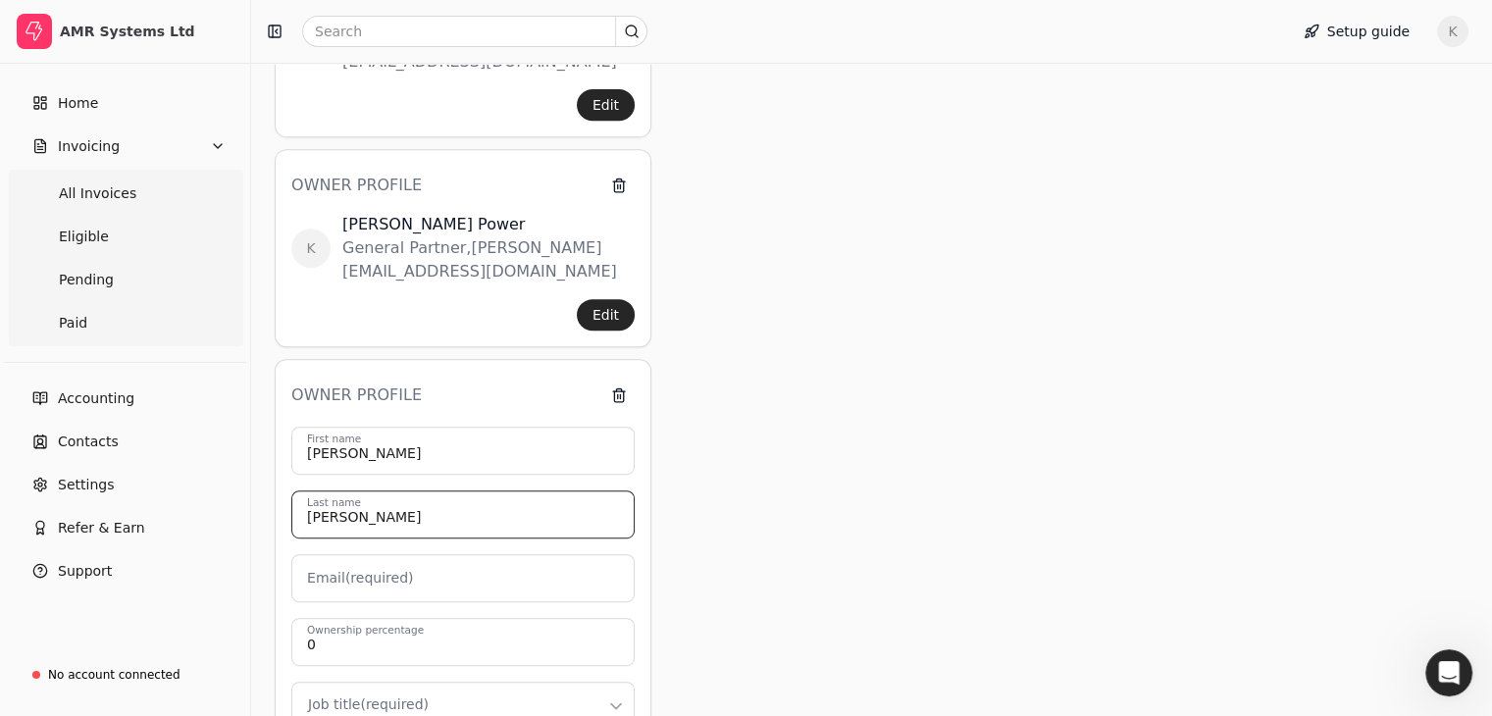
type input "[PERSON_NAME]"
click at [387, 568] on label "Email (required)" at bounding box center [360, 578] width 106 height 21
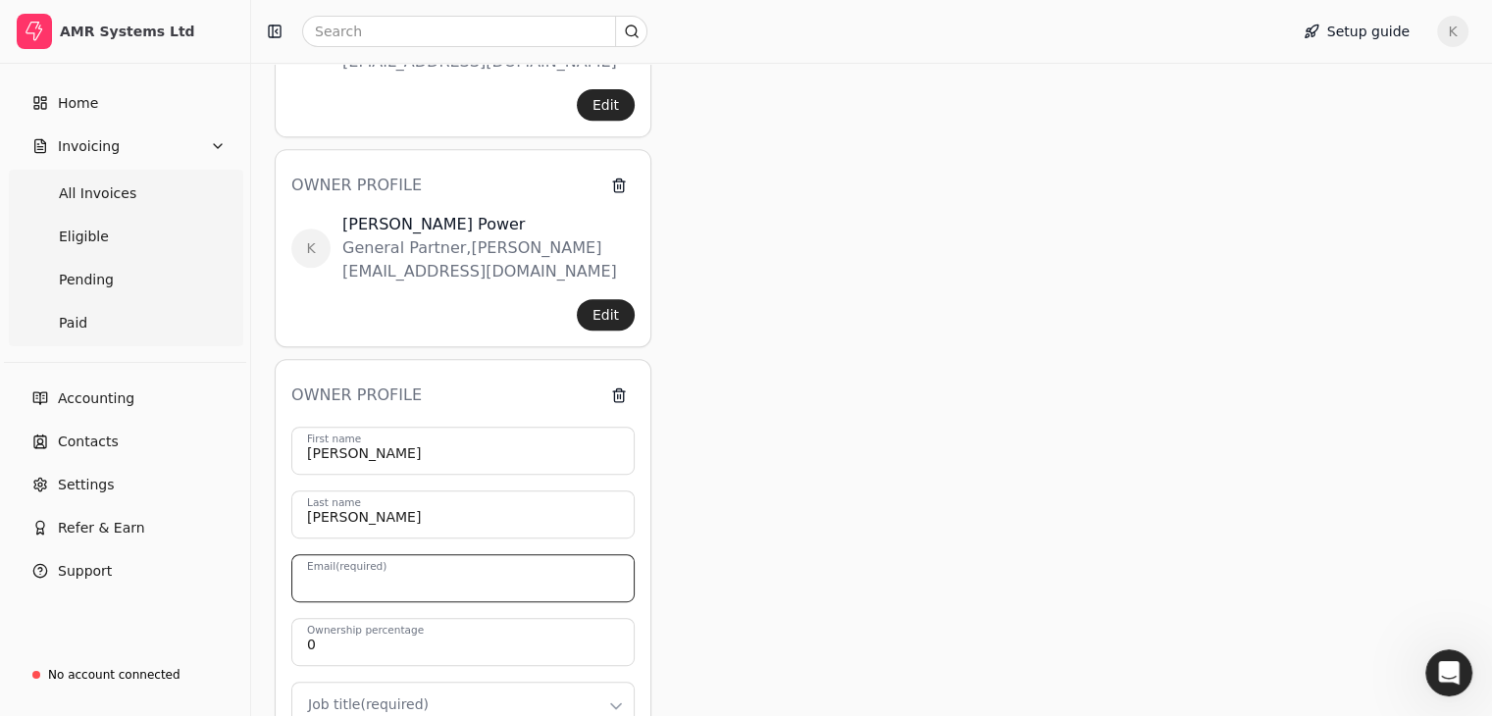
click at [387, 554] on input "Email (required)" at bounding box center [462, 578] width 343 height 48
type input "[PERSON_NAME][EMAIL_ADDRESS][PERSON_NAME][DOMAIN_NAME]"
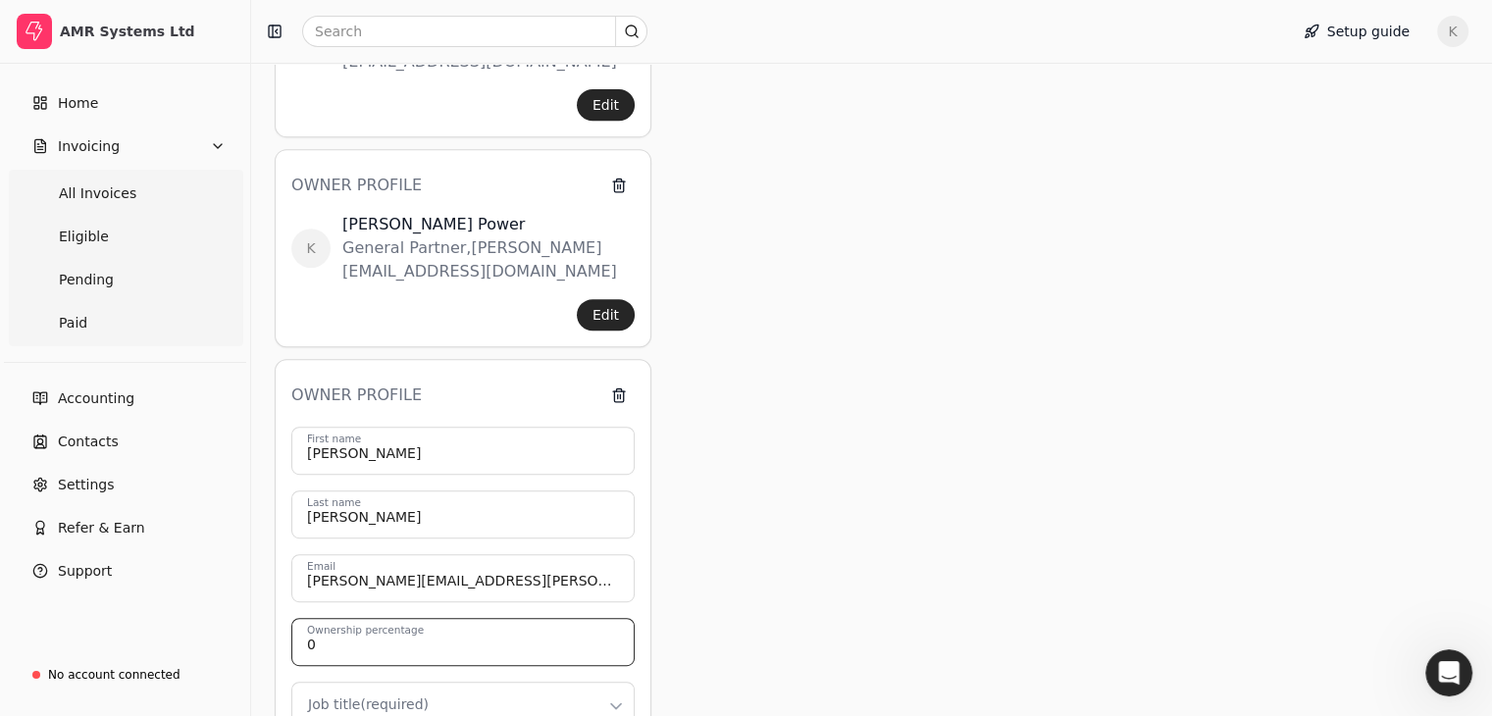
click at [414, 618] on input "0" at bounding box center [462, 642] width 343 height 48
type input "25"
click at [387, 609] on html "AMR Systems Ltd Home Invoicing All Invoices Eligible Pending Paid Accounting Co…" at bounding box center [746, 189] width 1492 height 2056
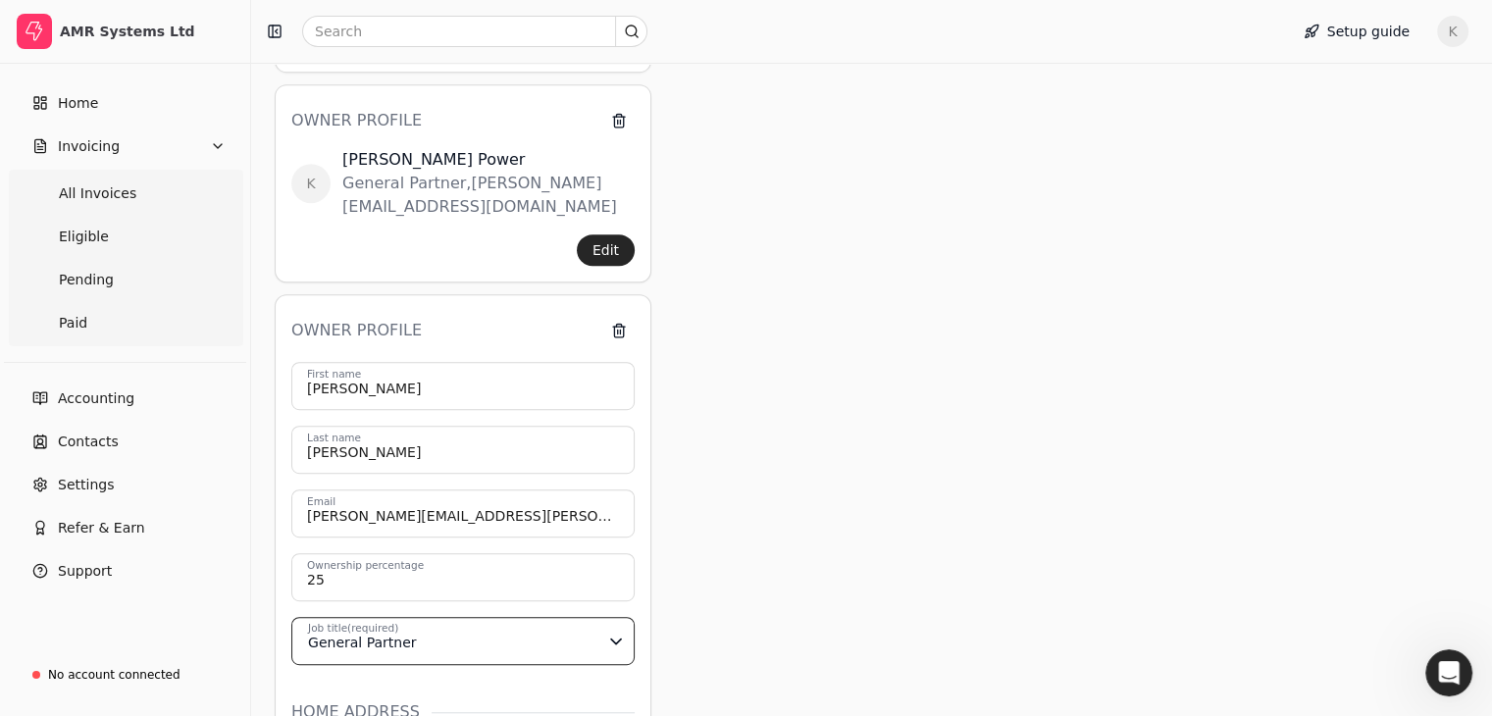
scroll to position [1036, 0]
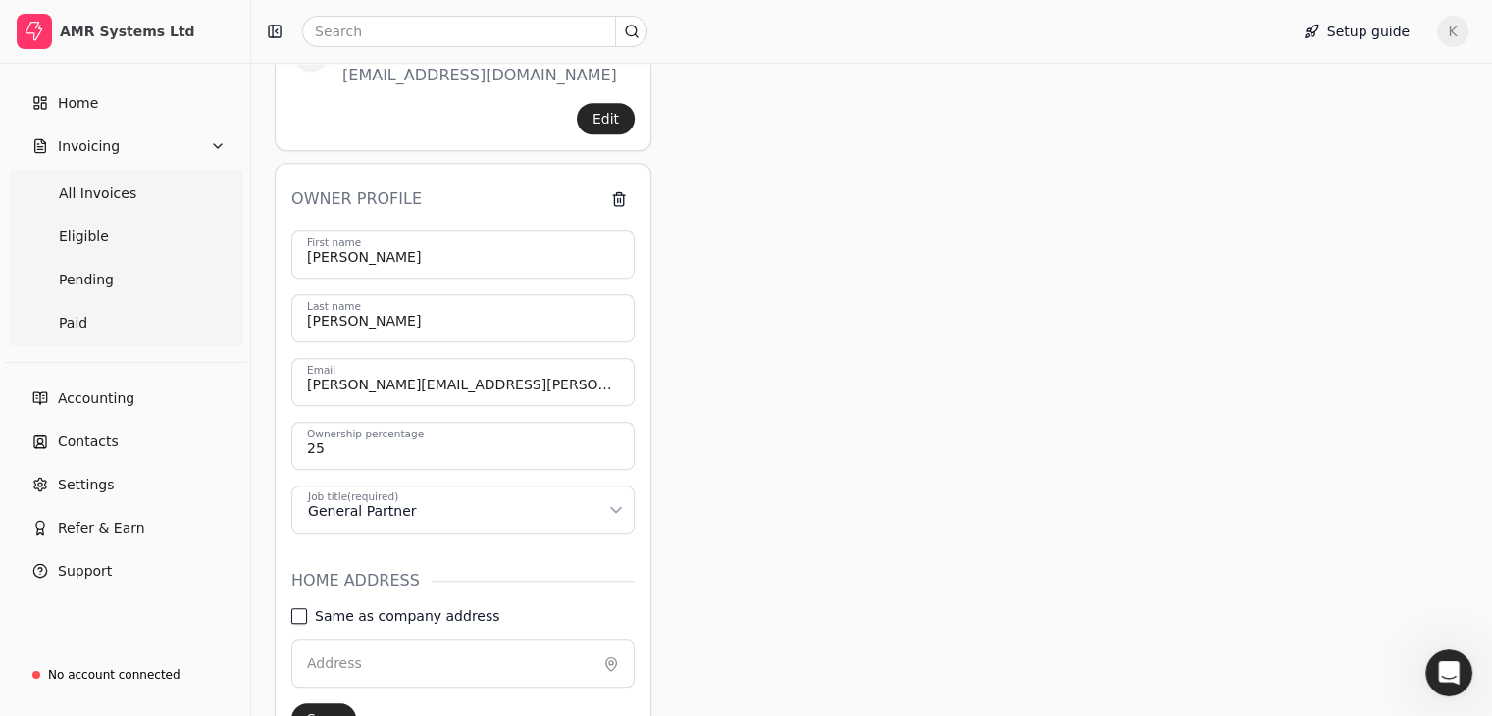
click at [305, 608] on address "Same as company address" at bounding box center [299, 616] width 16 height 16
type input "[STREET_ADDRESS][PERSON_NAME]"
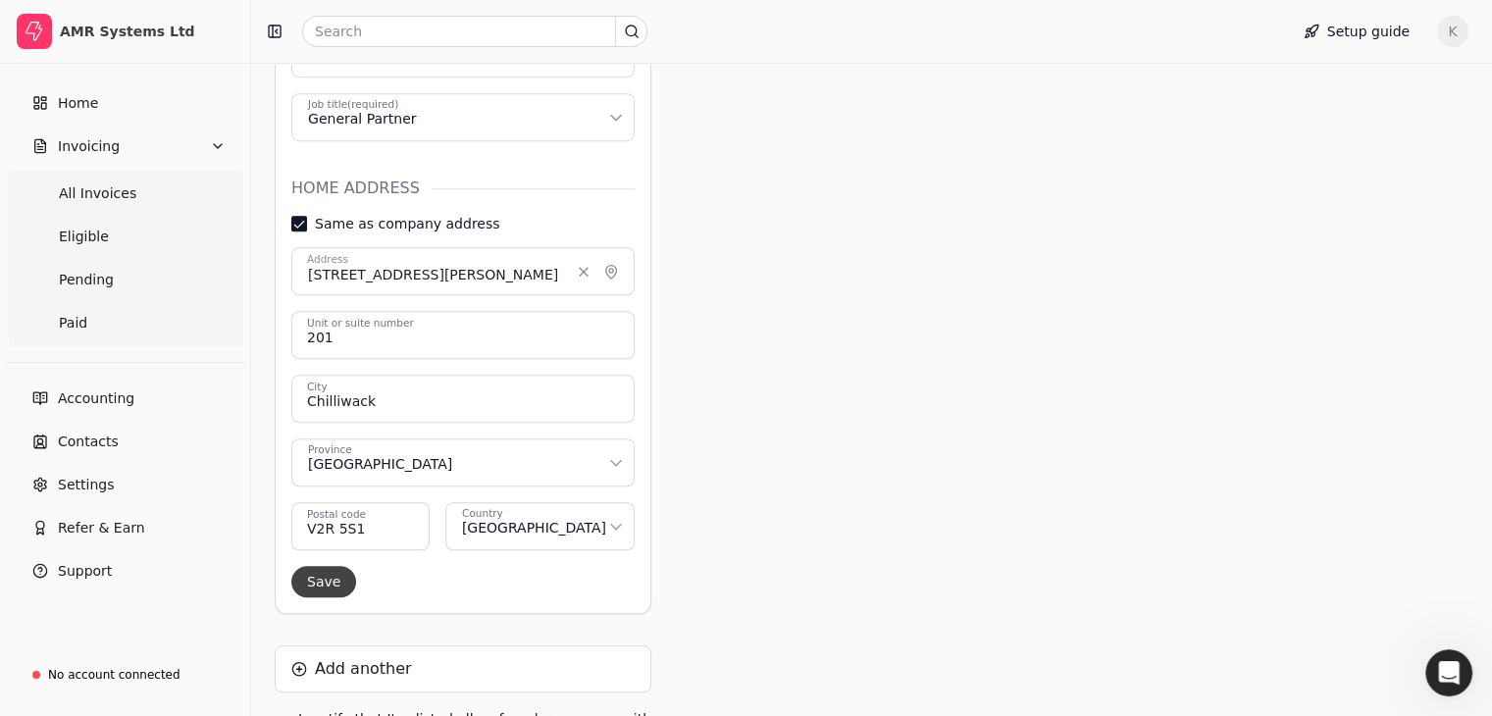
click at [336, 566] on button "Save" at bounding box center [323, 581] width 65 height 31
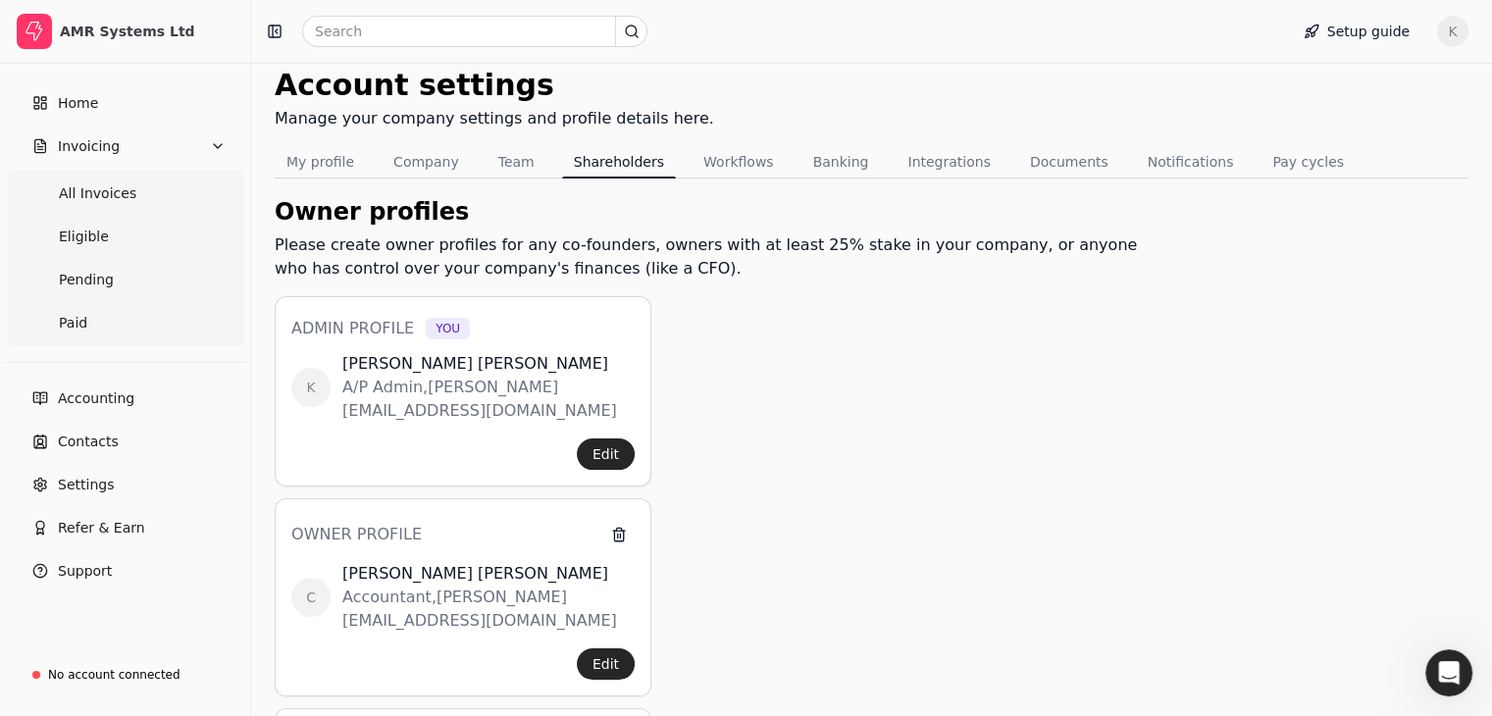
scroll to position [853, 0]
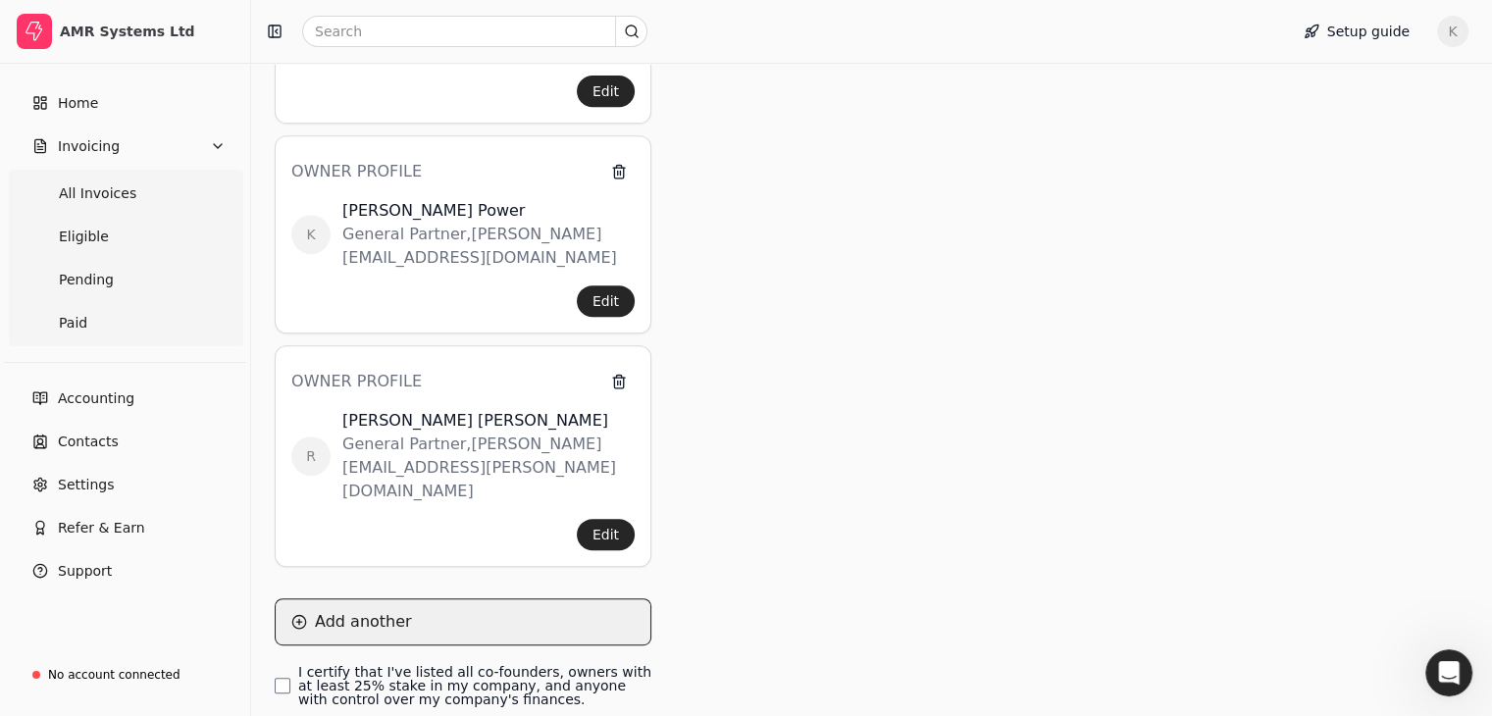
click at [353, 598] on button "Add another" at bounding box center [463, 621] width 377 height 47
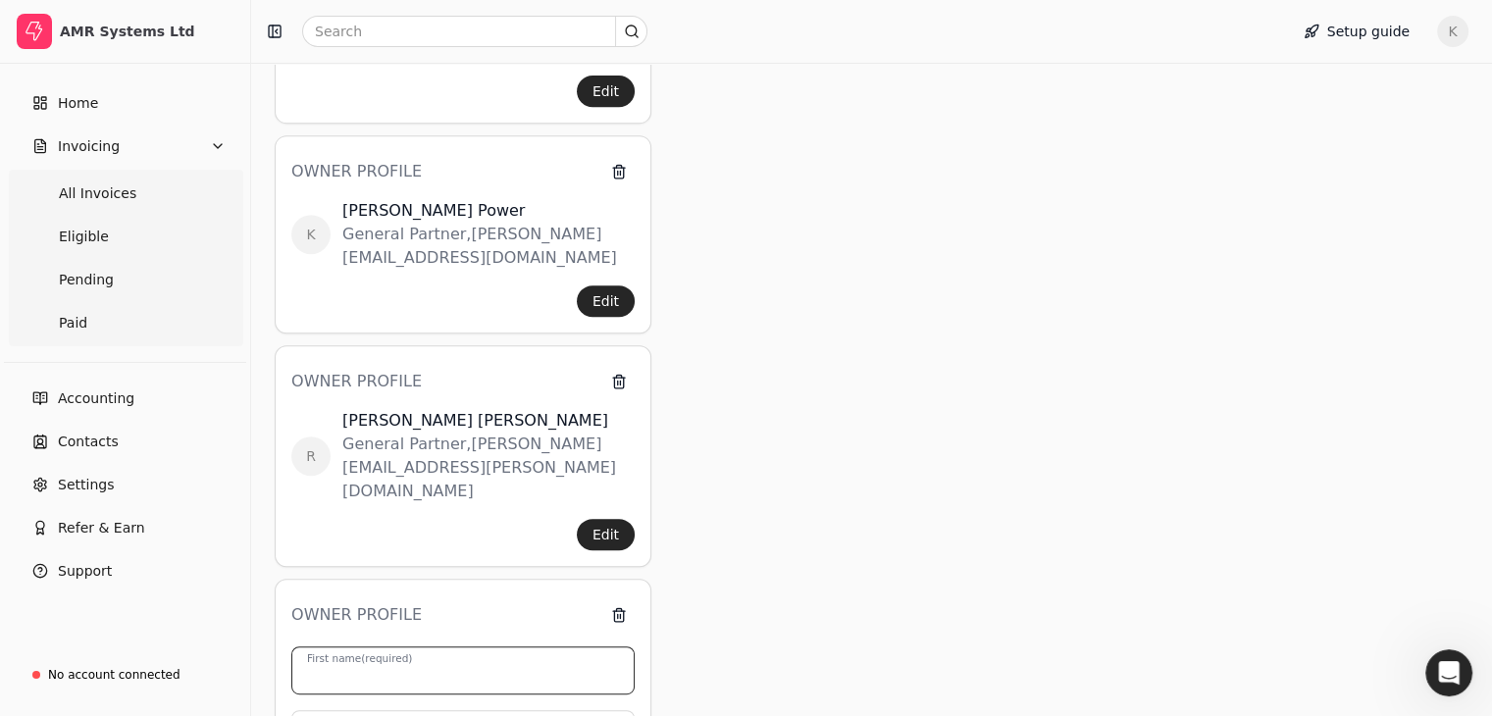
click at [445, 646] on input "First name (required)" at bounding box center [462, 670] width 343 height 48
type input "R"
type input "0"
type input "Remi"
type input "Masson"
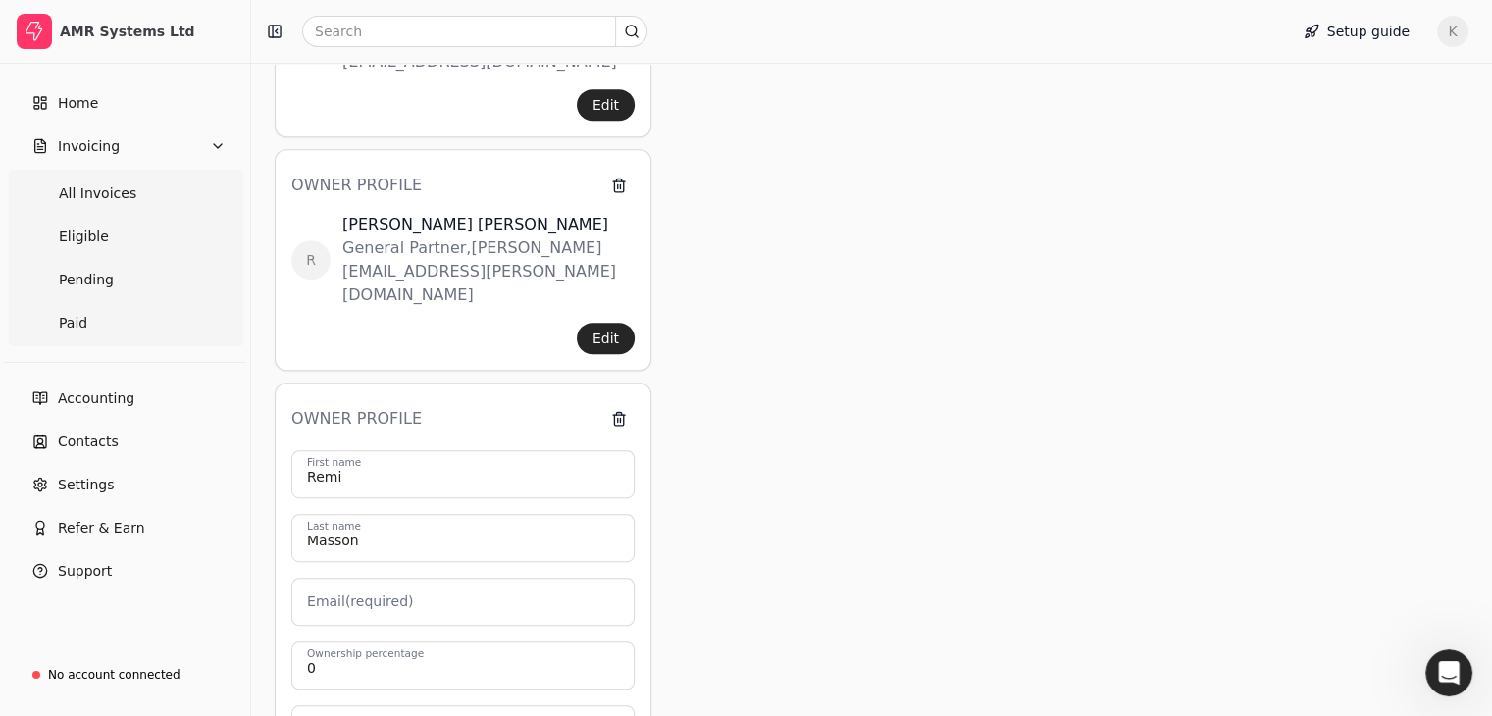
scroll to position [1147, 0]
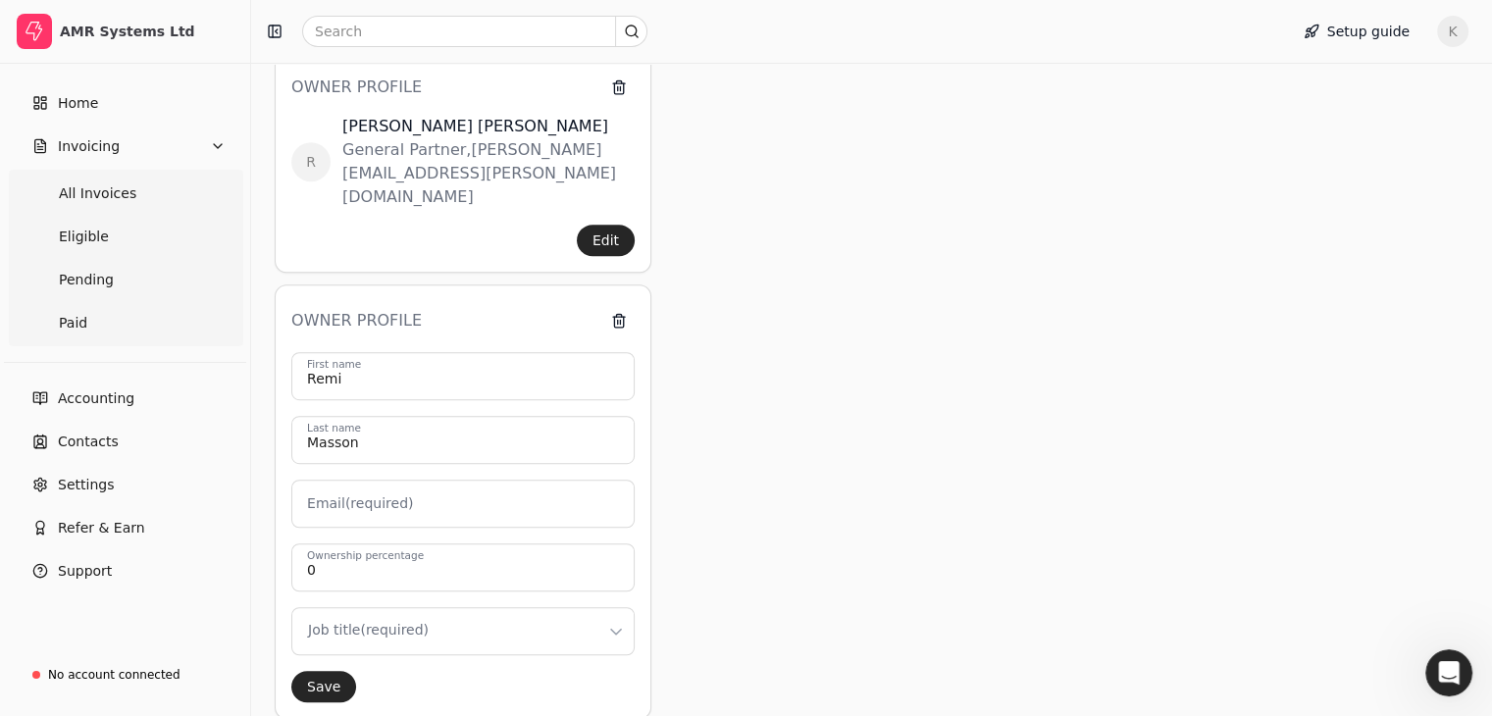
click at [367, 493] on label "Email (required)" at bounding box center [360, 503] width 106 height 21
click at [367, 480] on input "Email (required)" at bounding box center [462, 504] width 343 height 48
paste input "[EMAIL_ADDRESS][DOMAIN_NAME]"
type input "[EMAIL_ADDRESS][DOMAIN_NAME]"
click at [370, 543] on input "0" at bounding box center [462, 567] width 343 height 48
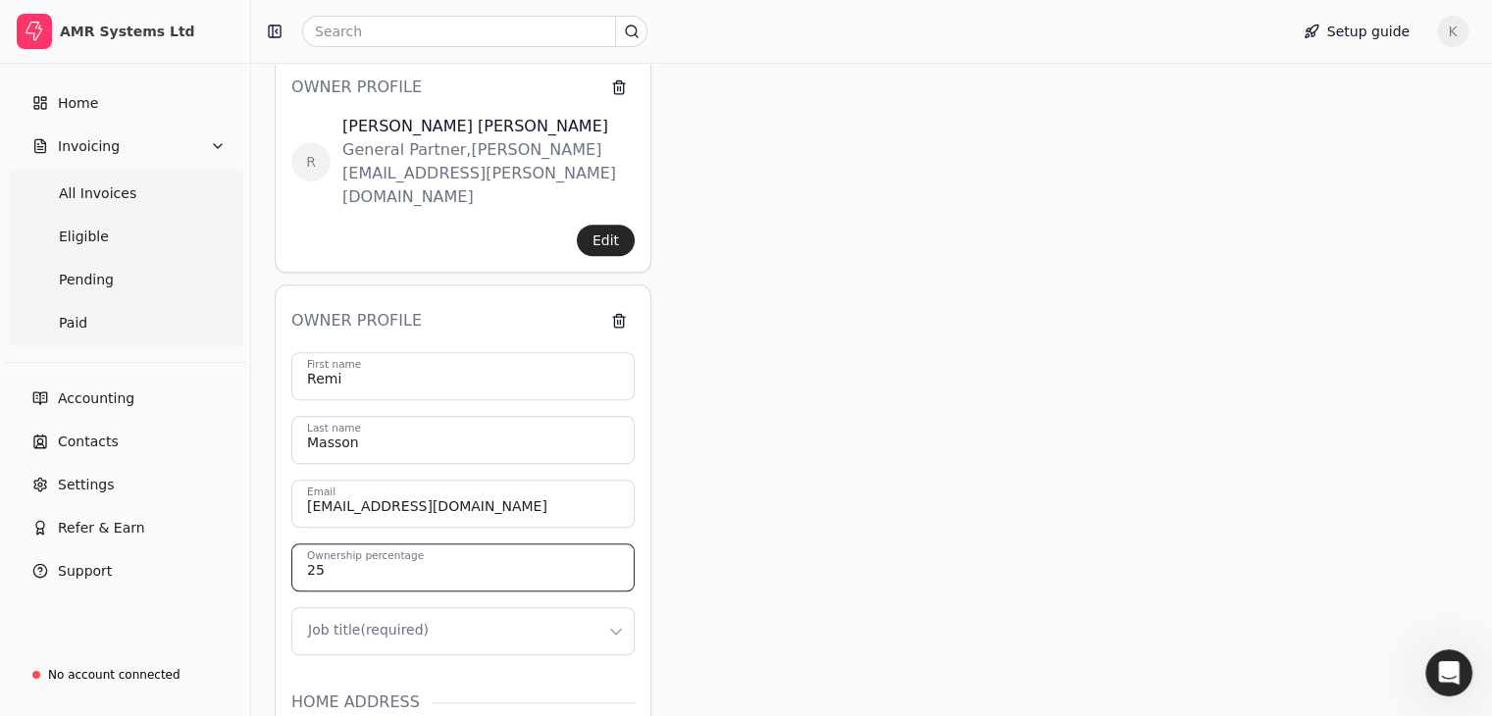
type input "25"
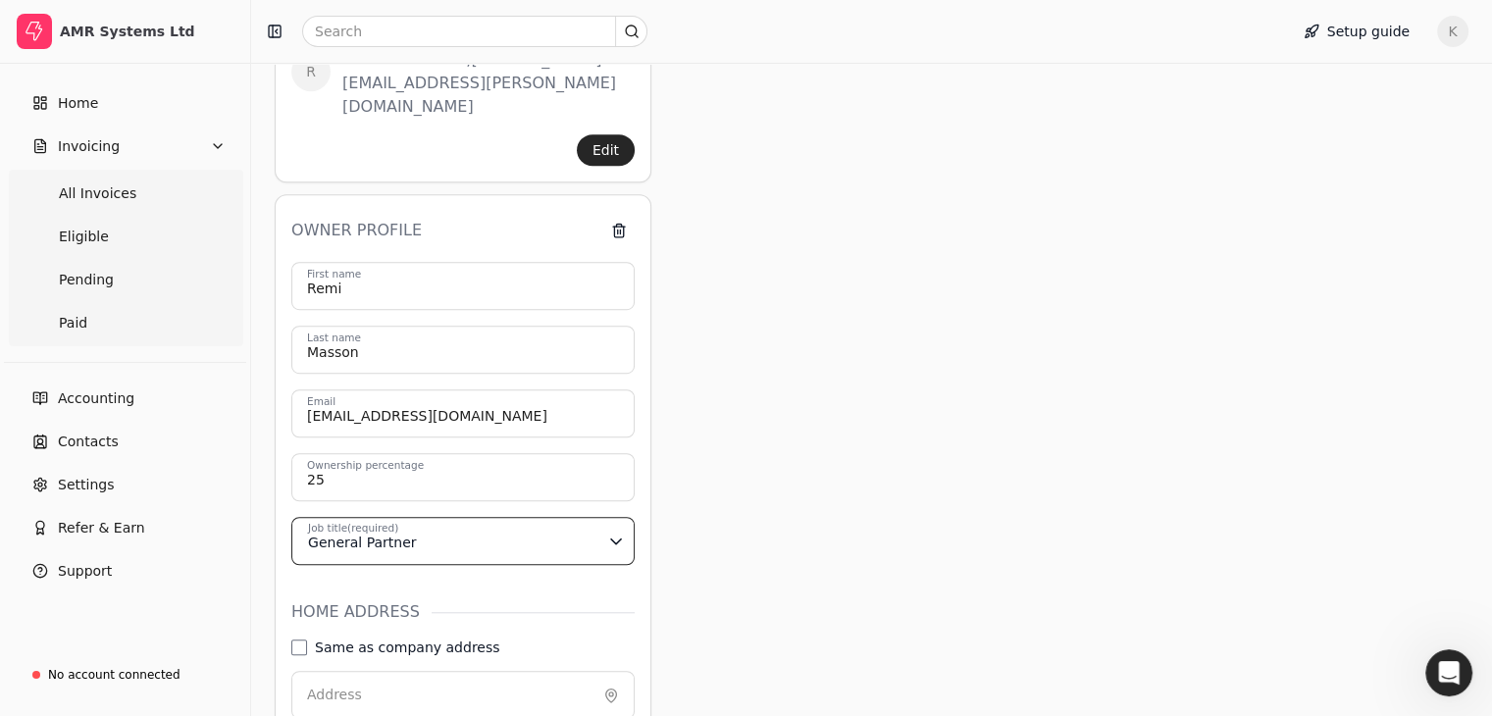
scroll to position [1344, 0]
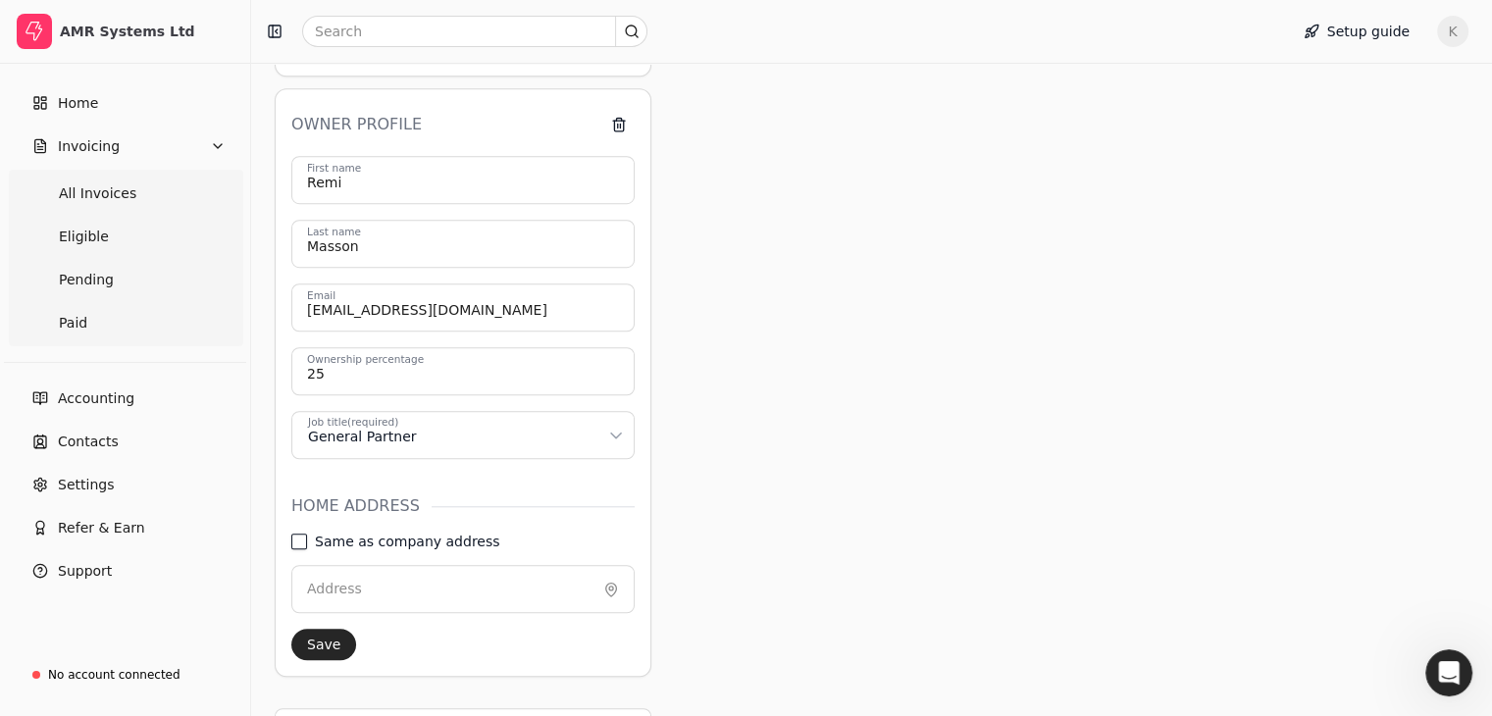
click at [302, 534] on address "Same as company address" at bounding box center [299, 542] width 16 height 16
type input "[STREET_ADDRESS][PERSON_NAME]"
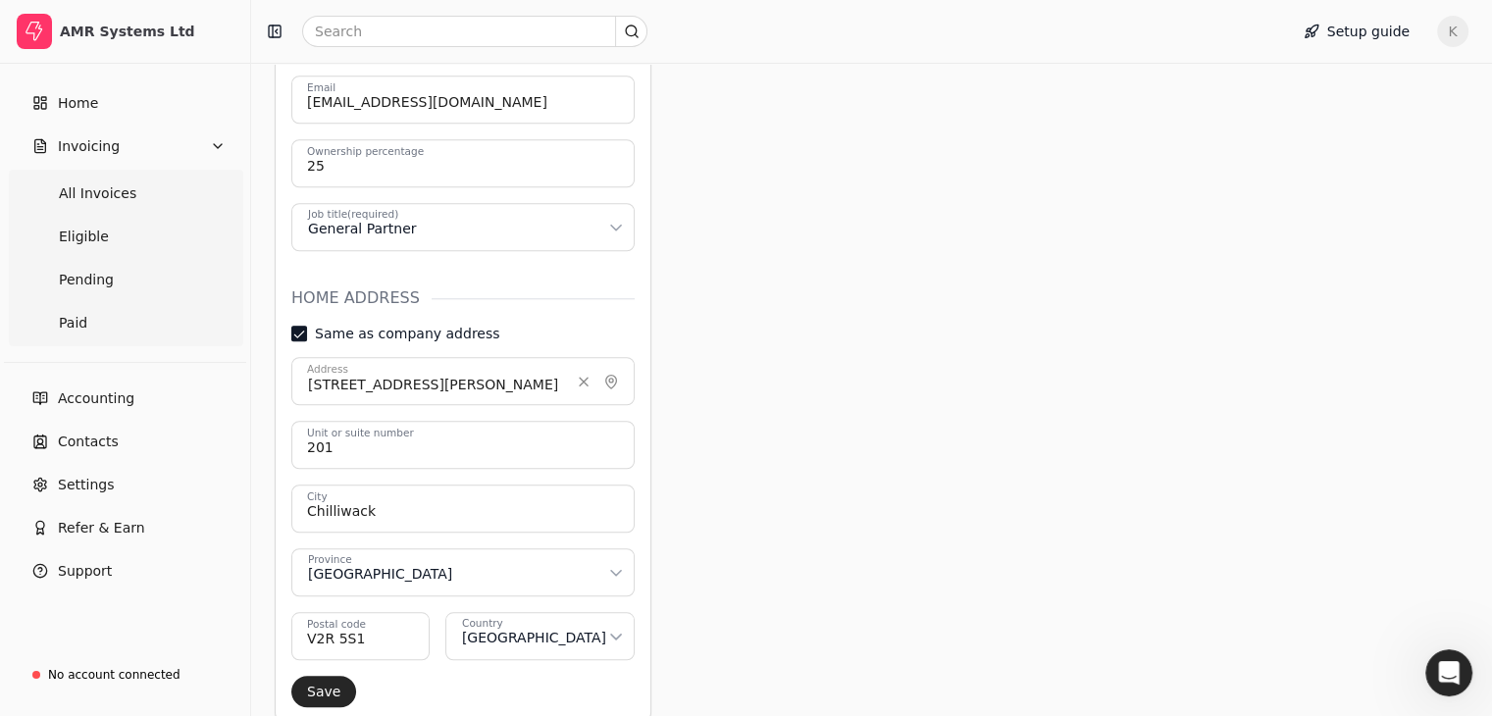
scroll to position [1705, 0]
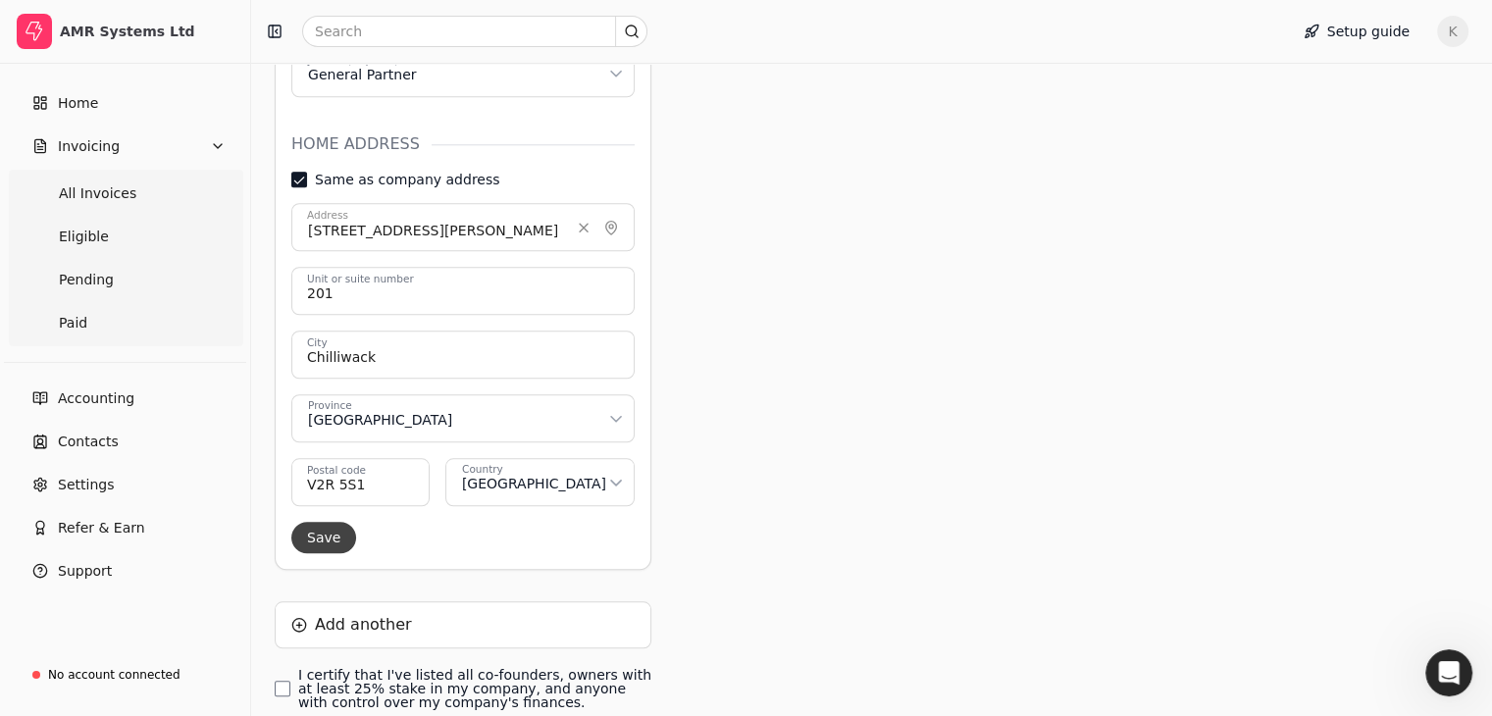
click at [333, 522] on button "Save" at bounding box center [323, 537] width 65 height 31
click at [286, 681] on finances\ "I certify that I've listed all co-founders, owners with at least 25% stake in m…" at bounding box center [283, 689] width 16 height 16
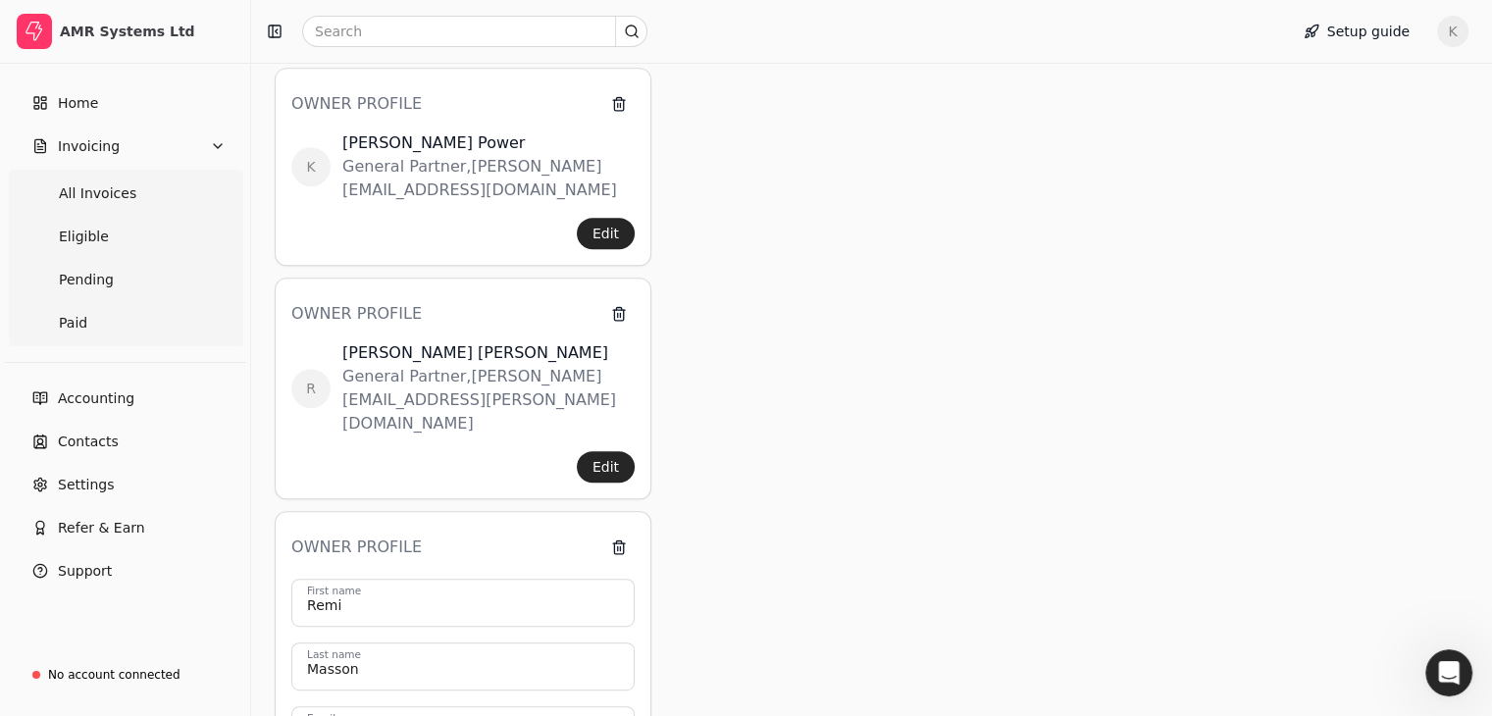
scroll to position [823, 0]
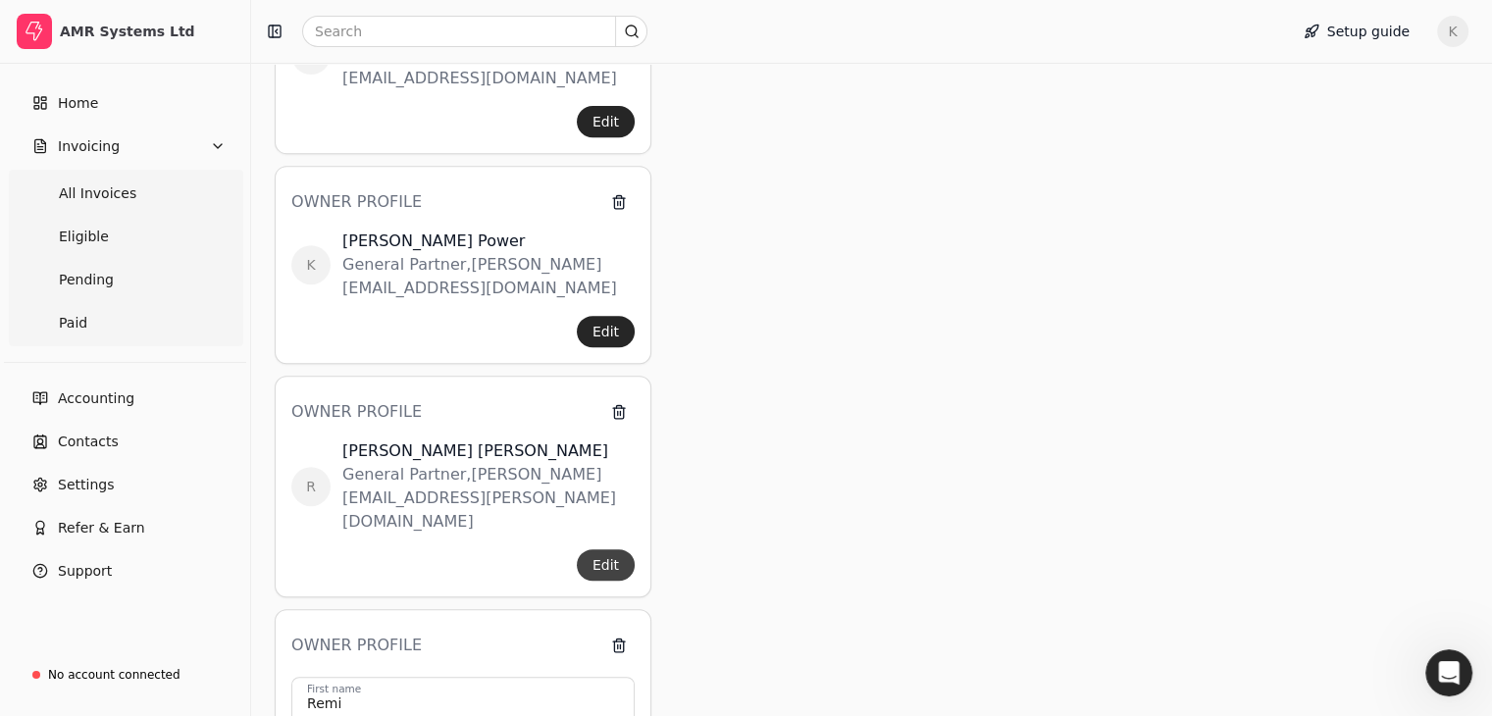
click at [621, 549] on button "Edit" at bounding box center [606, 564] width 58 height 31
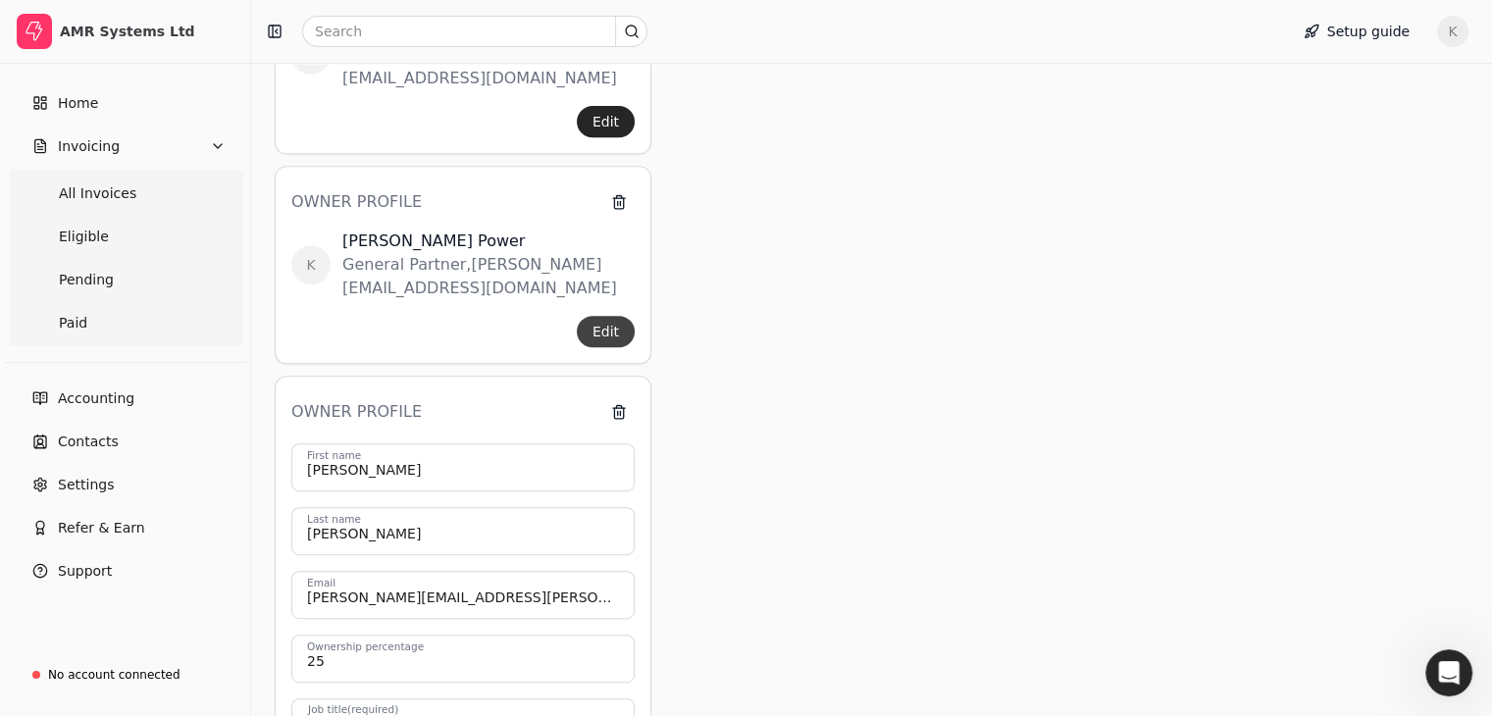
click at [600, 316] on button "Edit" at bounding box center [606, 331] width 58 height 31
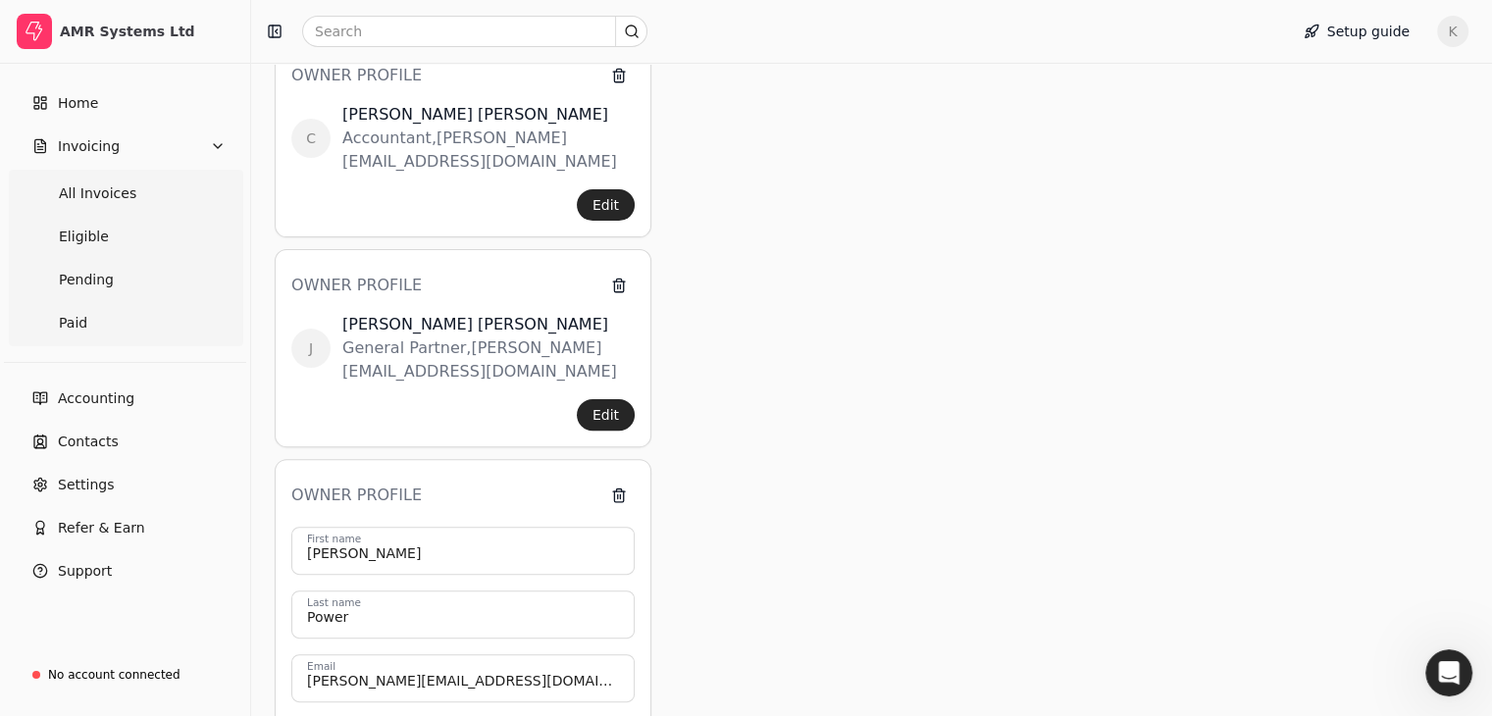
scroll to position [529, 0]
click at [607, 400] on button "Edit" at bounding box center [606, 415] width 58 height 31
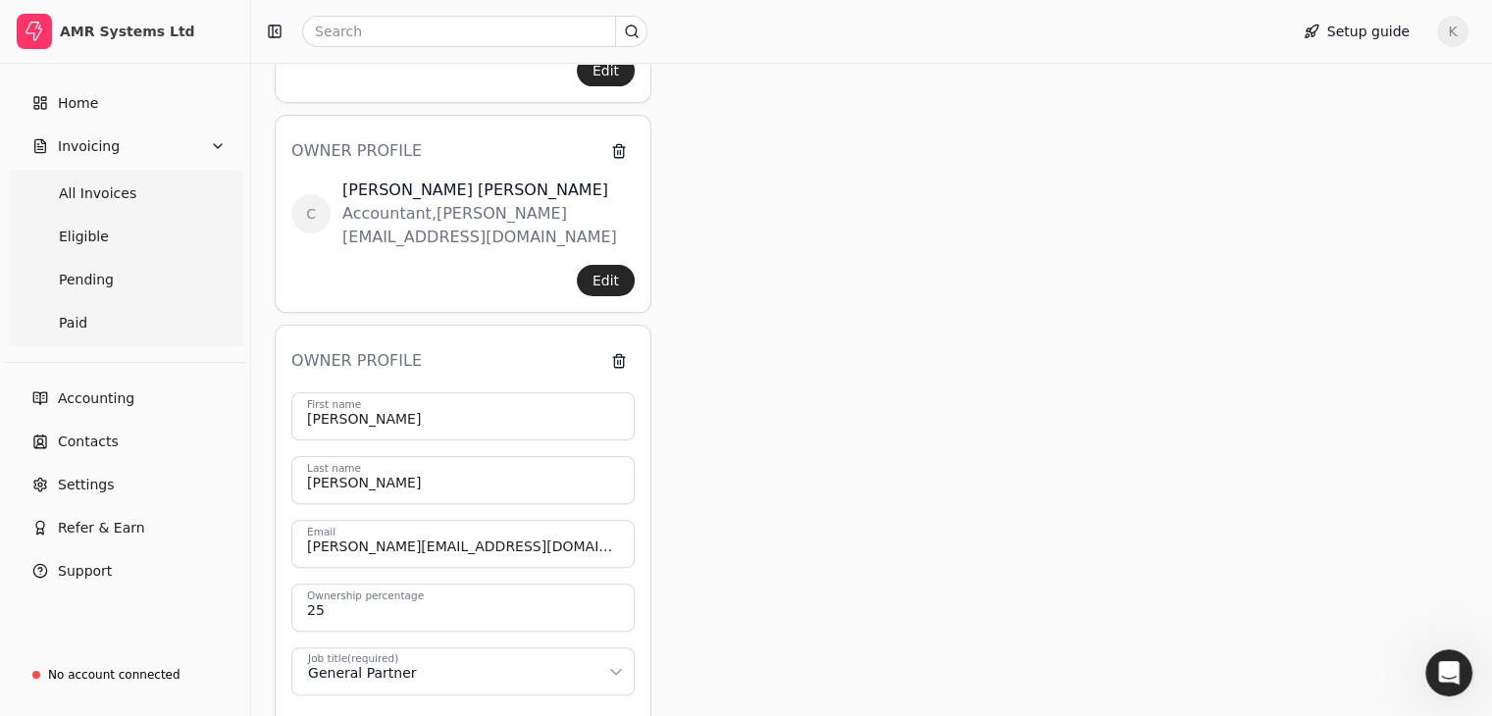
scroll to position [332, 0]
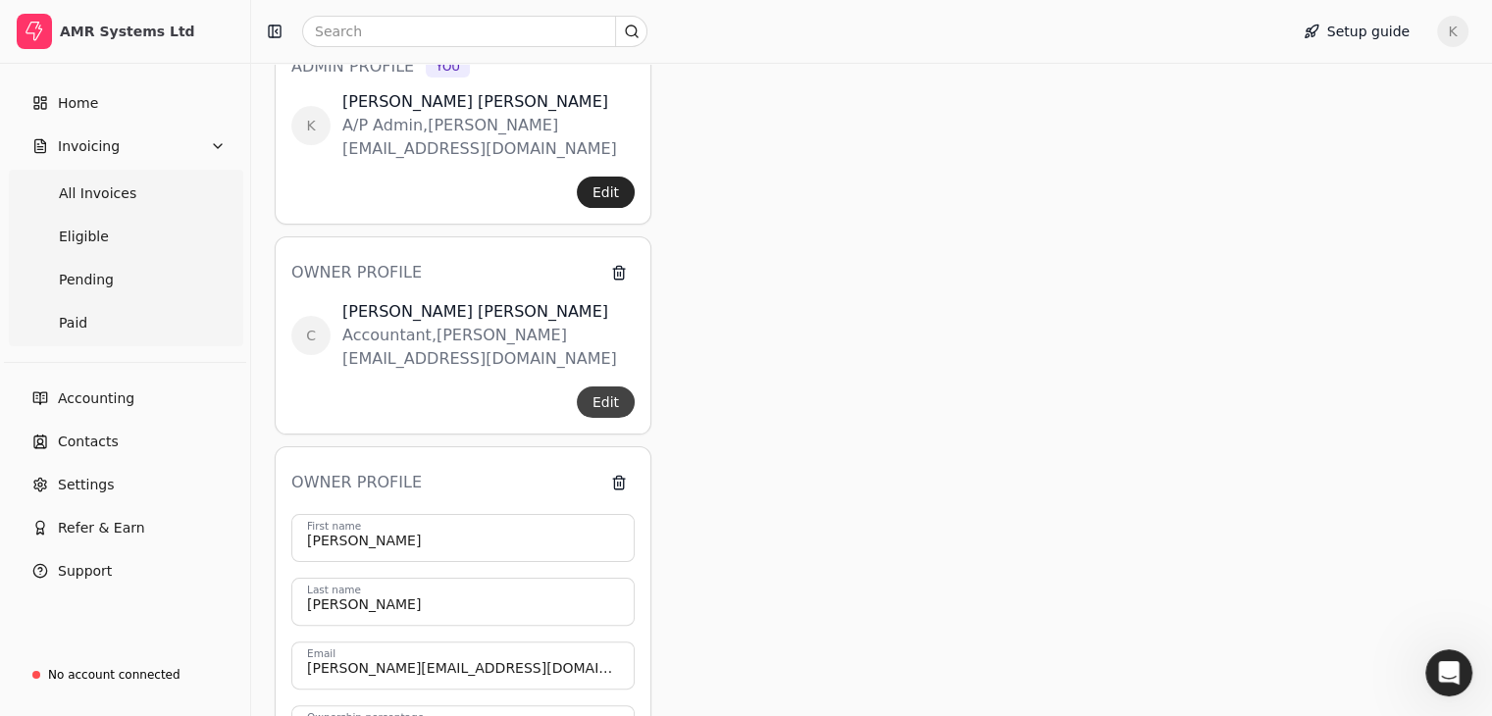
click at [610, 386] on button "Edit" at bounding box center [606, 401] width 58 height 31
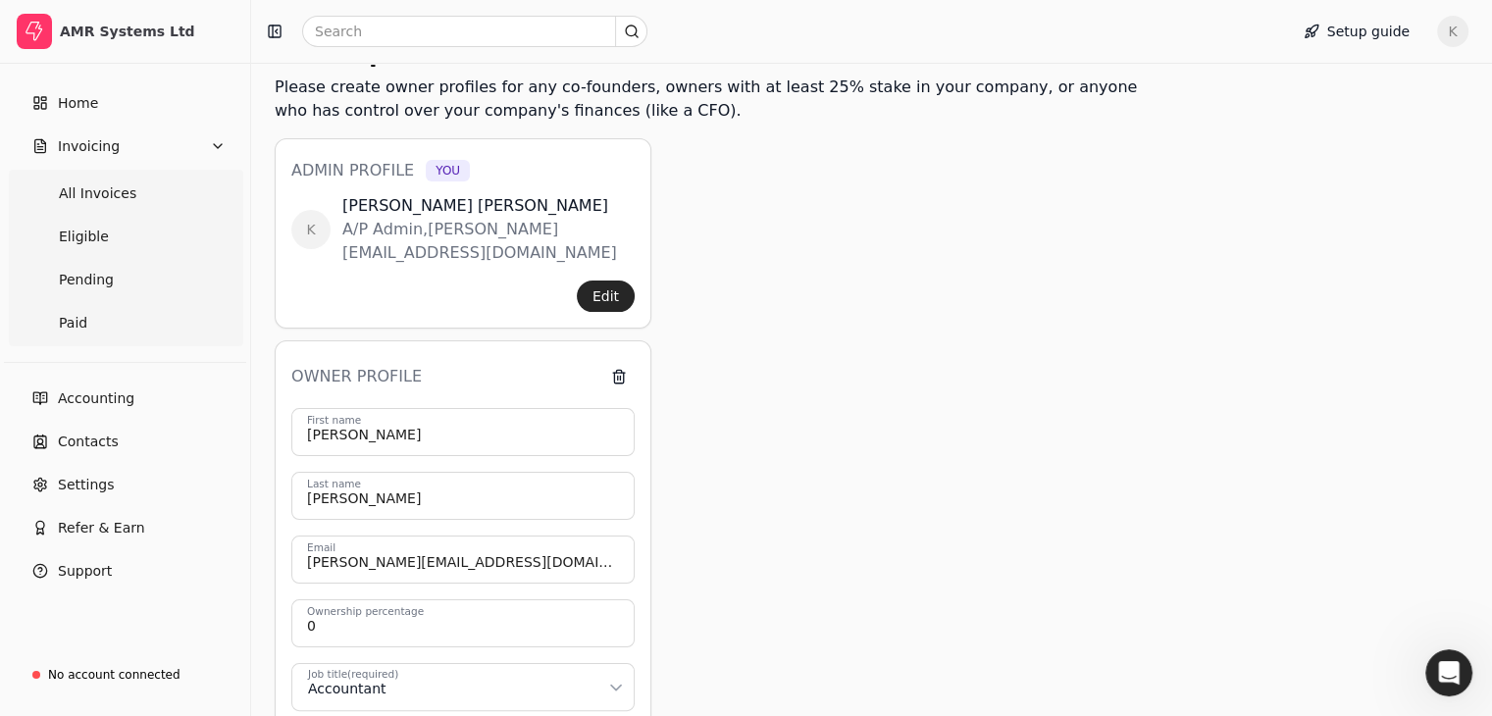
scroll to position [38, 0]
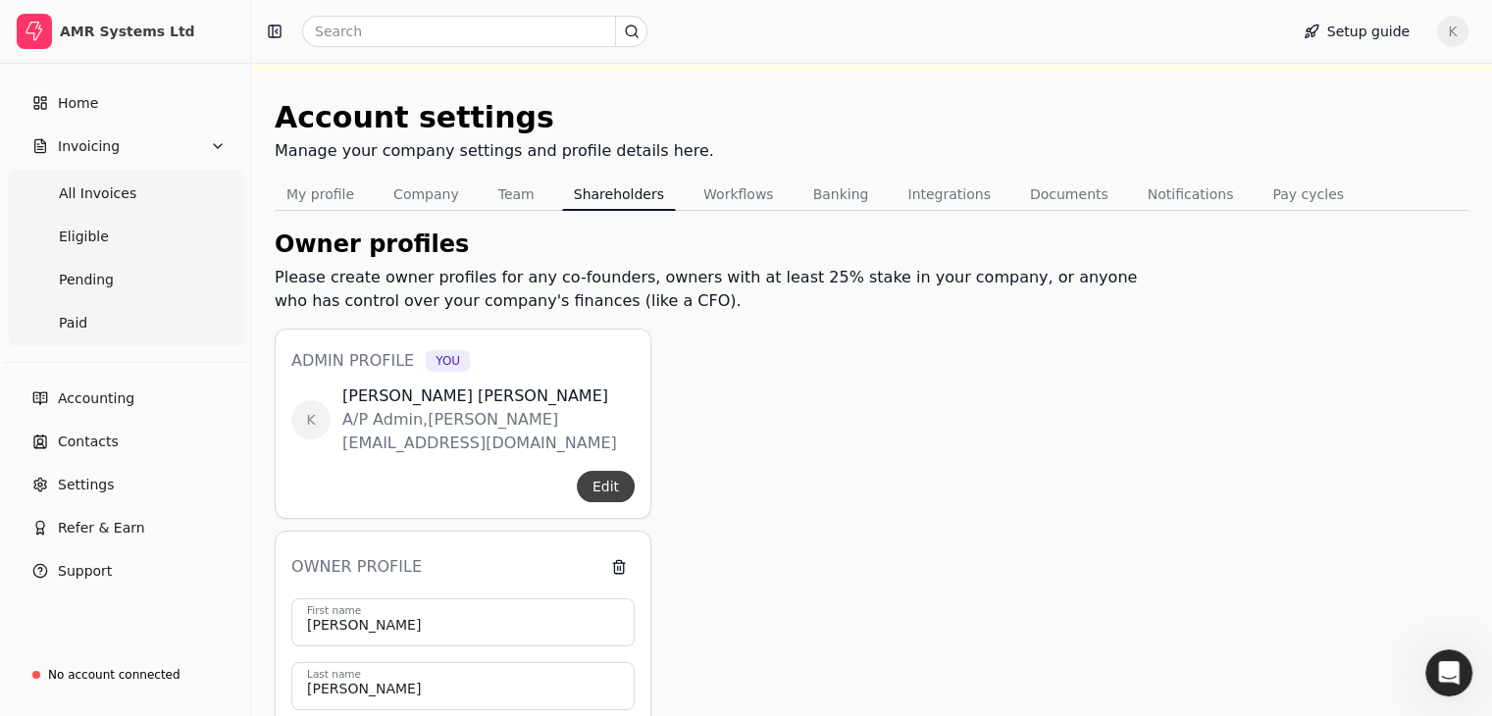
click at [600, 471] on button "Edit" at bounding box center [606, 486] width 58 height 31
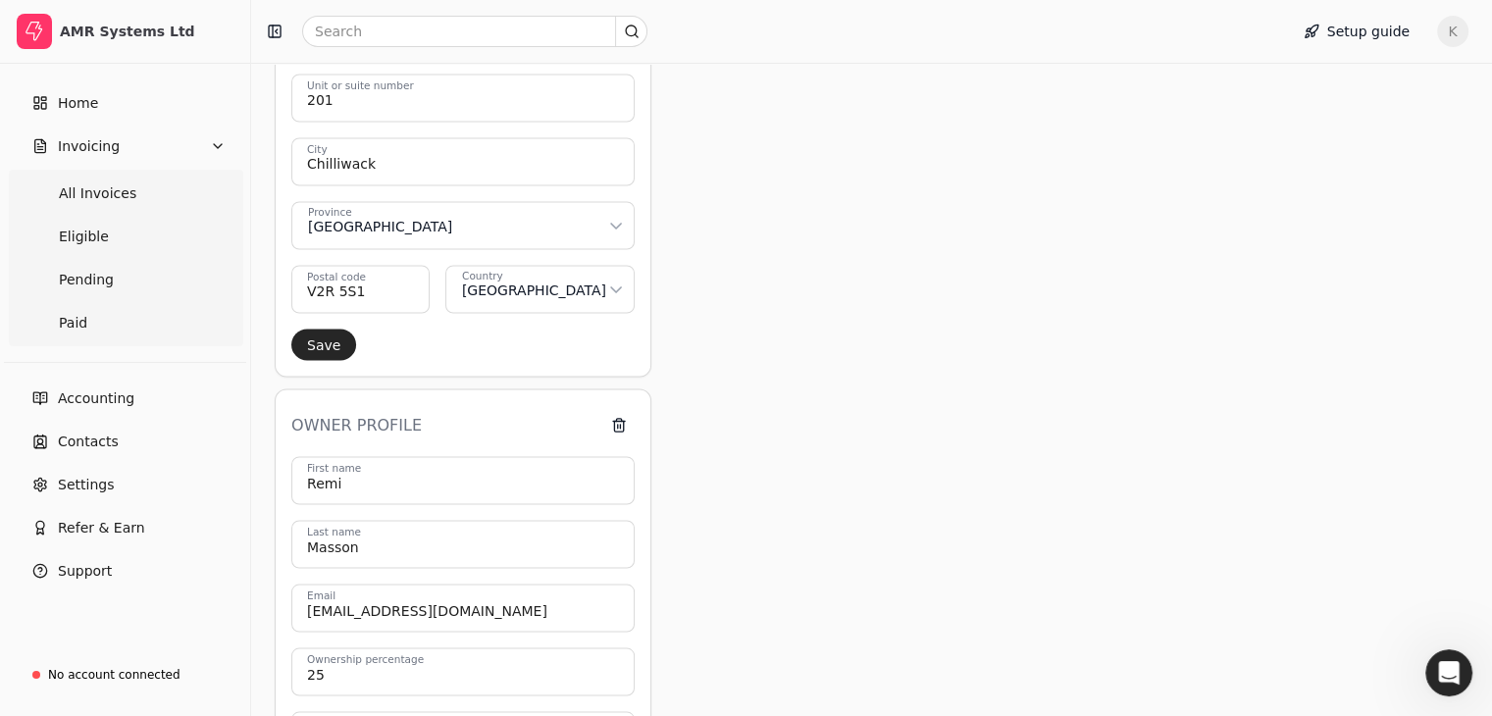
scroll to position [3471, 0]
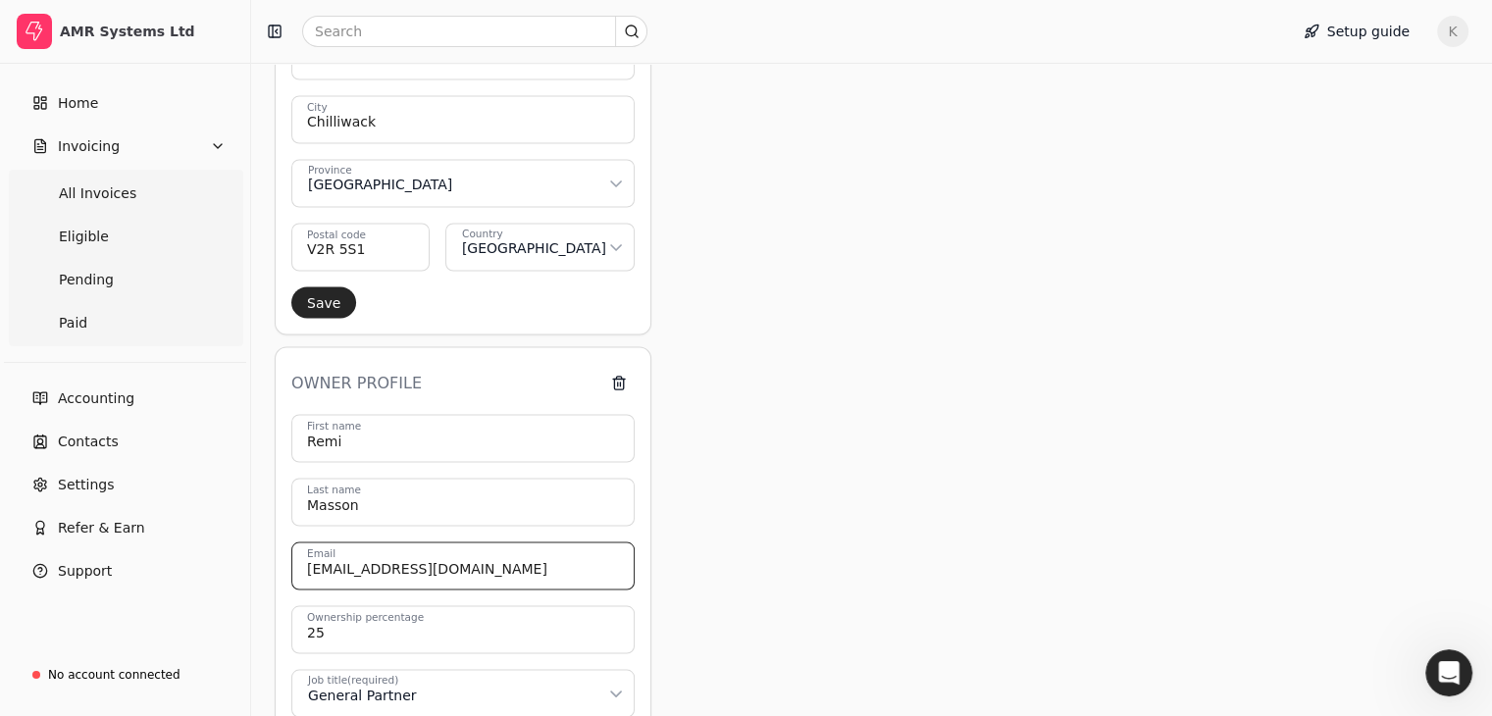
click at [314, 559] on input "[EMAIL_ADDRESS][DOMAIN_NAME]" at bounding box center [462, 565] width 343 height 48
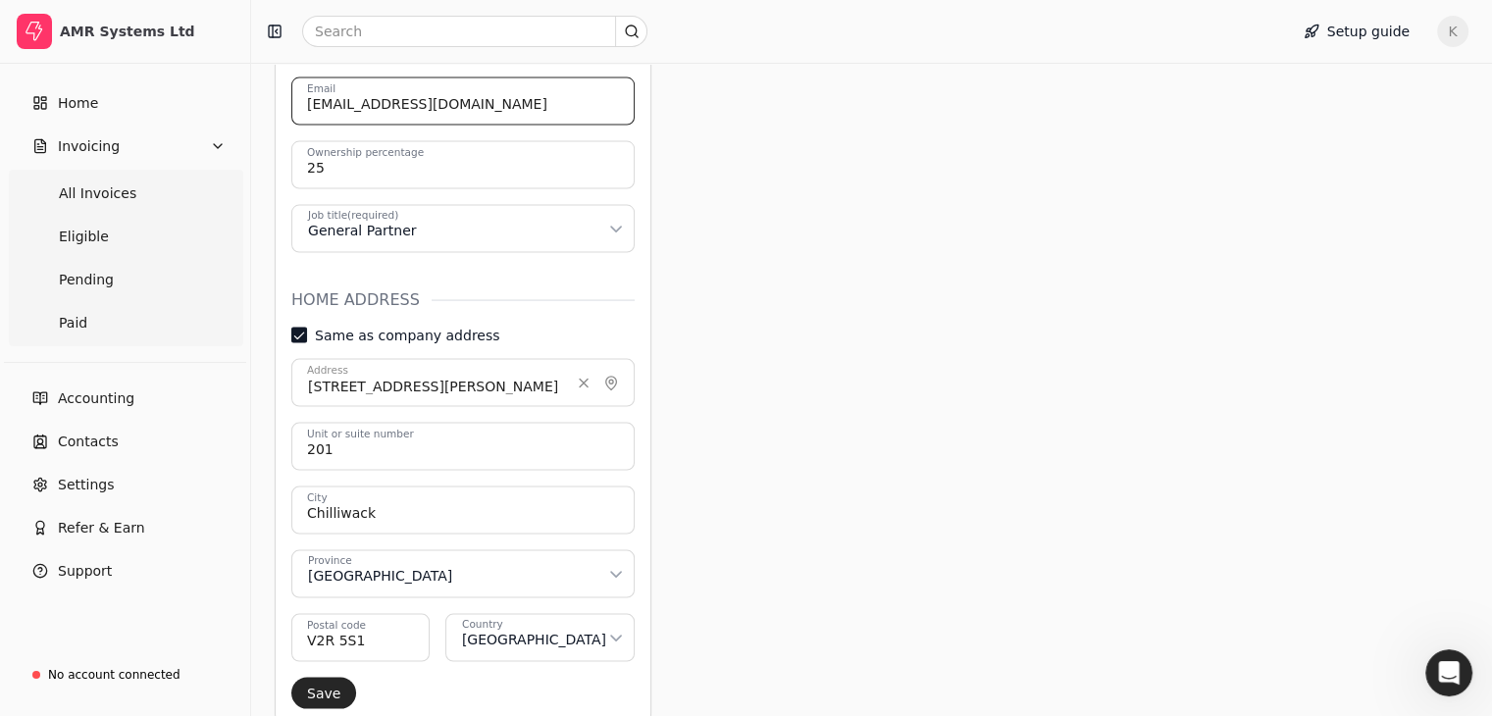
scroll to position [4157, 0]
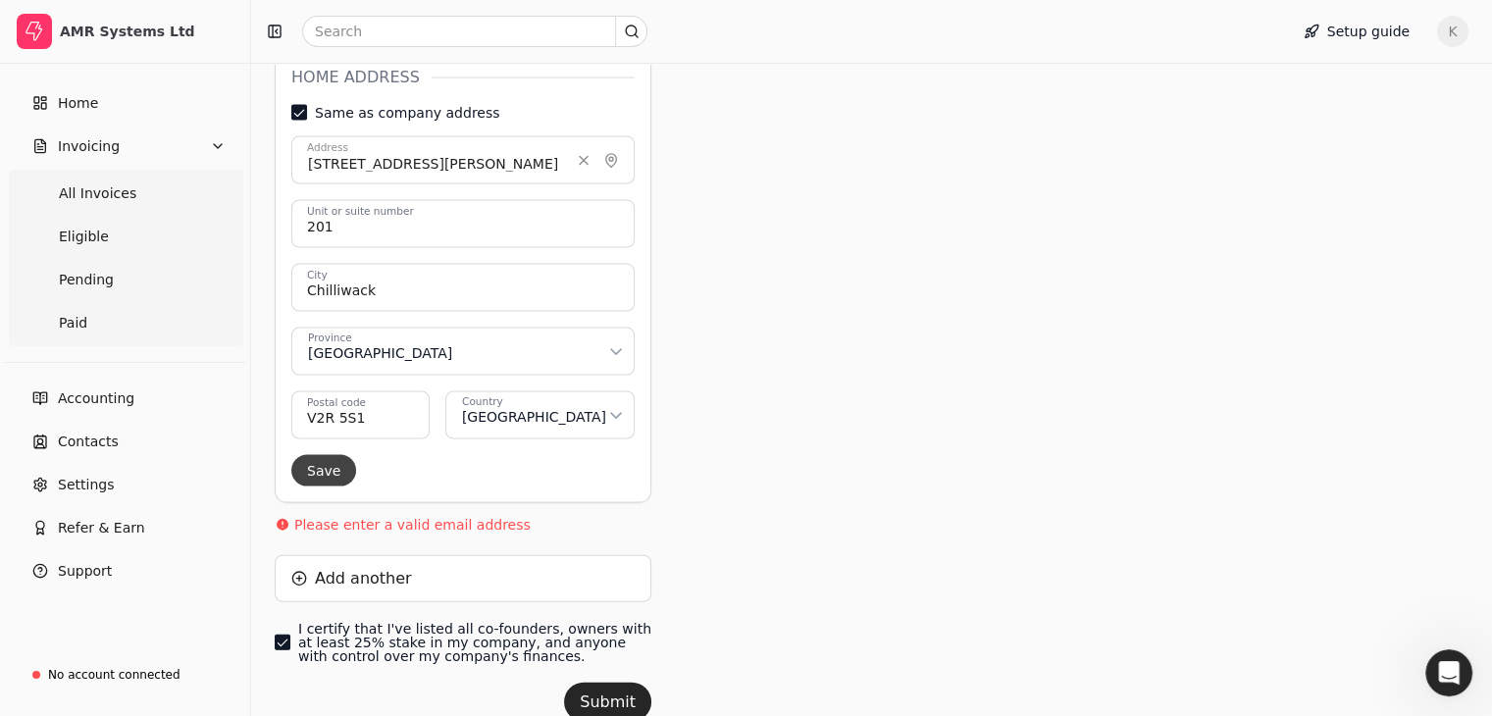
type input "[EMAIL_ADDRESS][DOMAIN_NAME]"
click at [333, 461] on button "Save" at bounding box center [323, 470] width 65 height 31
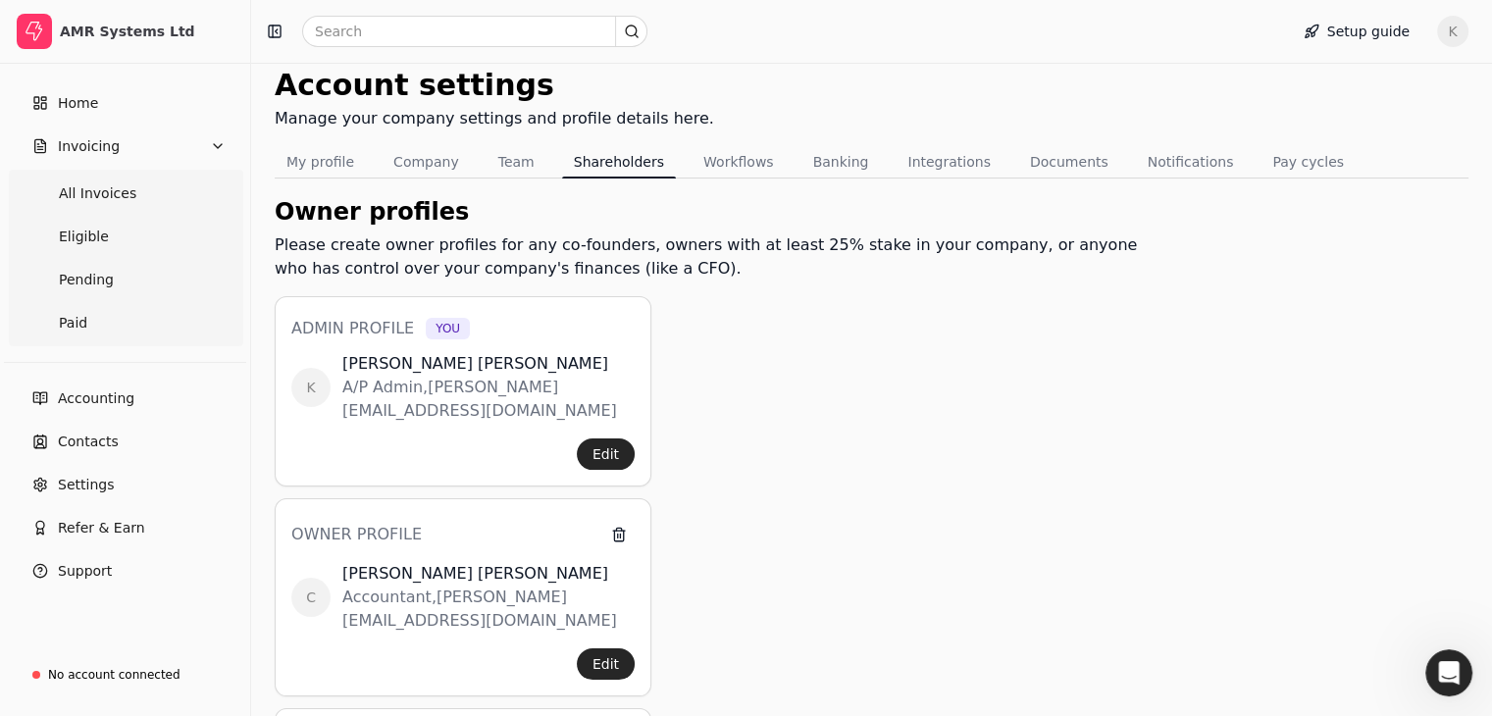
scroll to position [1063, 0]
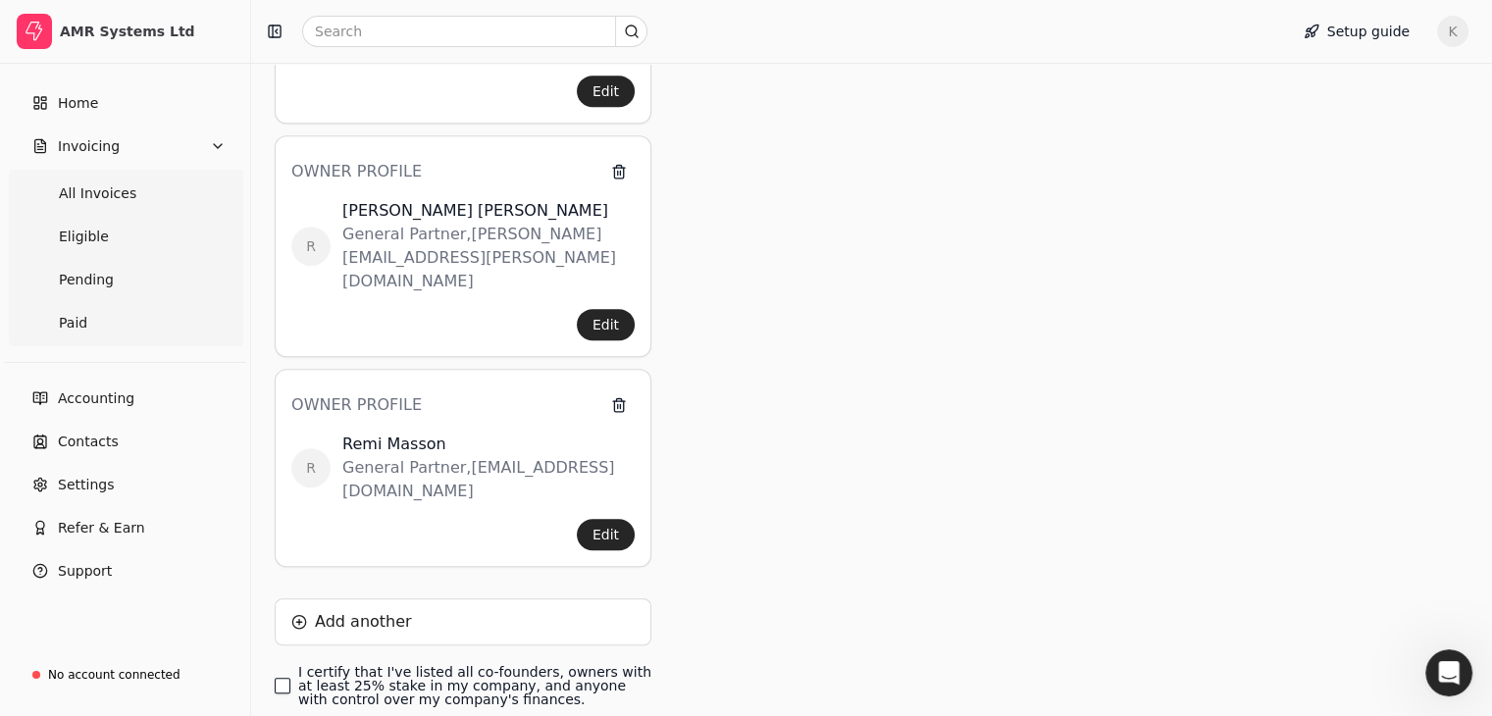
click at [290, 678] on finances\ "I certify that I've listed all co-founders, owners with at least 25% stake in m…" at bounding box center [283, 686] width 16 height 16
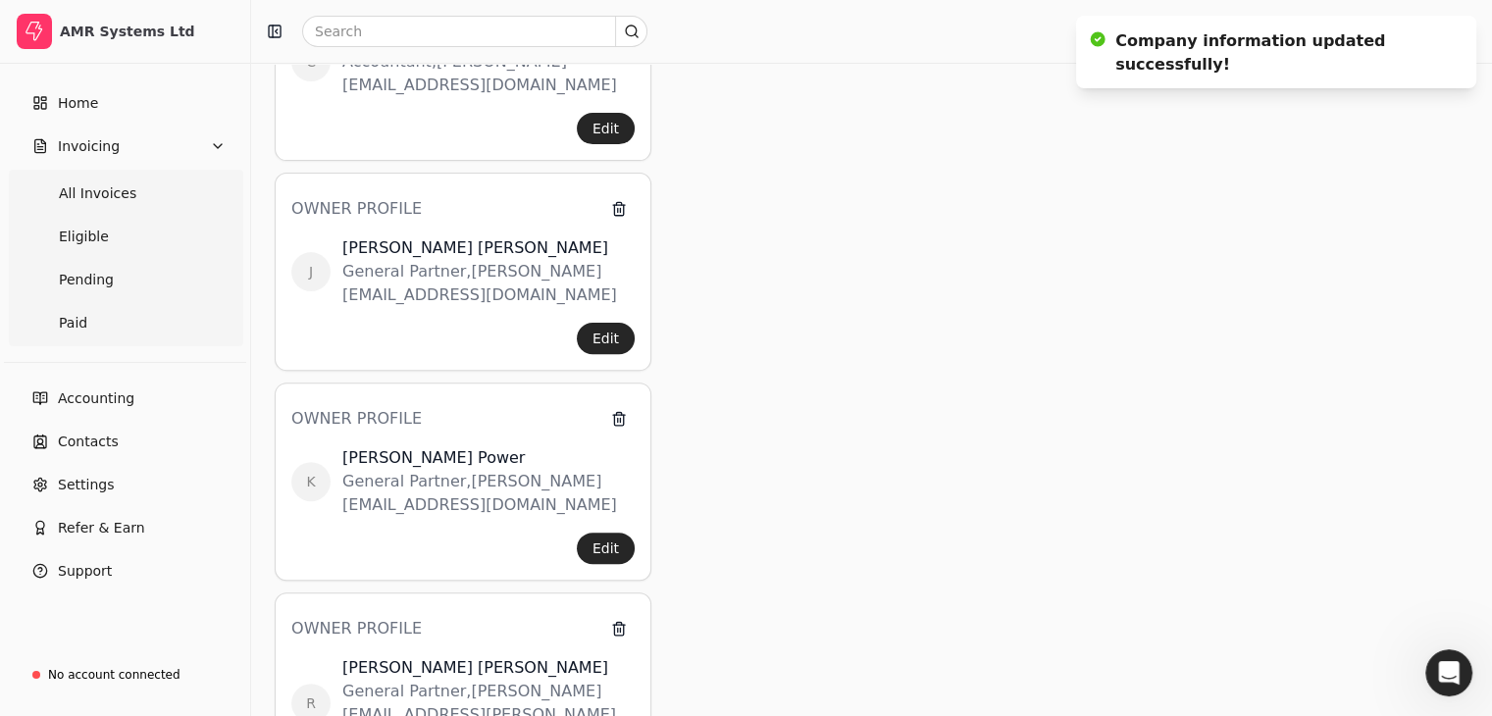
scroll to position [0, 0]
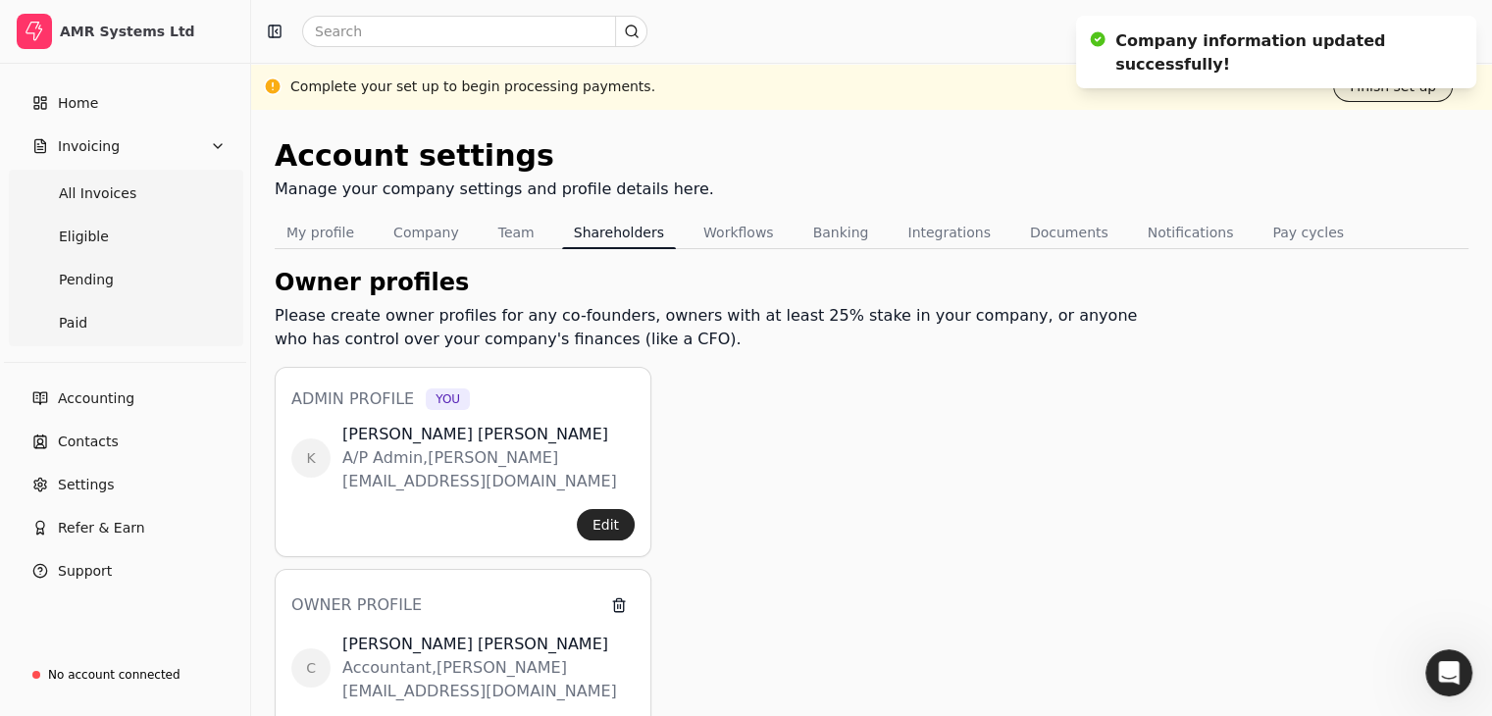
click at [1385, 88] on button "Finish set up" at bounding box center [1393, 86] width 120 height 31
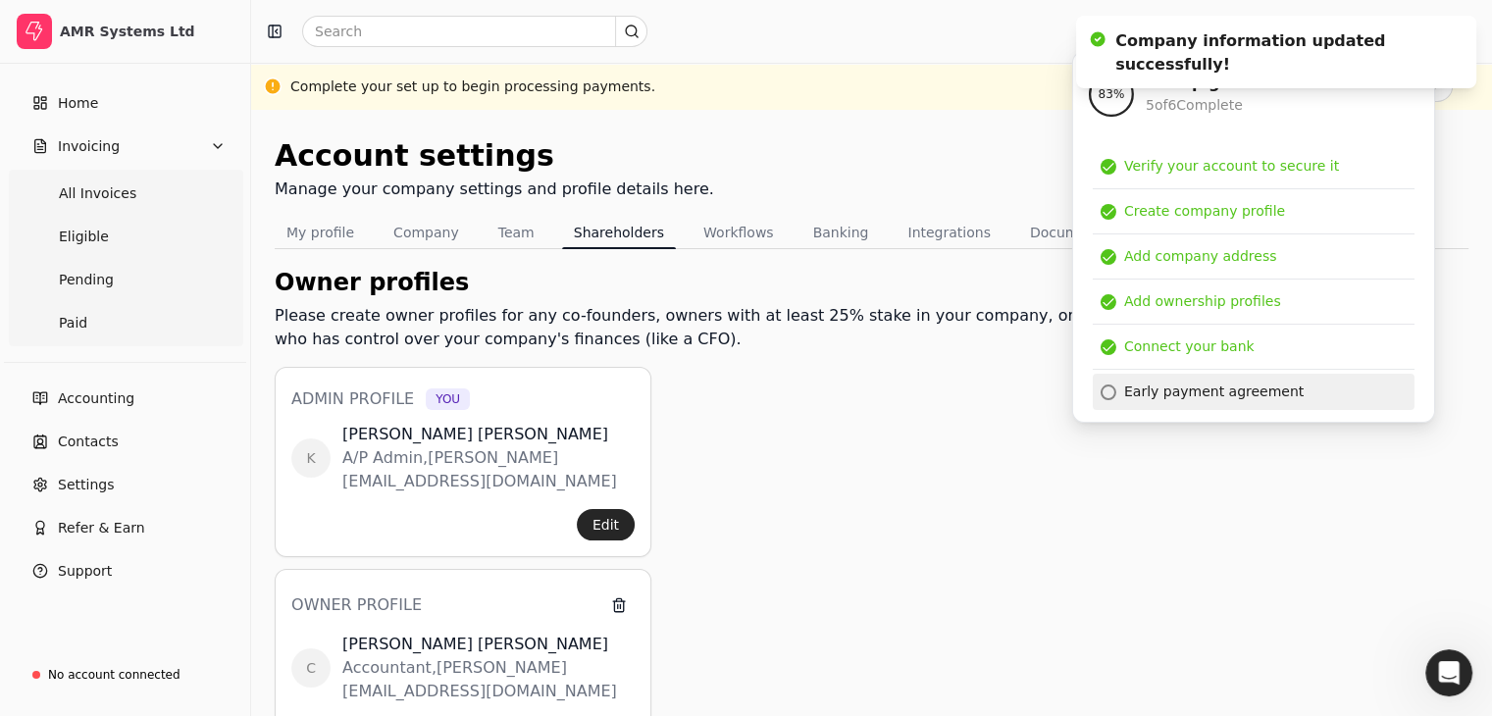
click at [1195, 389] on div "Early payment agreement" at bounding box center [1213, 391] width 179 height 21
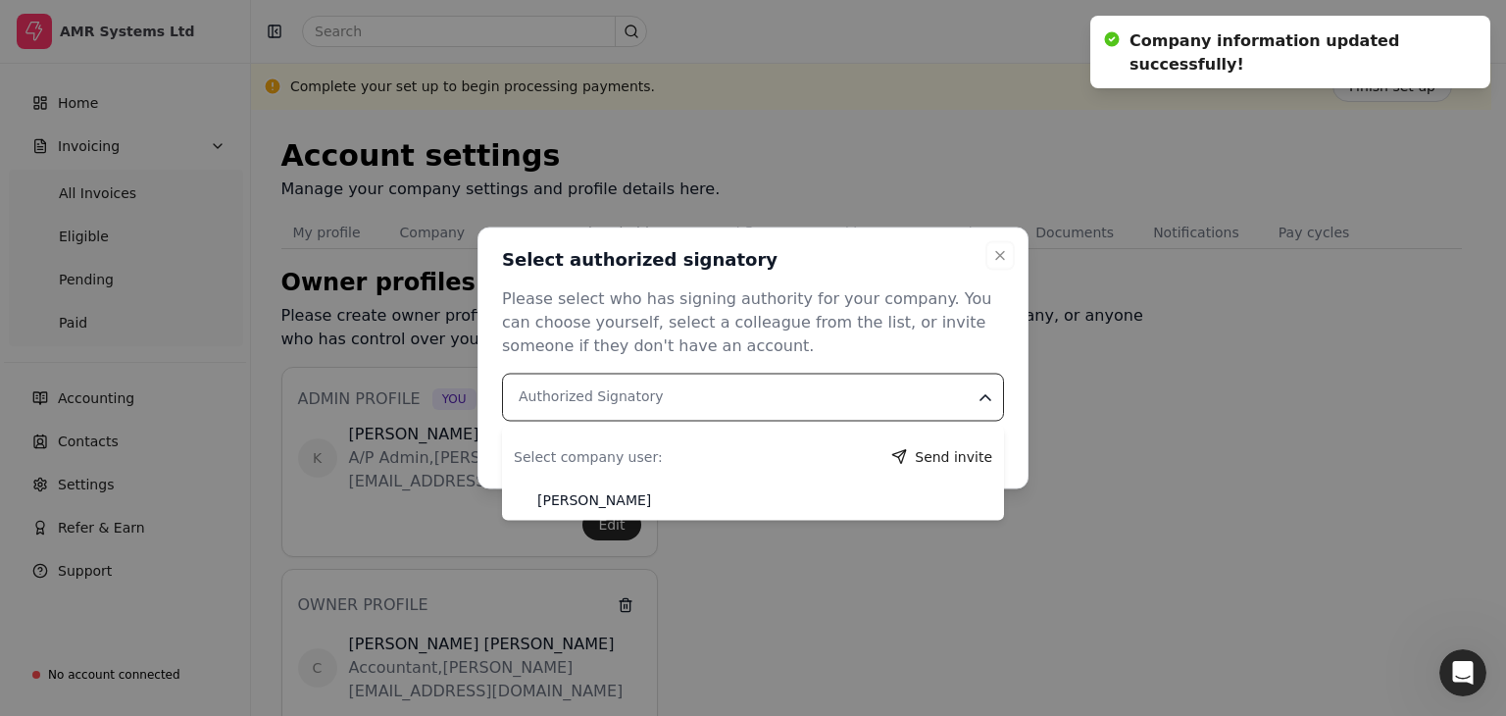
click at [662, 401] on Signatory "Authorized Signatory" at bounding box center [753, 398] width 502 height 48
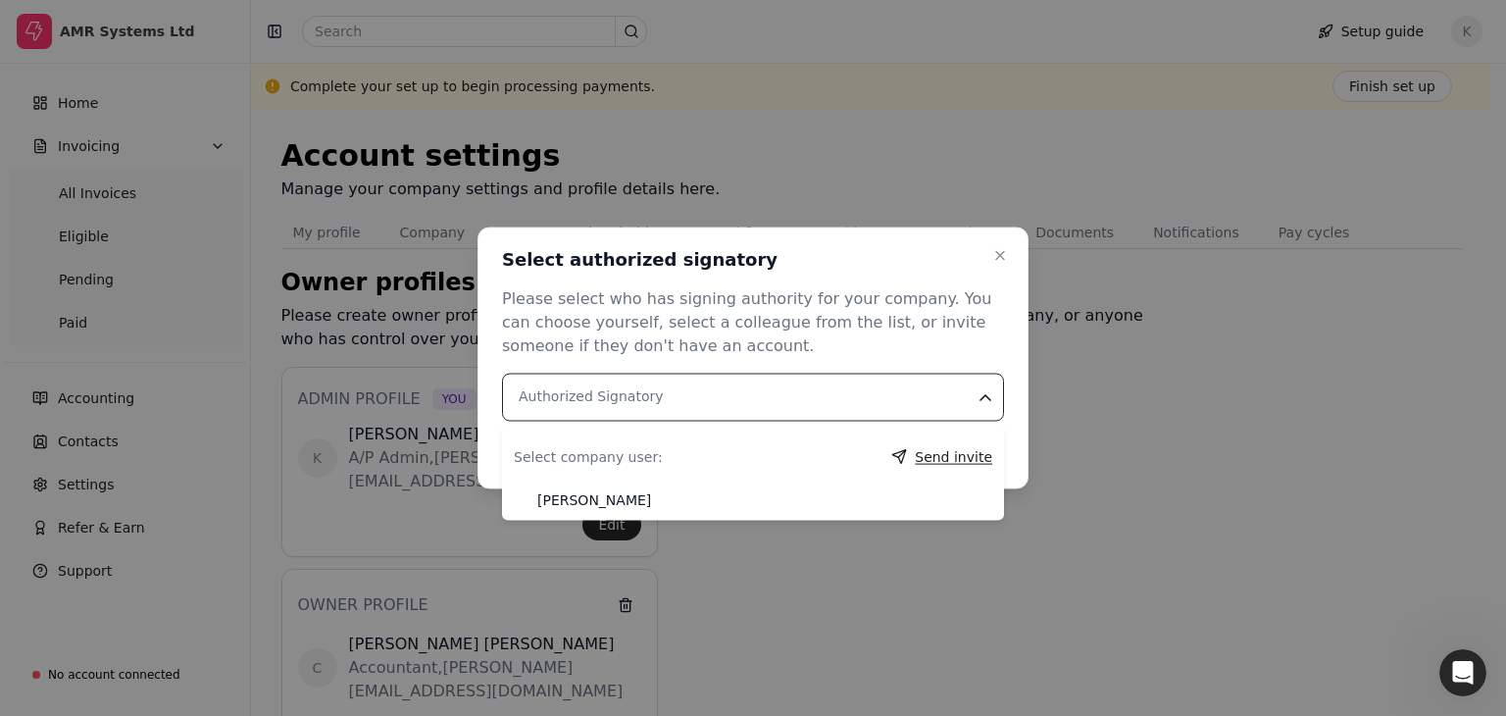
click at [951, 455] on button "Send invite" at bounding box center [941, 456] width 101 height 31
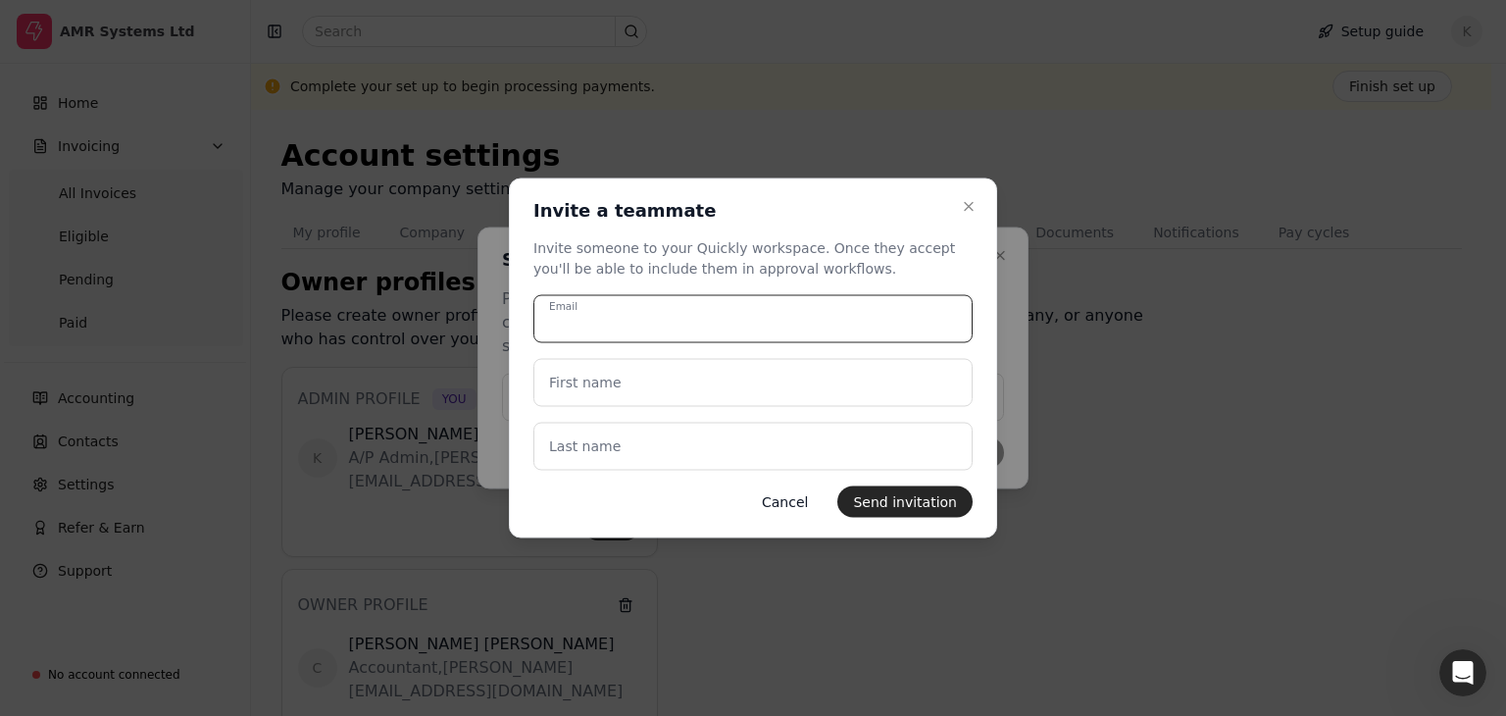
click at [683, 327] on input "Email" at bounding box center [753, 319] width 439 height 48
type input "[PERSON_NAME][EMAIL_ADDRESS][DOMAIN_NAME]"
click at [659, 389] on name "First name" at bounding box center [753, 383] width 439 height 48
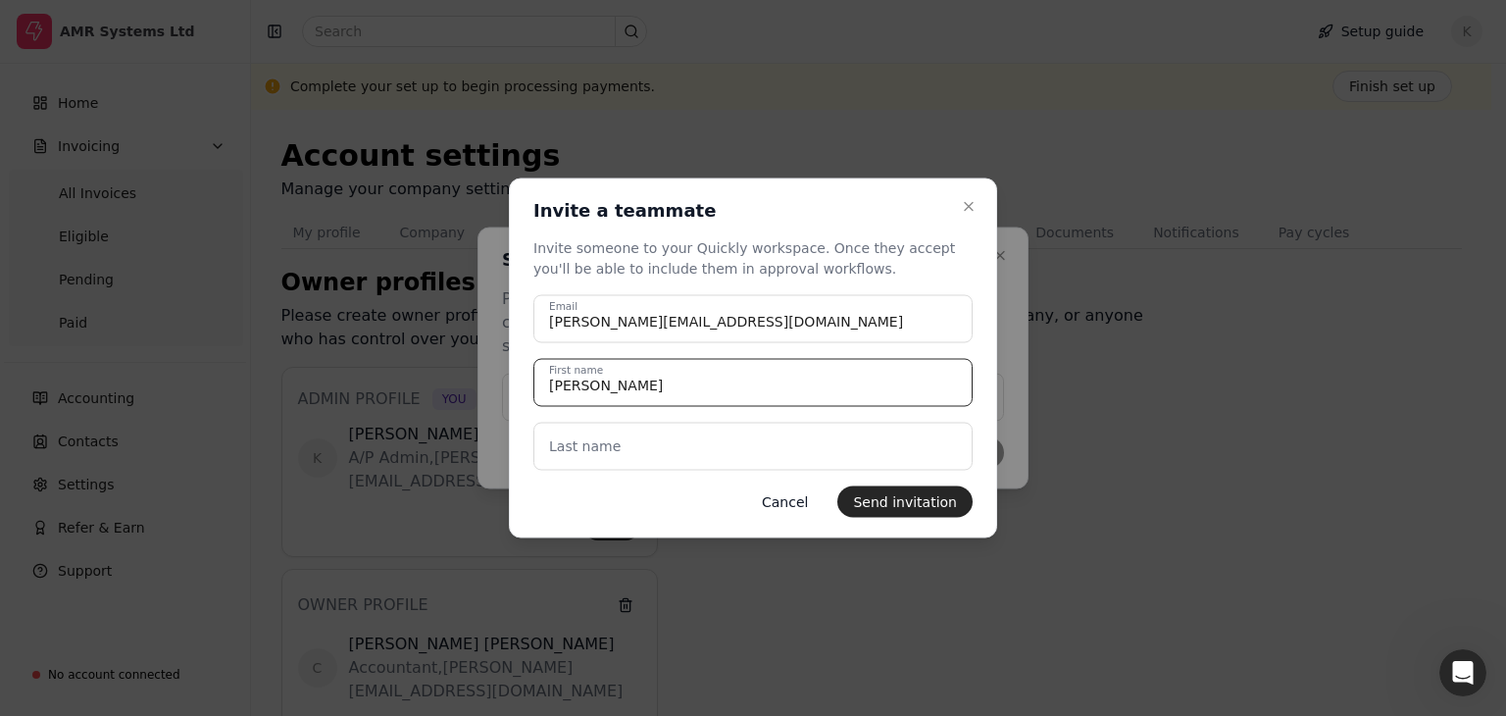
type name "[PERSON_NAME]"
click at [662, 438] on name "Last name" at bounding box center [753, 447] width 439 height 48
type name "[PERSON_NAME]"
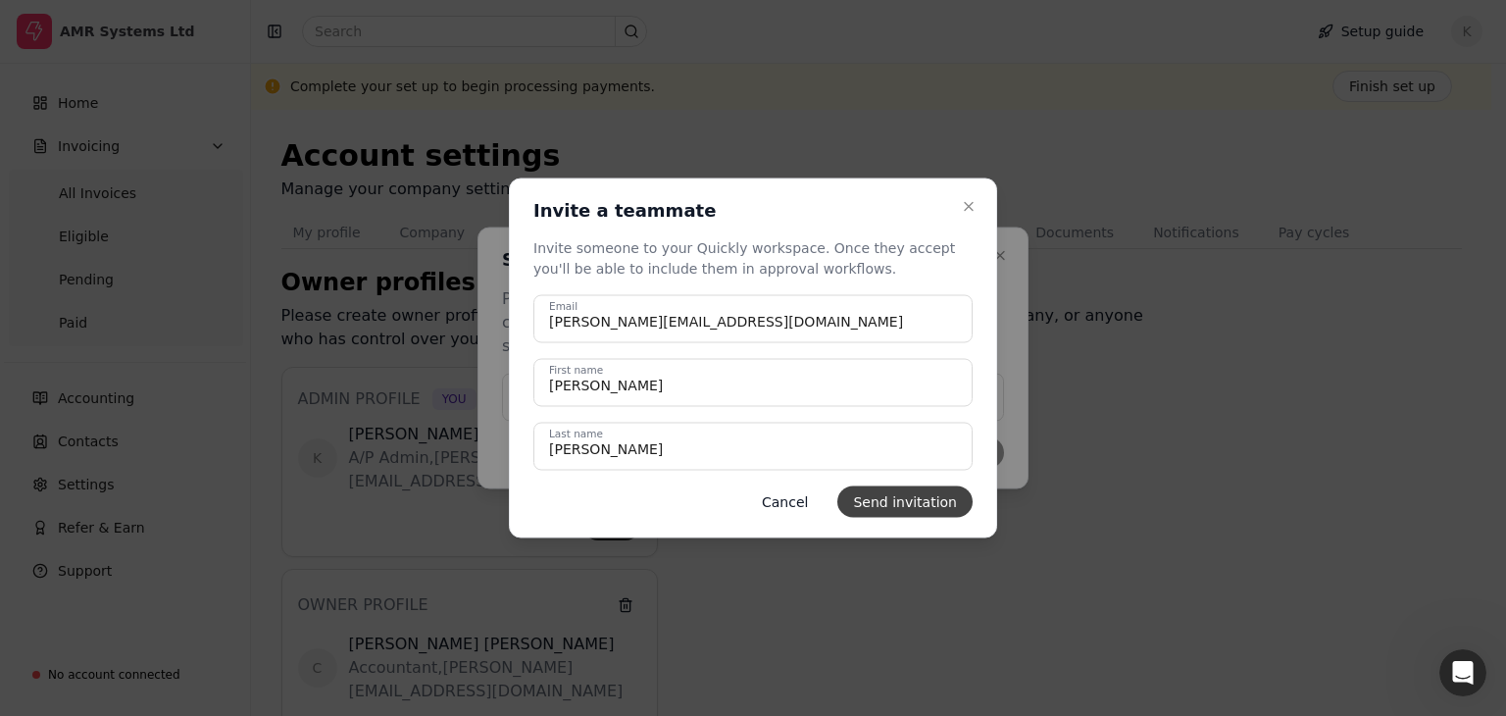
click at [890, 501] on button "Send invitation" at bounding box center [905, 501] width 135 height 31
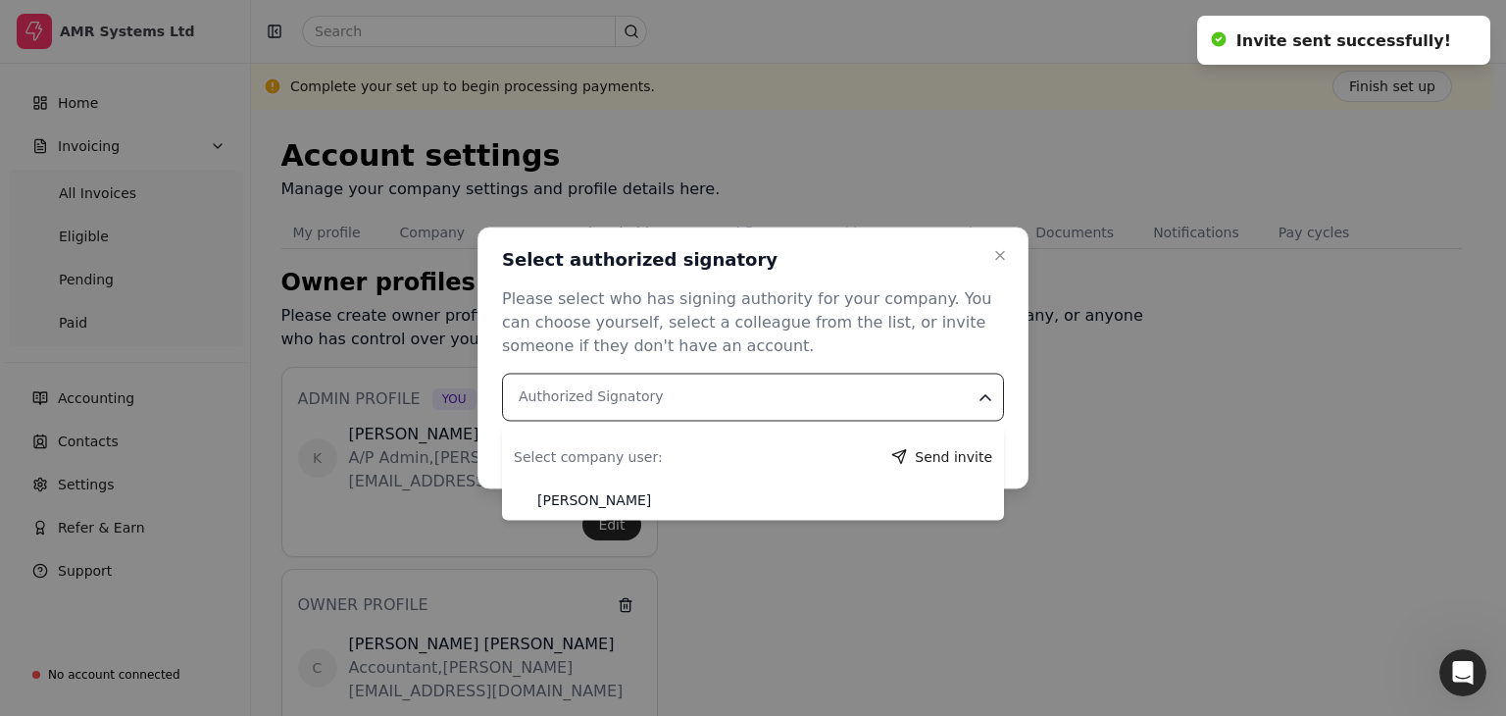
click at [650, 404] on Signatory "Authorized Signatory" at bounding box center [753, 398] width 502 height 48
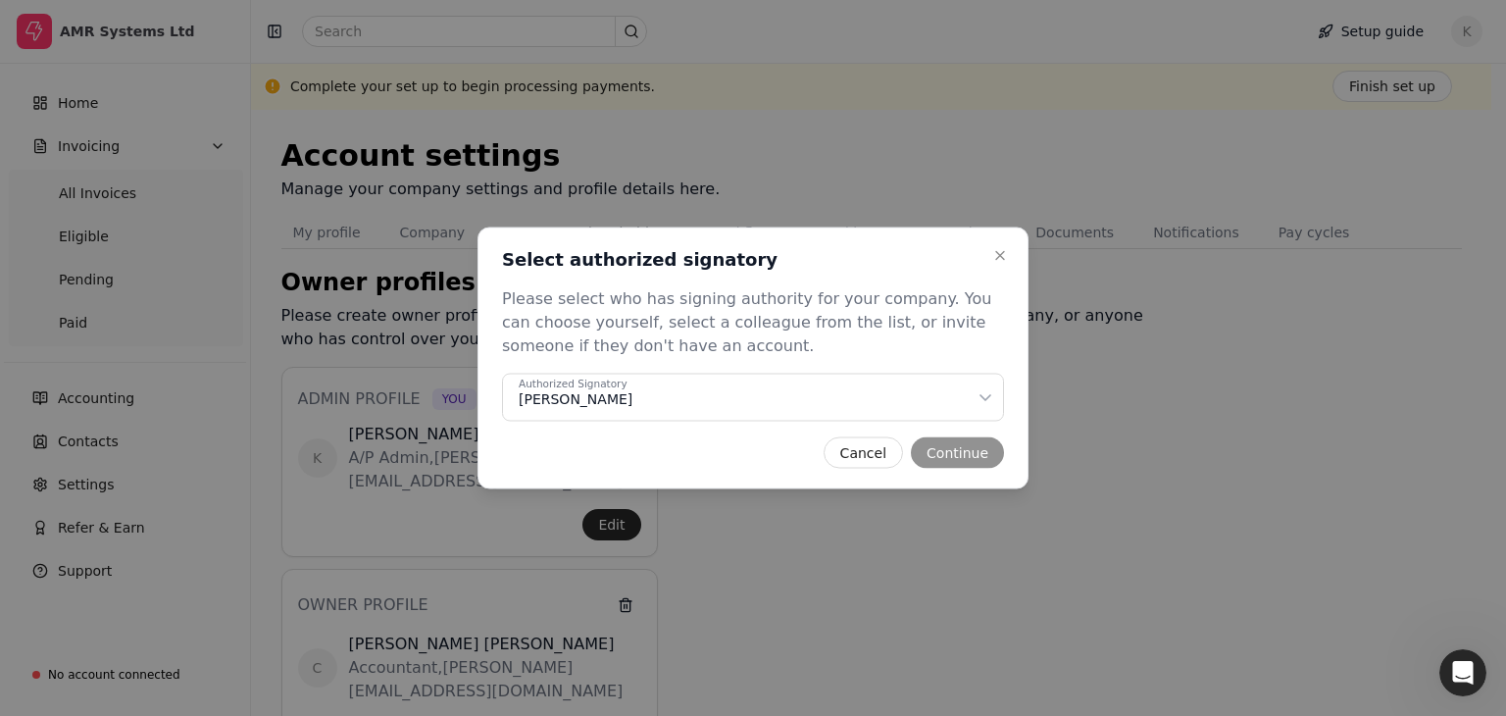
click at [963, 455] on div "Cancel Continue" at bounding box center [753, 452] width 502 height 31
click at [601, 396] on div "Authorized Signatory [PERSON_NAME]" at bounding box center [747, 399] width 457 height 21
click at [985, 447] on div "Cancel Continue" at bounding box center [753, 452] width 502 height 31
click at [945, 448] on div "Cancel Continue" at bounding box center [753, 452] width 502 height 31
click at [965, 449] on div "Cancel Continue" at bounding box center [753, 452] width 502 height 31
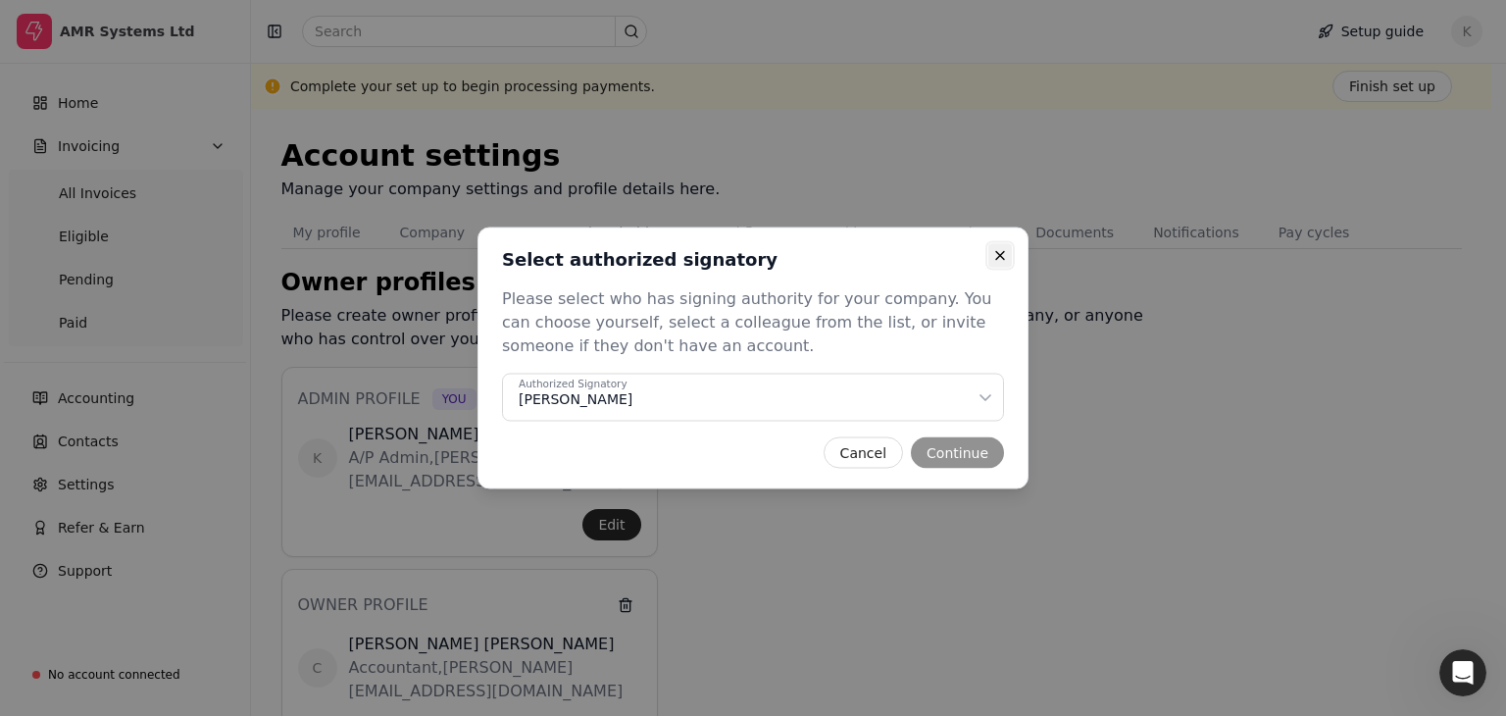
click at [1004, 252] on icon "button" at bounding box center [1000, 256] width 16 height 16
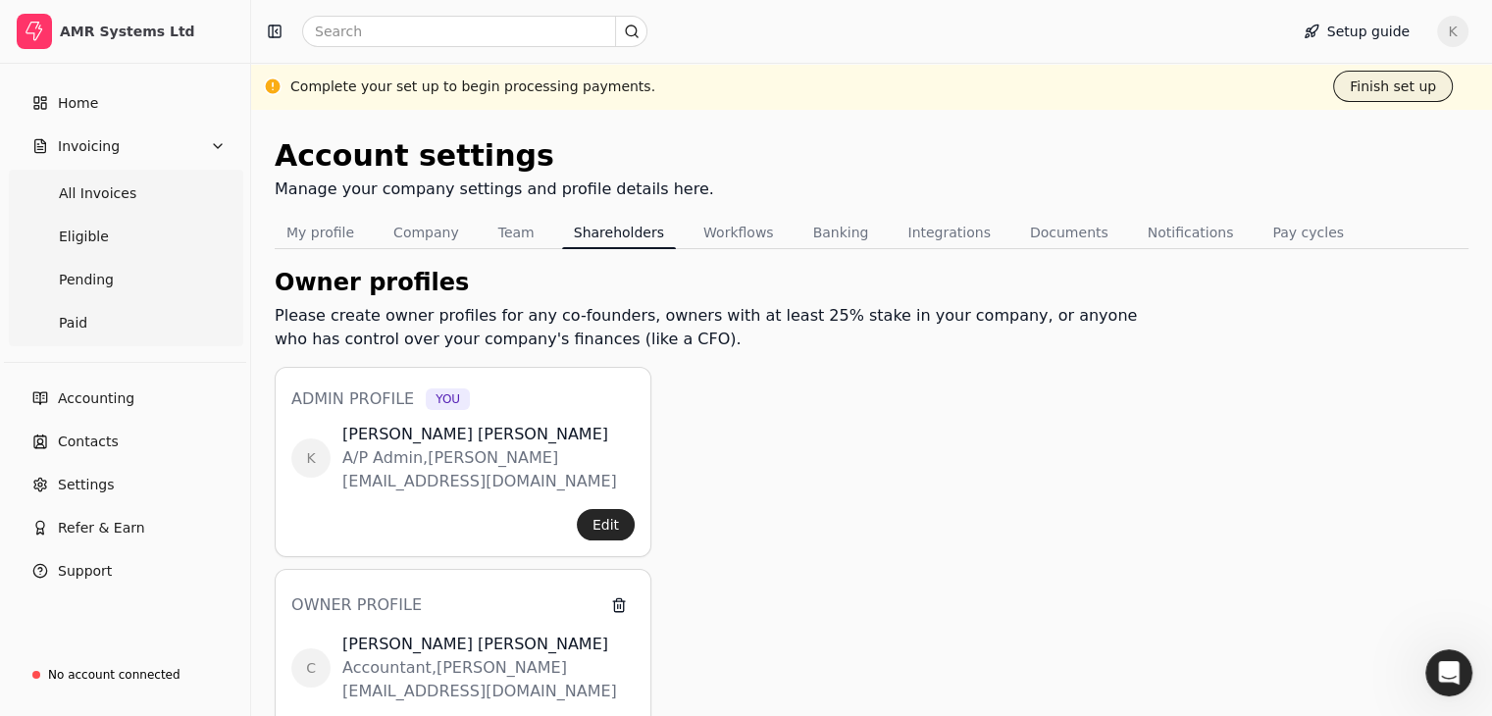
click at [1365, 93] on button "Finish set up" at bounding box center [1393, 86] width 120 height 31
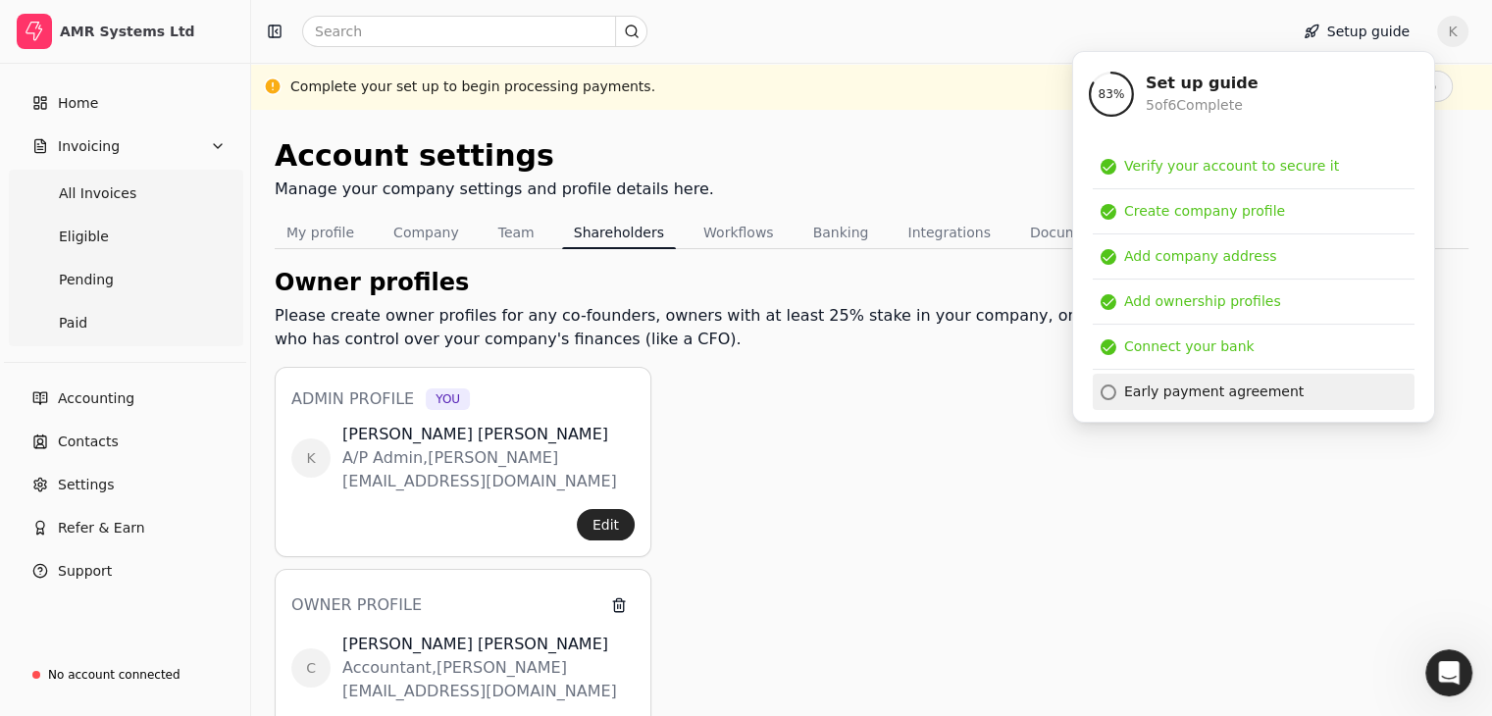
click at [1159, 393] on div "Early payment agreement" at bounding box center [1213, 391] width 179 height 21
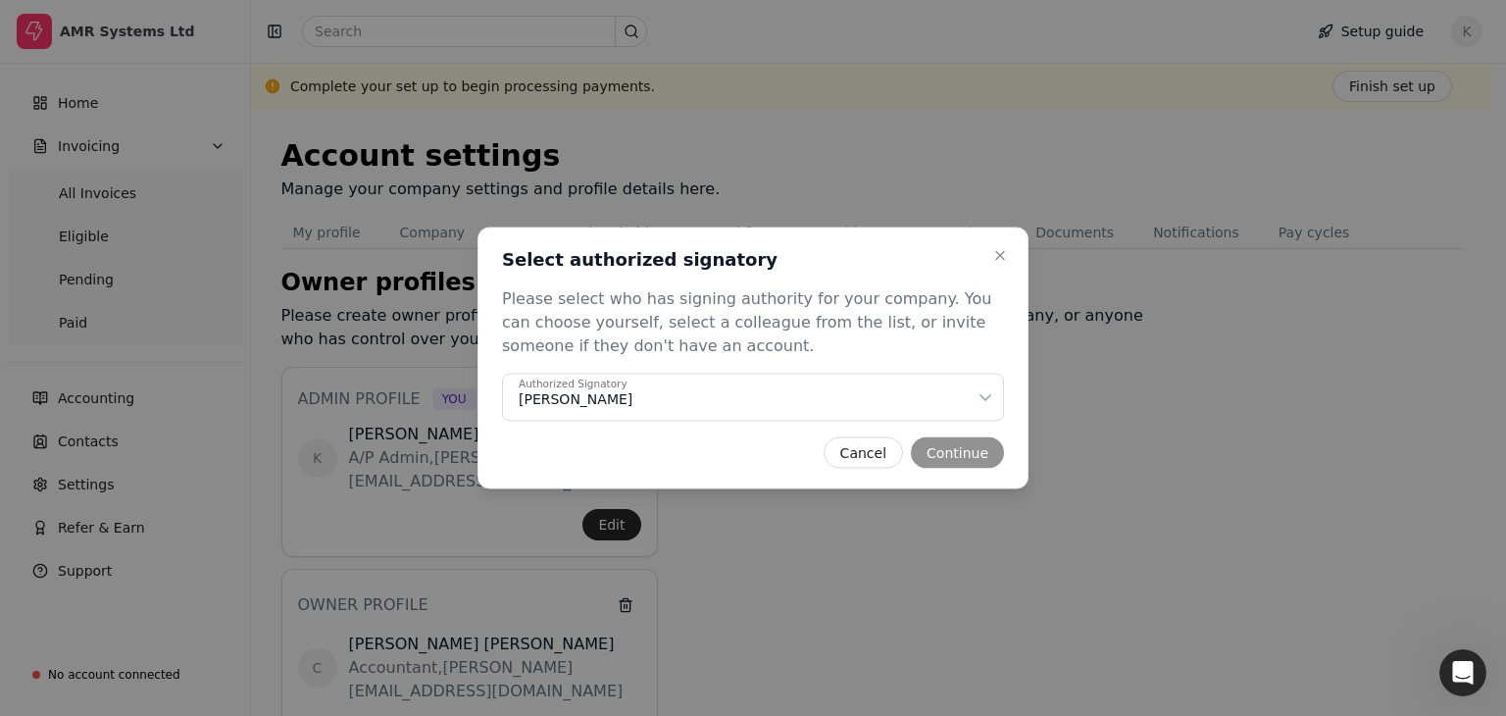
click at [957, 449] on div "Cancel Continue" at bounding box center [753, 452] width 502 height 31
click at [968, 449] on div "Cancel Continue" at bounding box center [753, 452] width 502 height 31
click at [989, 260] on button "Close" at bounding box center [1001, 256] width 24 height 24
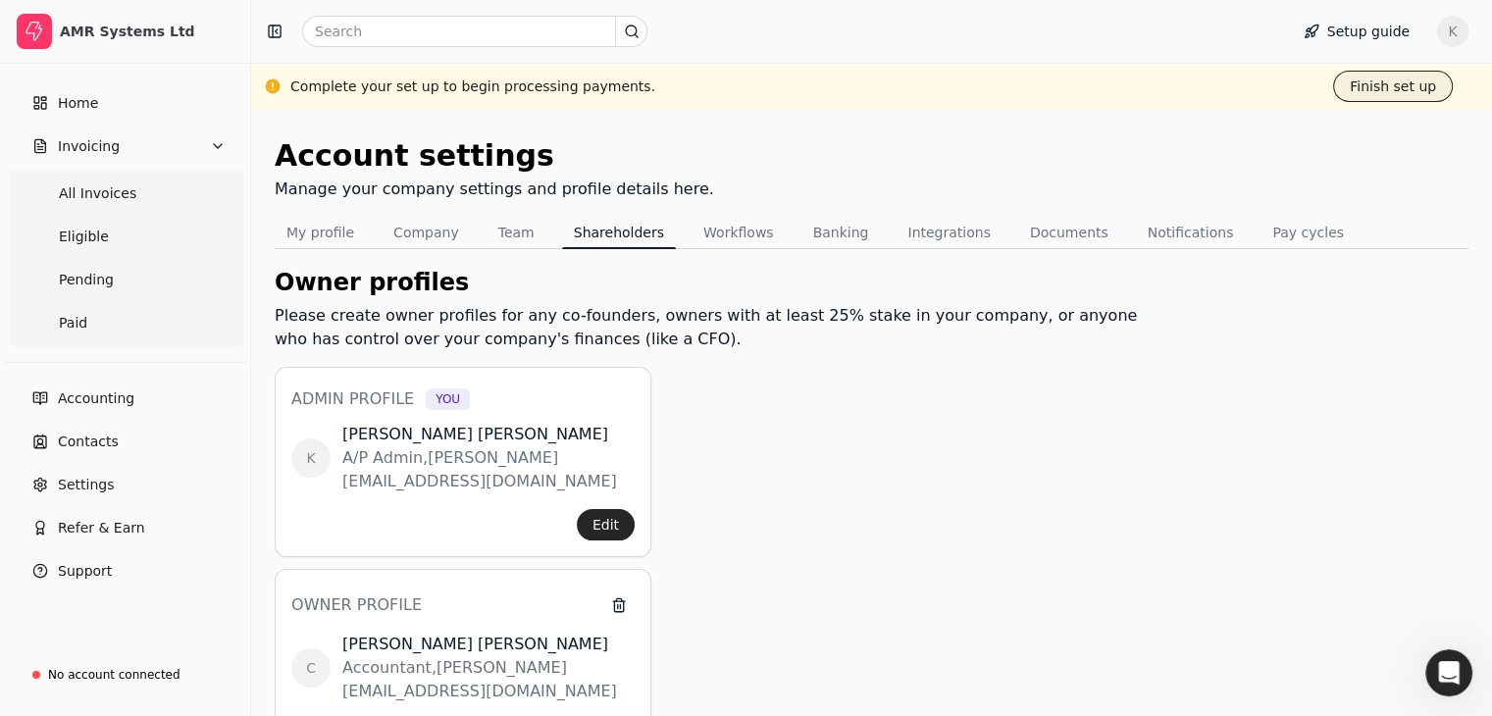
click at [1387, 86] on button "Finish set up" at bounding box center [1393, 86] width 120 height 31
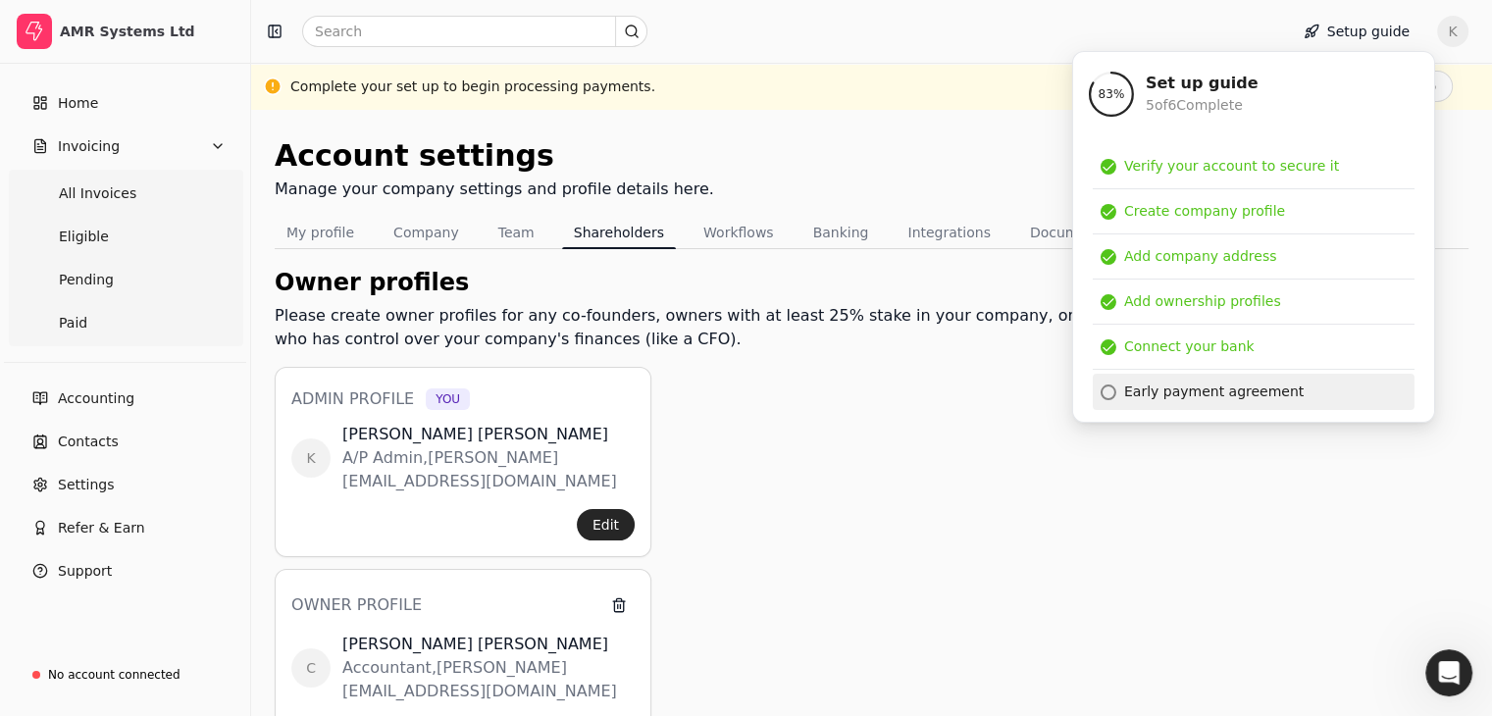
click at [1176, 391] on div "Early payment agreement" at bounding box center [1213, 391] width 179 height 21
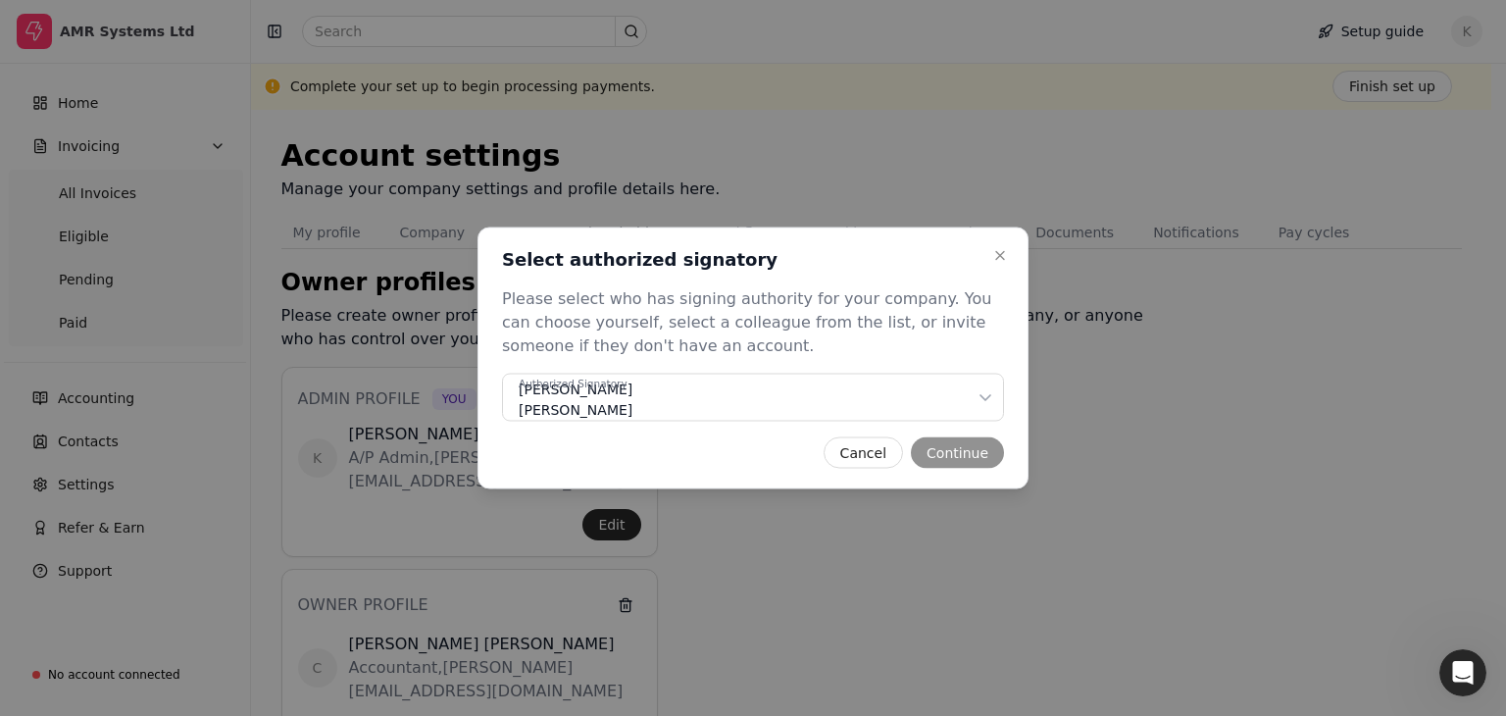
click at [492, 417] on div "Close Select authorized signatory Select authorized signatory Please select who…" at bounding box center [753, 359] width 551 height 262
click at [586, 400] on div "Authorized Signatory [PERSON_NAME] [PERSON_NAME] [PERSON_NAME]" at bounding box center [747, 399] width 457 height 41
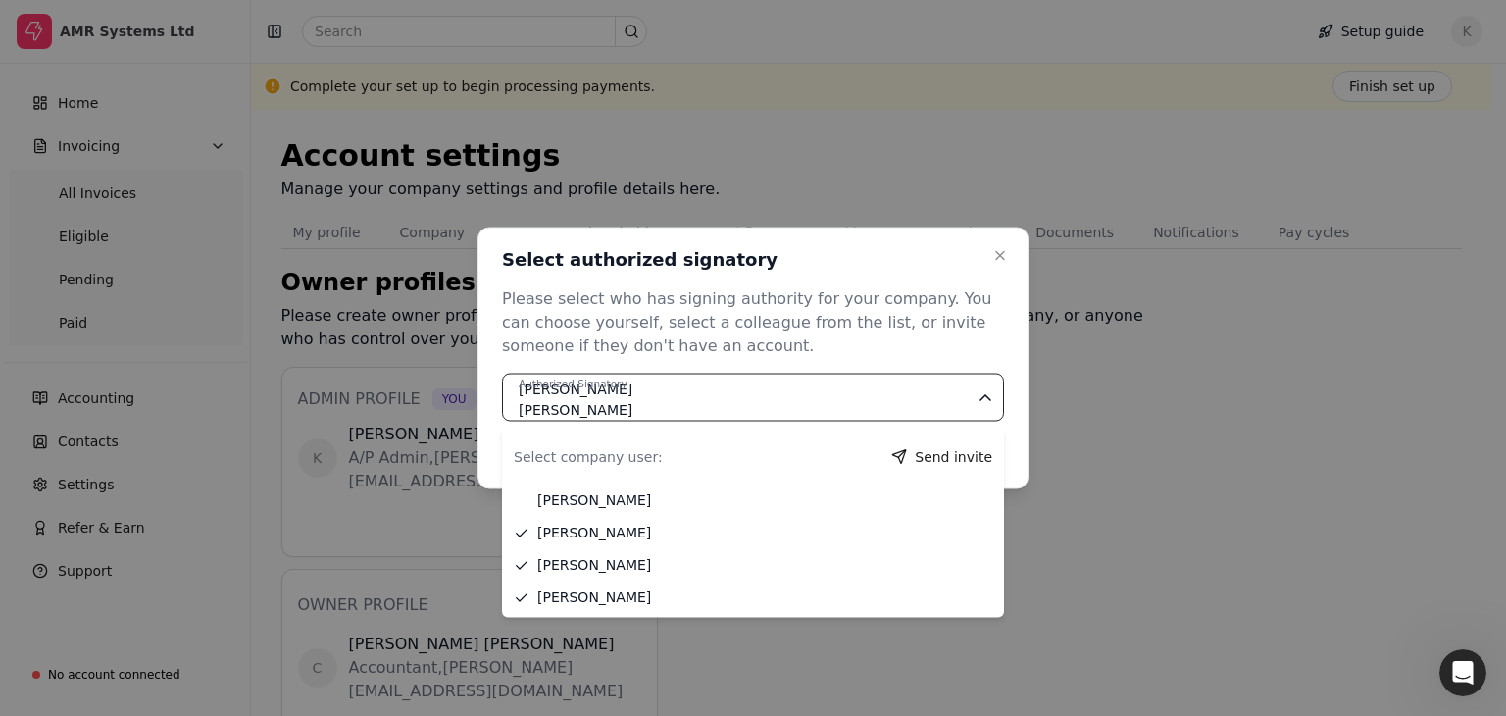
click at [586, 400] on div "Authorized Signatory [PERSON_NAME] [PERSON_NAME] [PERSON_NAME]" at bounding box center [747, 399] width 457 height 41
click at [597, 413] on div "Authorized Signatory [PERSON_NAME] [PERSON_NAME] [PERSON_NAME]" at bounding box center [747, 399] width 457 height 41
click at [992, 255] on icon "button" at bounding box center [1000, 256] width 16 height 16
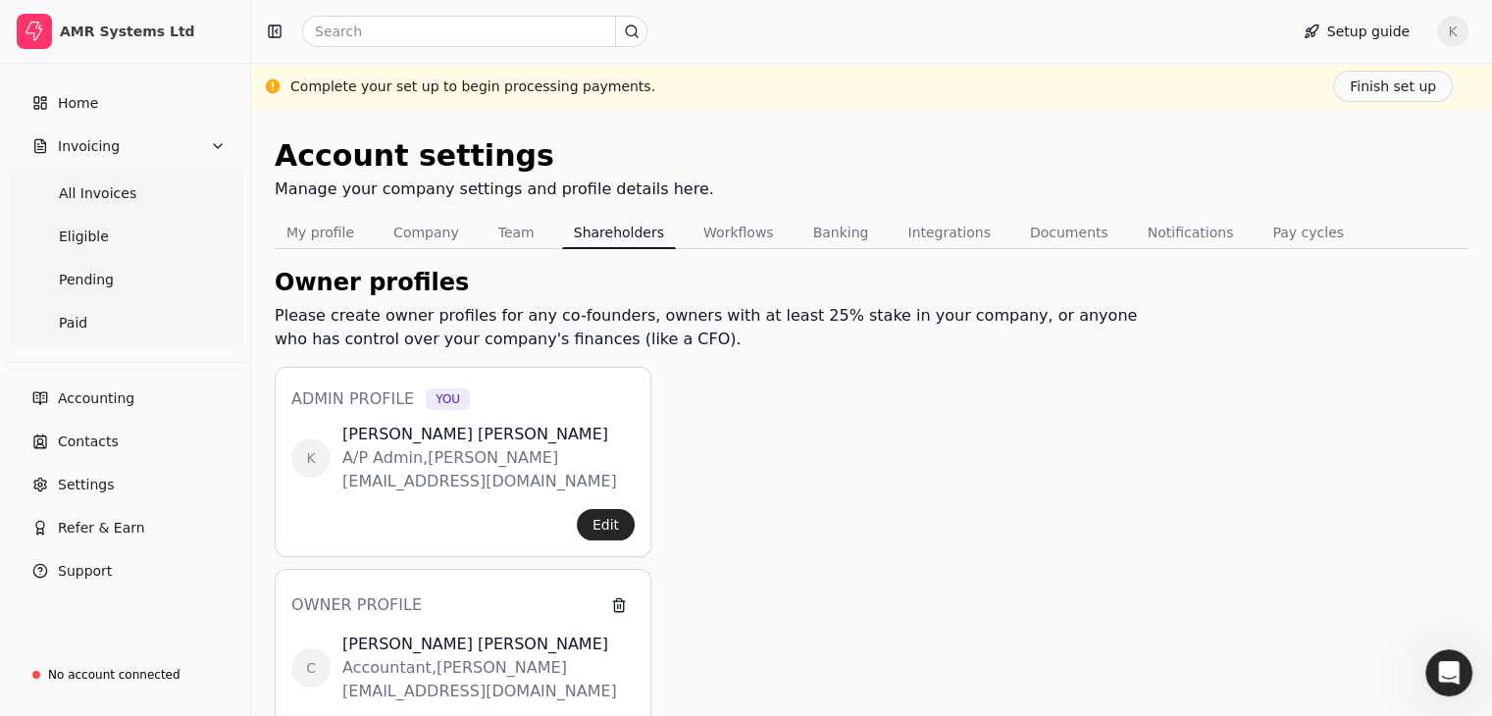
click at [1372, 93] on button "Finish set up" at bounding box center [1393, 86] width 120 height 31
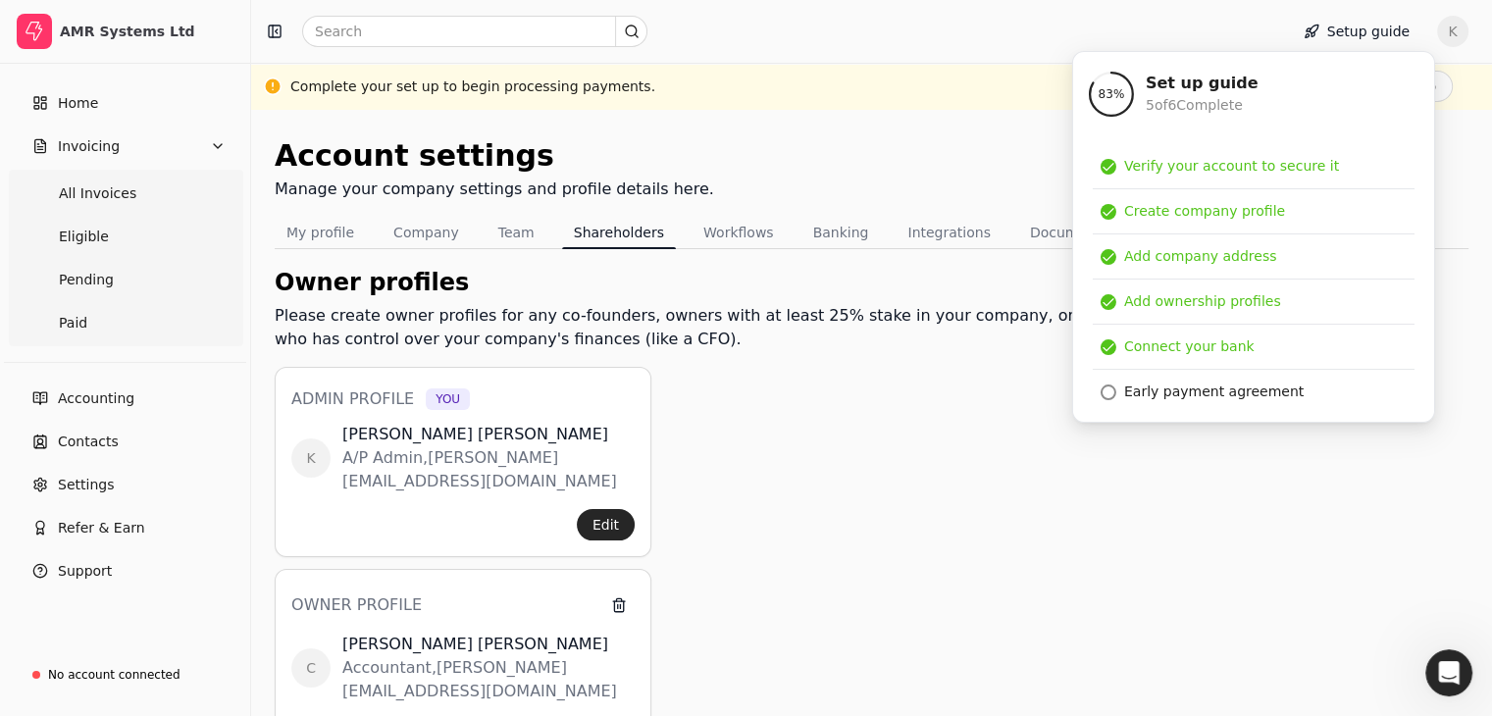
drag, startPoint x: 847, startPoint y: 644, endPoint x: 828, endPoint y: 624, distance: 28.4
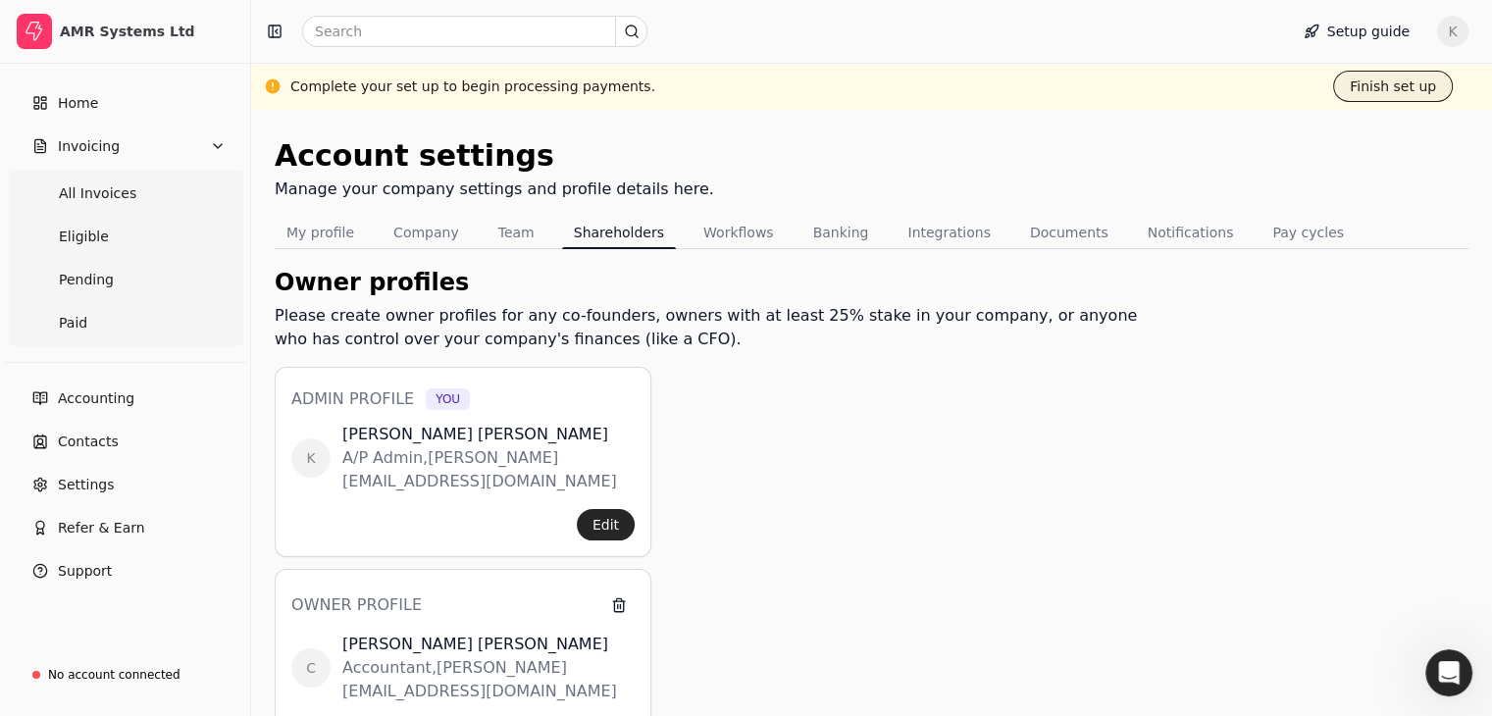
click at [1383, 85] on button "Finish set up" at bounding box center [1393, 86] width 120 height 31
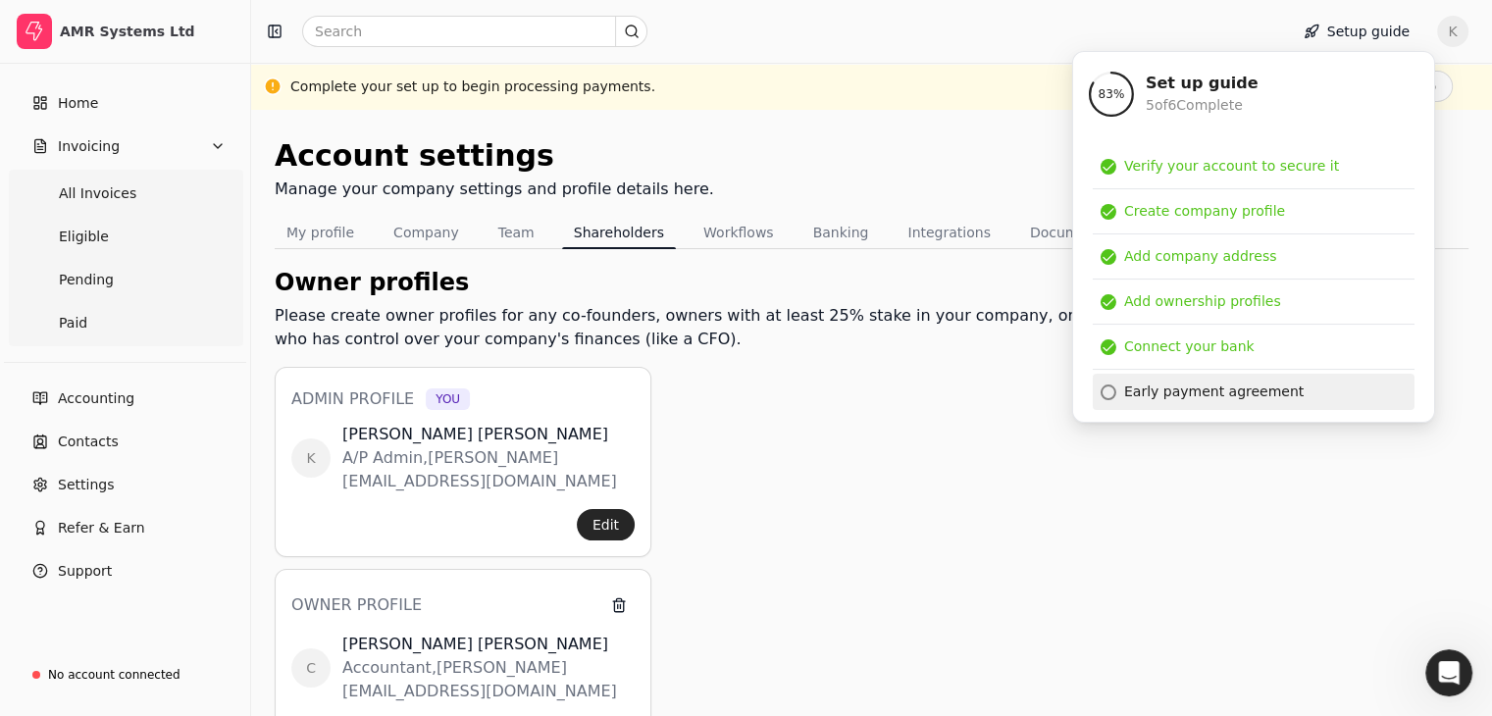
click at [1215, 393] on div "Early payment agreement" at bounding box center [1213, 391] width 179 height 21
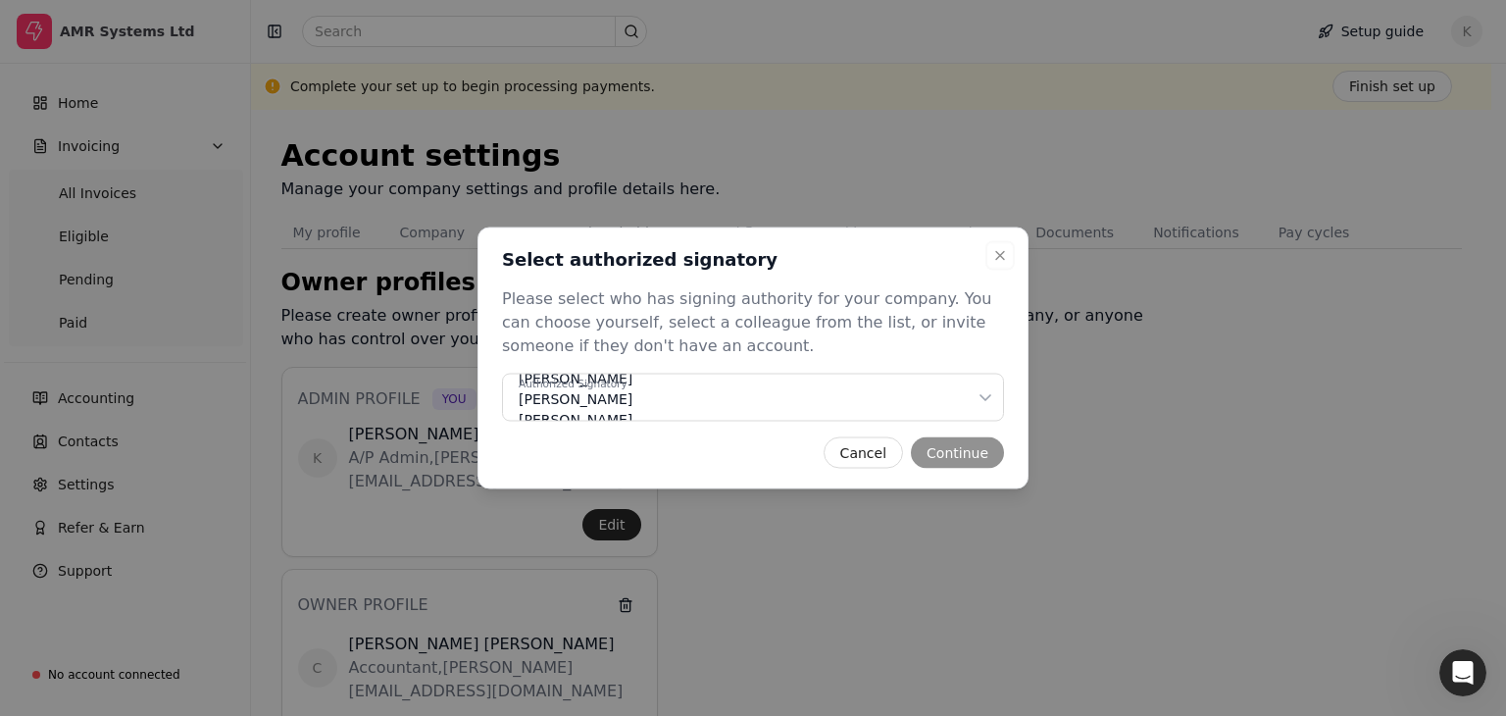
click at [722, 409] on div "Authorized Signatory [PERSON_NAME] [PERSON_NAME] [PERSON_NAME] [PERSON_NAME]" at bounding box center [747, 400] width 457 height 62
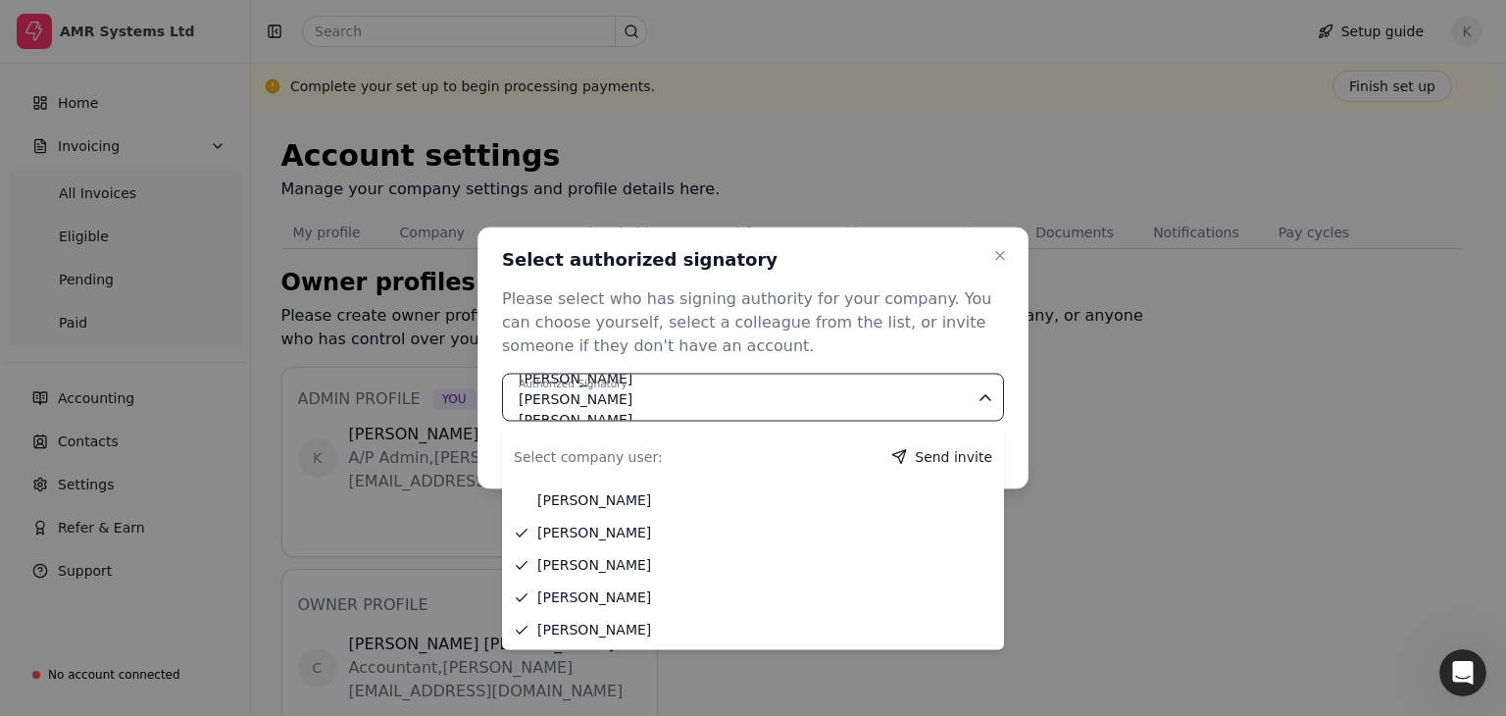
click at [808, 291] on div "Please select who has signing authority for your company. You can choose yourse…" at bounding box center [753, 322] width 502 height 71
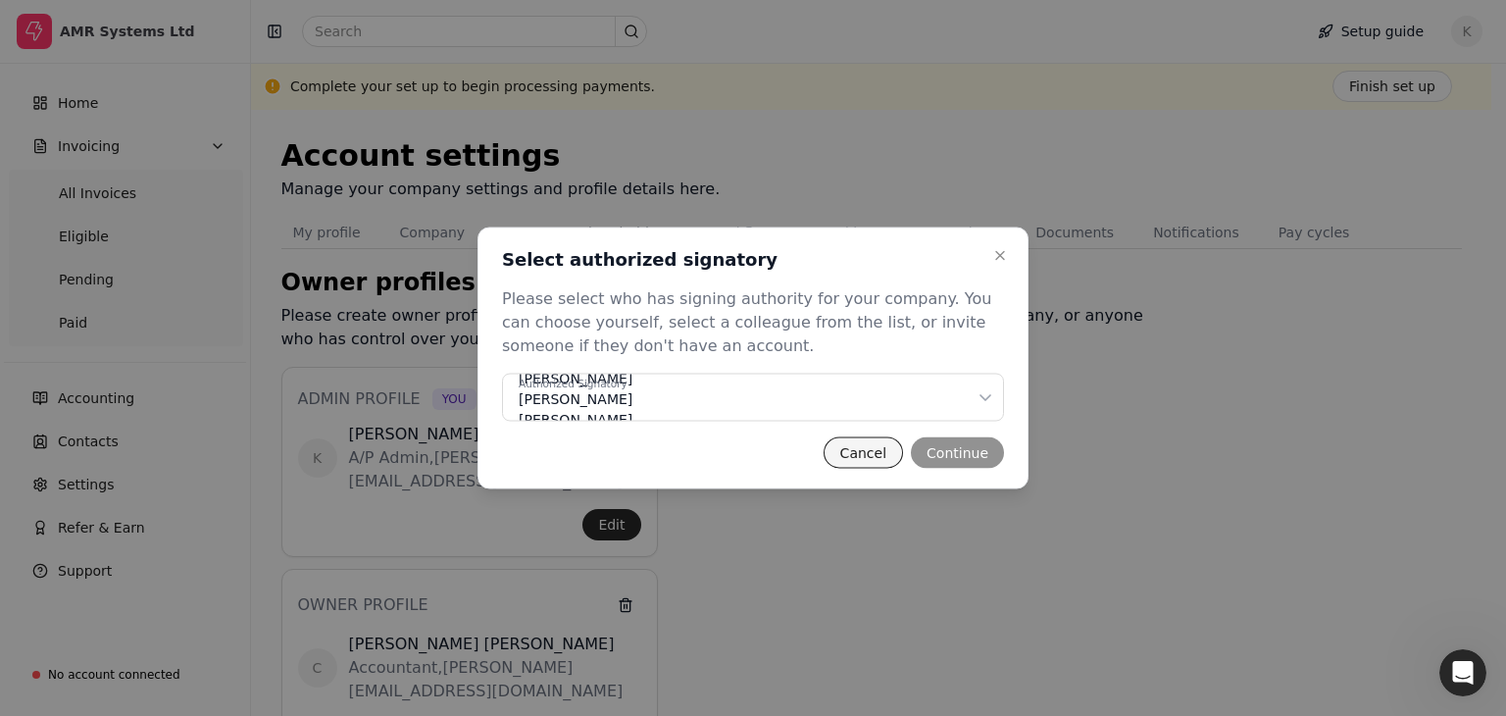
click at [863, 454] on button "Cancel" at bounding box center [863, 452] width 79 height 31
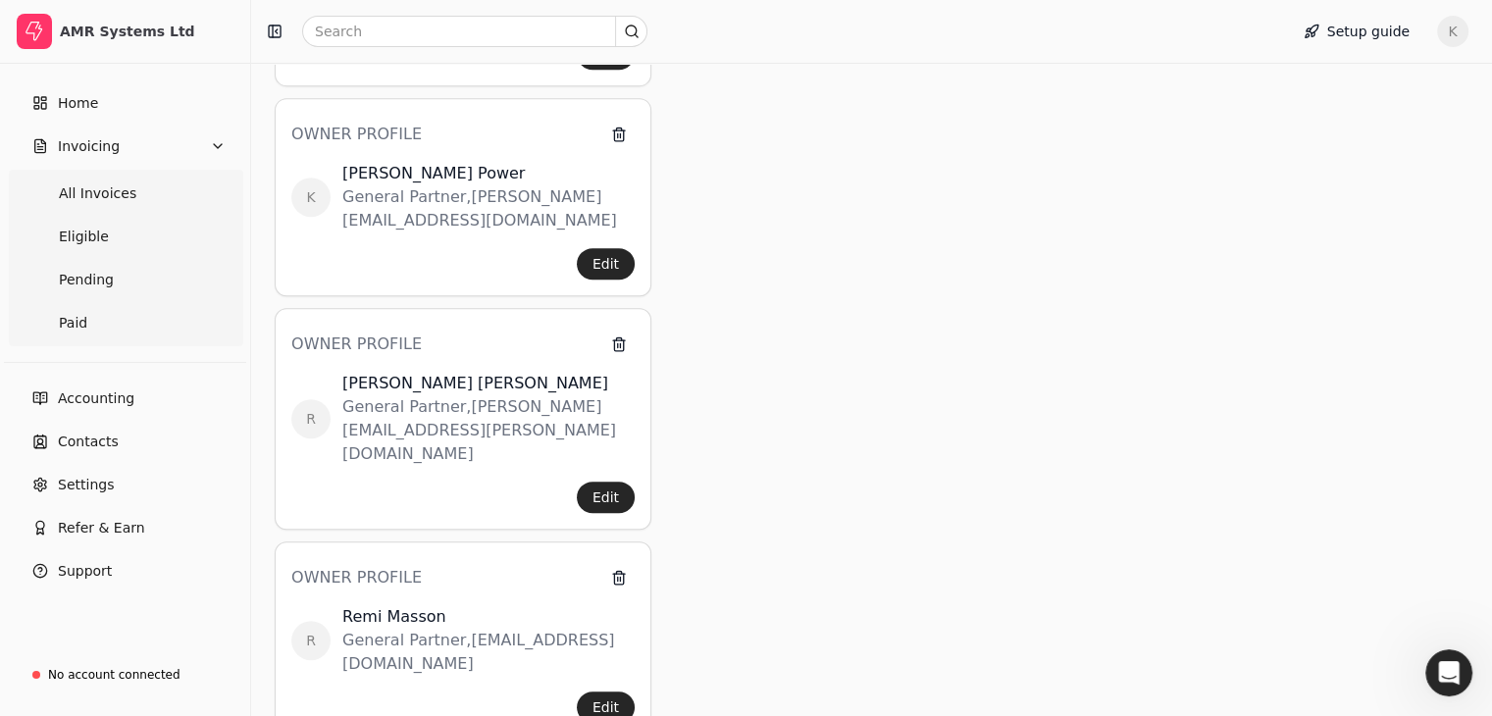
scroll to position [1063, 0]
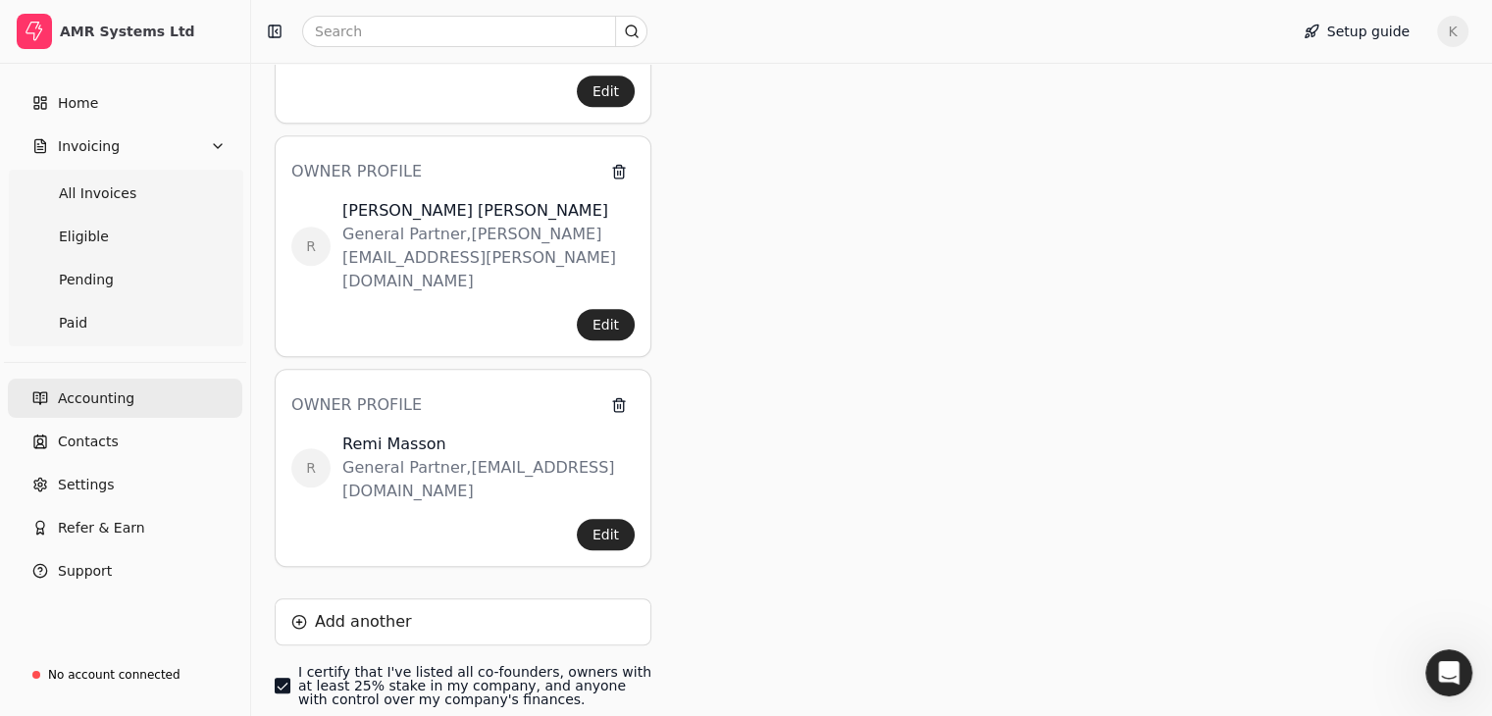
click at [80, 403] on span "Accounting" at bounding box center [96, 398] width 76 height 21
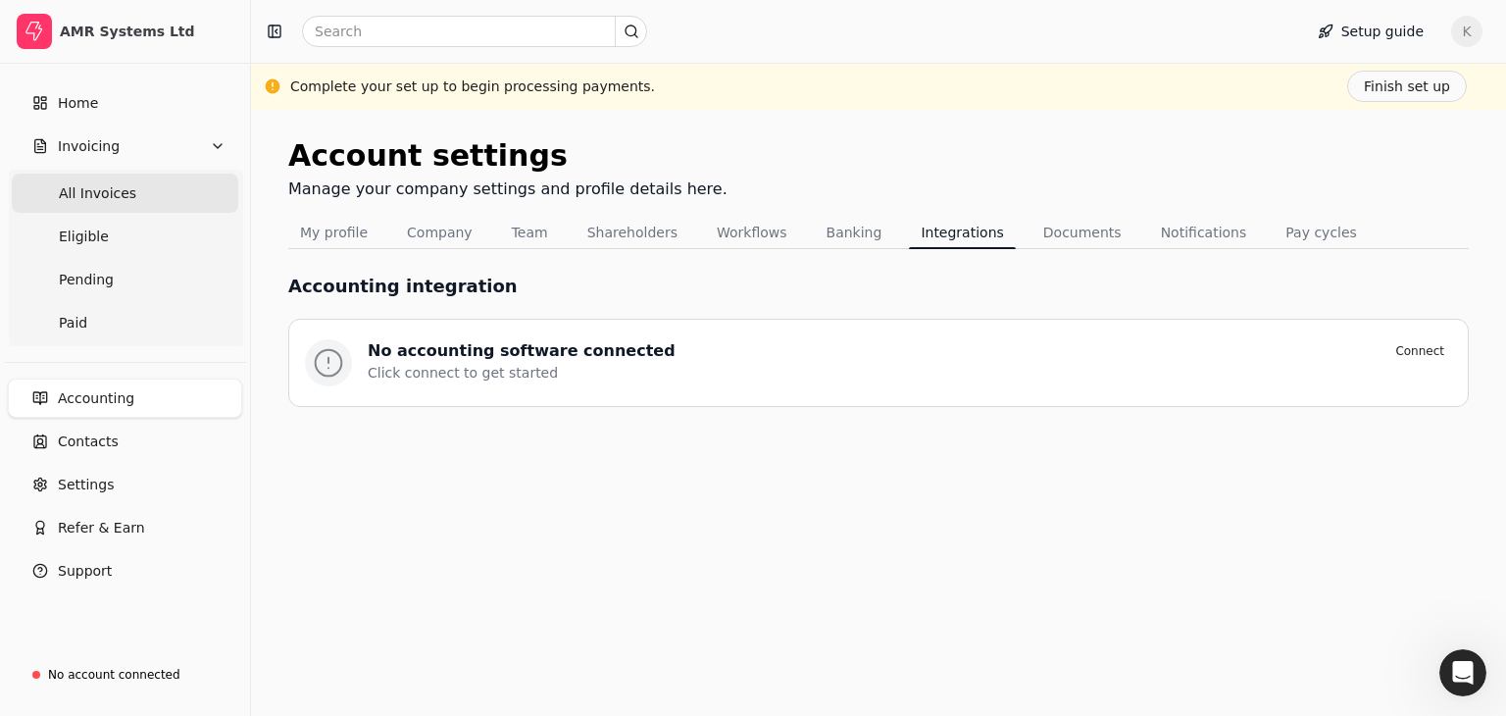
click at [103, 195] on span "All Invoices" at bounding box center [97, 193] width 77 height 21
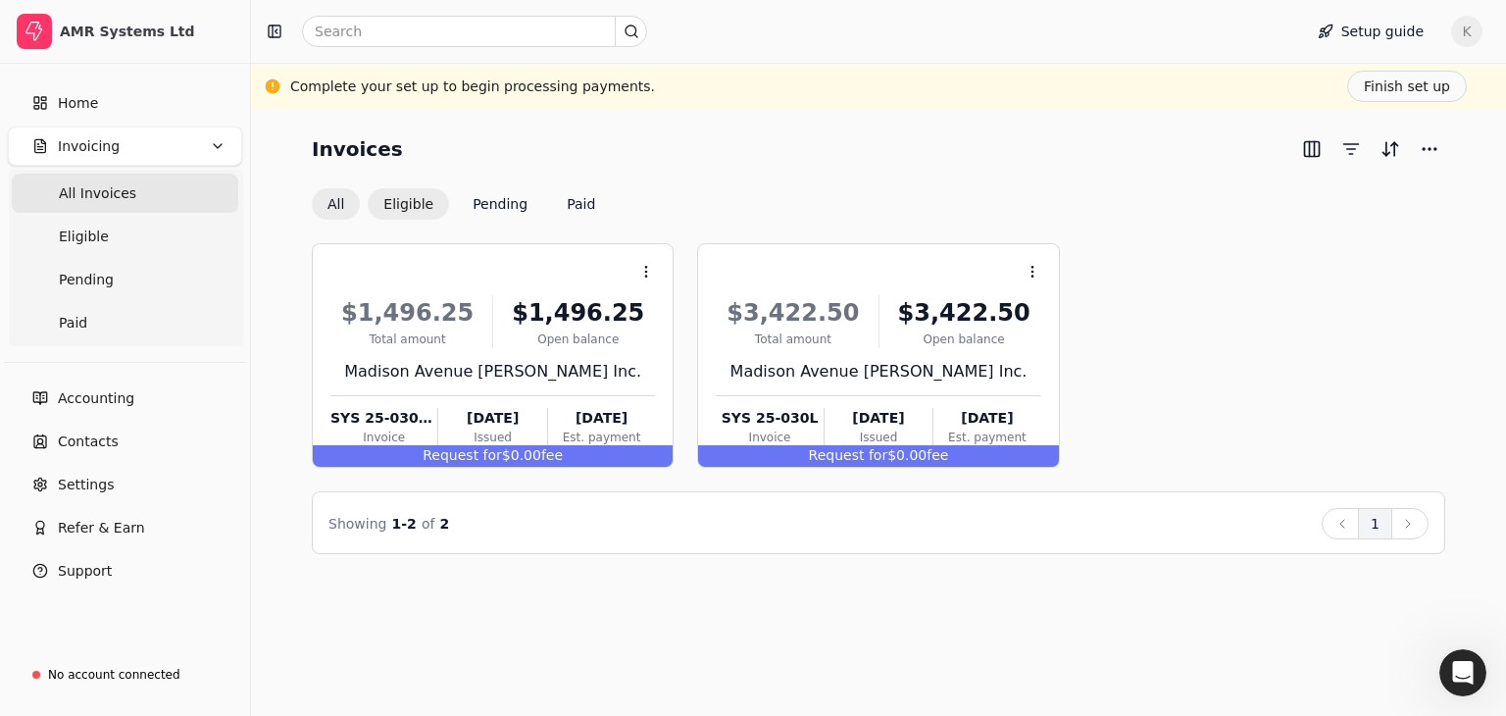
click at [400, 202] on button "Eligible" at bounding box center [408, 203] width 81 height 31
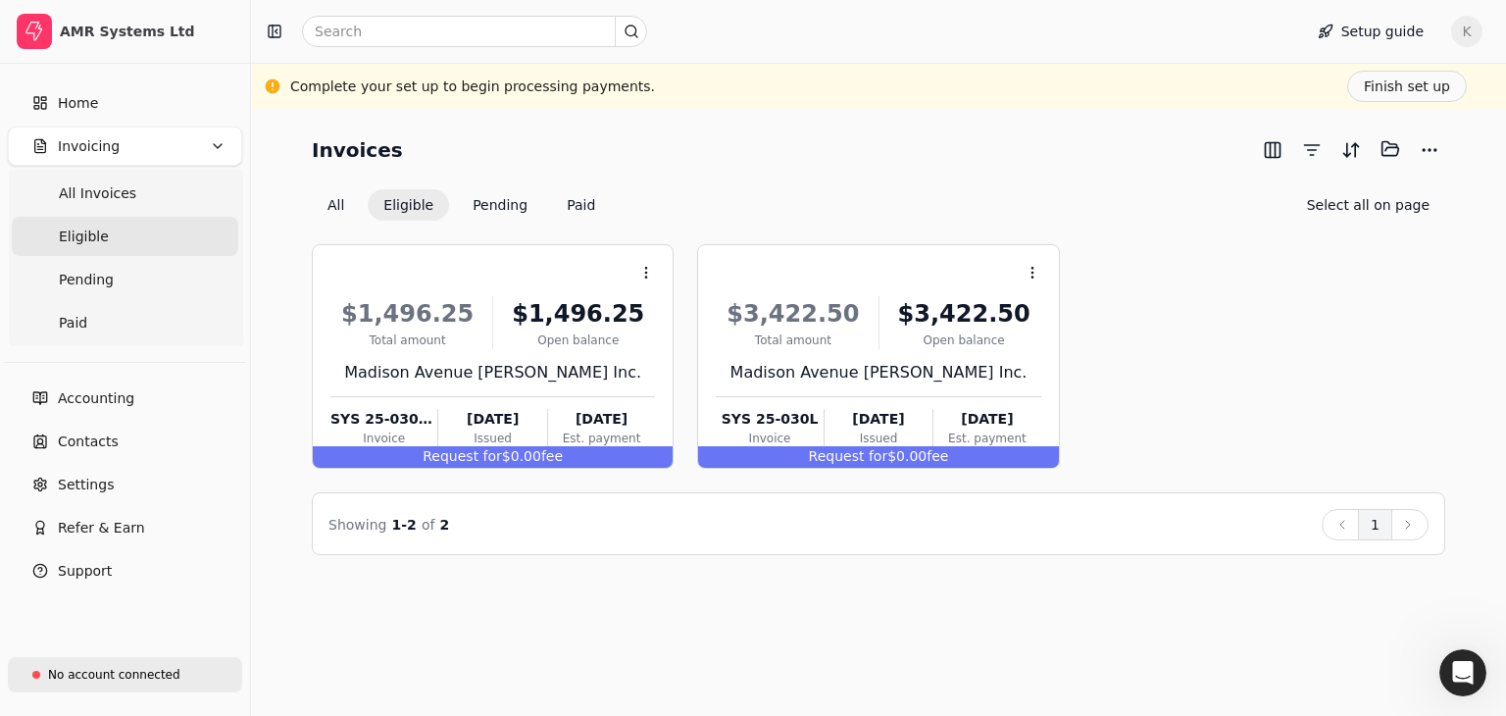
click at [76, 678] on div "No account connected" at bounding box center [114, 675] width 132 height 18
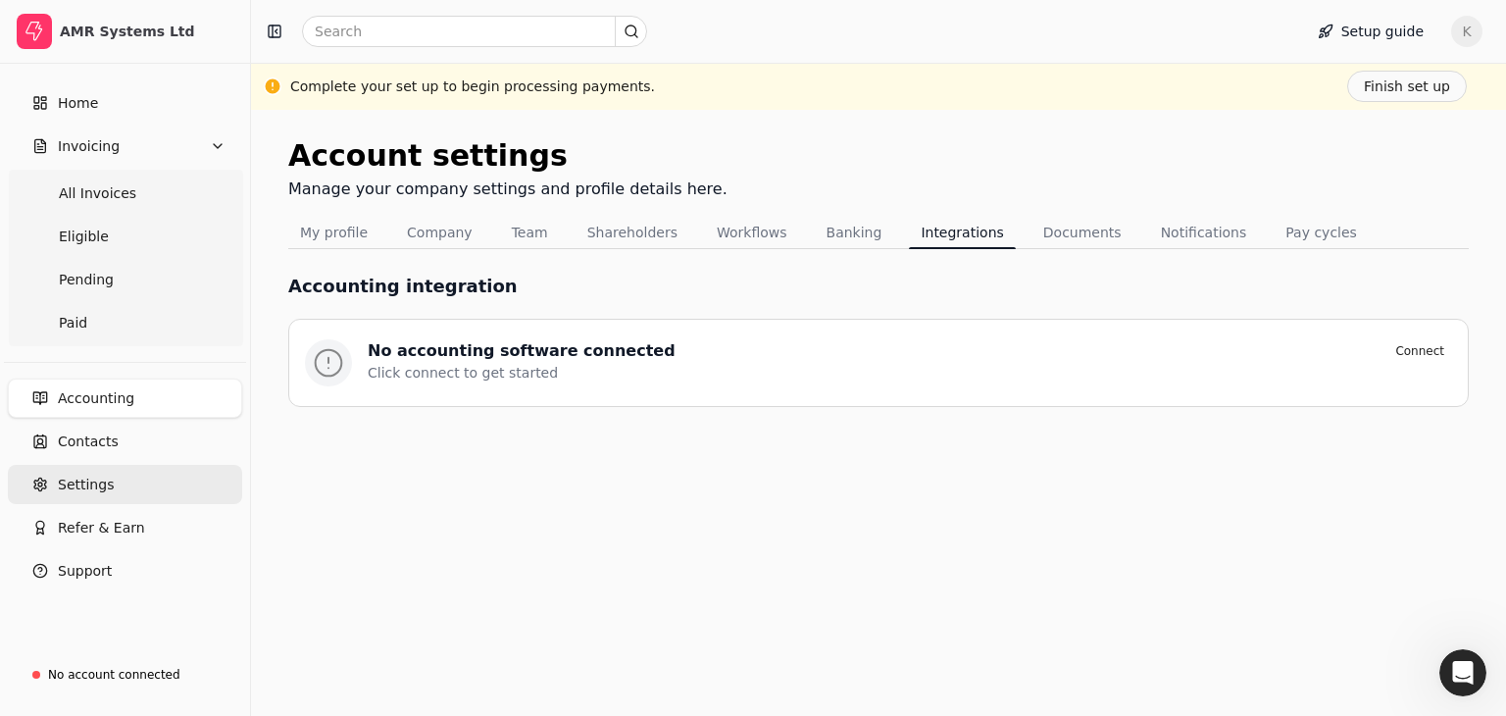
click at [78, 475] on span "Settings" at bounding box center [86, 485] width 56 height 21
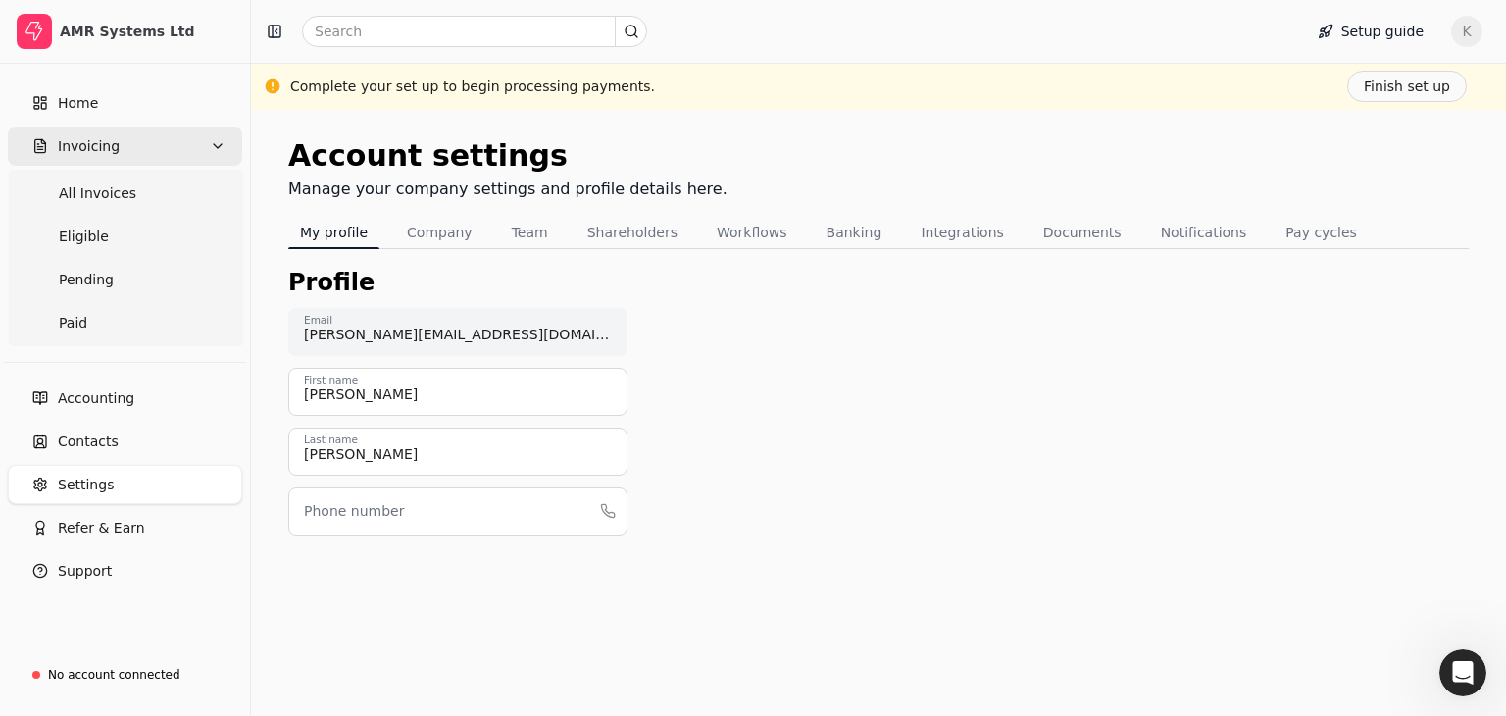
click at [91, 157] on button "Invoicing" at bounding box center [125, 146] width 234 height 39
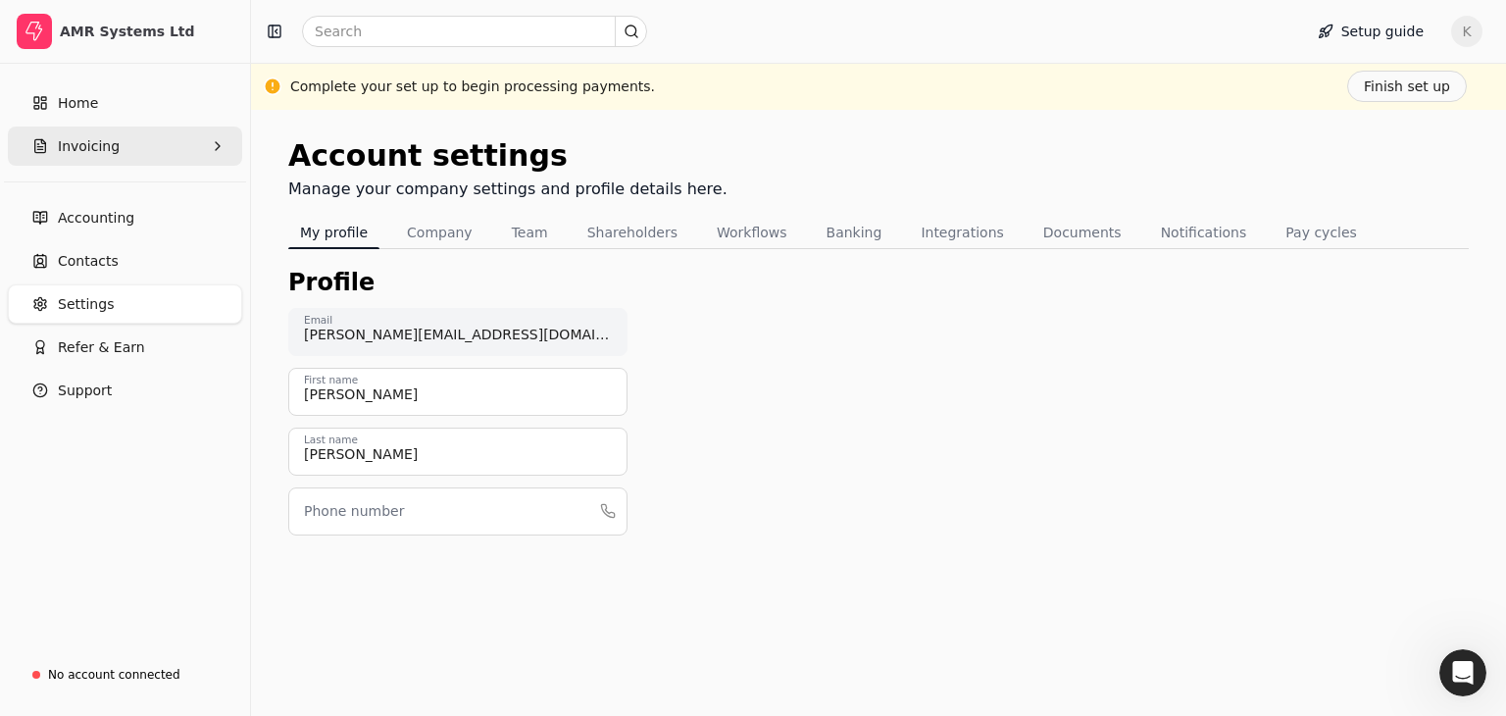
click at [91, 157] on button "Invoicing" at bounding box center [125, 146] width 234 height 39
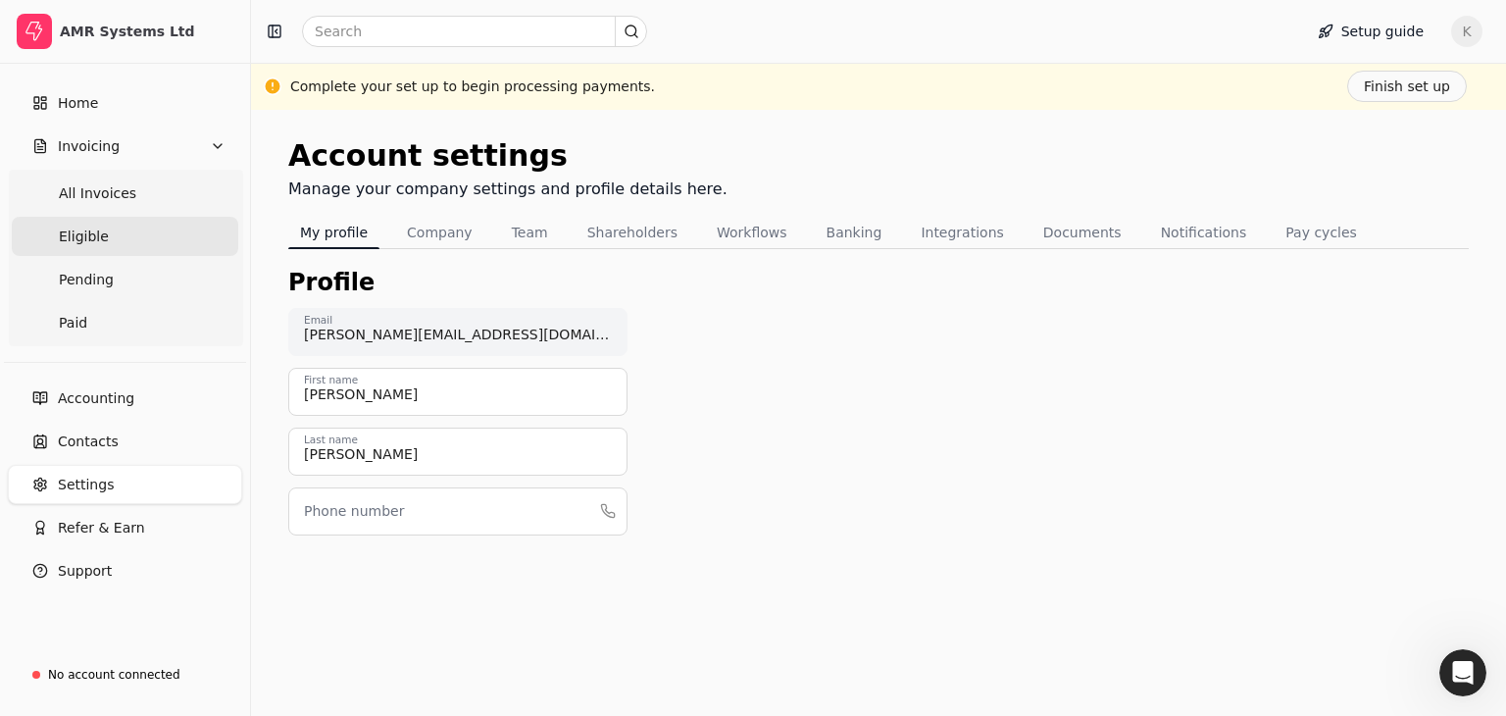
click at [97, 238] on span "Eligible" at bounding box center [84, 237] width 50 height 21
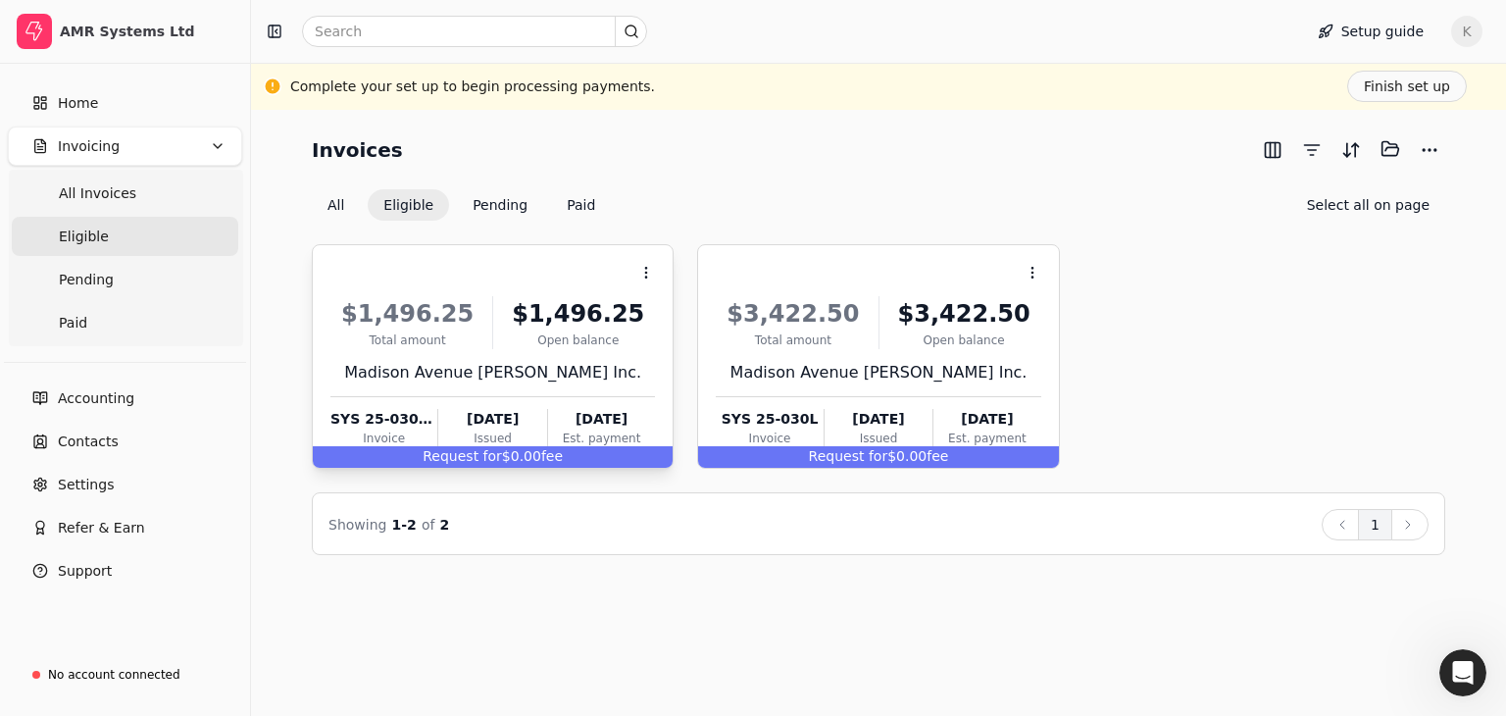
click at [490, 450] on span "Request for" at bounding box center [462, 456] width 79 height 16
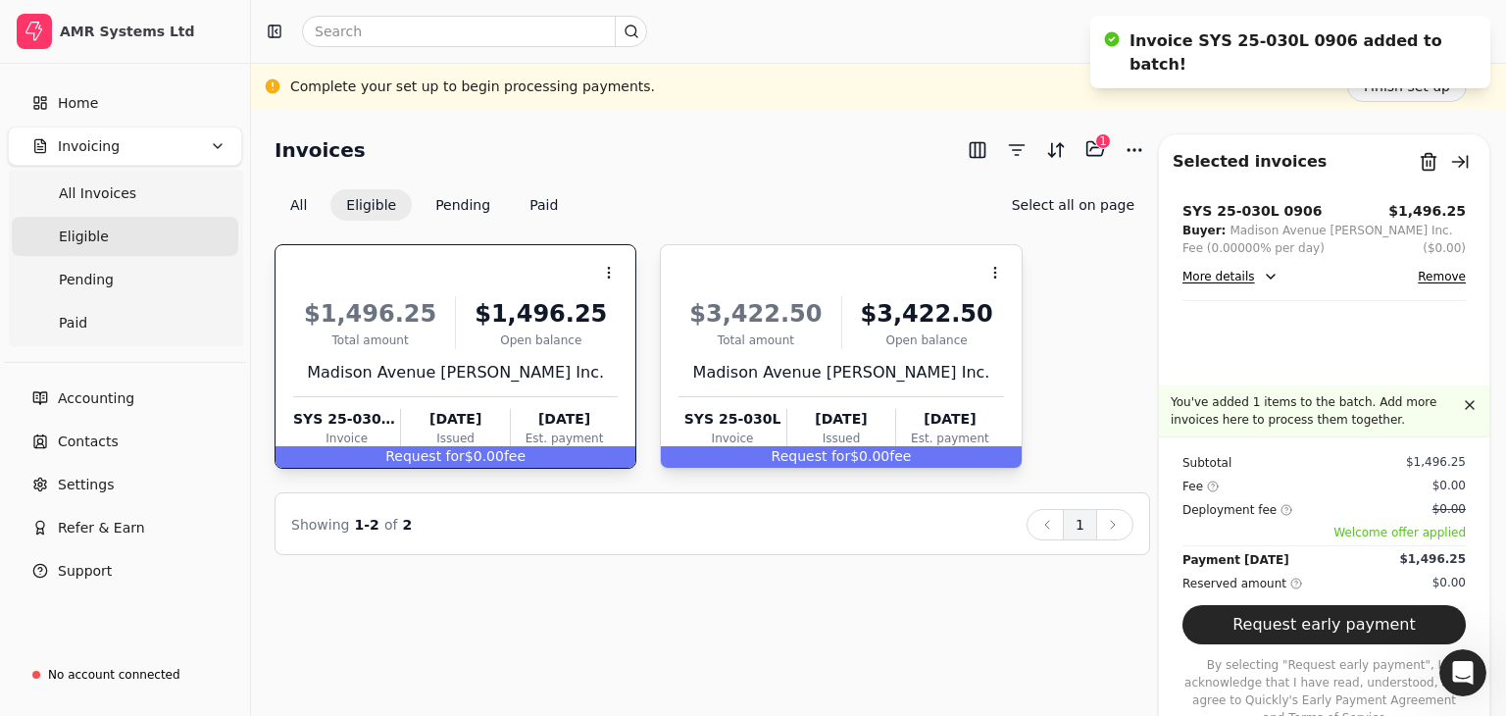
click at [780, 449] on span "Request for" at bounding box center [811, 456] width 79 height 16
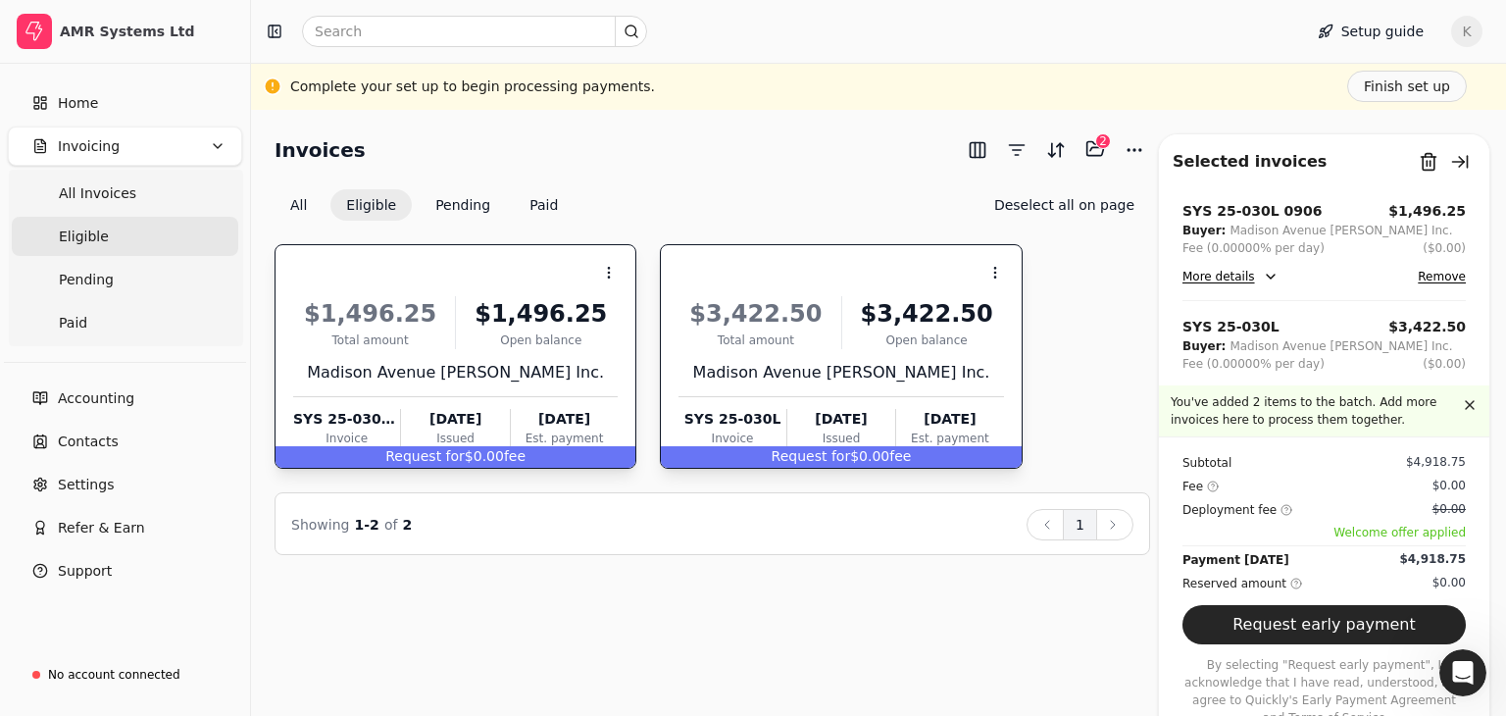
click at [1505, 194] on div "Invoices Selected items: 2 2 All Eligible Pending Paid Deselect all on page Con…" at bounding box center [878, 413] width 1255 height 606
click at [59, 109] on span "Home" at bounding box center [78, 103] width 40 height 21
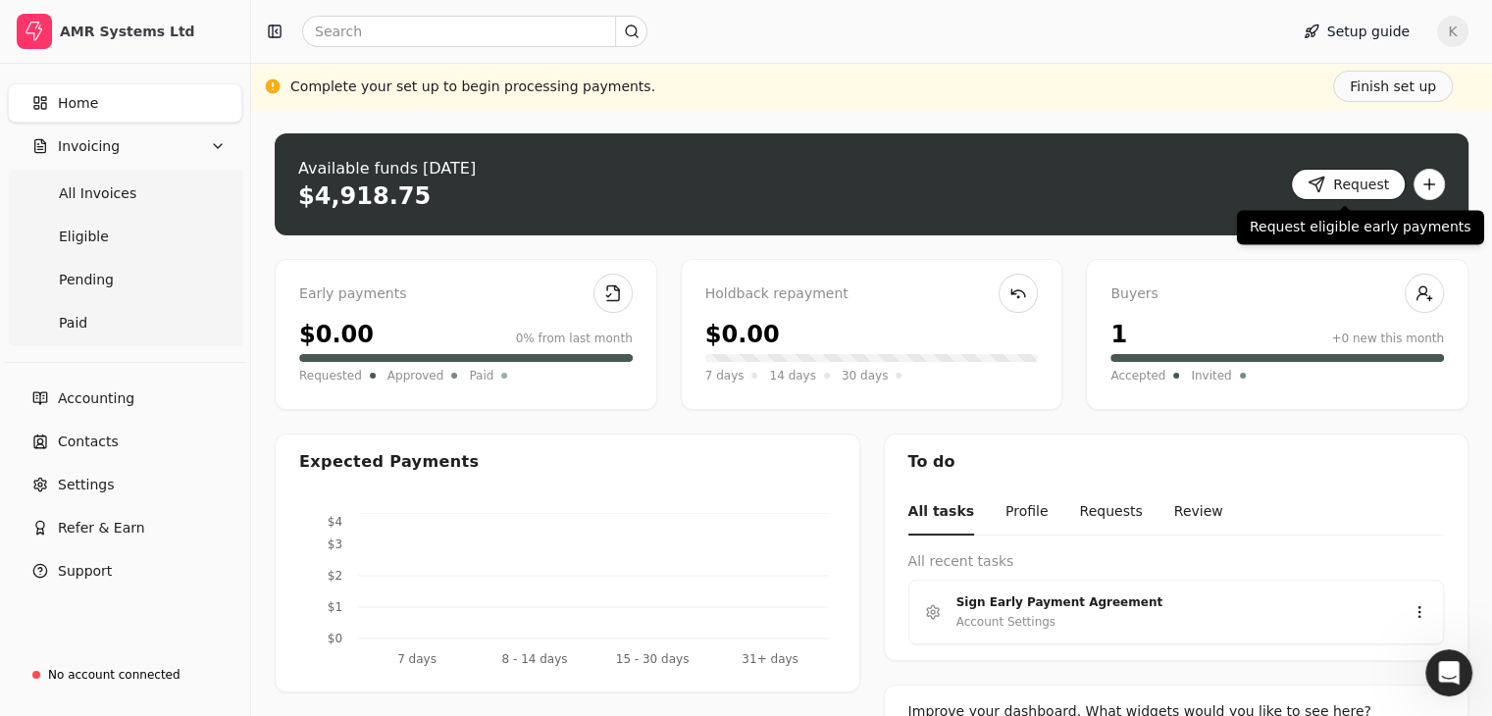
click at [1367, 181] on button "Request" at bounding box center [1348, 184] width 115 height 31
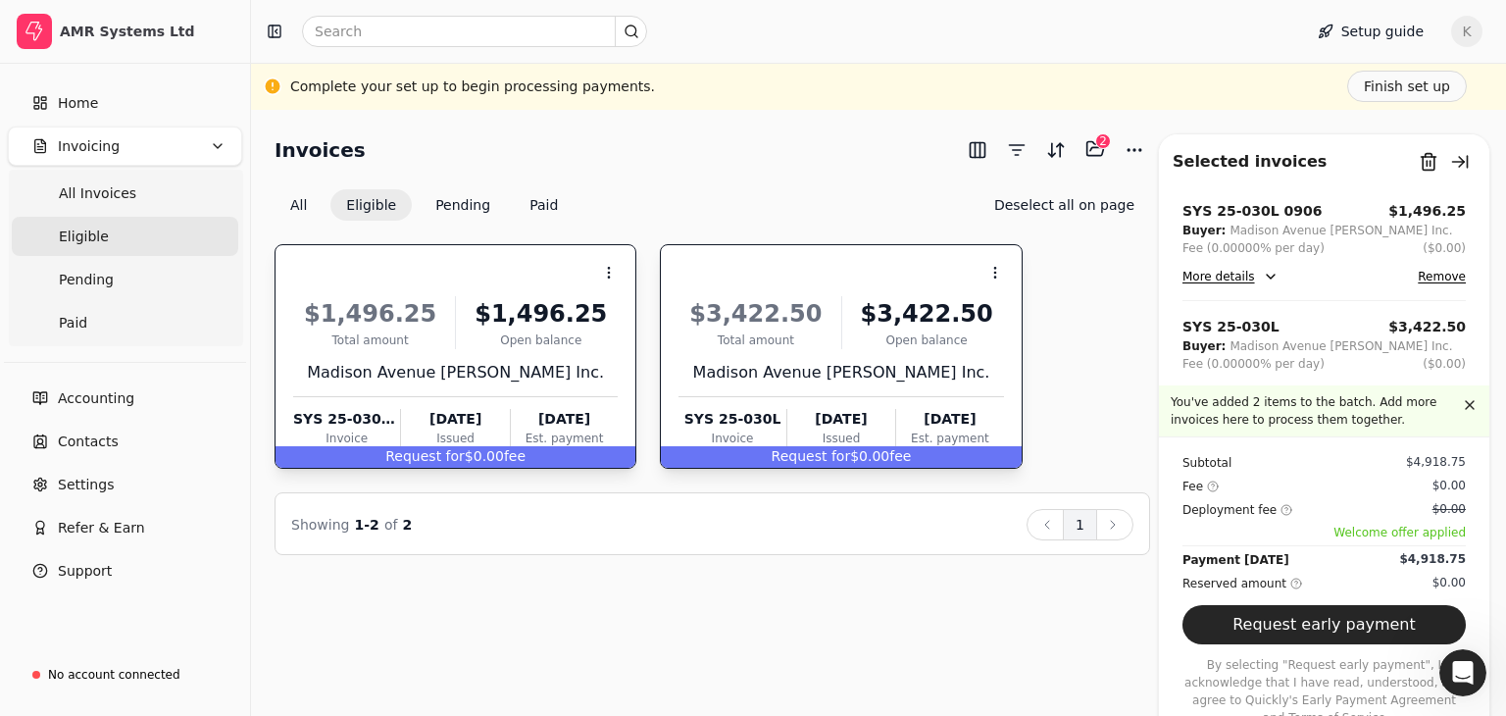
click at [1277, 644] on button "Request early payment" at bounding box center [1324, 624] width 283 height 39
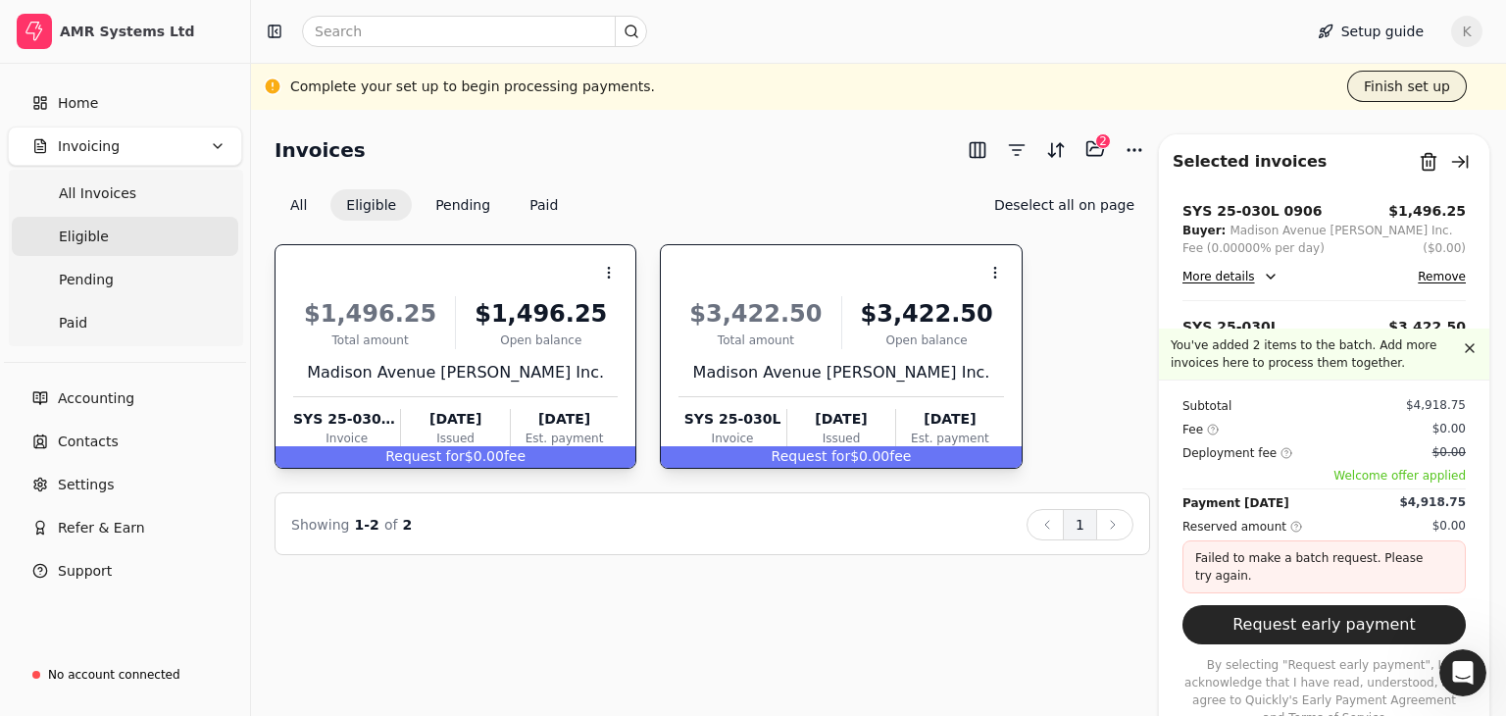
click at [1389, 82] on button "Finish set up" at bounding box center [1408, 86] width 120 height 31
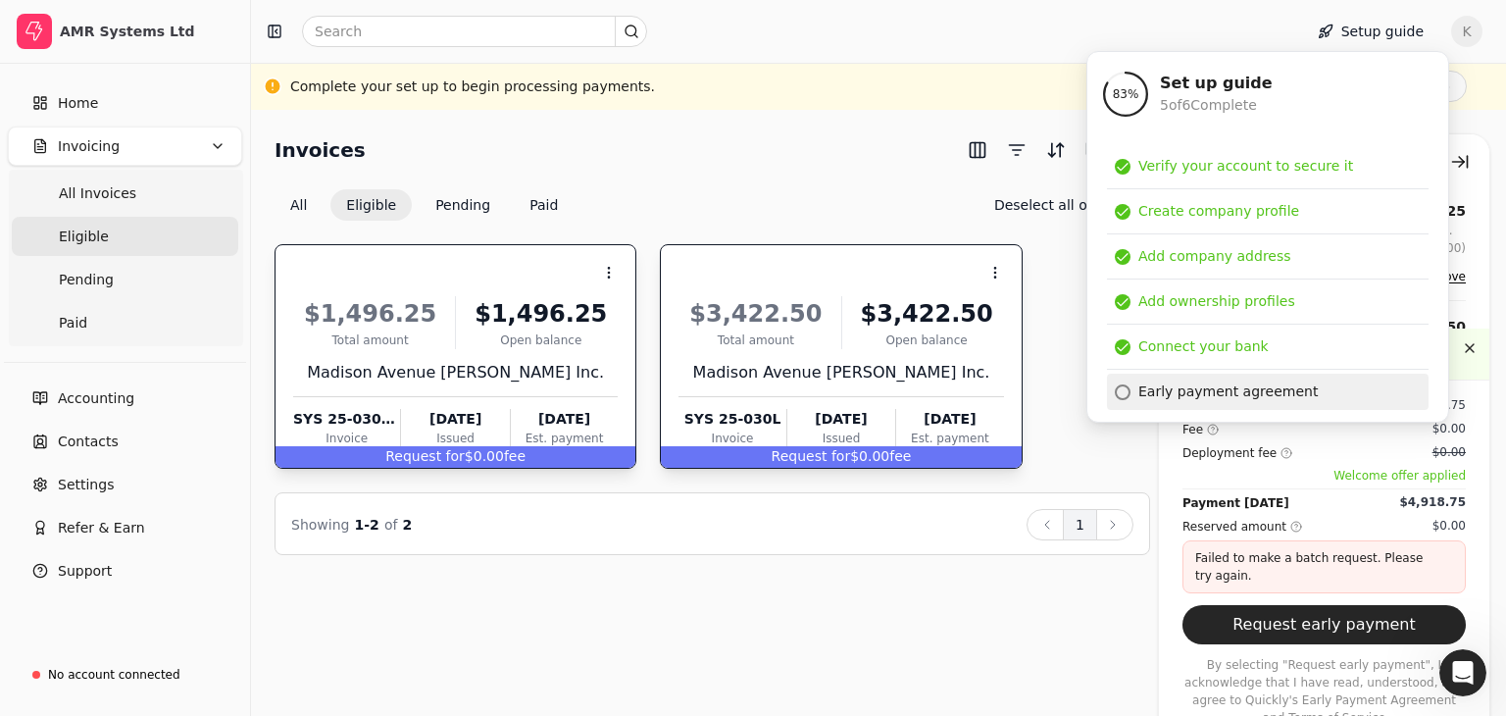
click at [1194, 392] on div "Early payment agreement" at bounding box center [1228, 391] width 179 height 21
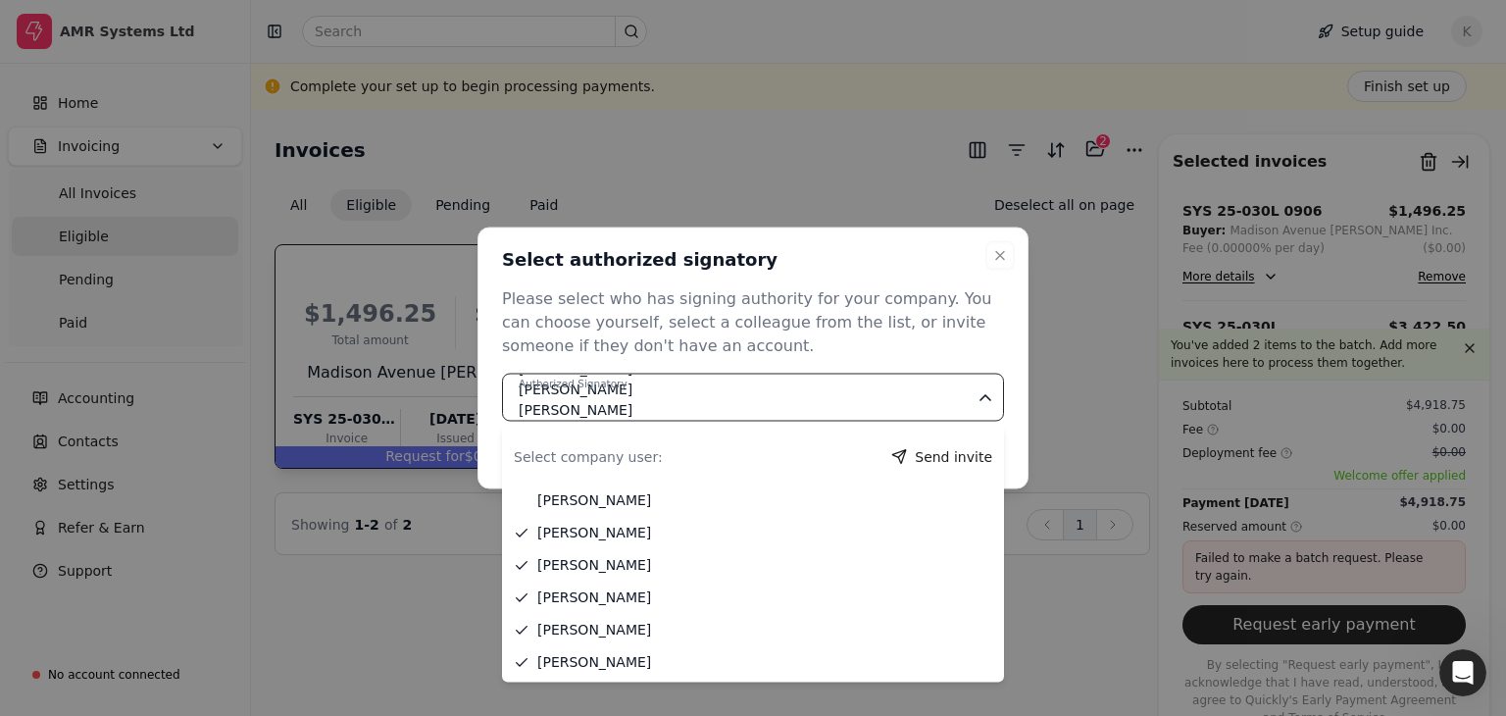
click at [800, 378] on div "Authorized Signatory [PERSON_NAME] [PERSON_NAME] [PERSON_NAME] [PERSON_NAME] [P…" at bounding box center [747, 399] width 457 height 82
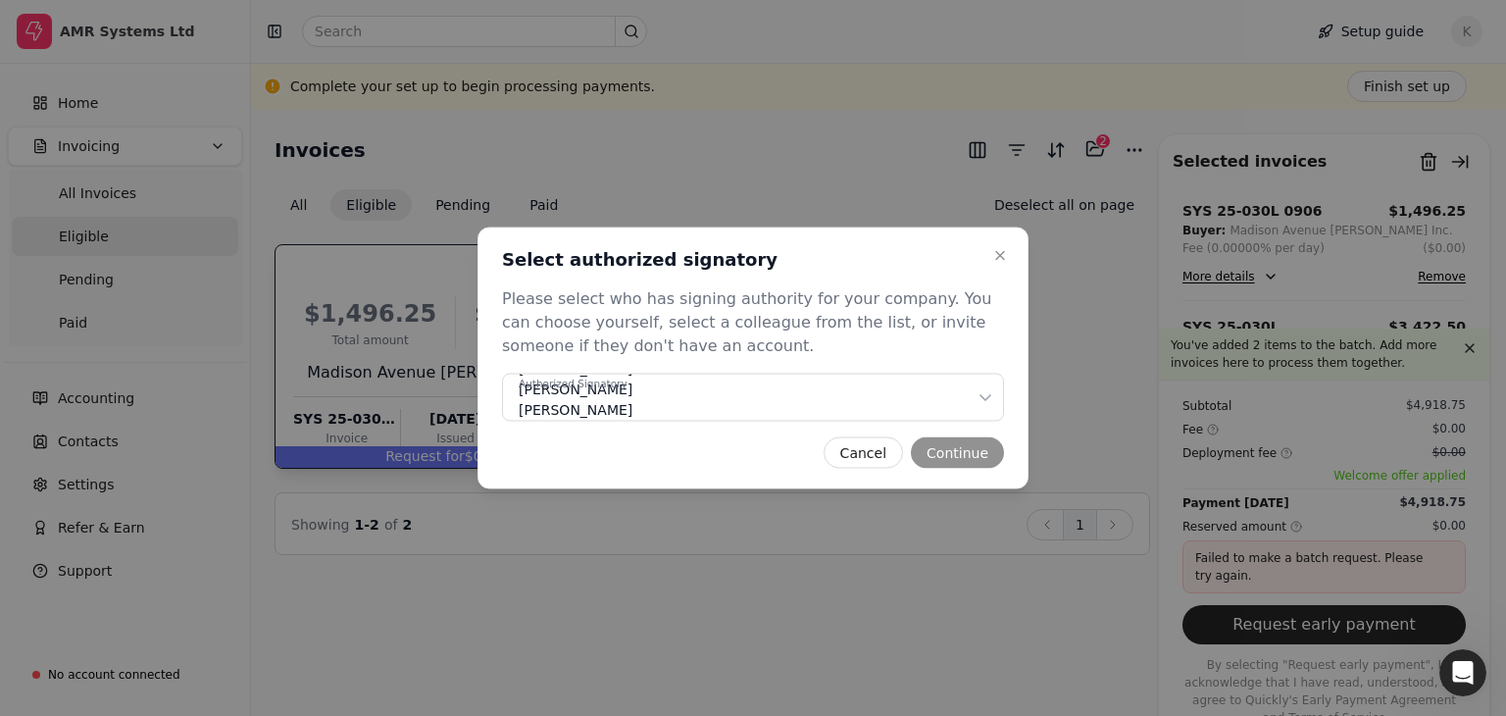
click at [937, 447] on div "Cancel Continue" at bounding box center [753, 452] width 502 height 31
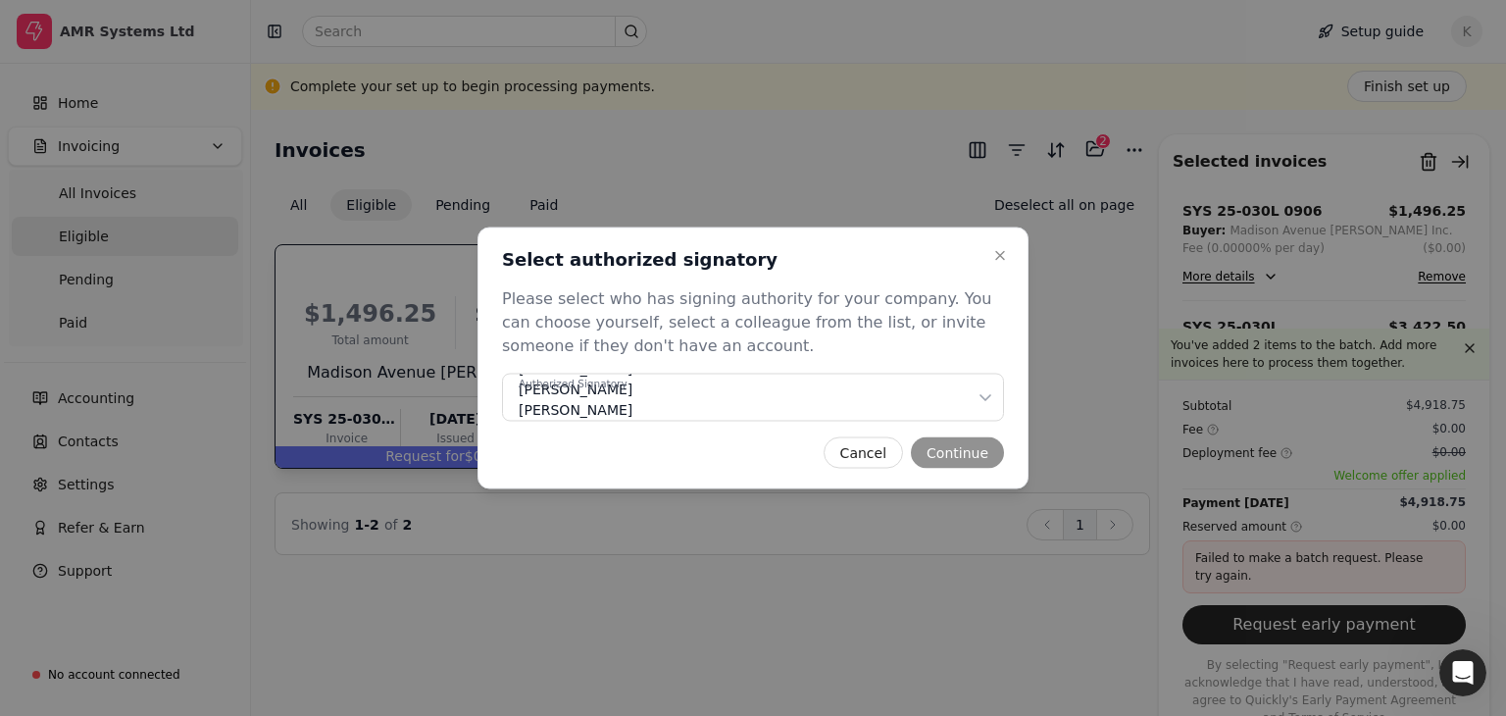
click at [650, 432] on div "Close Select authorized signatory Select authorized signatory Please select who…" at bounding box center [753, 359] width 551 height 262
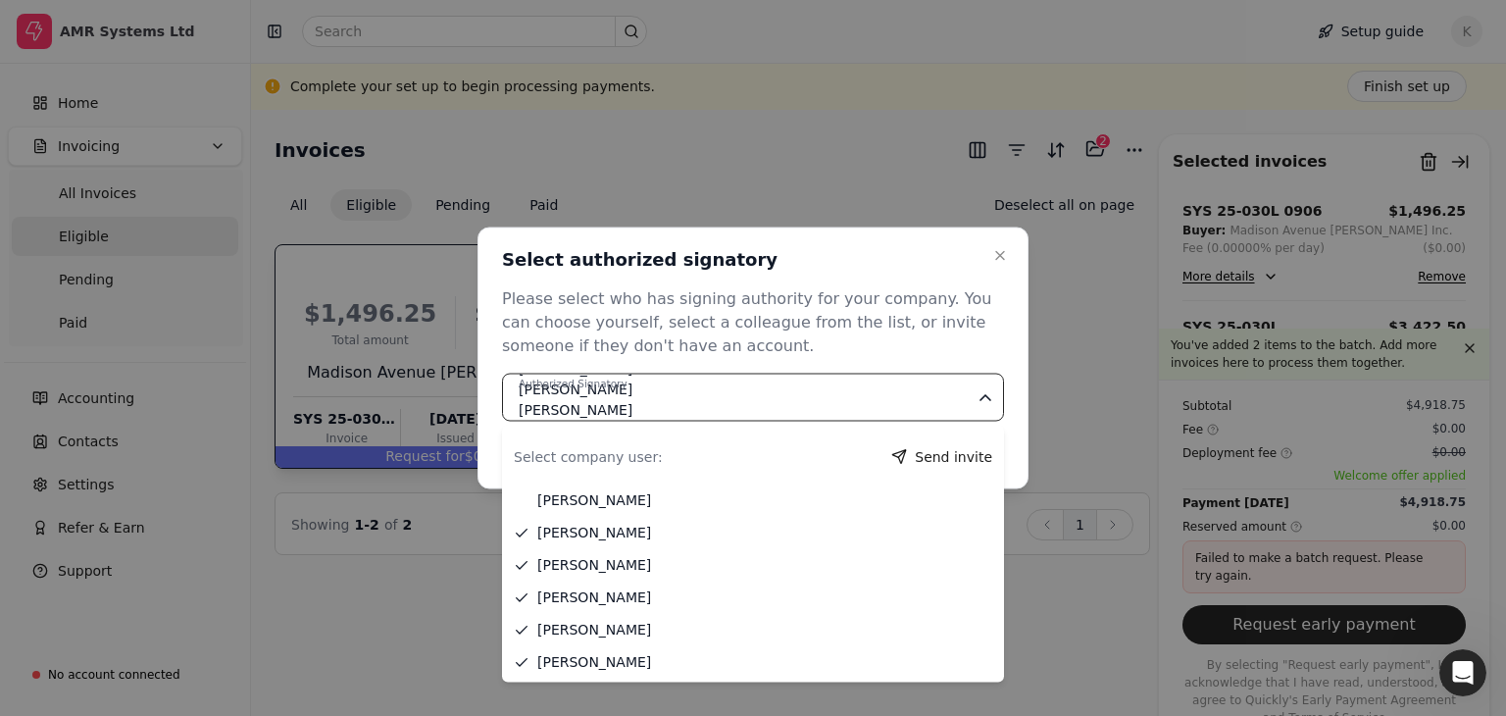
click at [662, 404] on div "Authorized Signatory [PERSON_NAME] [PERSON_NAME] [PERSON_NAME] [PERSON_NAME] [P…" at bounding box center [747, 399] width 457 height 82
click at [663, 402] on div "Authorized Signatory [PERSON_NAME] [PERSON_NAME] [PERSON_NAME] [PERSON_NAME] [P…" at bounding box center [747, 399] width 457 height 82
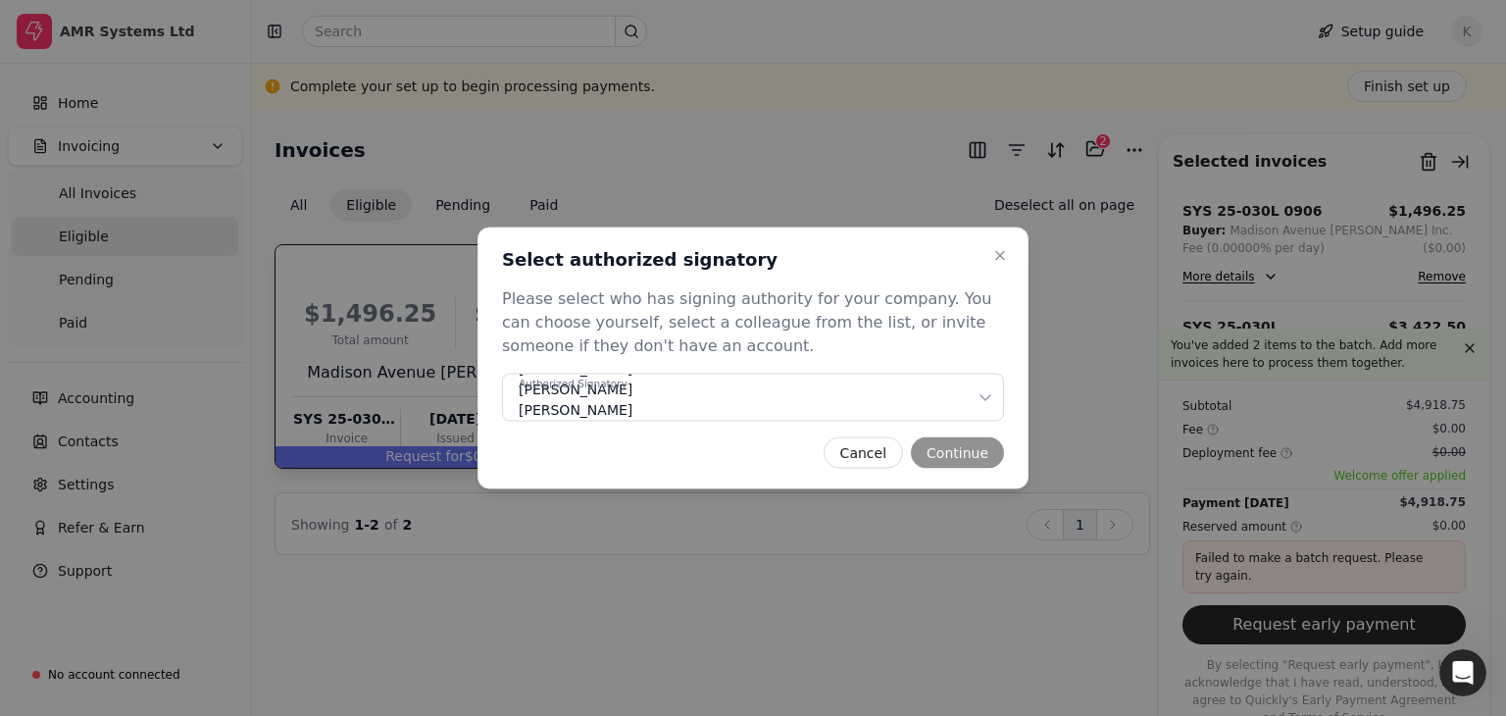
click at [941, 454] on div "Cancel Continue" at bounding box center [753, 452] width 502 height 31
click at [994, 256] on icon "button" at bounding box center [1000, 256] width 16 height 16
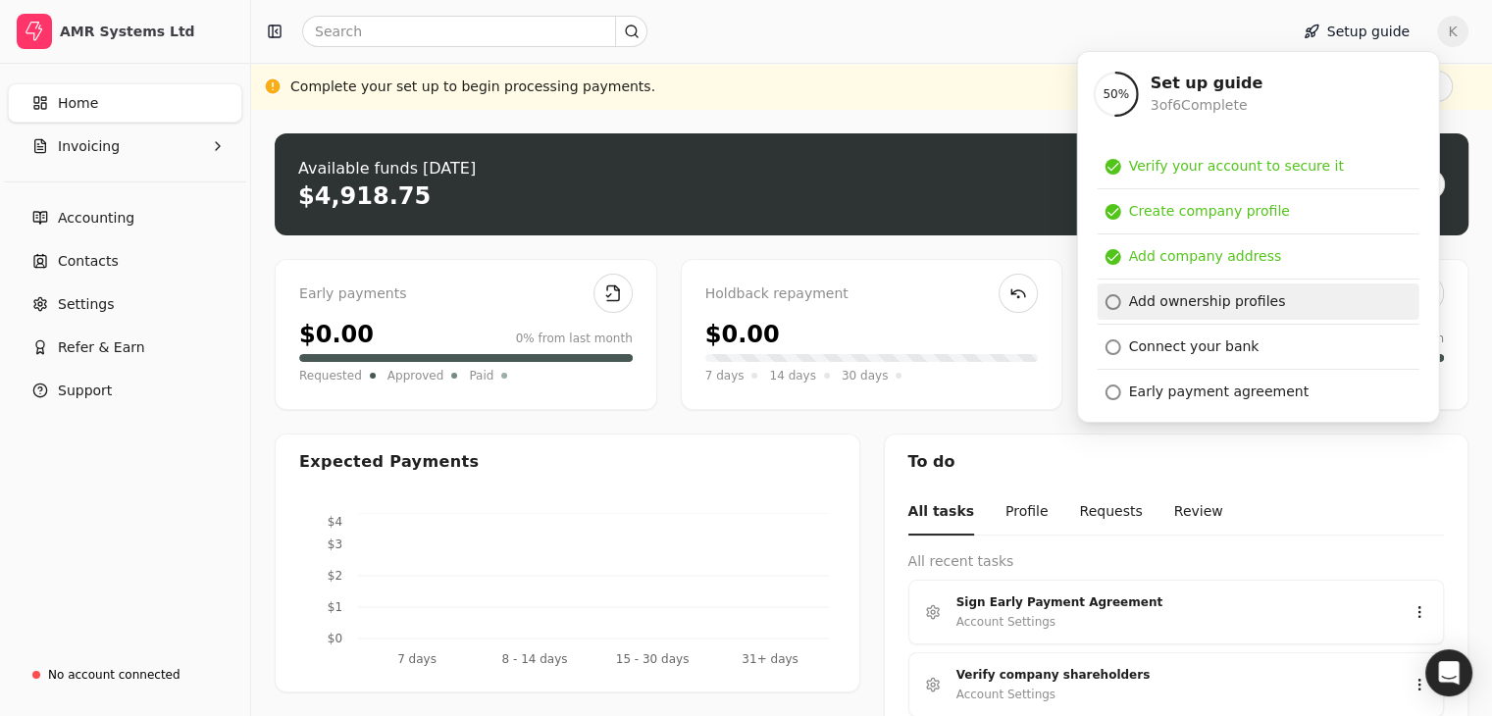
click at [1200, 314] on link "Add ownership profiles" at bounding box center [1258, 301] width 322 height 36
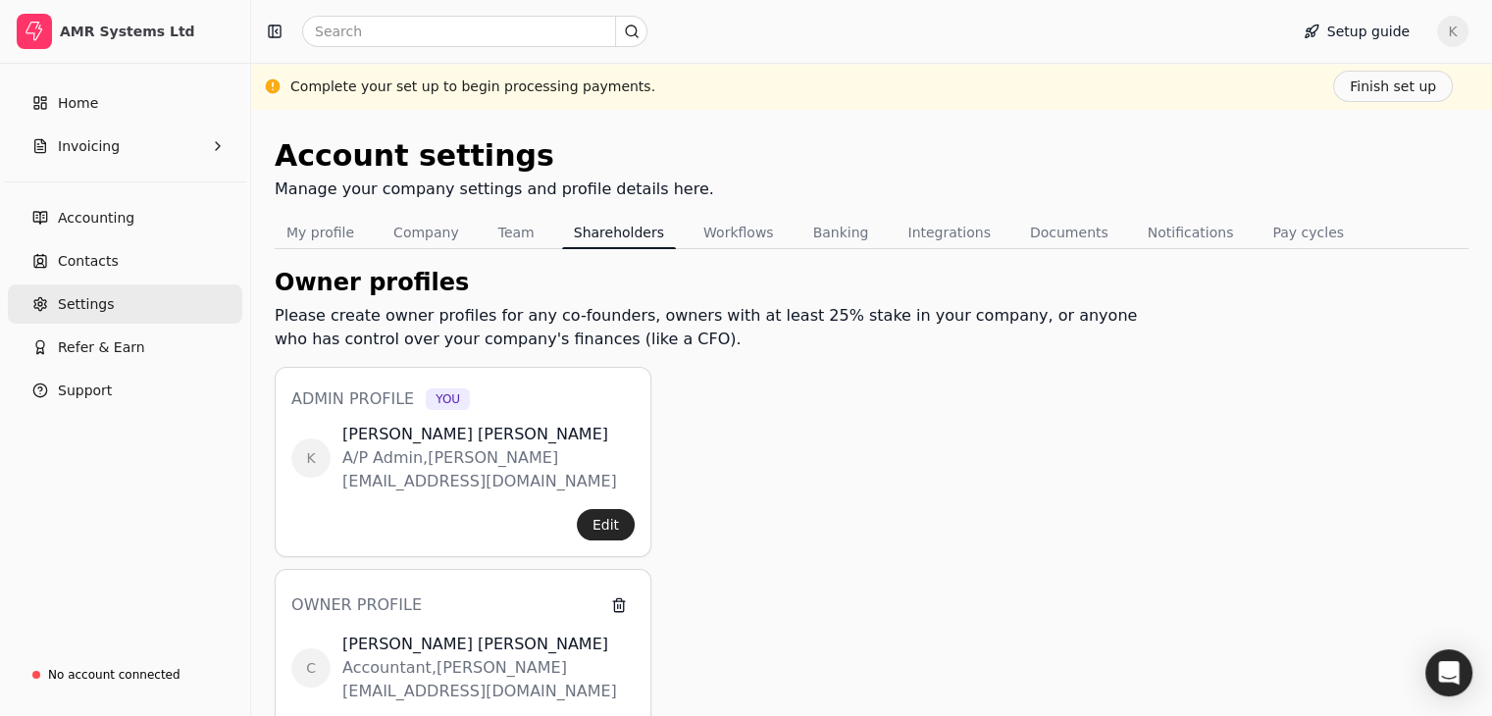
click at [89, 305] on span "Settings" at bounding box center [86, 304] width 56 height 21
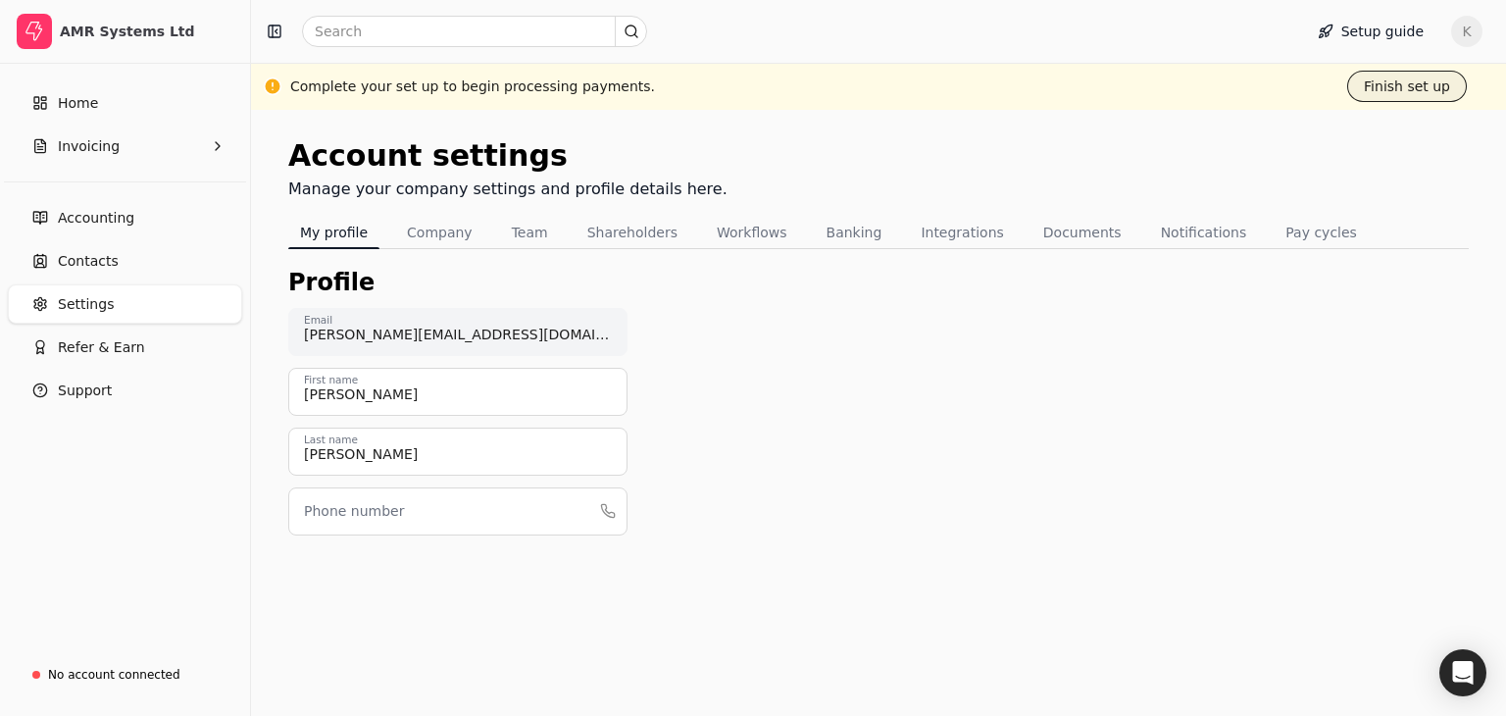
click at [1391, 88] on button "Finish set up" at bounding box center [1408, 86] width 120 height 31
